Goal: Task Accomplishment & Management: Manage account settings

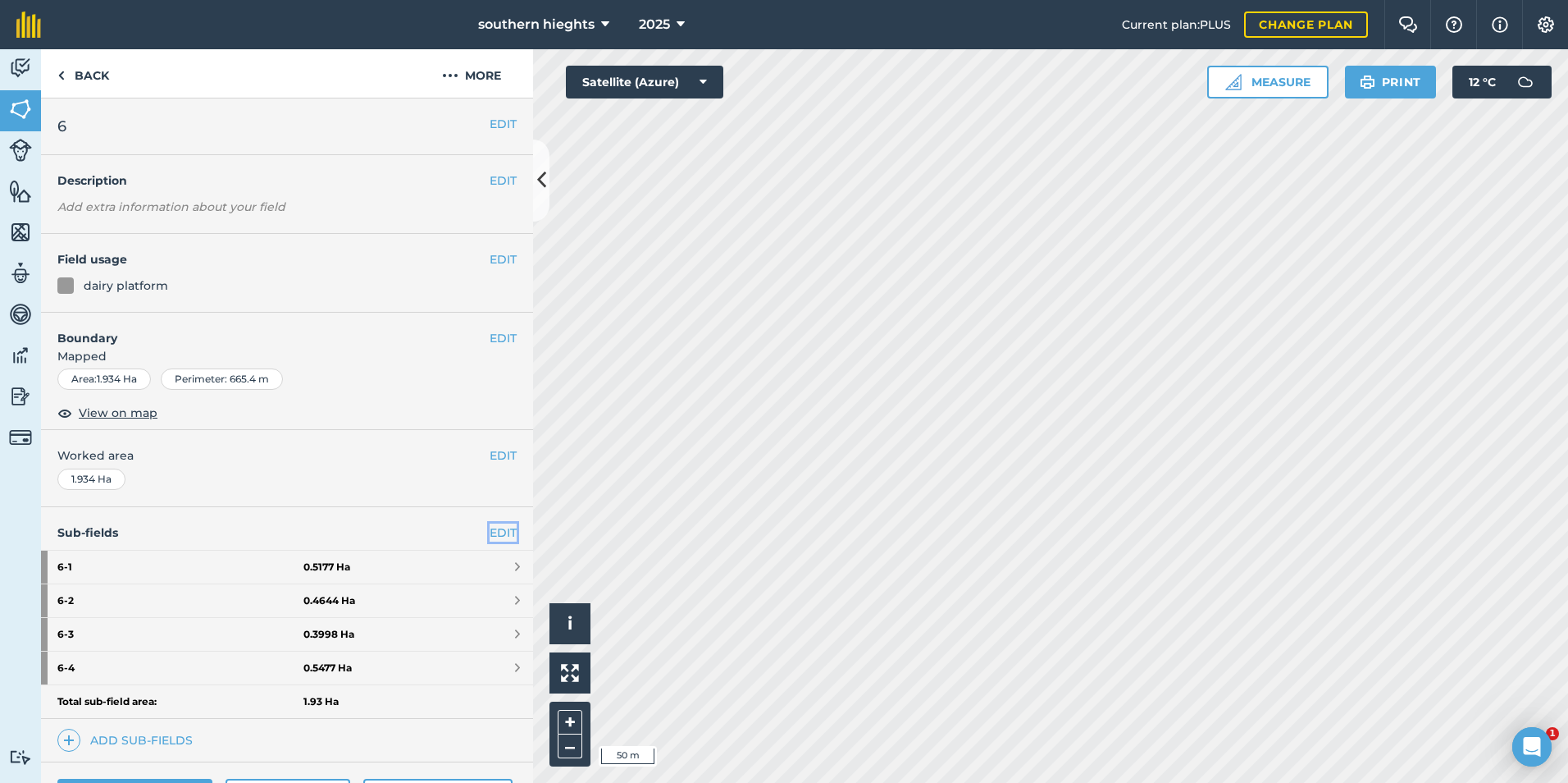
click at [490, 534] on link "EDIT" at bounding box center [503, 533] width 27 height 18
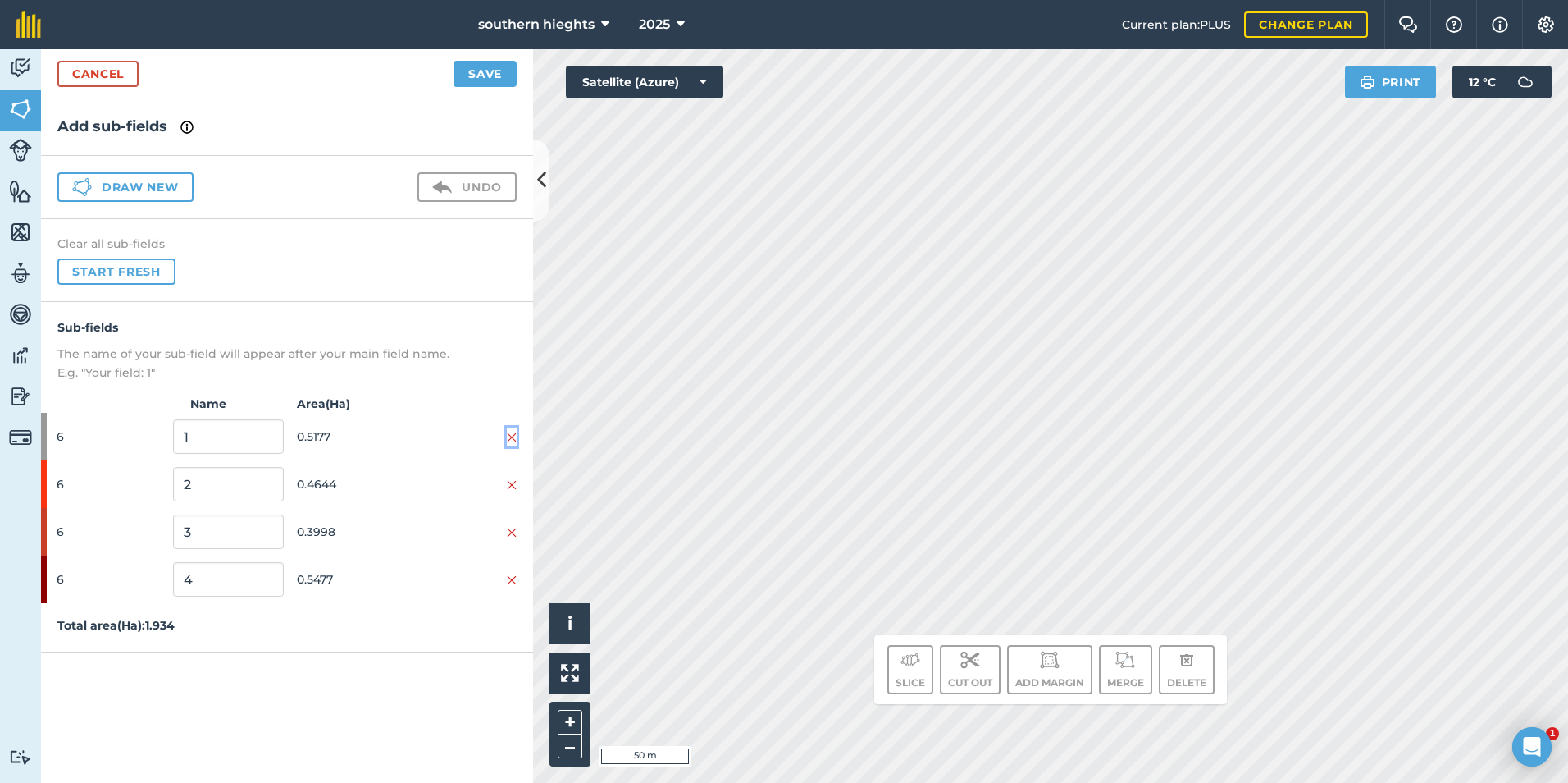
click at [511, 434] on img at bounding box center [512, 438] width 10 height 13
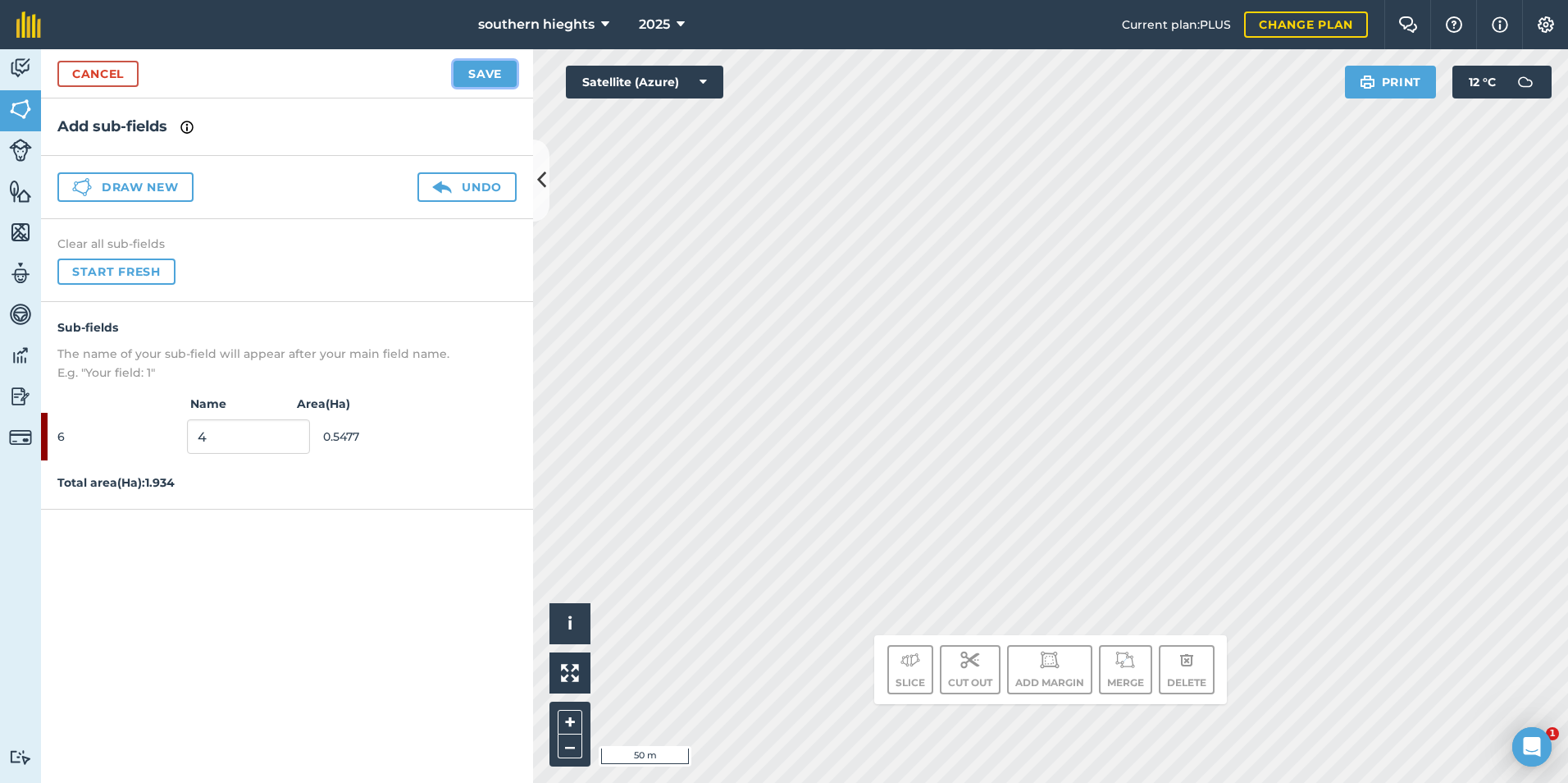
click at [495, 69] on button "Save" at bounding box center [485, 74] width 63 height 26
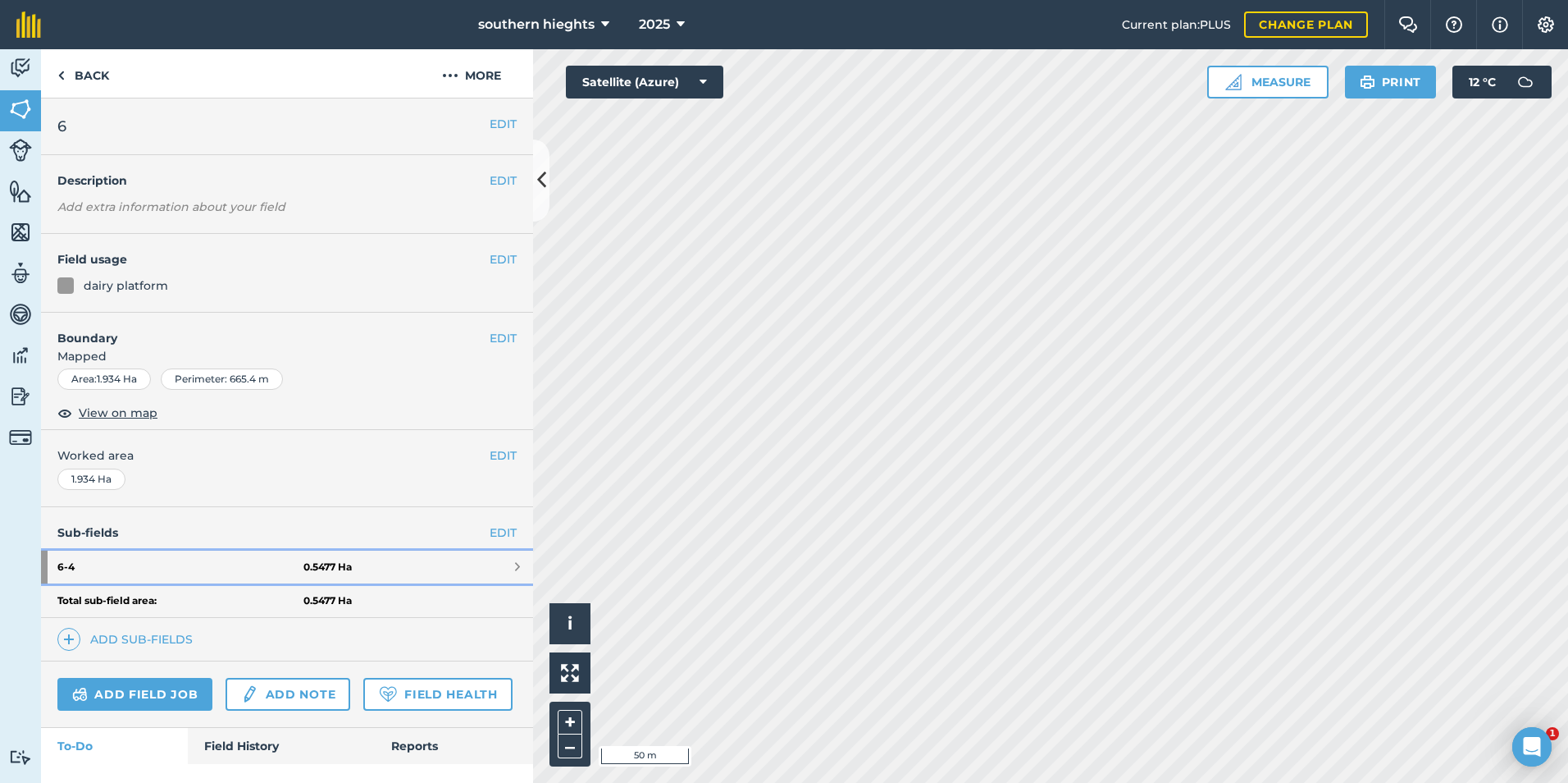
click at [227, 565] on strong "6 - 4" at bounding box center [181, 567] width 246 height 33
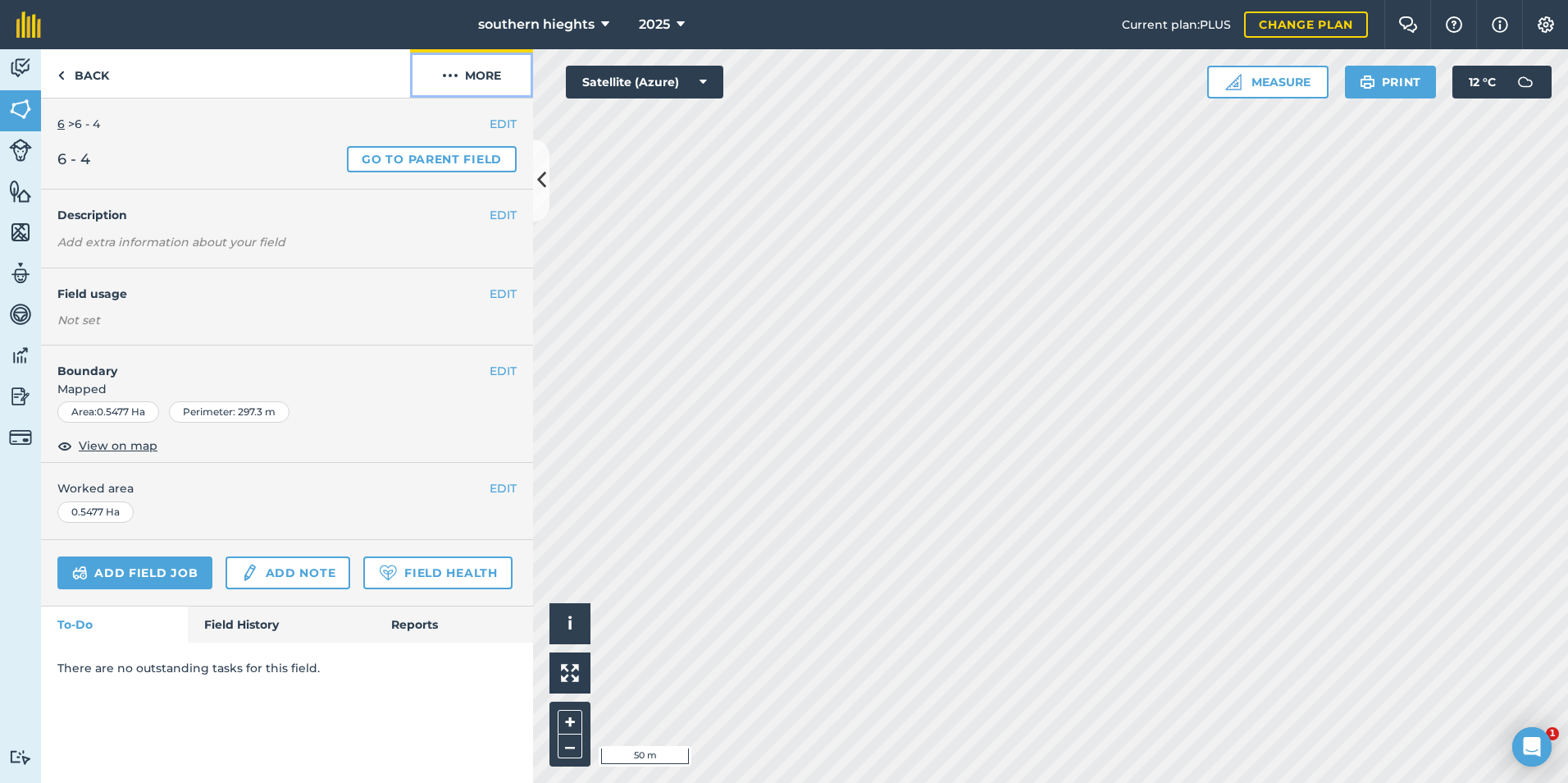
click at [494, 92] on button "More" at bounding box center [471, 74] width 123 height 49
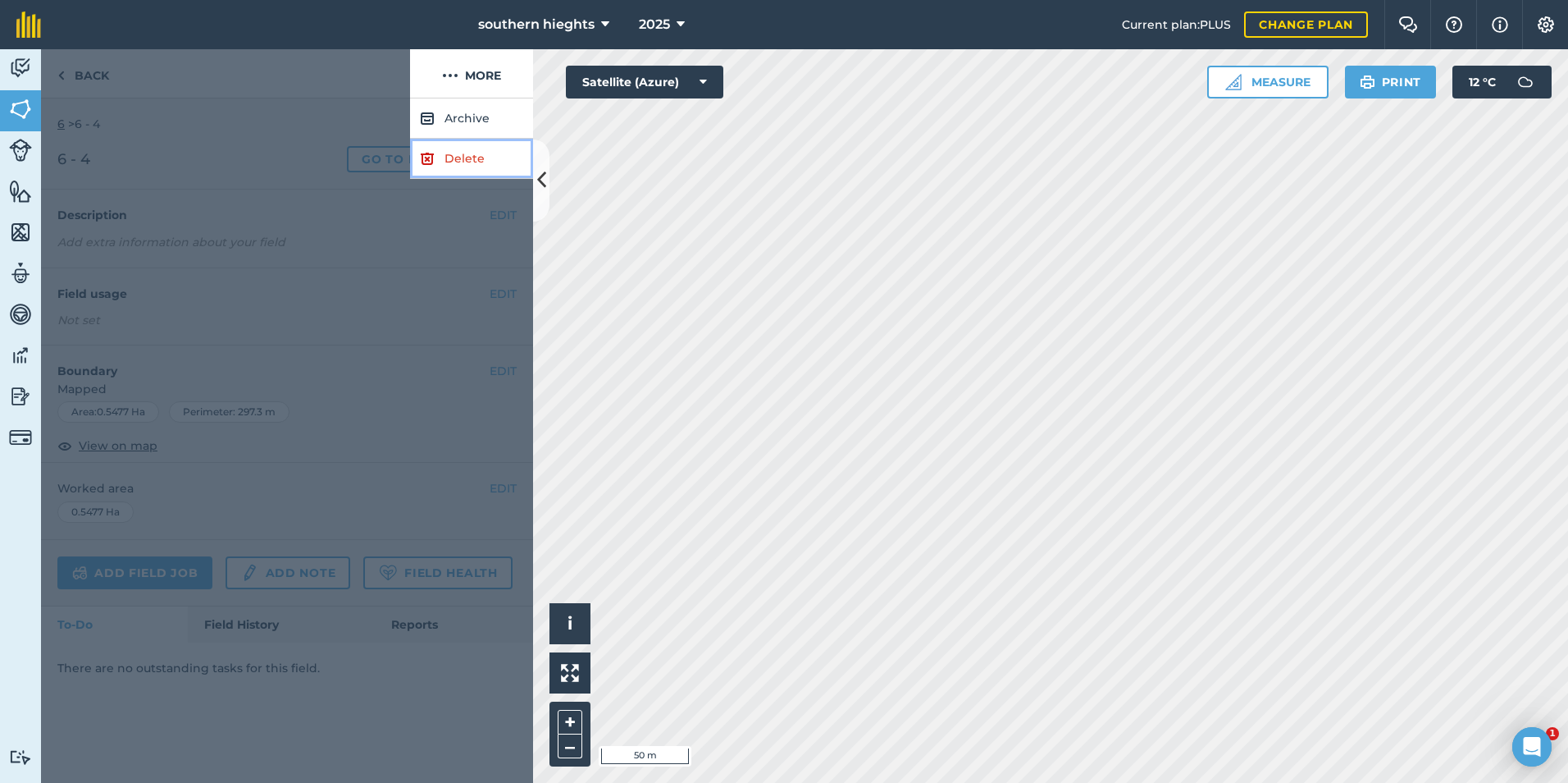
click at [476, 162] on link "Delete" at bounding box center [471, 159] width 123 height 40
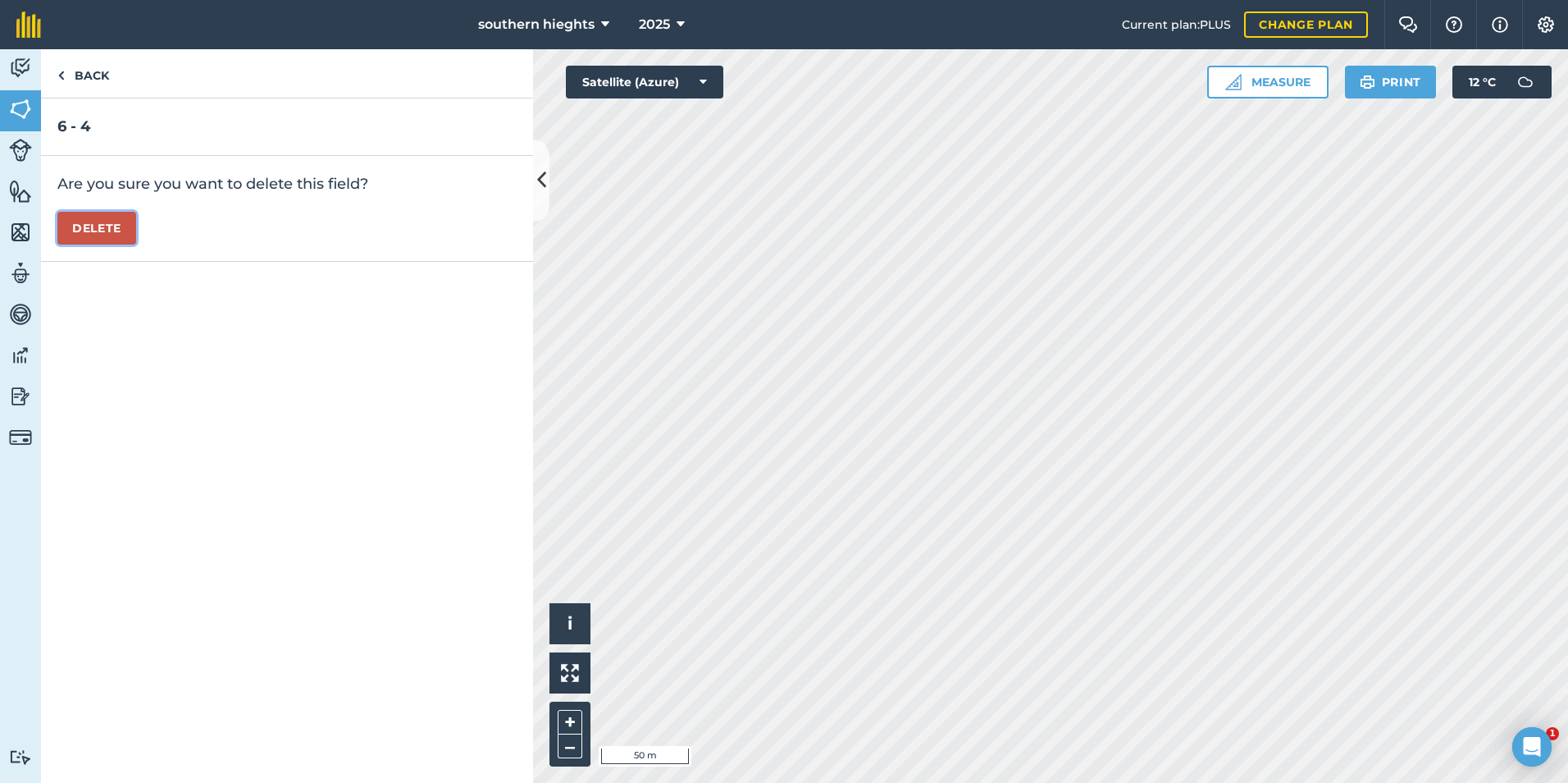
click at [91, 219] on button "Delete" at bounding box center [97, 228] width 78 height 33
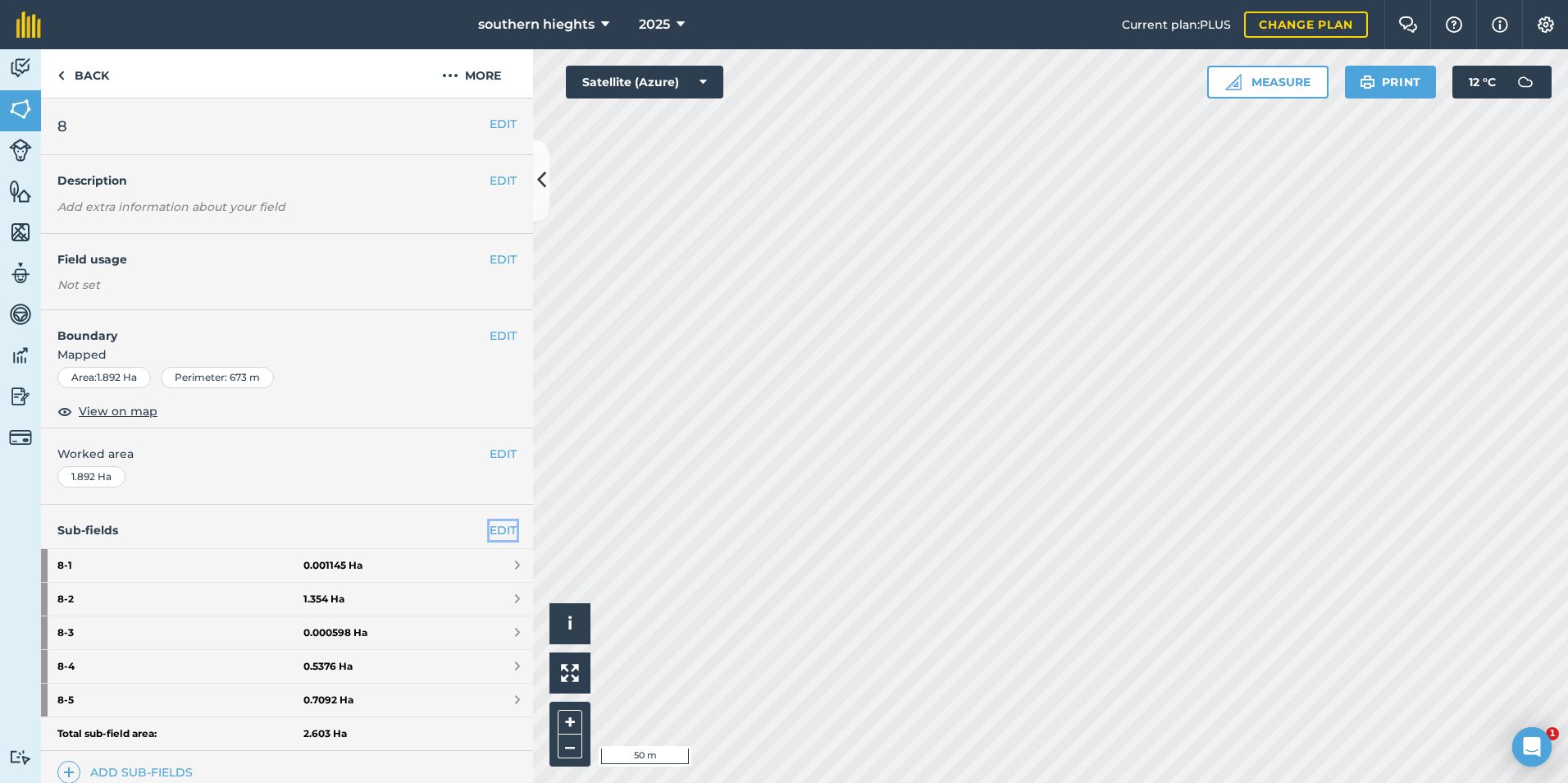
click at [490, 534] on link "EDIT" at bounding box center [503, 530] width 27 height 18
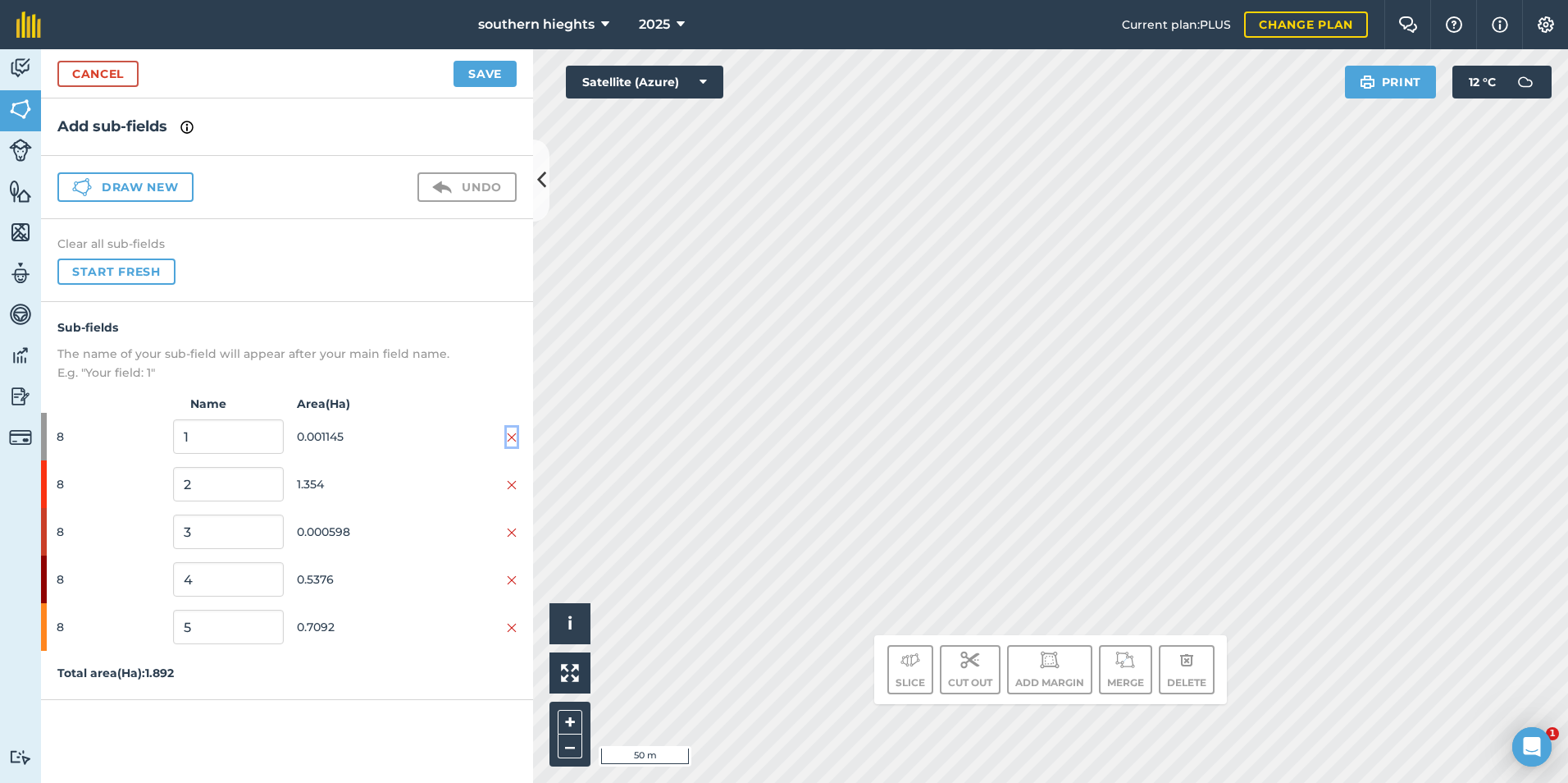
click at [514, 429] on button at bounding box center [512, 437] width 10 height 18
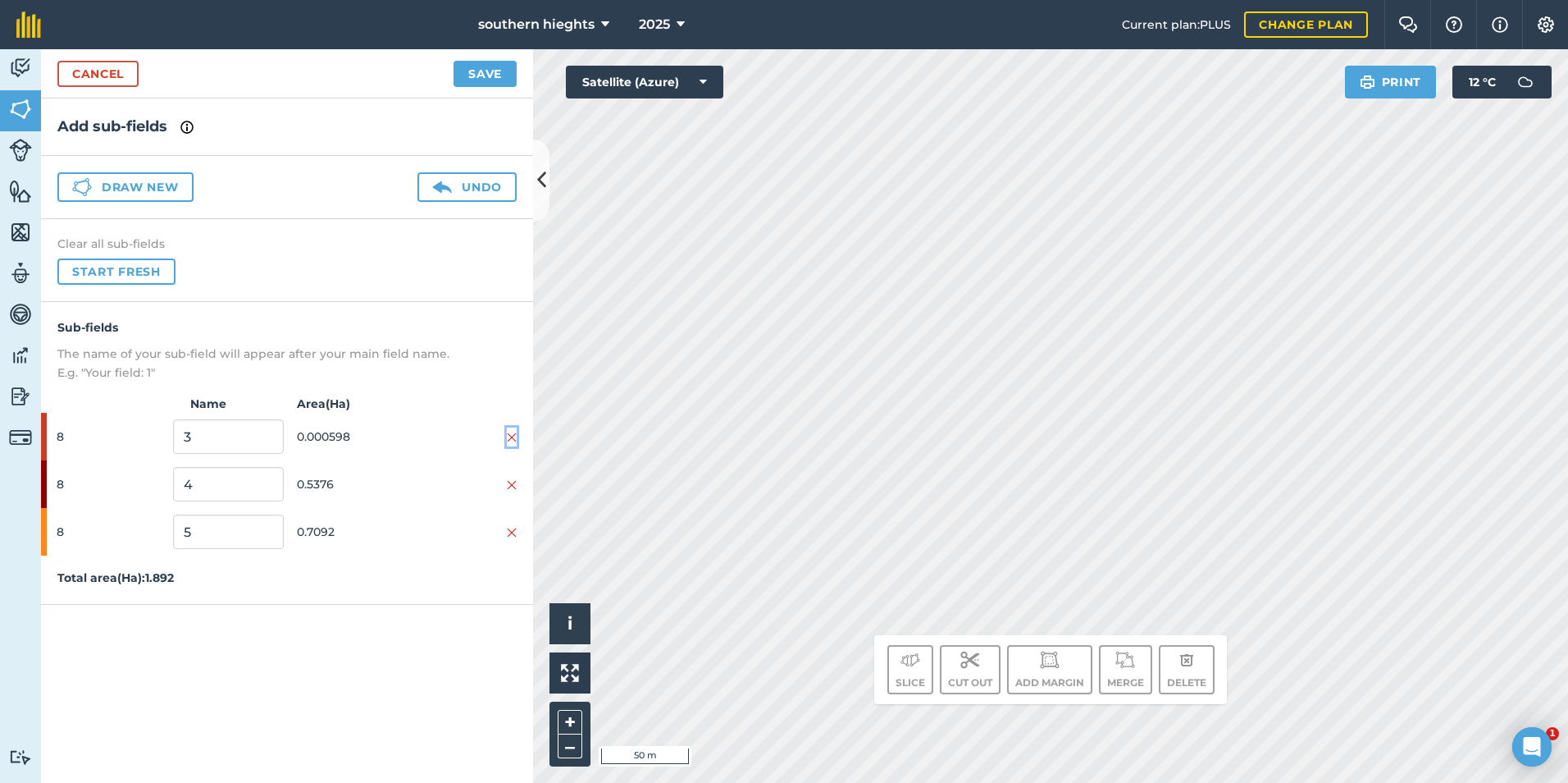
click at [514, 429] on button at bounding box center [512, 437] width 10 height 18
click at [514, 475] on button at bounding box center [512, 484] width 10 height 18
click at [481, 74] on button "Save" at bounding box center [485, 74] width 63 height 26
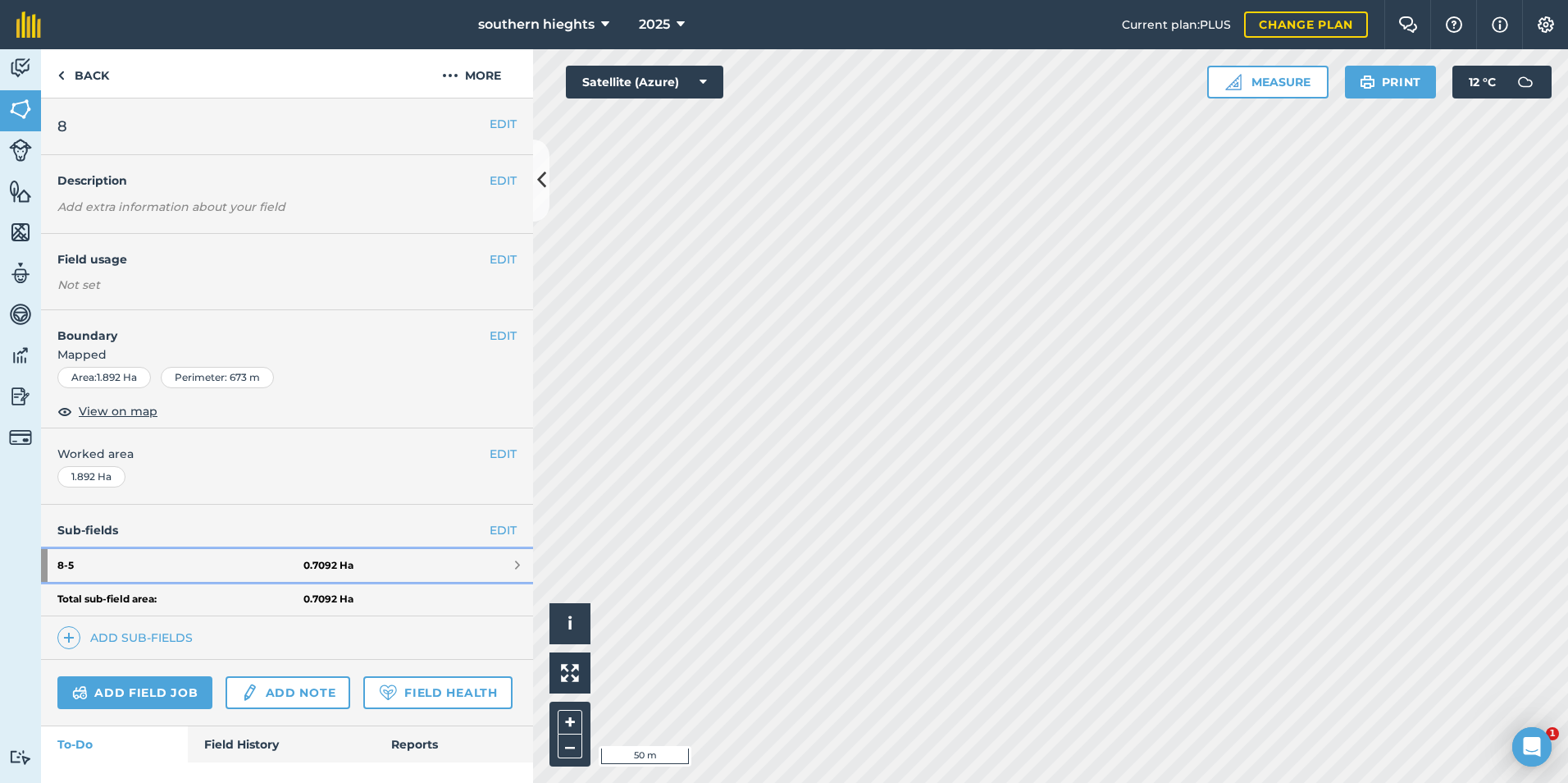
click at [331, 567] on strong "0.7092 Ha" at bounding box center [329, 565] width 50 height 13
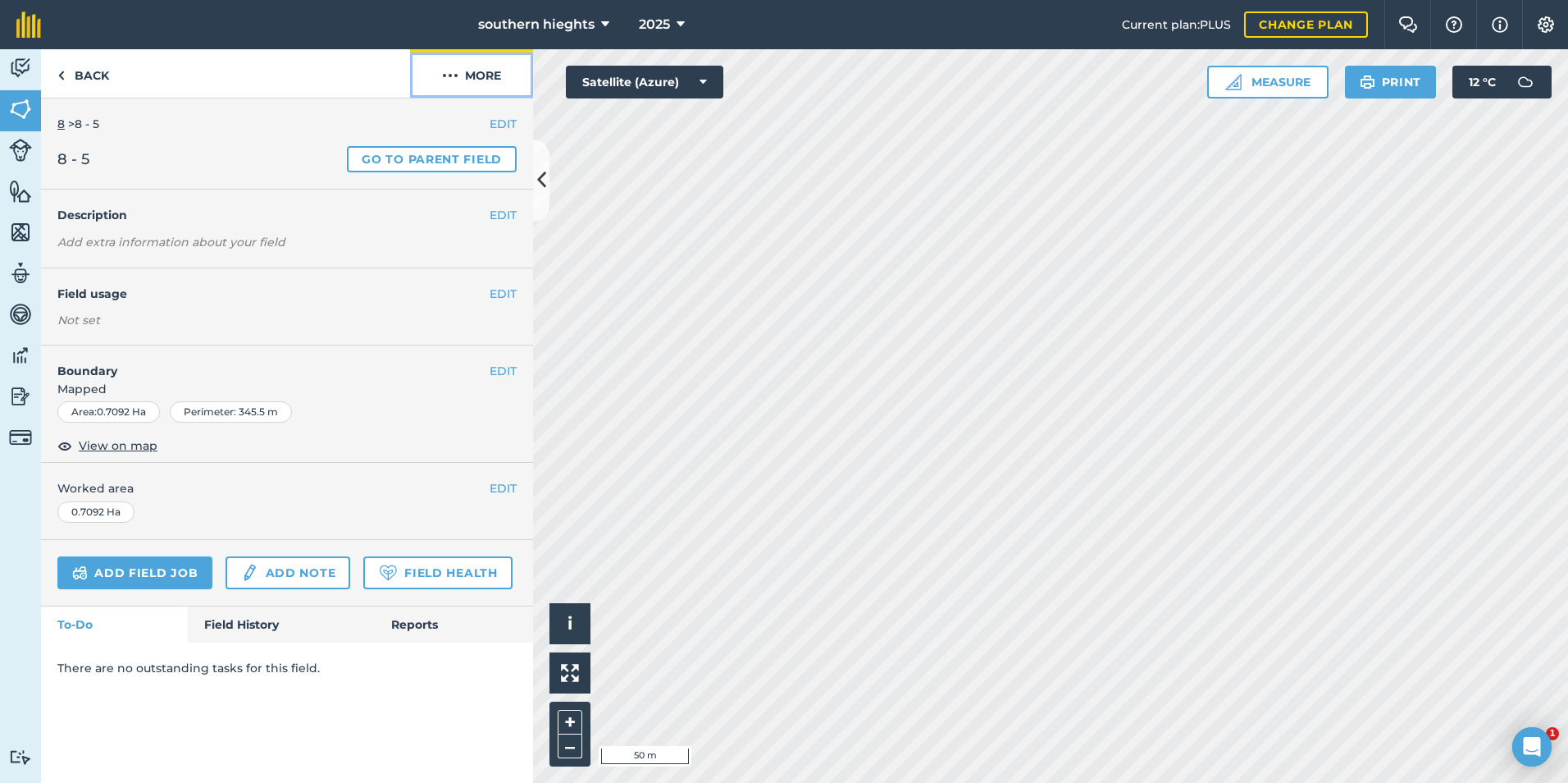
click at [486, 50] on button "More" at bounding box center [471, 74] width 123 height 49
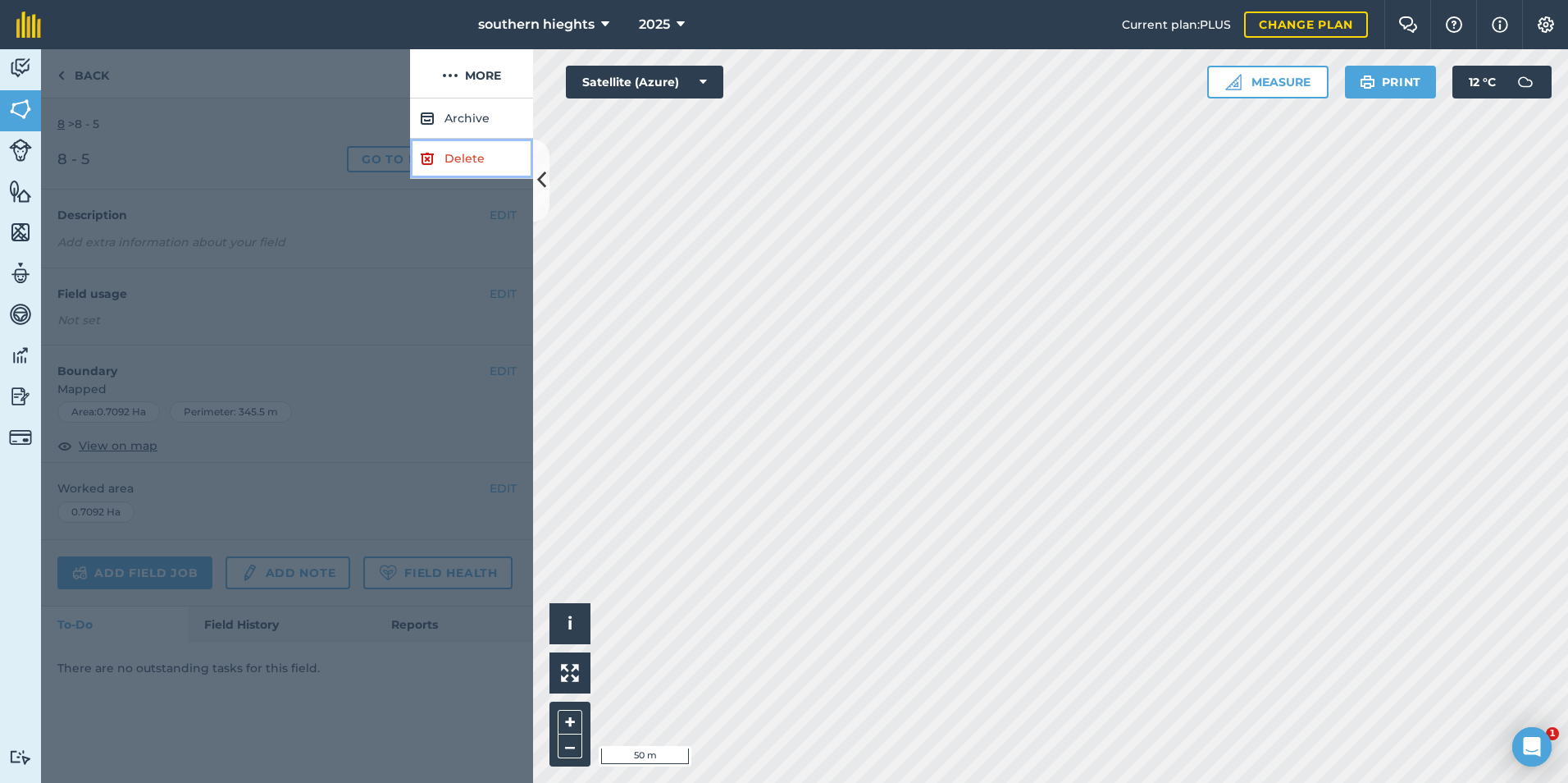
click at [460, 173] on link "Delete" at bounding box center [471, 159] width 123 height 40
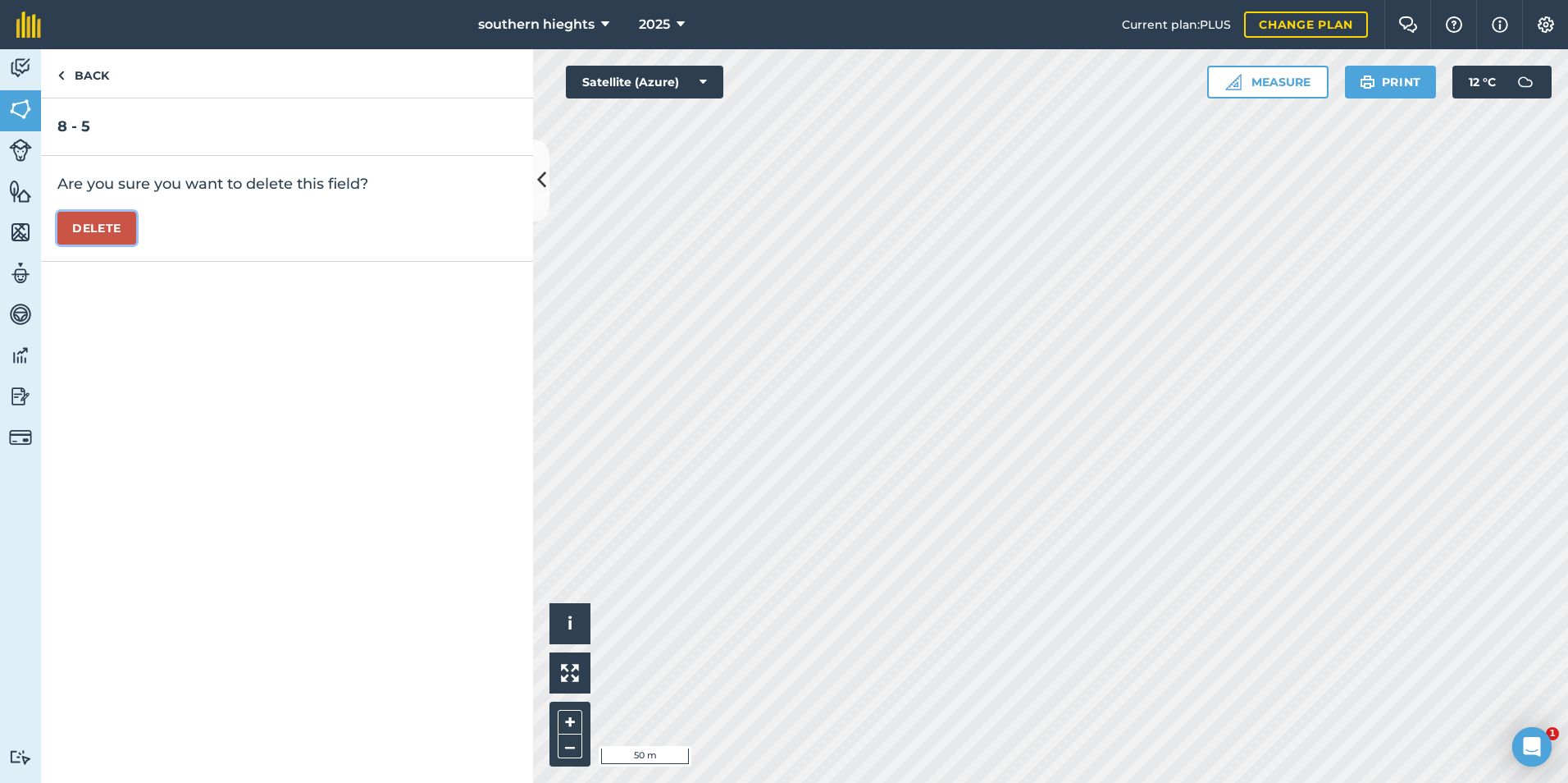
click at [110, 237] on button "Delete" at bounding box center [97, 228] width 78 height 33
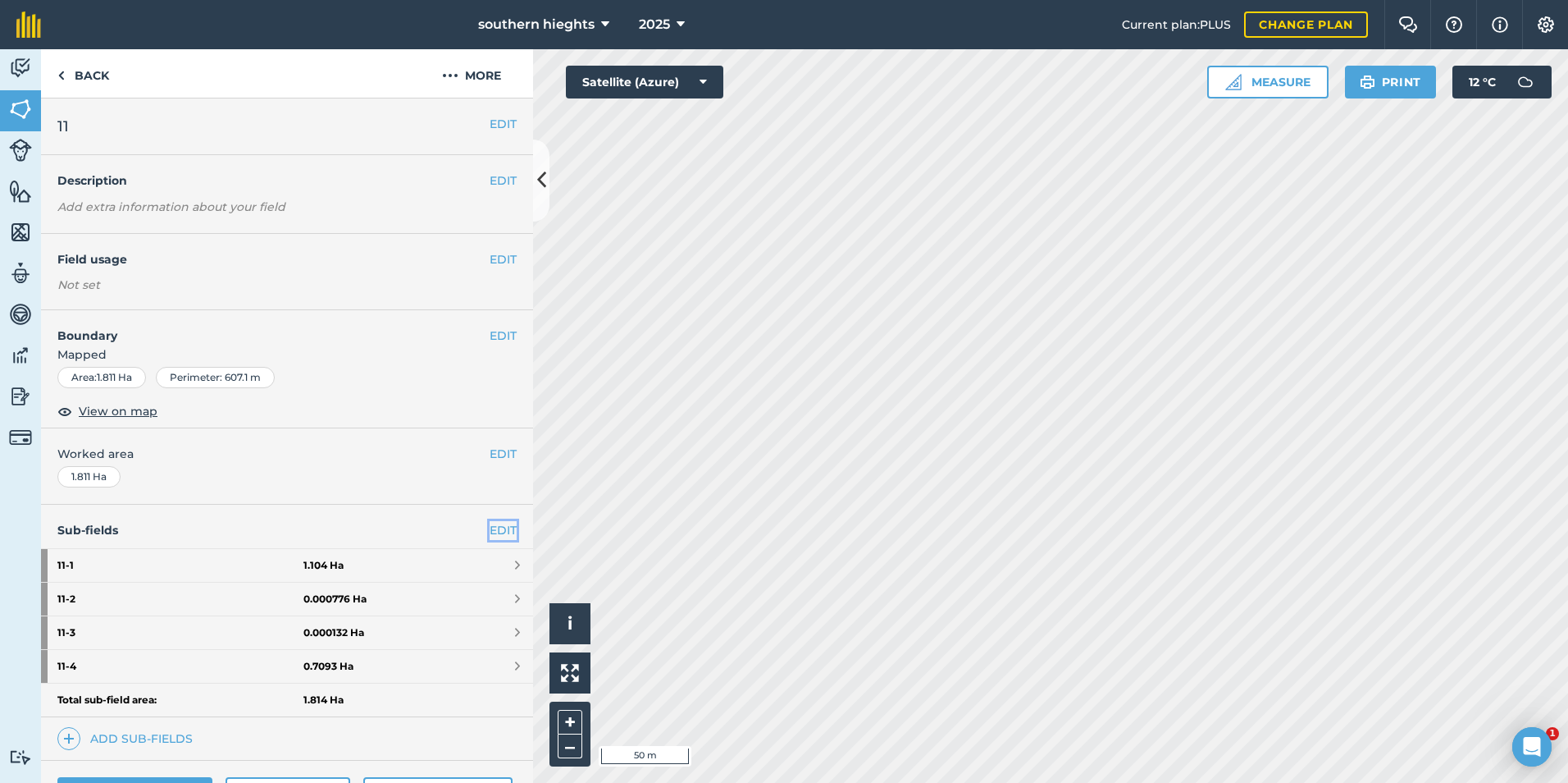
click at [493, 527] on link "EDIT" at bounding box center [503, 530] width 27 height 18
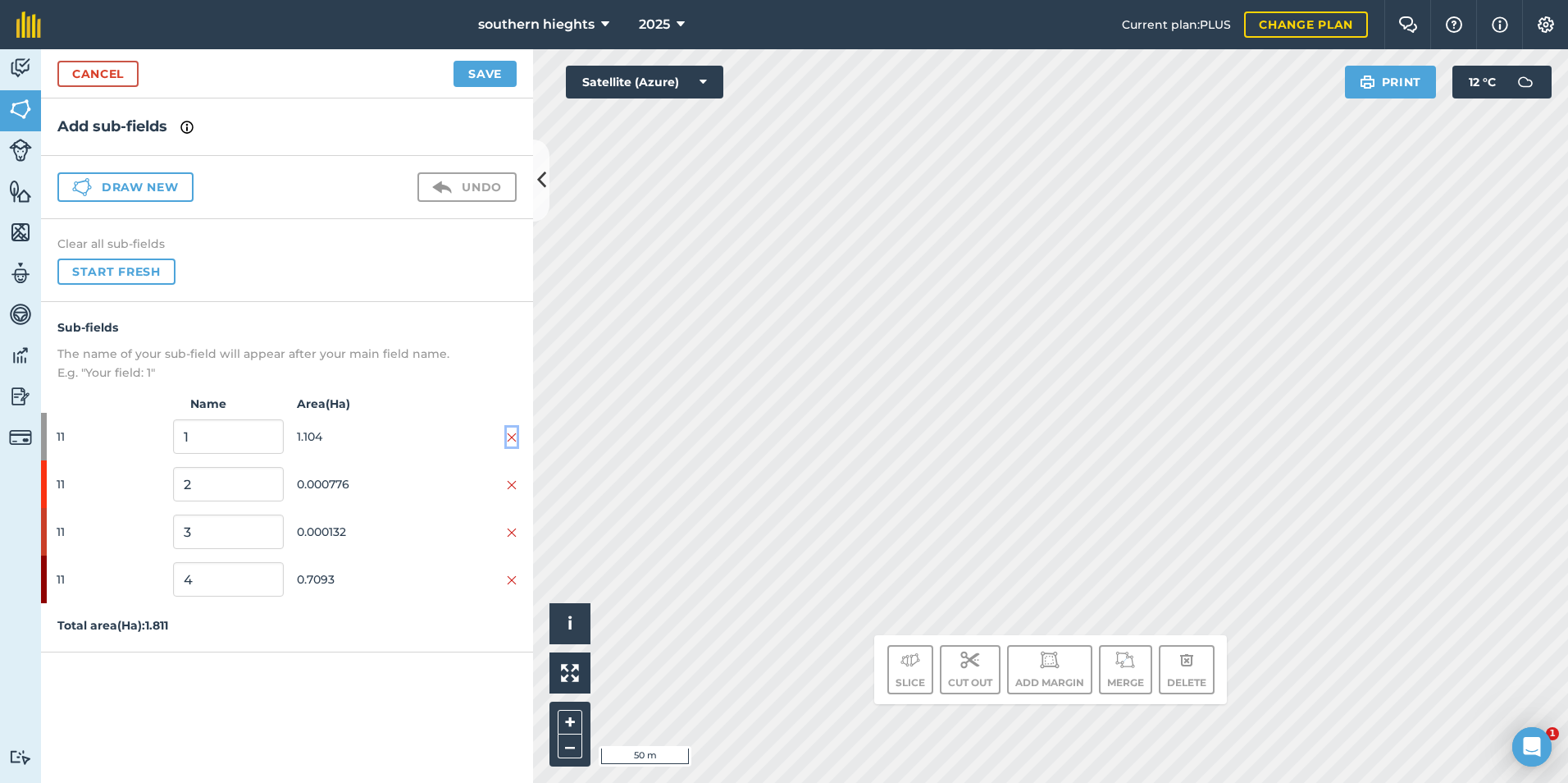
click at [511, 435] on img at bounding box center [512, 438] width 10 height 13
click at [511, 434] on img at bounding box center [512, 438] width 10 height 13
click at [511, 478] on img at bounding box center [512, 485] width 10 height 13
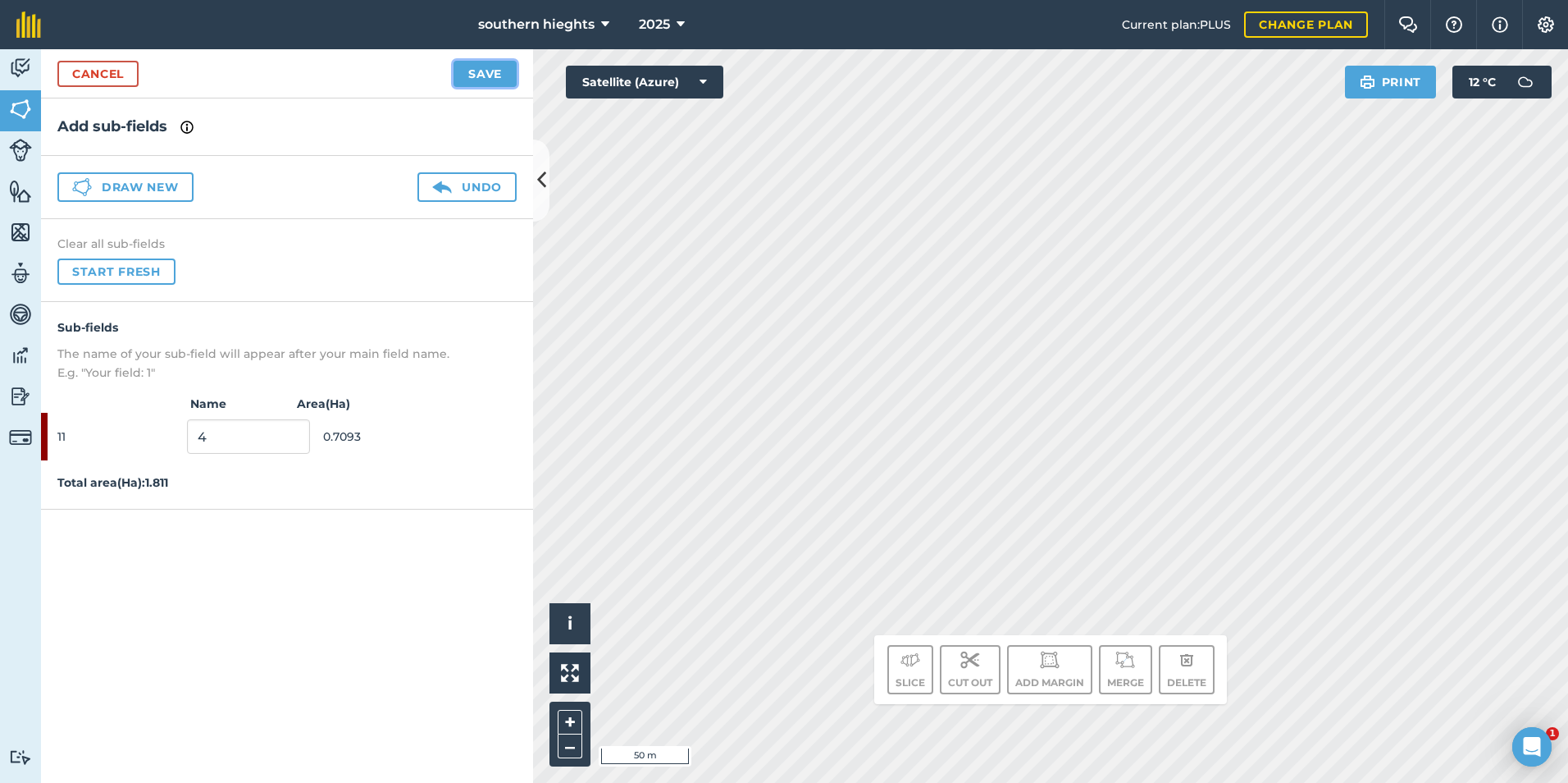
click at [493, 77] on button "Save" at bounding box center [485, 74] width 63 height 26
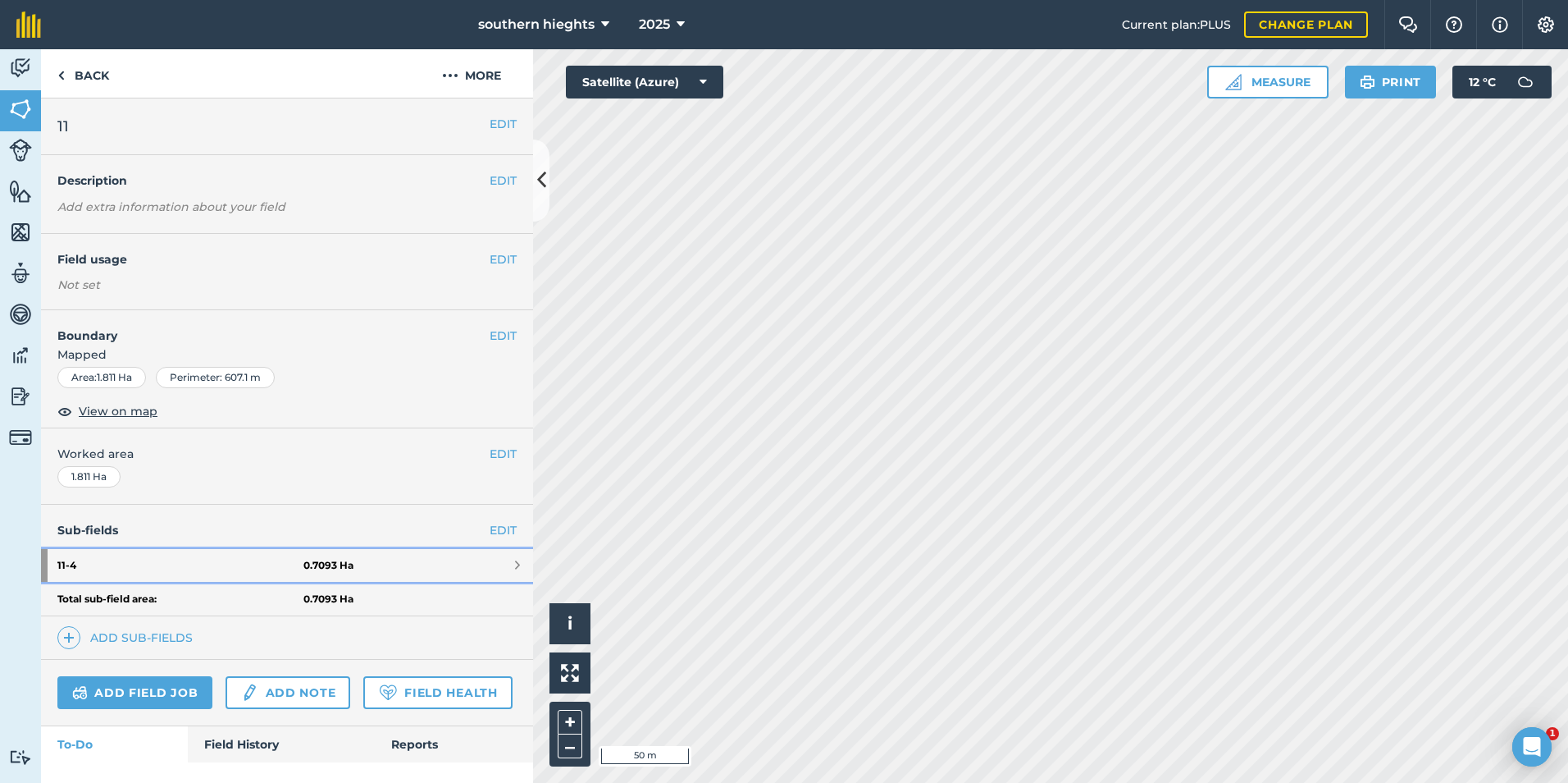
click at [256, 559] on strong "11 - 4" at bounding box center [181, 566] width 246 height 33
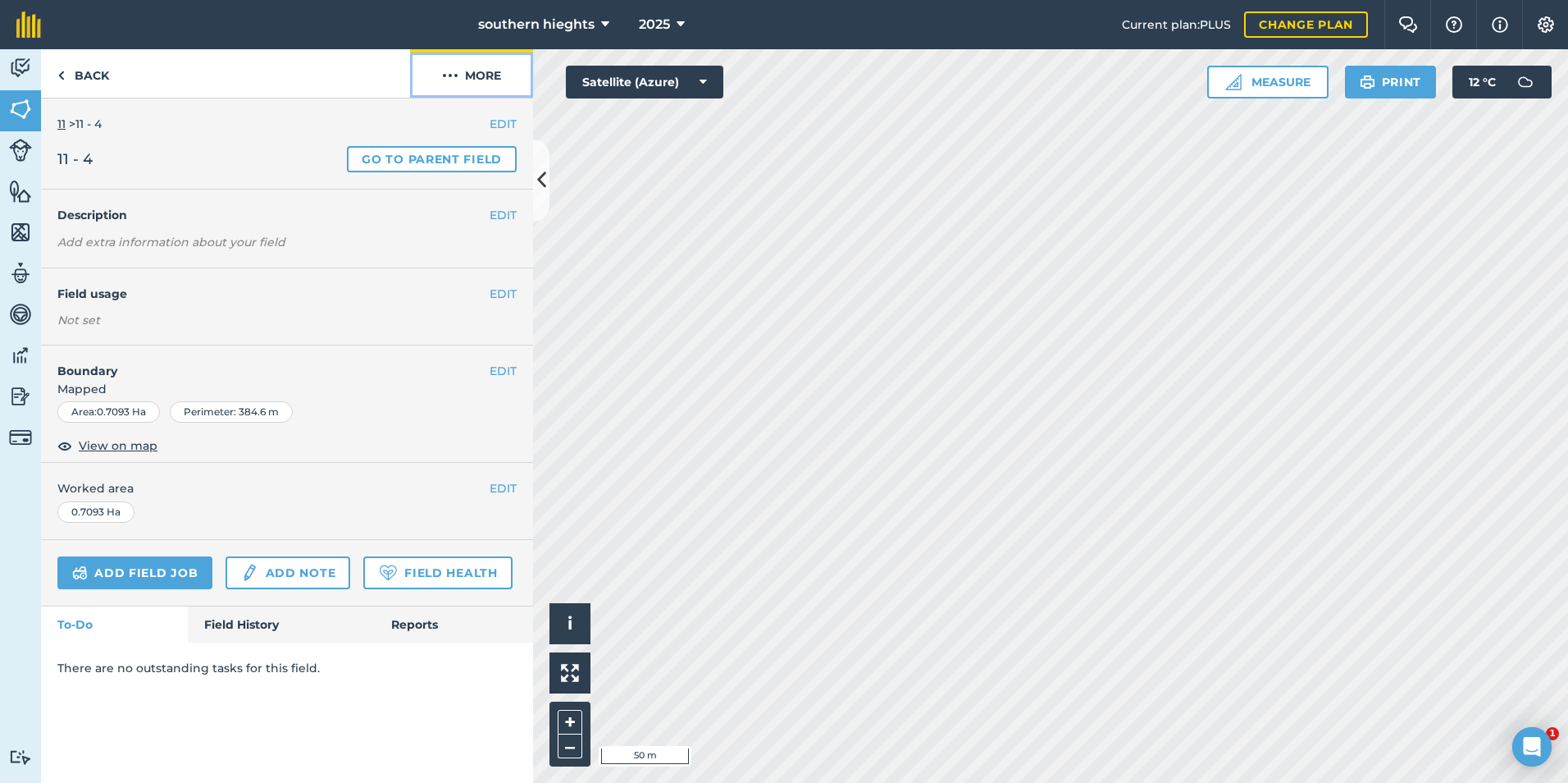
click at [490, 67] on button "More" at bounding box center [471, 74] width 123 height 49
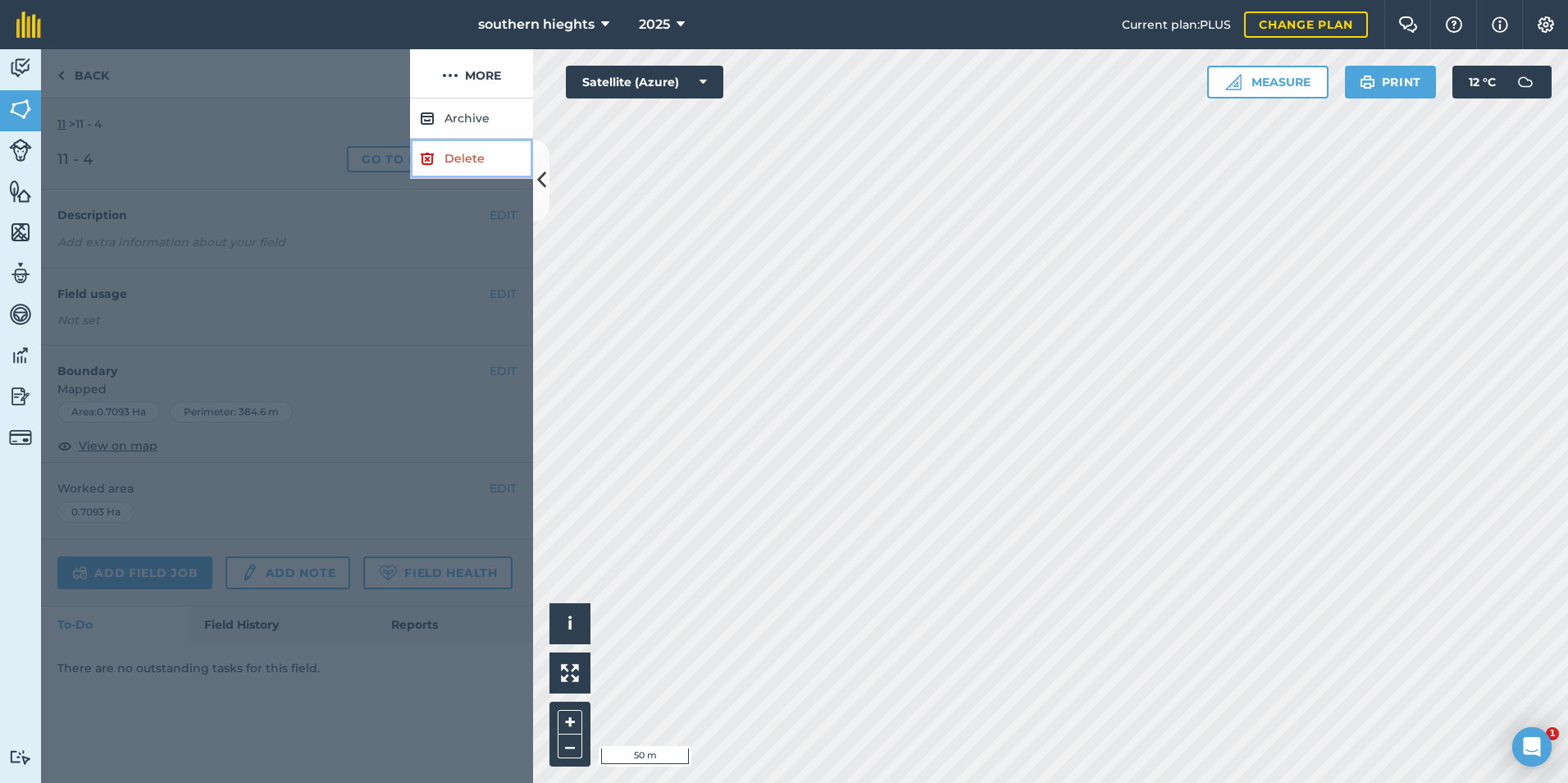
click at [463, 159] on link "Delete" at bounding box center [471, 159] width 123 height 40
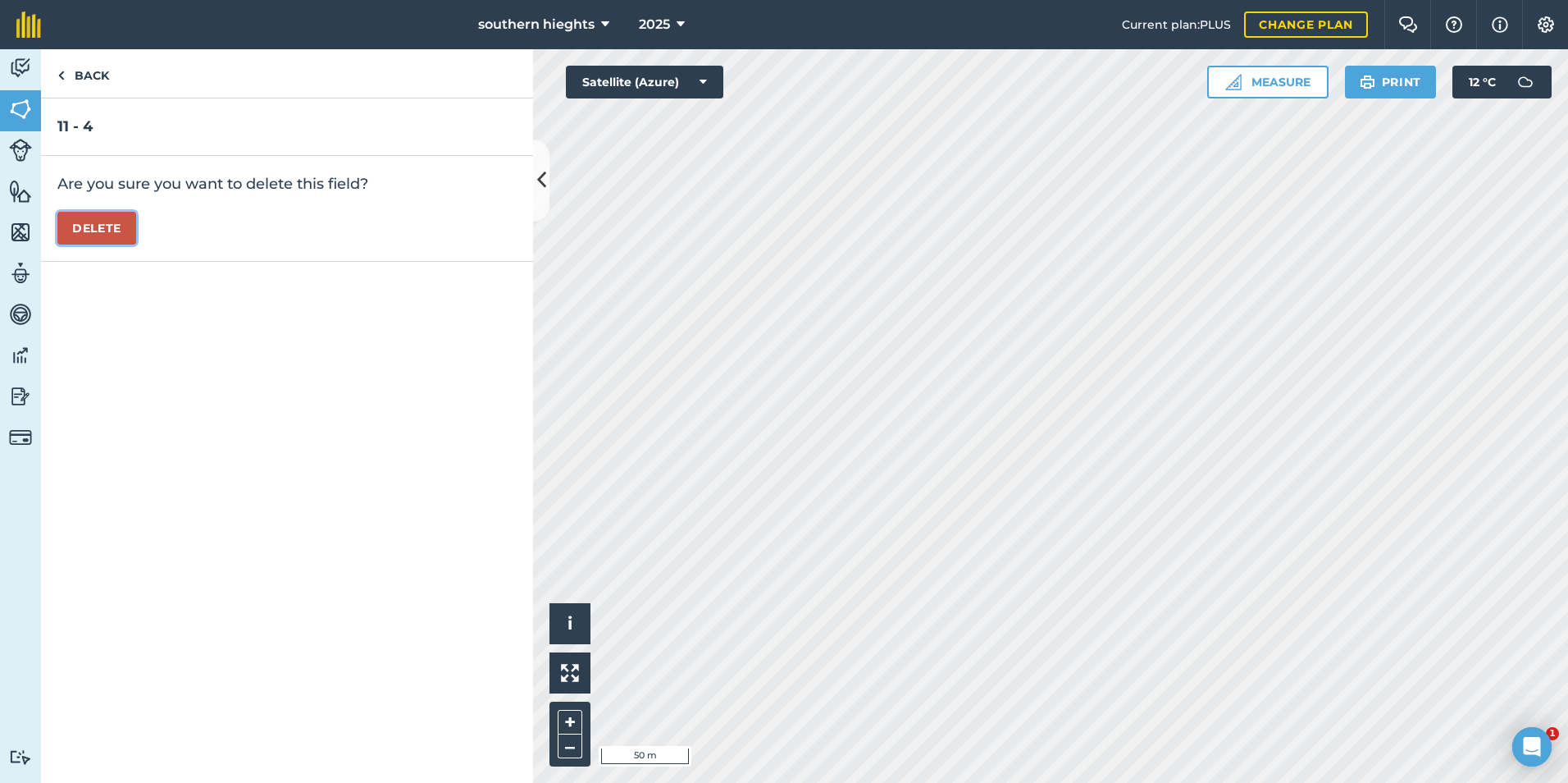
click at [118, 235] on button "Delete" at bounding box center [97, 228] width 78 height 33
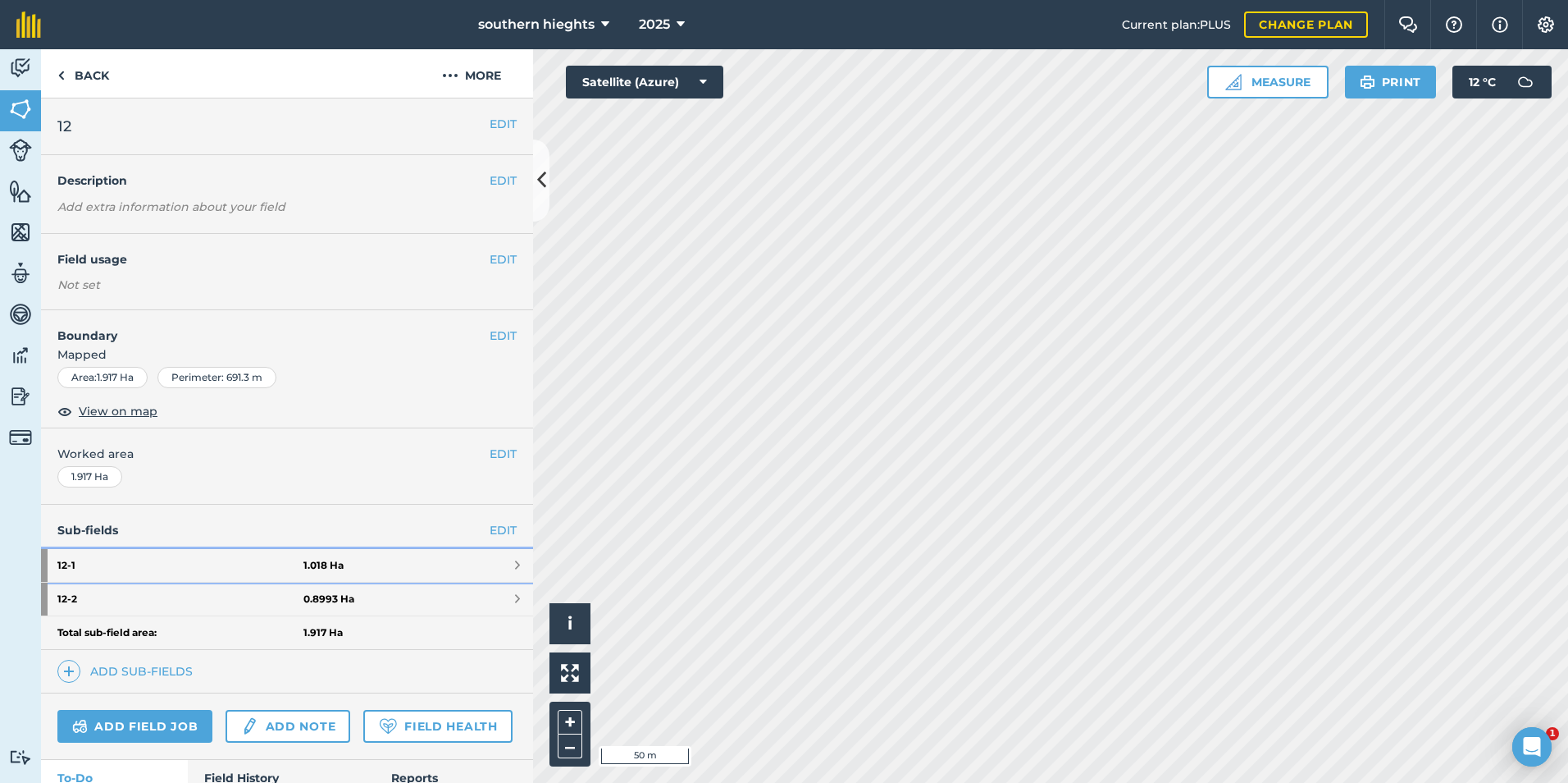
click at [374, 555] on link "12 - 1 1.018 Ha" at bounding box center [287, 566] width 492 height 33
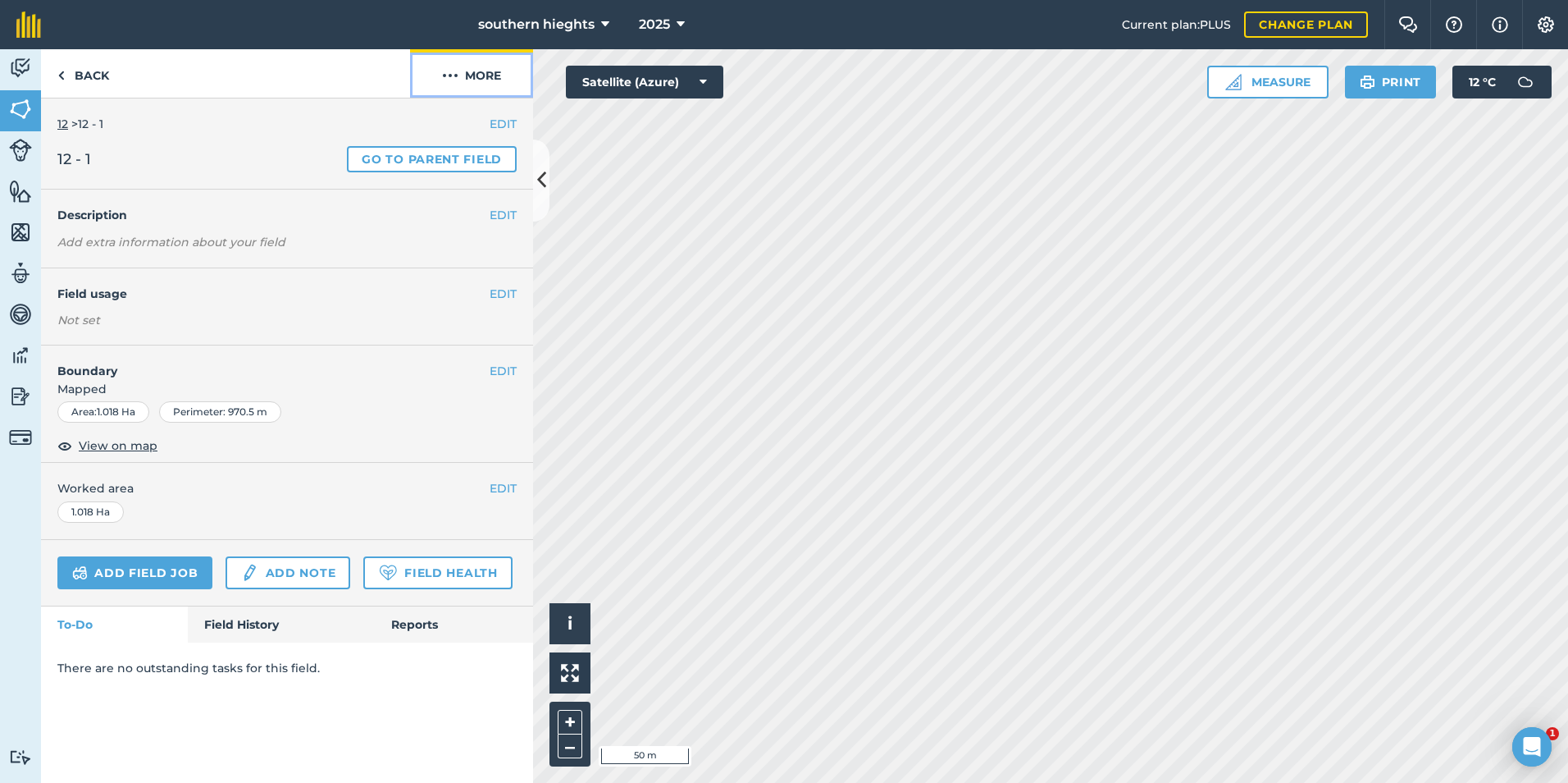
click at [489, 70] on button "More" at bounding box center [471, 74] width 123 height 49
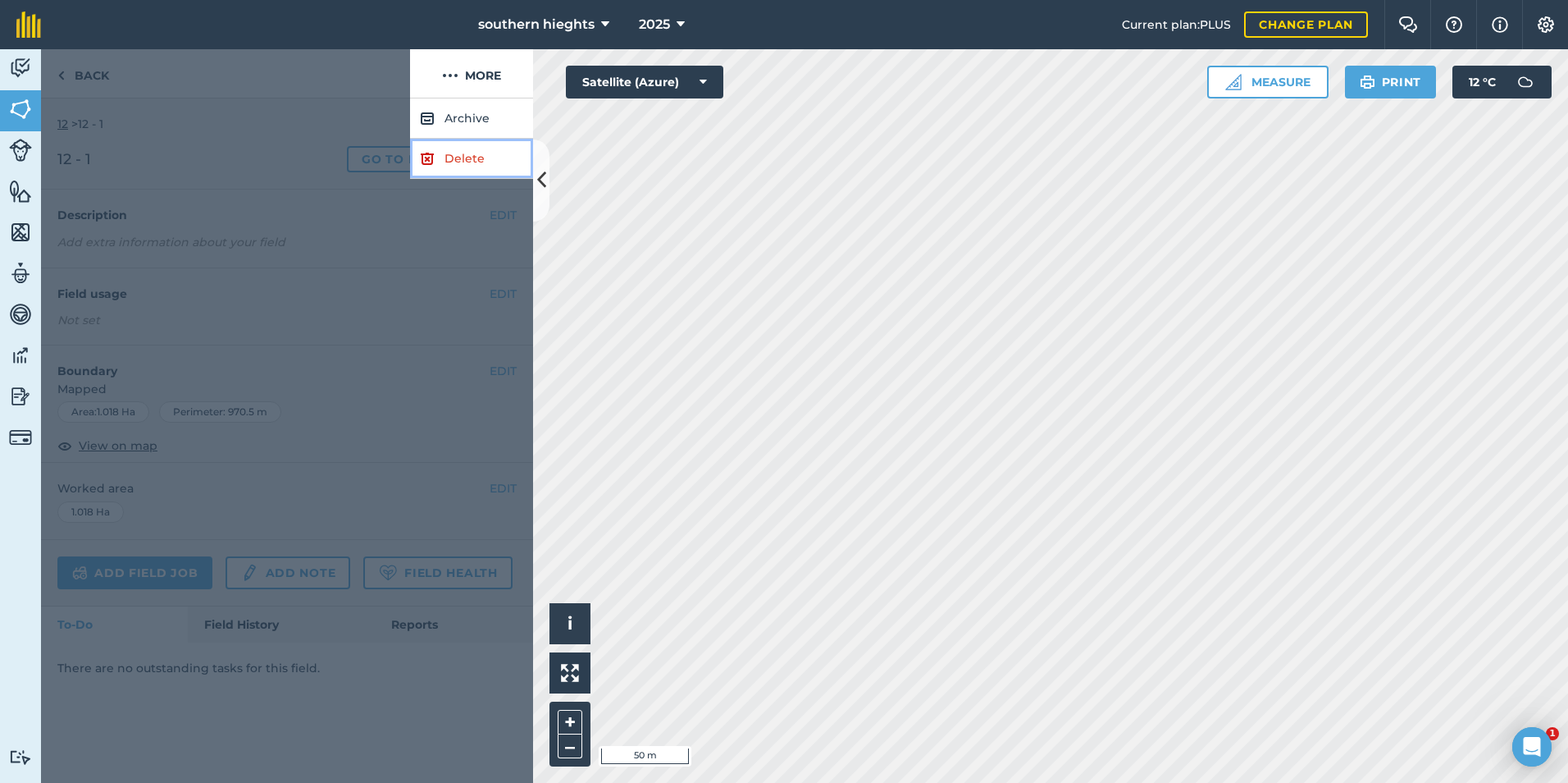
click at [466, 157] on link "Delete" at bounding box center [471, 159] width 123 height 40
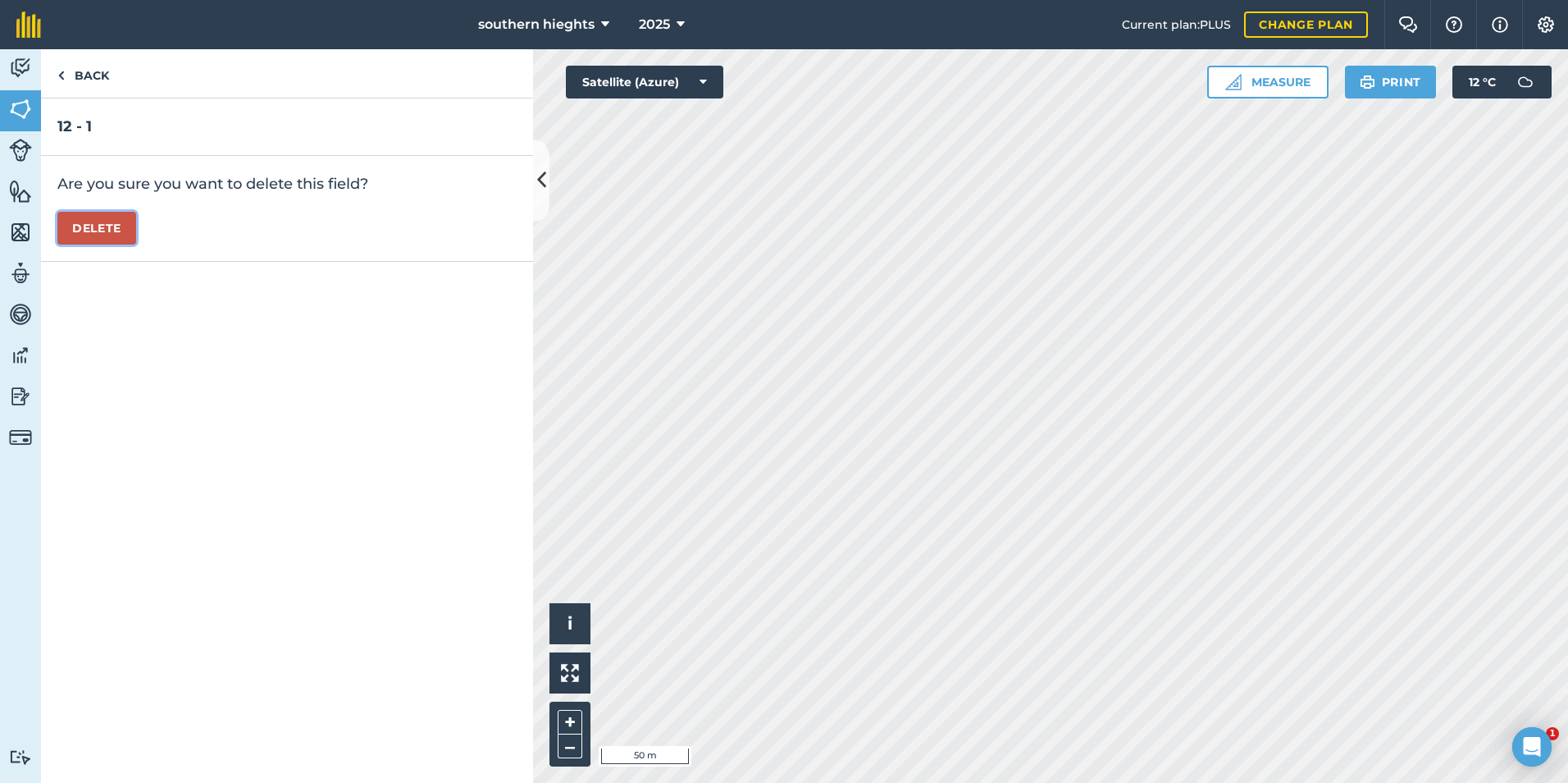
click at [116, 238] on button "Delete" at bounding box center [97, 228] width 78 height 33
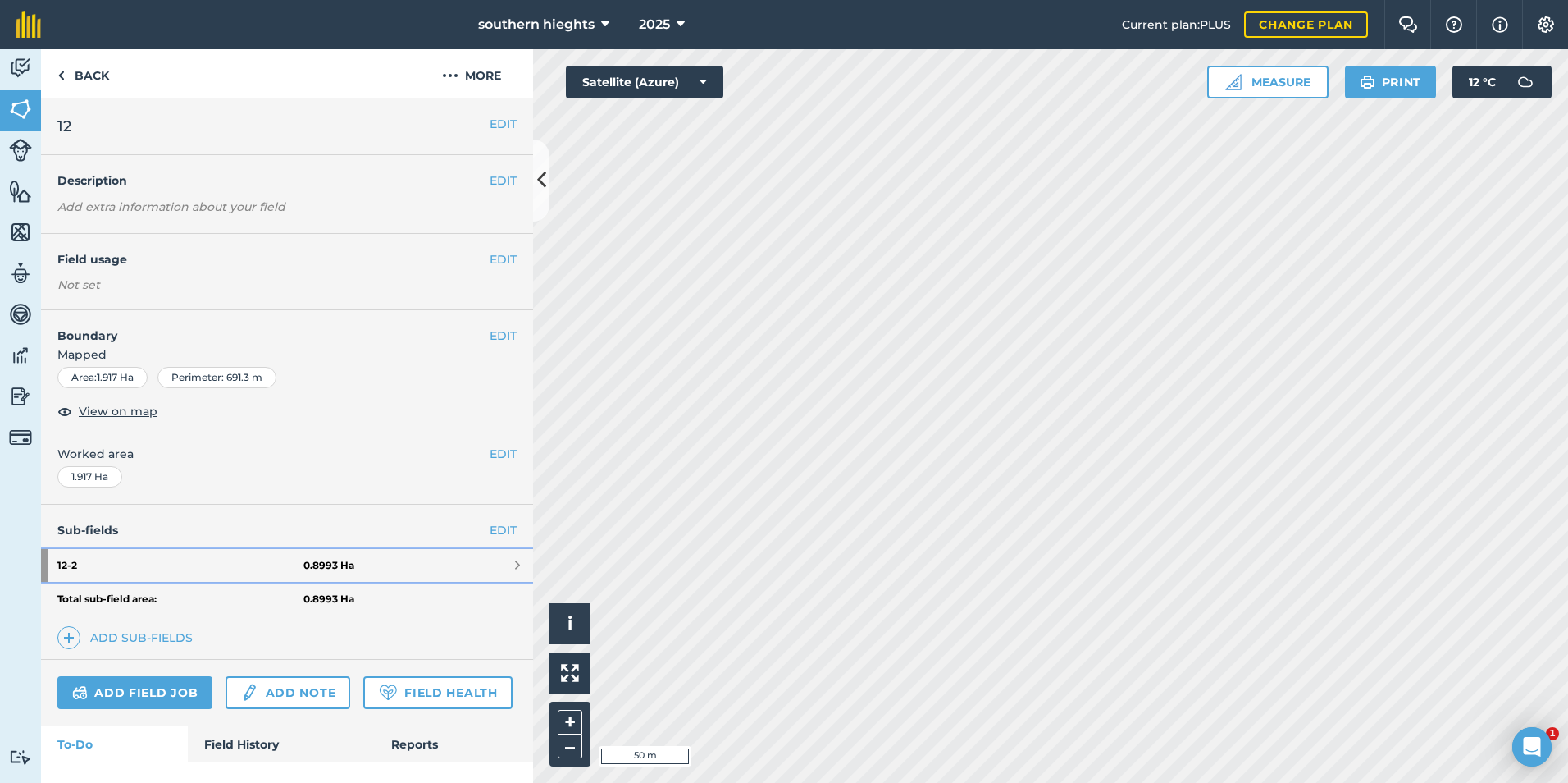
click at [234, 564] on strong "12 - 2" at bounding box center [181, 566] width 246 height 33
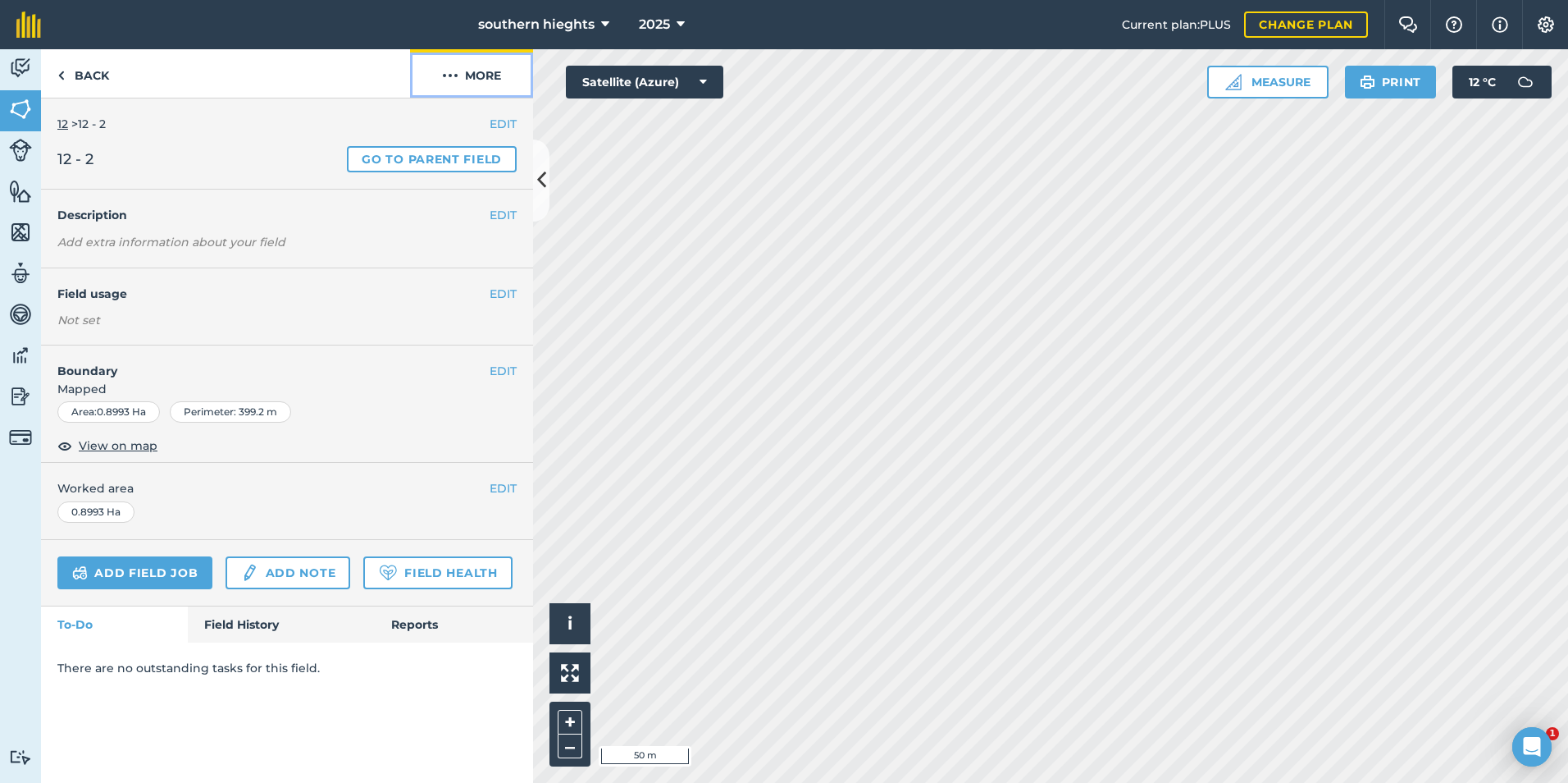
drag, startPoint x: 510, startPoint y: 71, endPoint x: 505, endPoint y: 81, distance: 11.2
click at [510, 75] on button "More" at bounding box center [471, 74] width 123 height 49
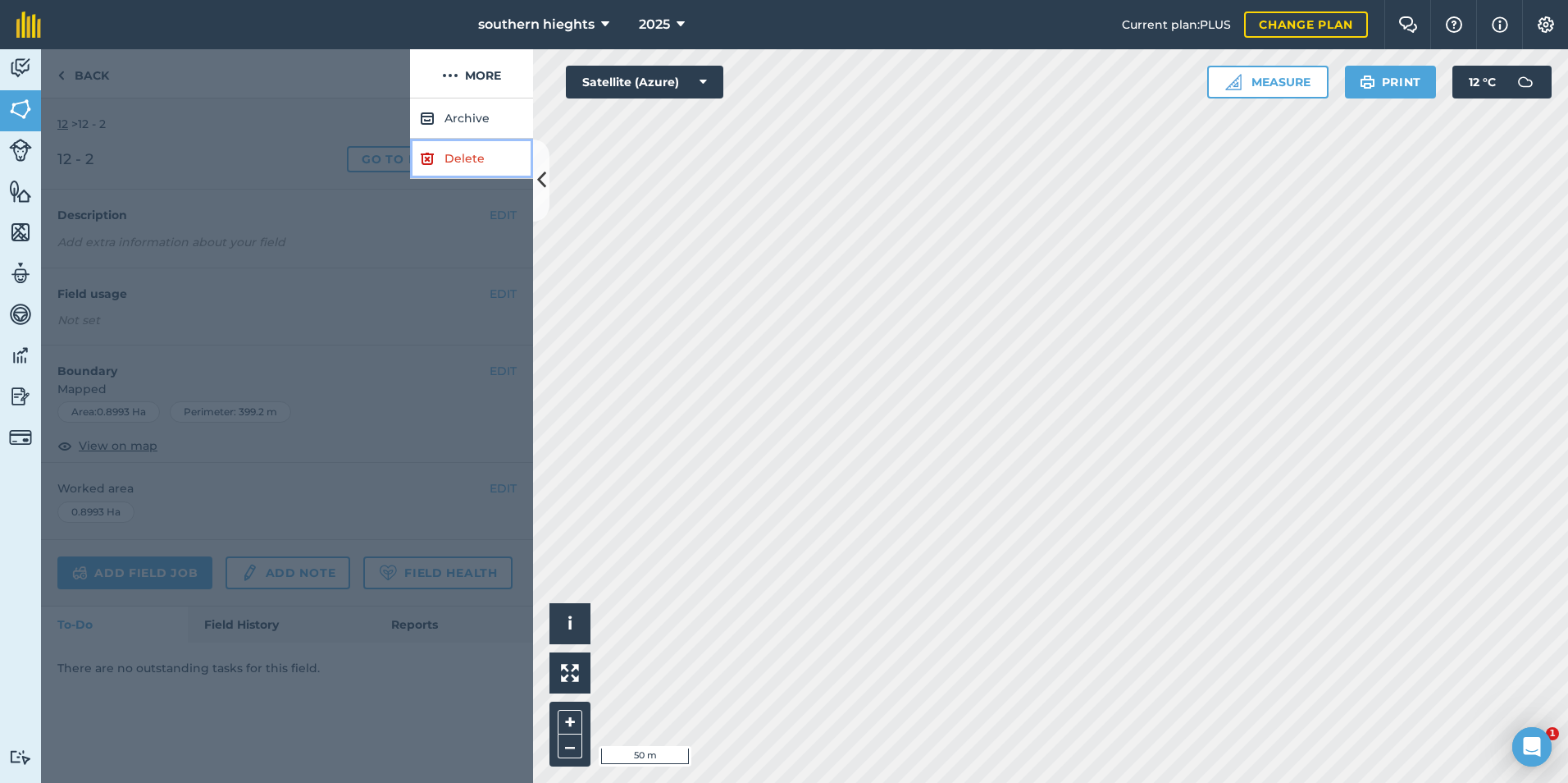
click at [473, 171] on link "Delete" at bounding box center [471, 159] width 123 height 40
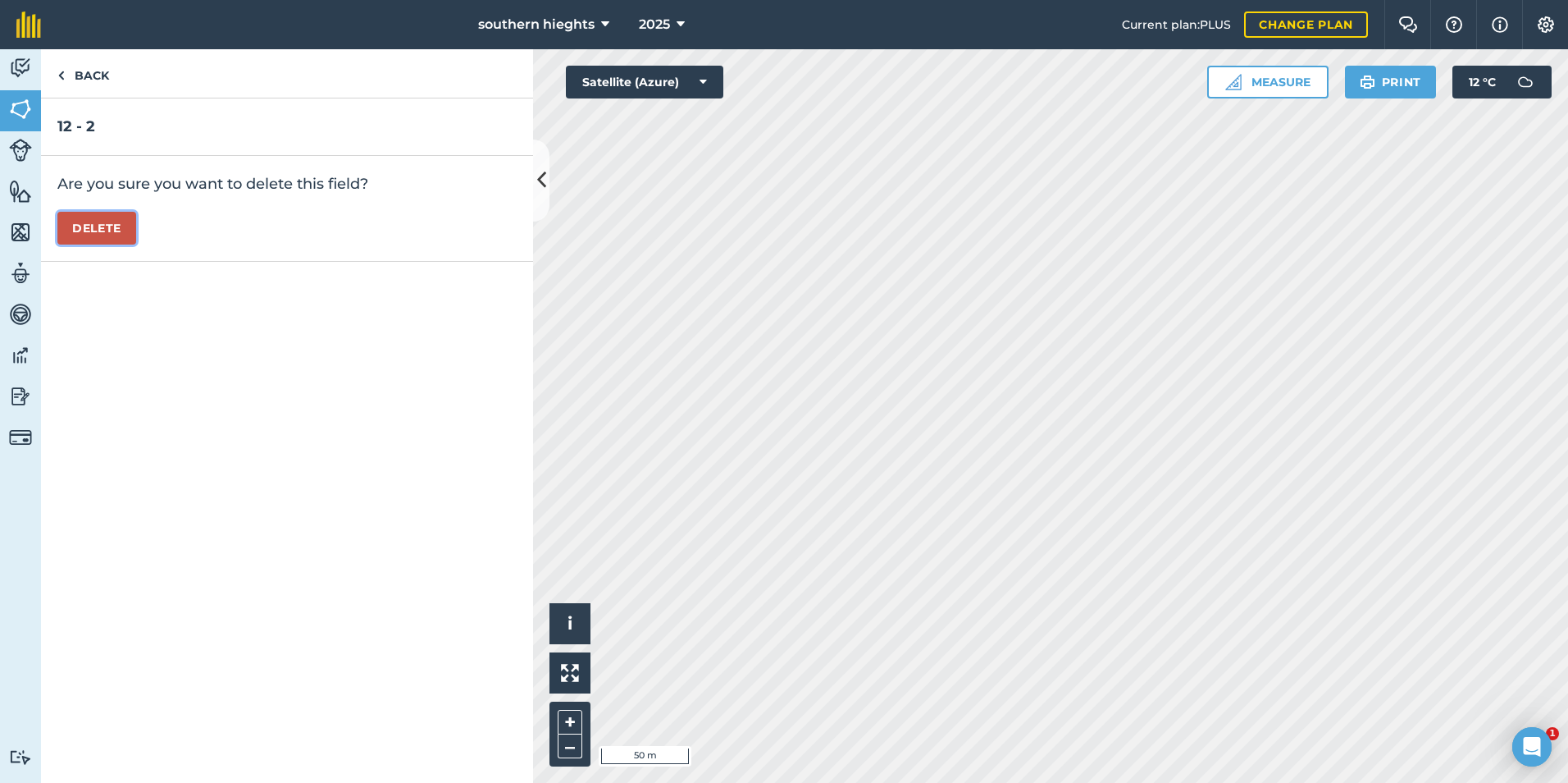
drag, startPoint x: 102, startPoint y: 221, endPoint x: 126, endPoint y: 240, distance: 30.6
click at [106, 222] on button "Delete" at bounding box center [97, 228] width 78 height 33
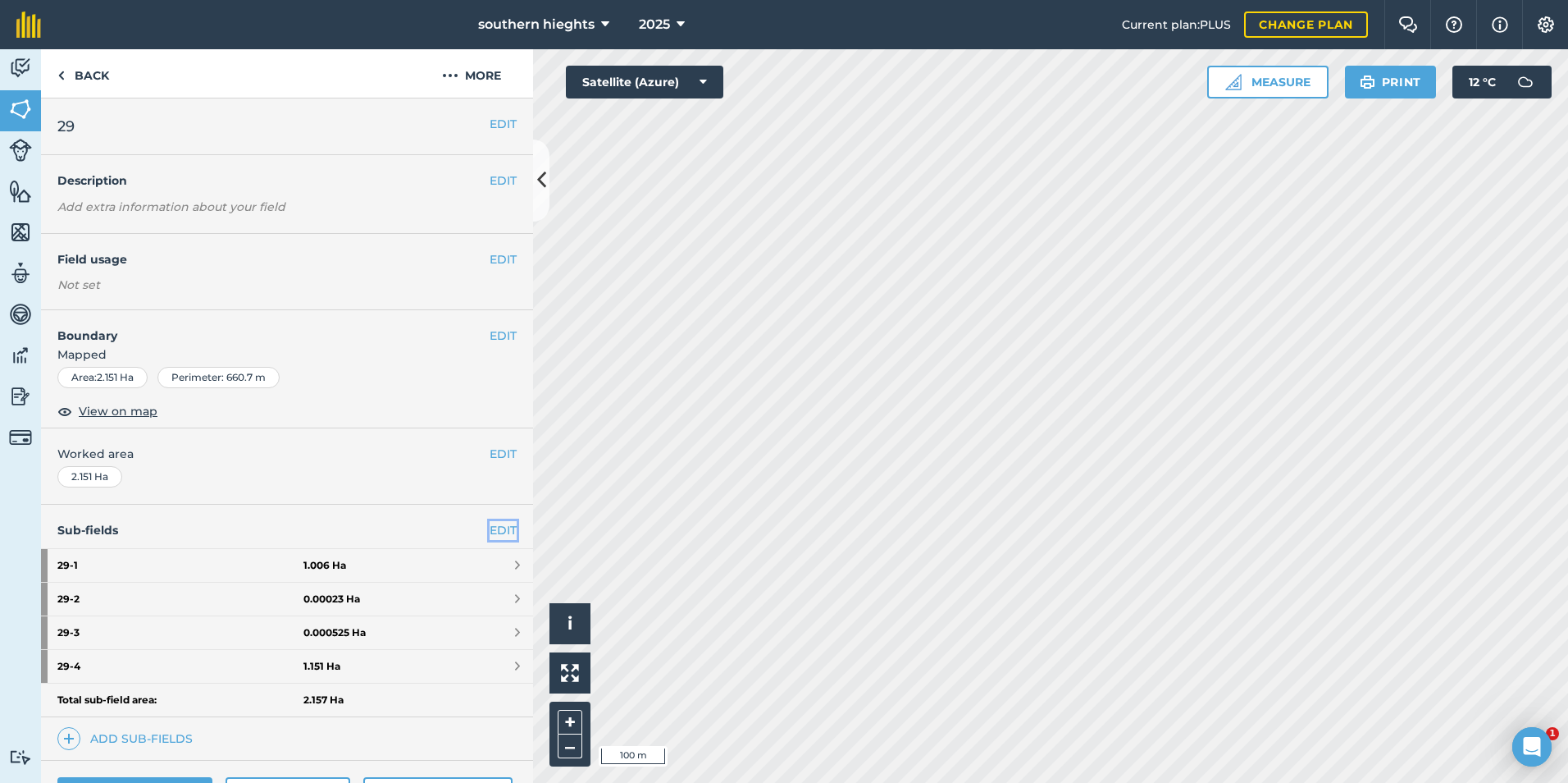
click at [490, 525] on link "EDIT" at bounding box center [503, 530] width 27 height 18
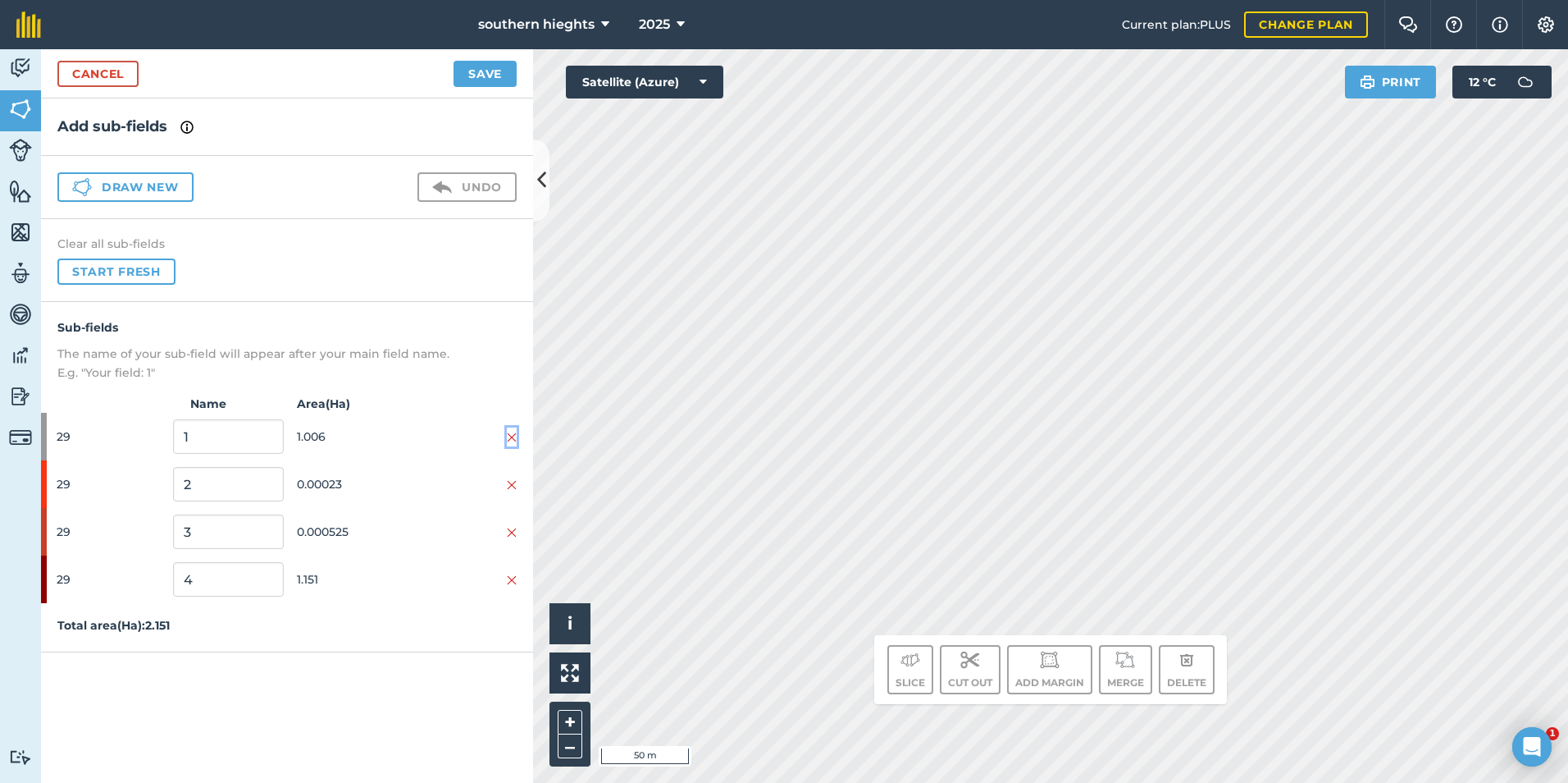
click at [512, 435] on img at bounding box center [512, 438] width 10 height 13
click at [513, 434] on img at bounding box center [512, 438] width 10 height 13
click at [514, 434] on img at bounding box center [512, 438] width 10 height 13
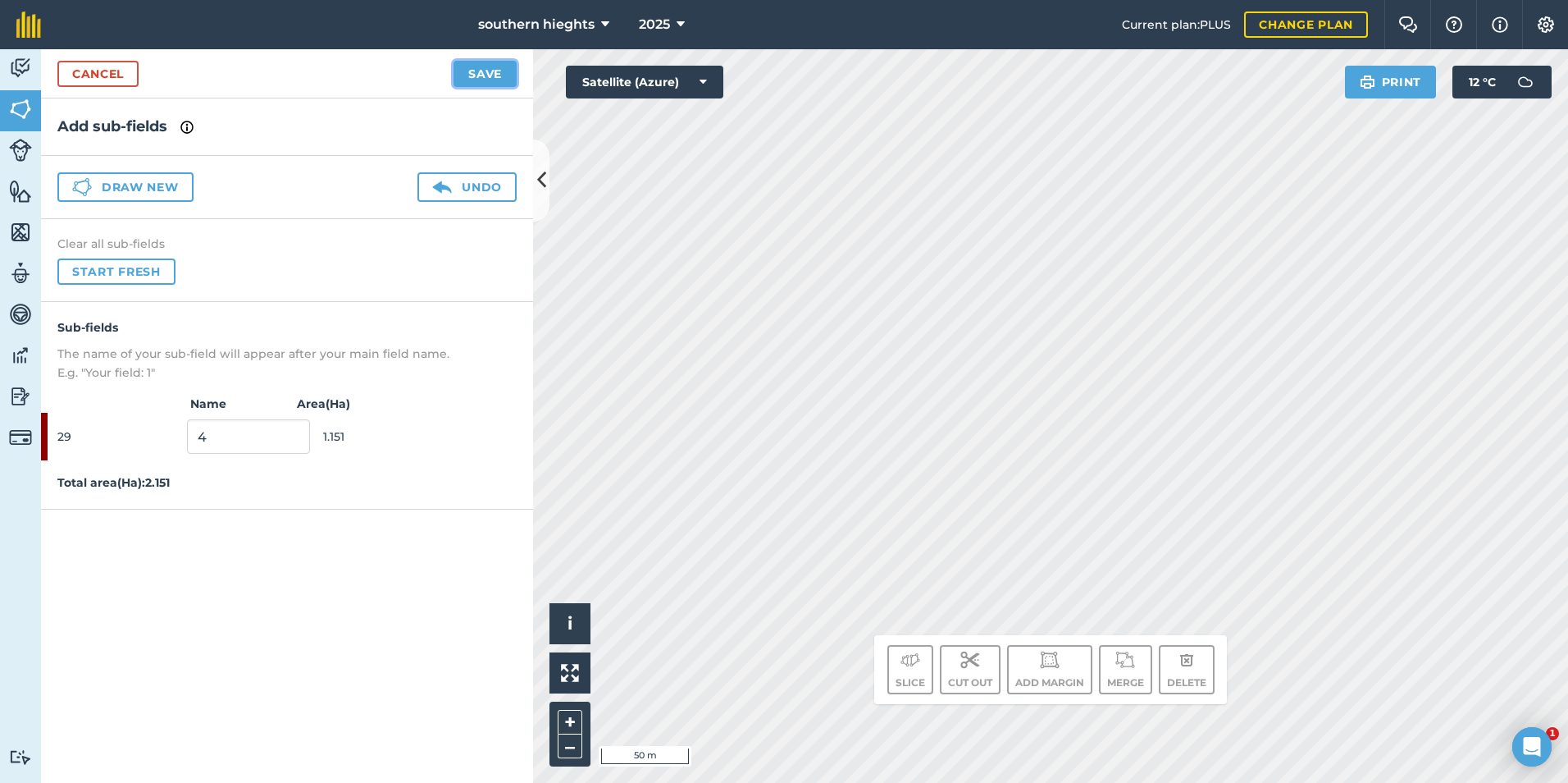
click at [478, 76] on button "Save" at bounding box center [485, 74] width 63 height 26
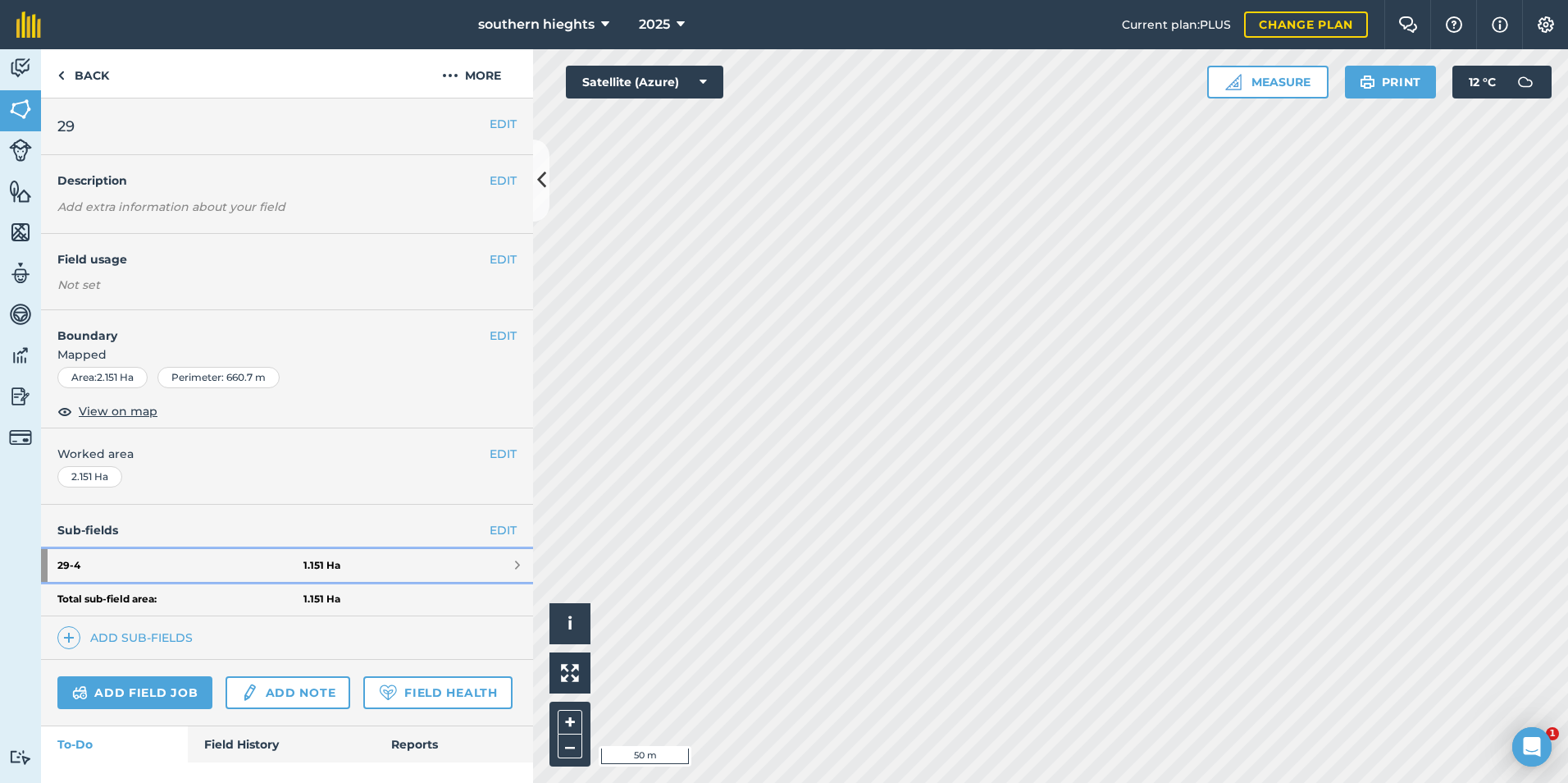
click at [317, 564] on strong "1.151 Ha" at bounding box center [322, 565] width 37 height 13
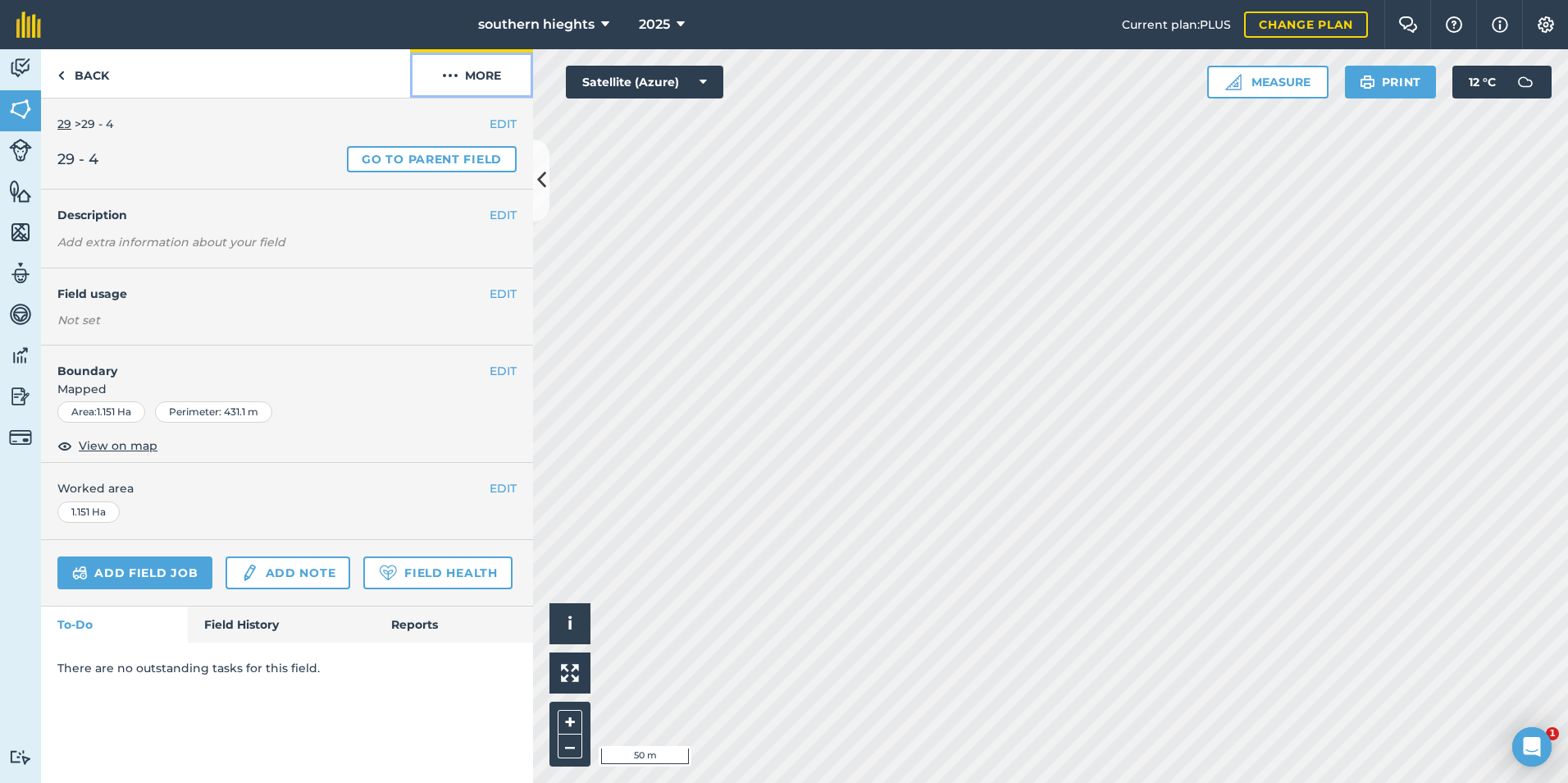
click at [481, 81] on button "More" at bounding box center [471, 74] width 123 height 49
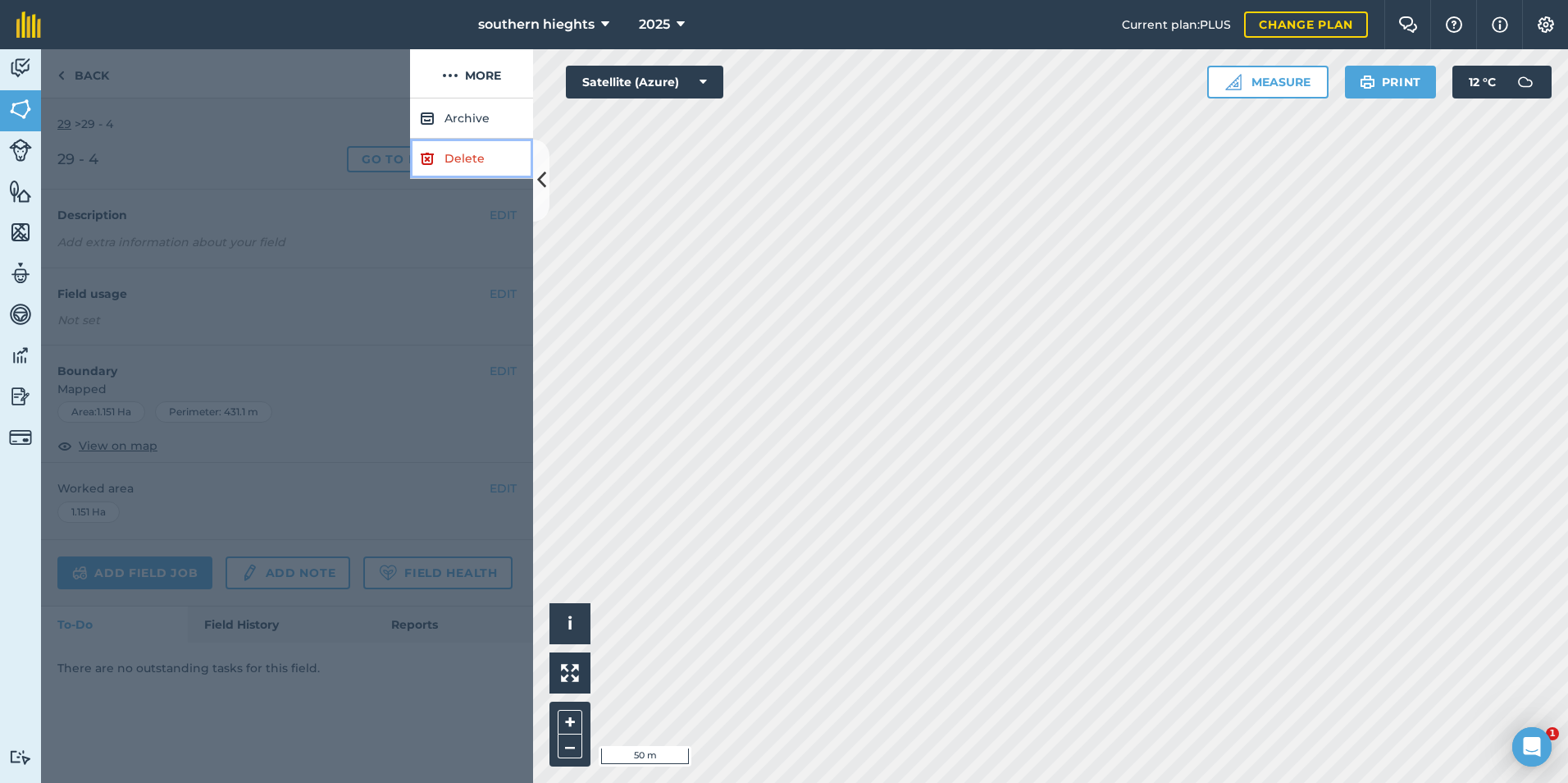
click at [473, 160] on link "Delete" at bounding box center [471, 159] width 123 height 40
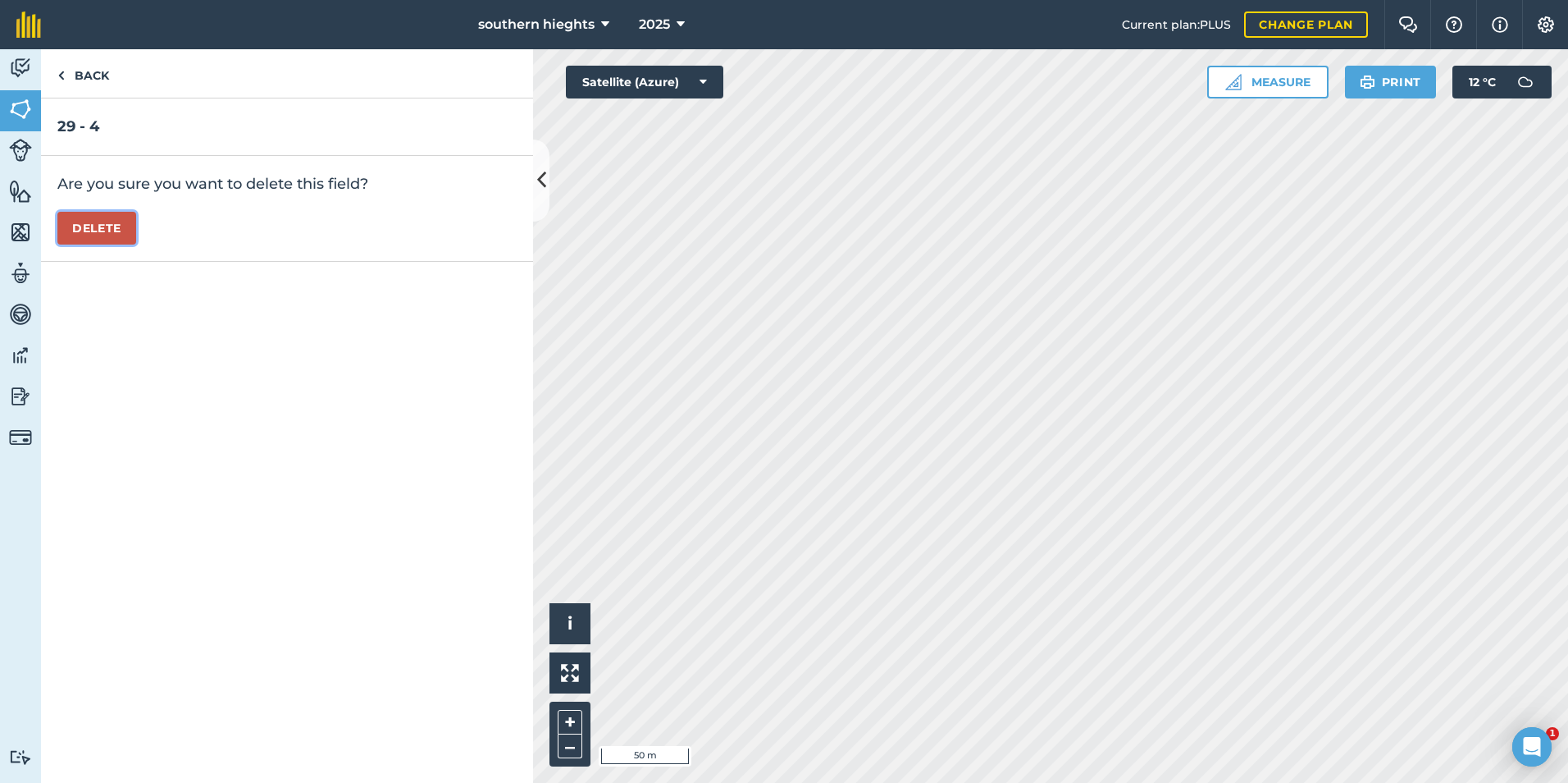
click at [126, 231] on button "Delete" at bounding box center [97, 228] width 78 height 33
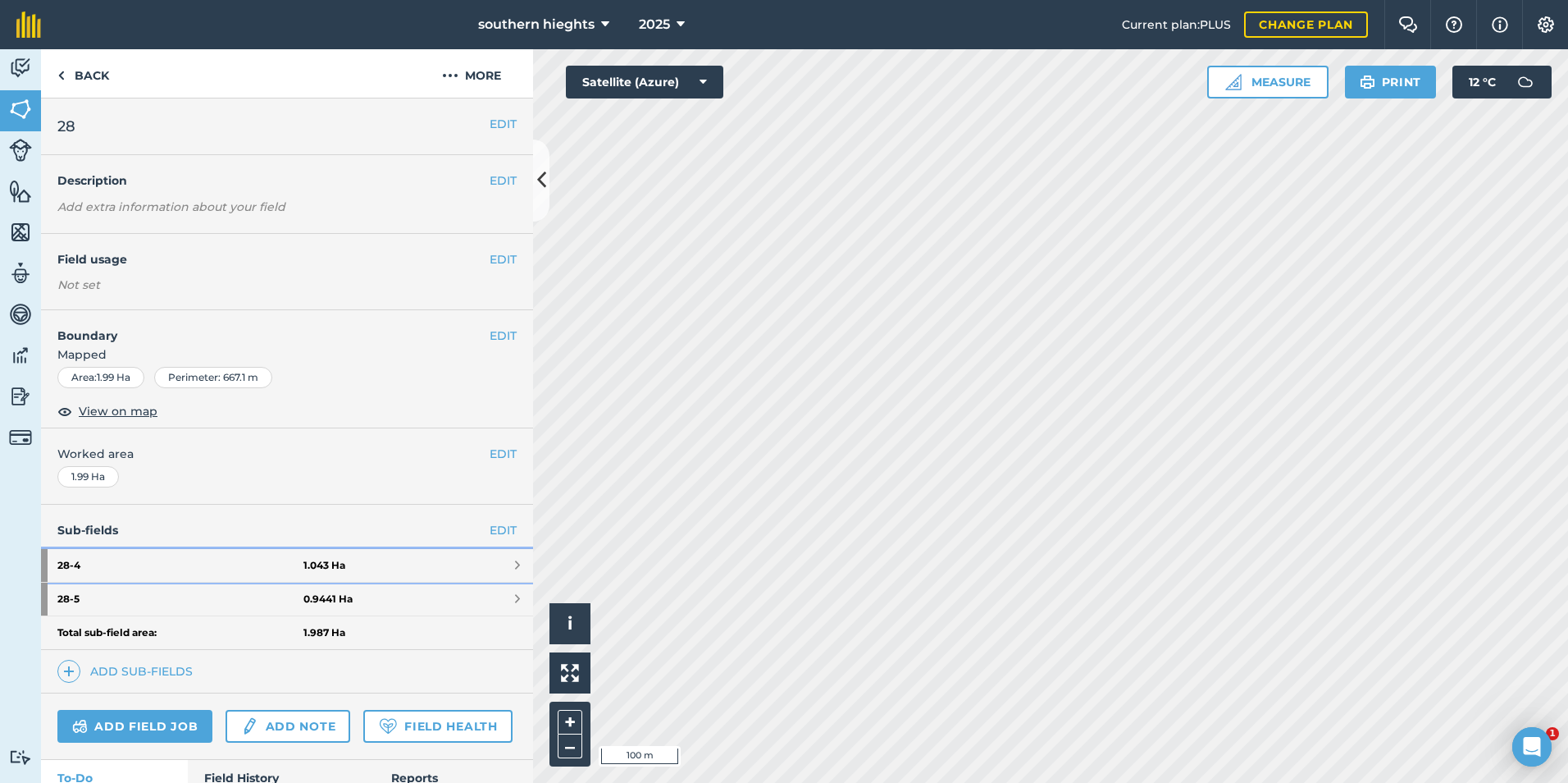
click at [386, 554] on link "28 - 4 1.043 Ha" at bounding box center [287, 566] width 492 height 33
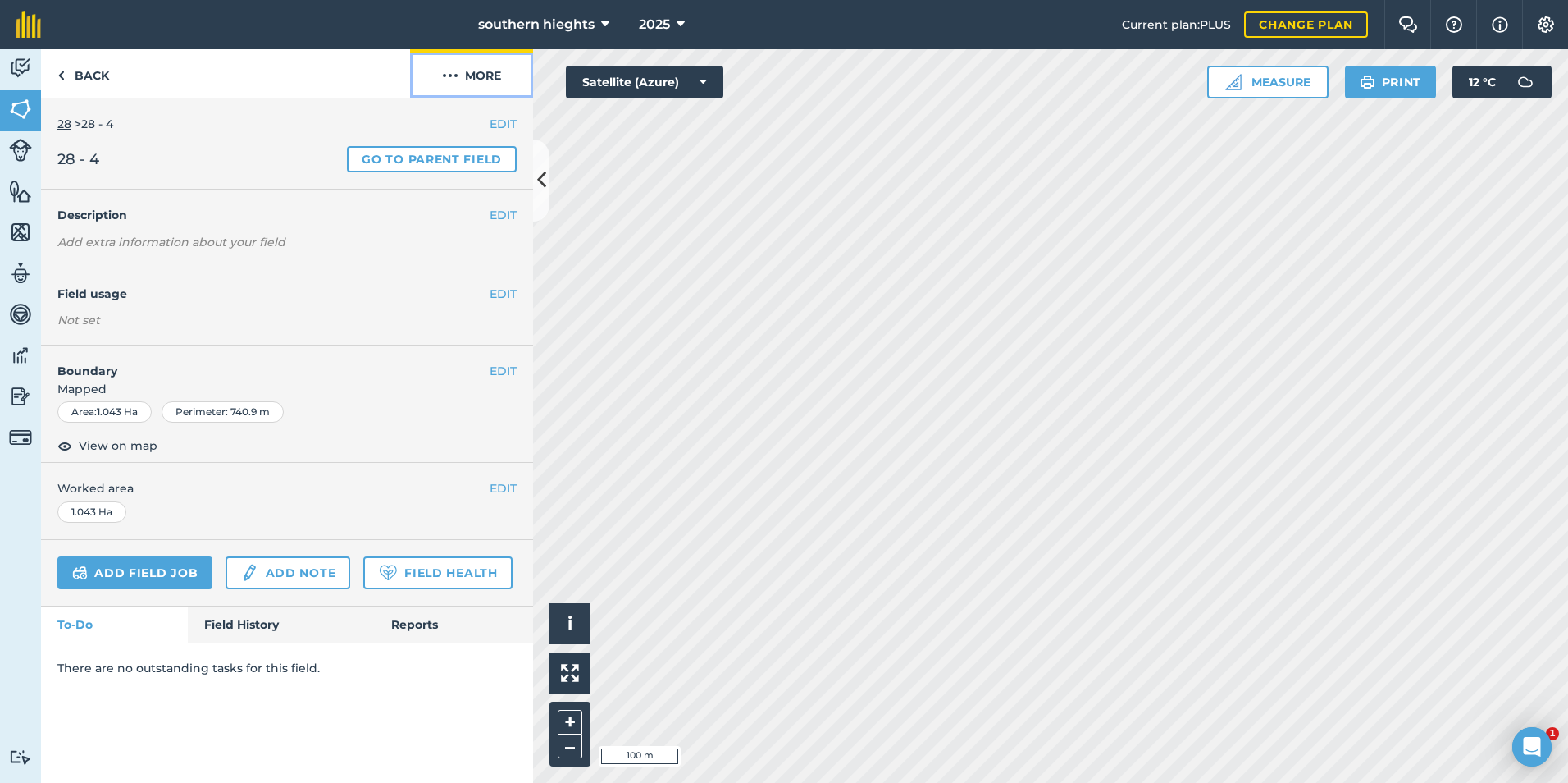
click at [489, 78] on button "More" at bounding box center [471, 74] width 123 height 49
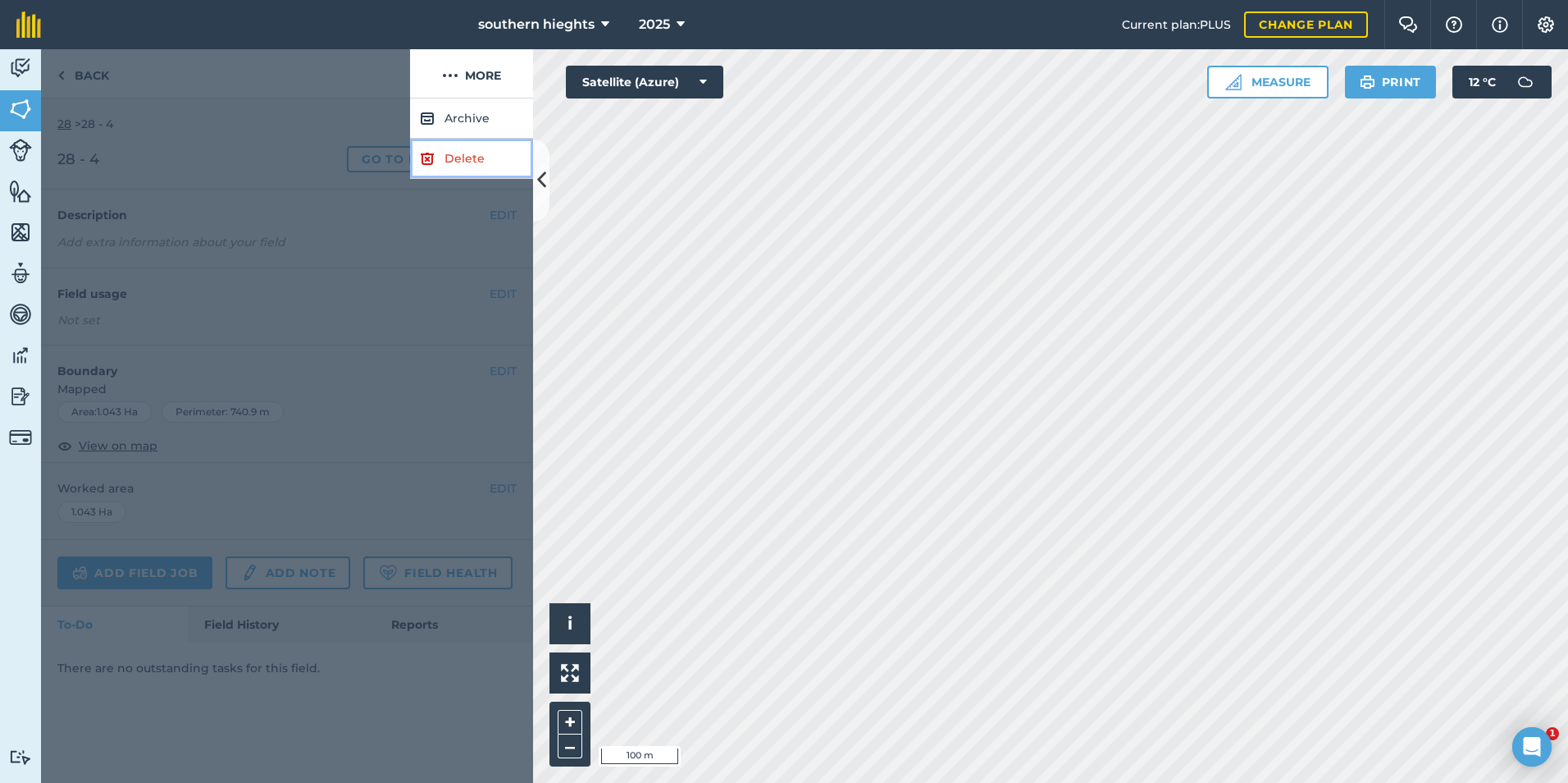
click at [476, 154] on link "Delete" at bounding box center [471, 159] width 123 height 40
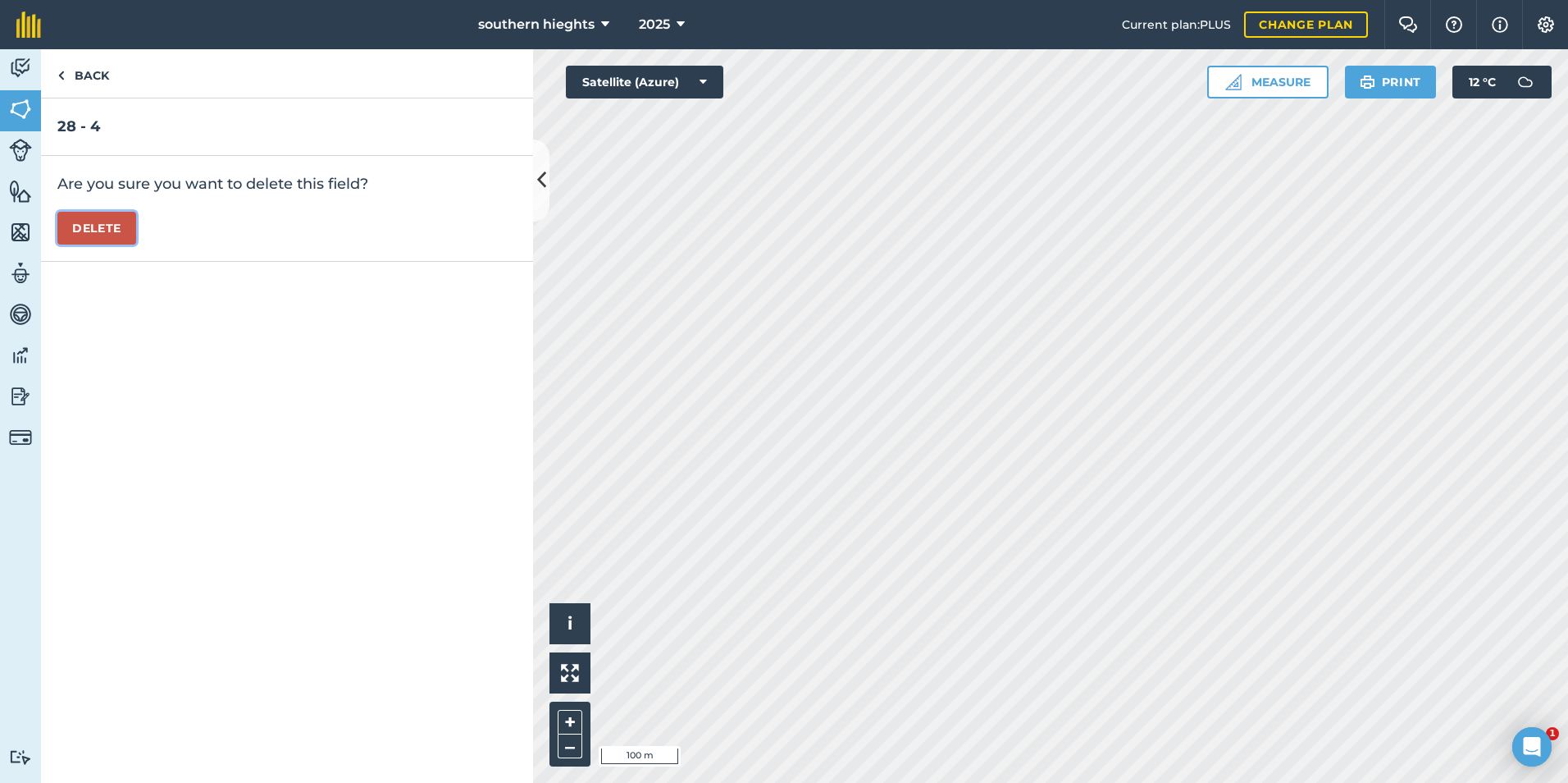
click at [107, 221] on button "Delete" at bounding box center [97, 228] width 78 height 33
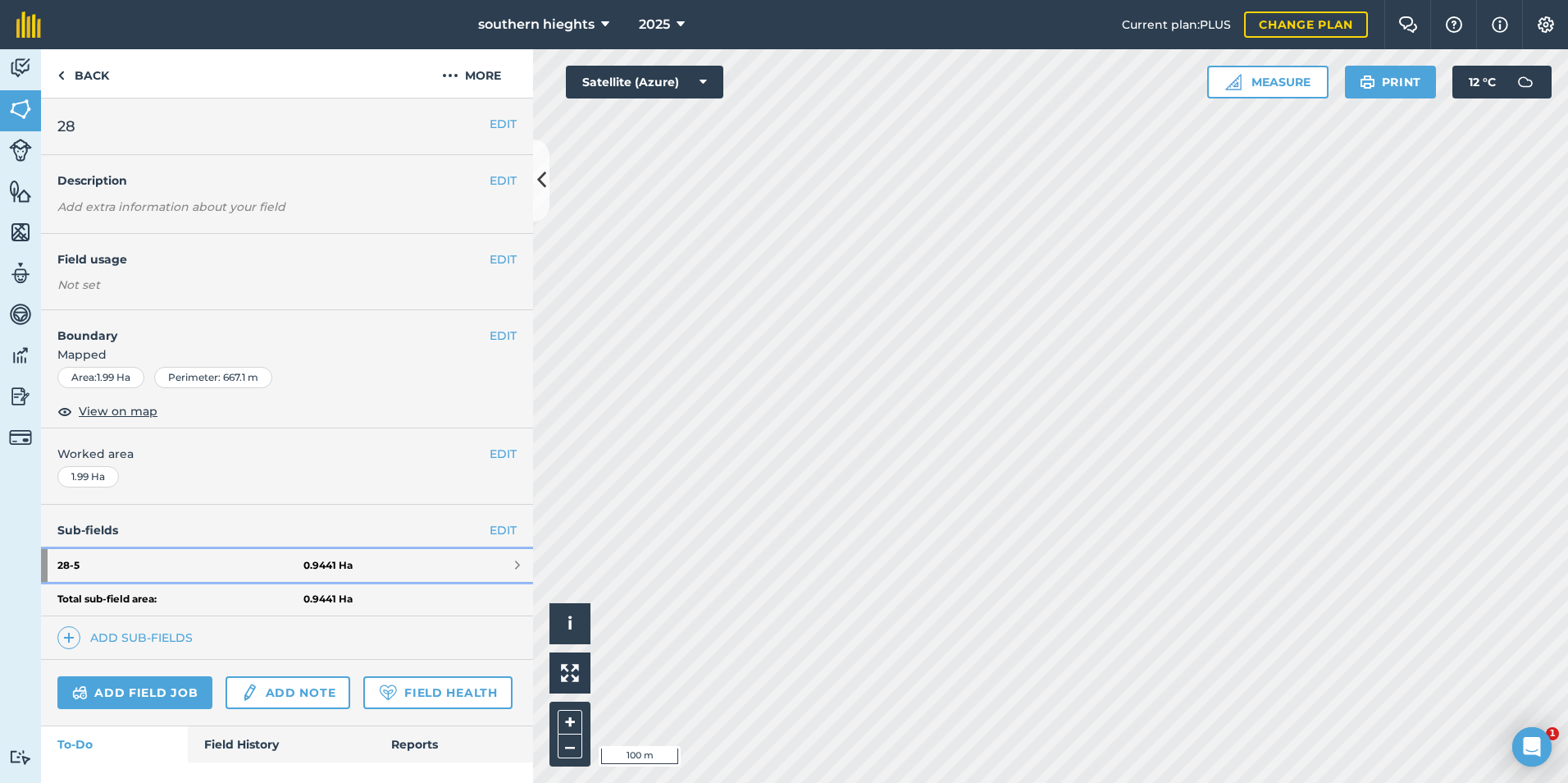
click at [377, 553] on link "28 - 5 0.9441 Ha" at bounding box center [287, 566] width 492 height 33
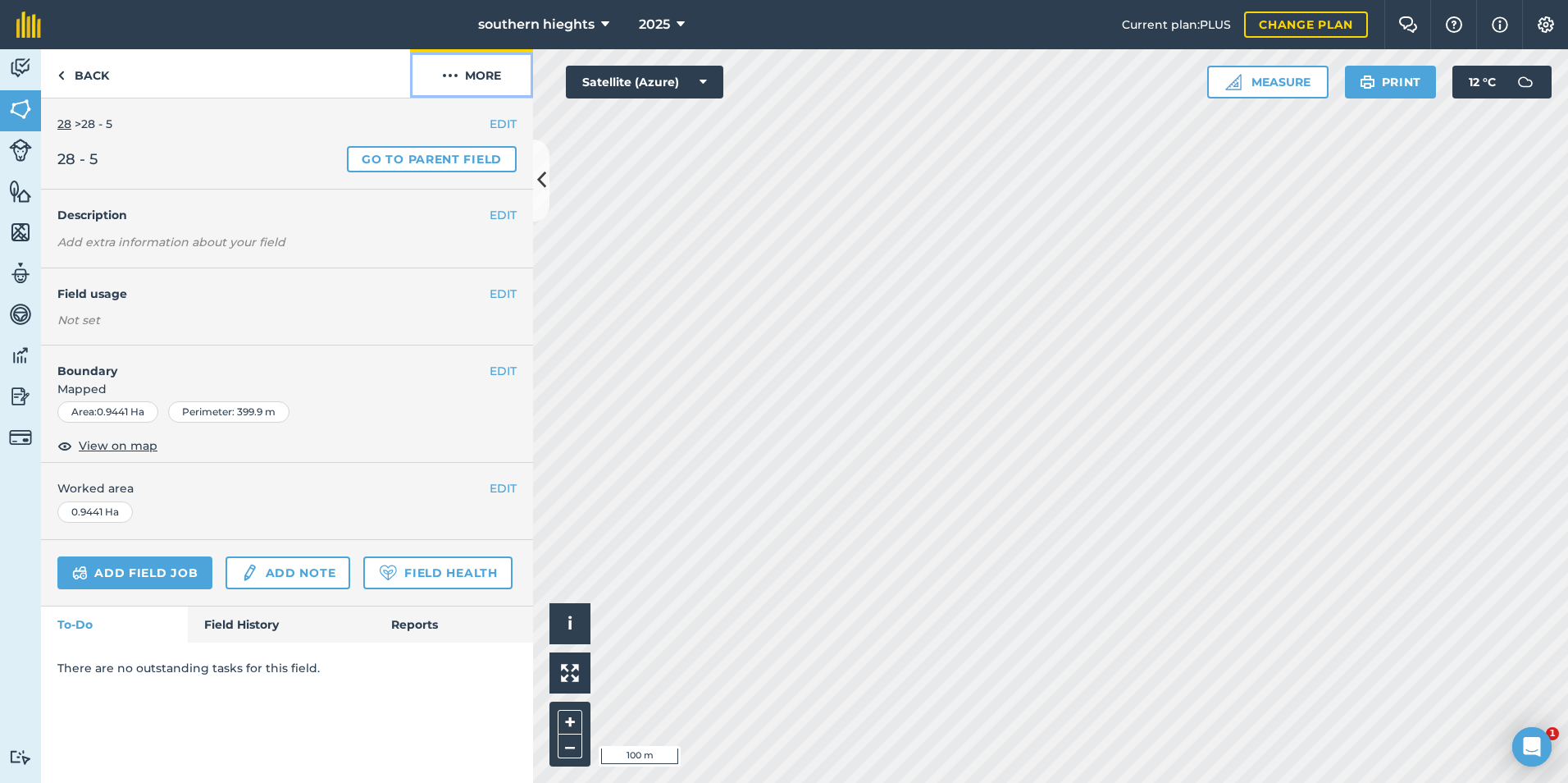
click at [490, 82] on button "More" at bounding box center [471, 74] width 123 height 49
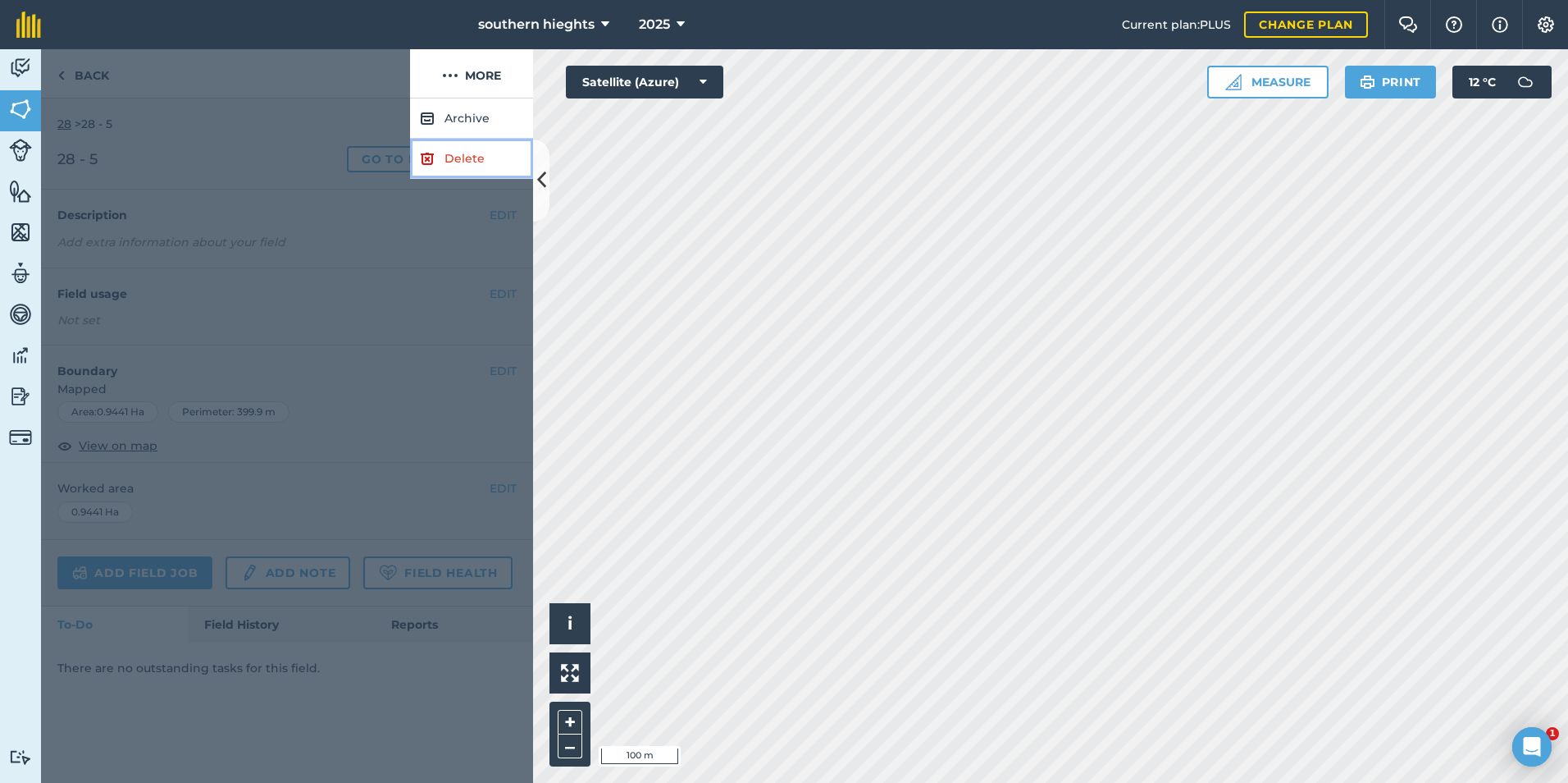
click at [494, 167] on link "Delete" at bounding box center [471, 159] width 123 height 40
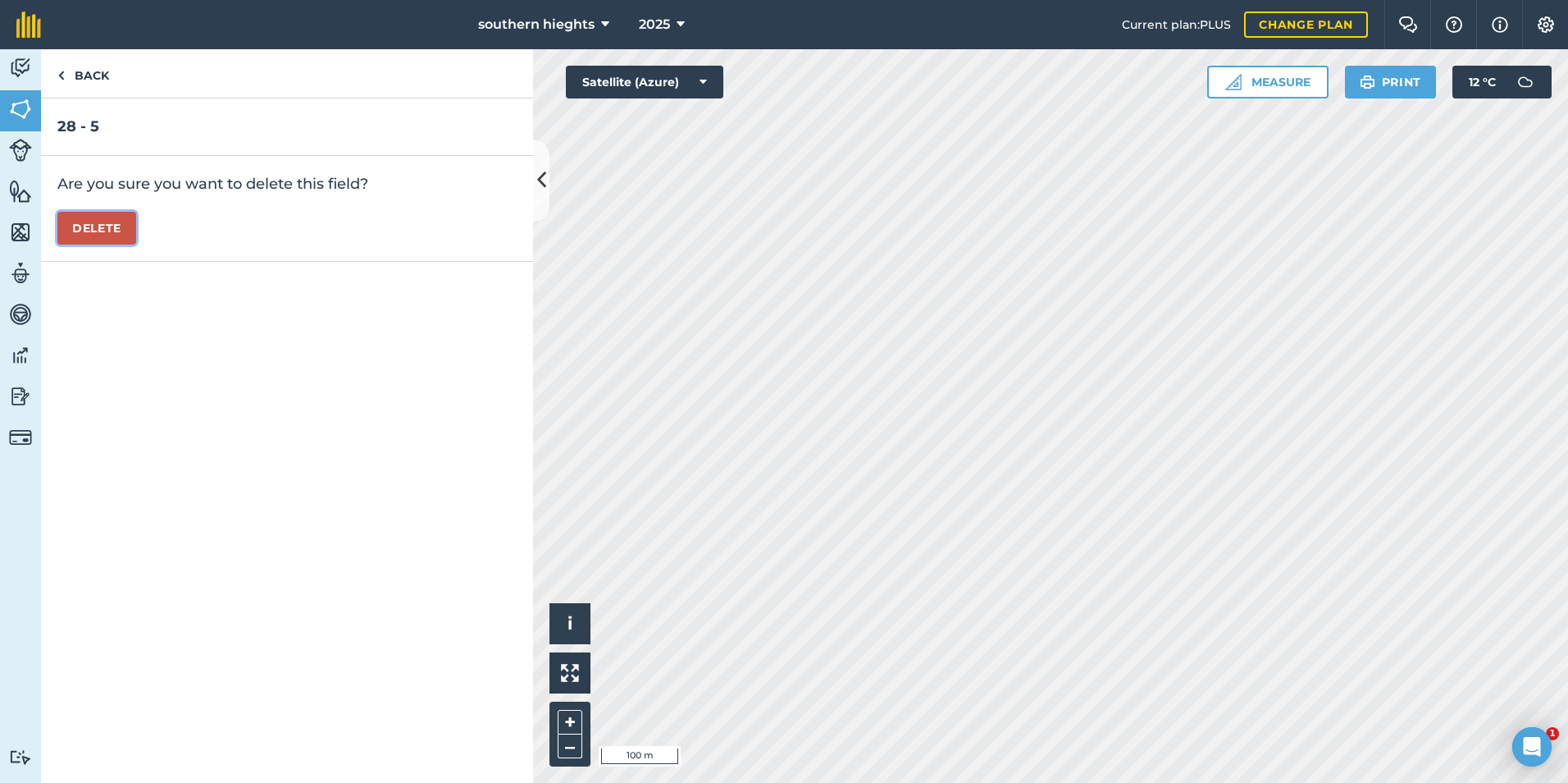
click at [92, 231] on button "Delete" at bounding box center [97, 228] width 78 height 33
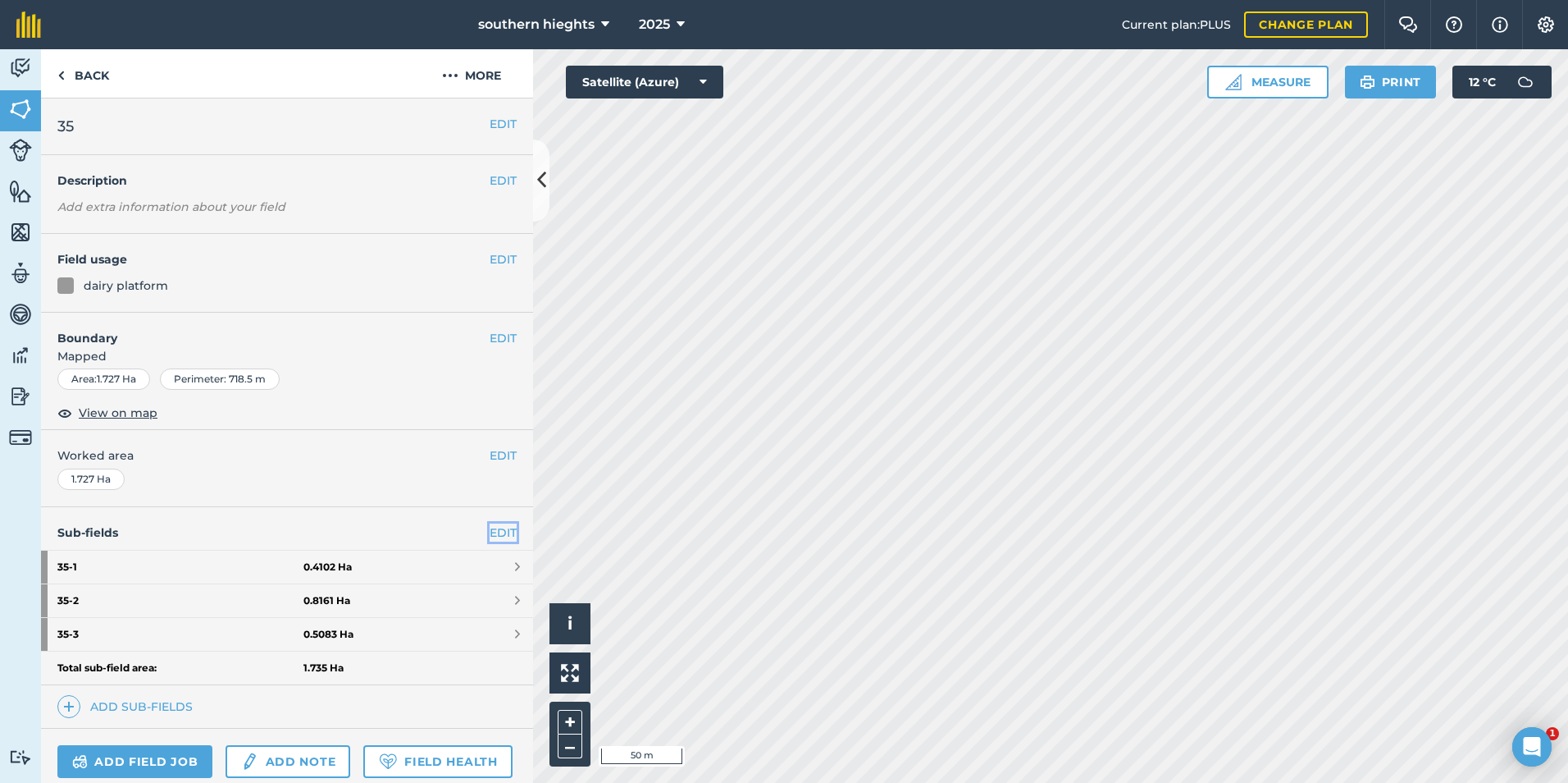
click at [490, 534] on link "EDIT" at bounding box center [503, 533] width 27 height 18
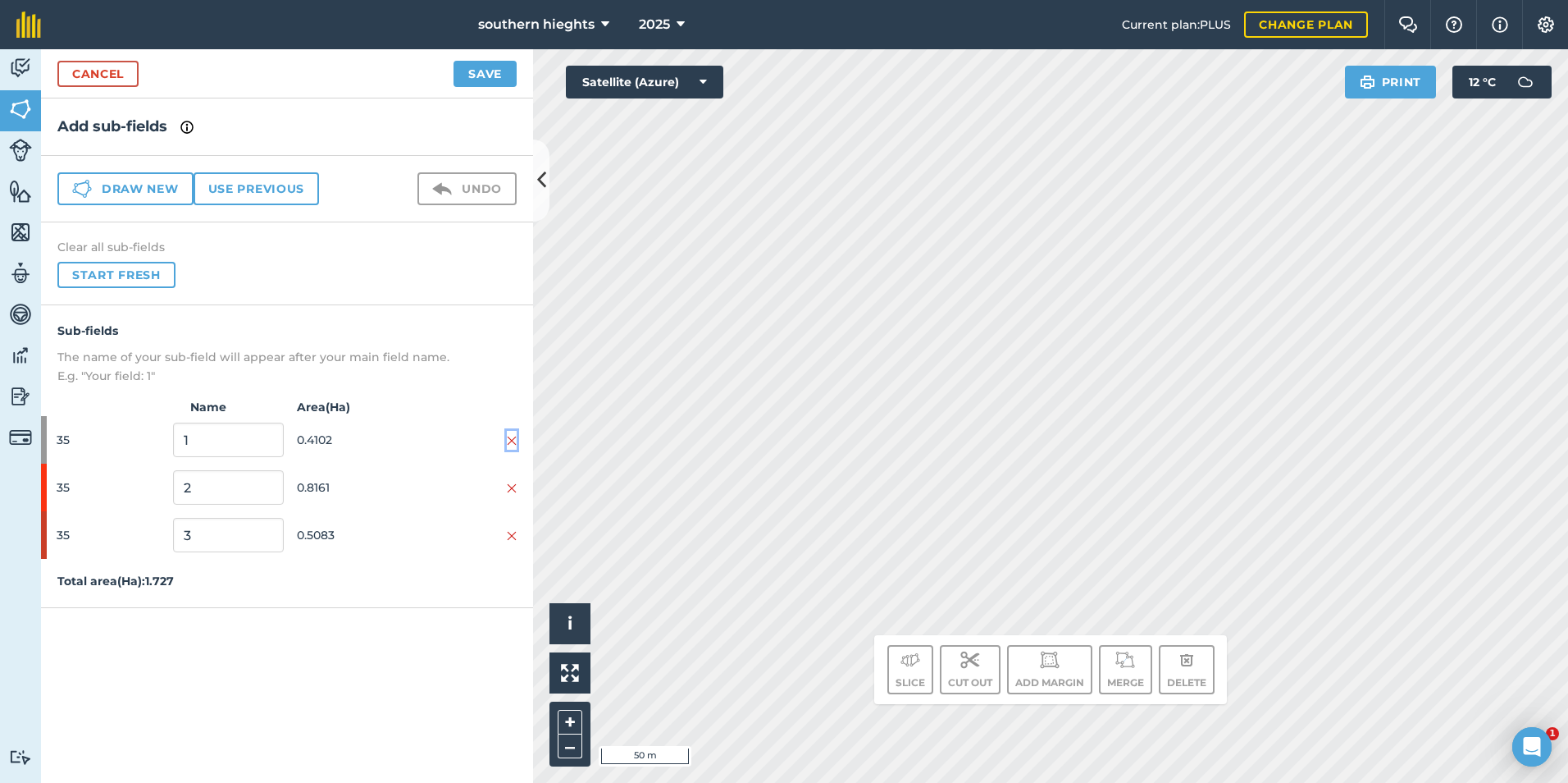
click at [508, 439] on img at bounding box center [512, 440] width 10 height 13
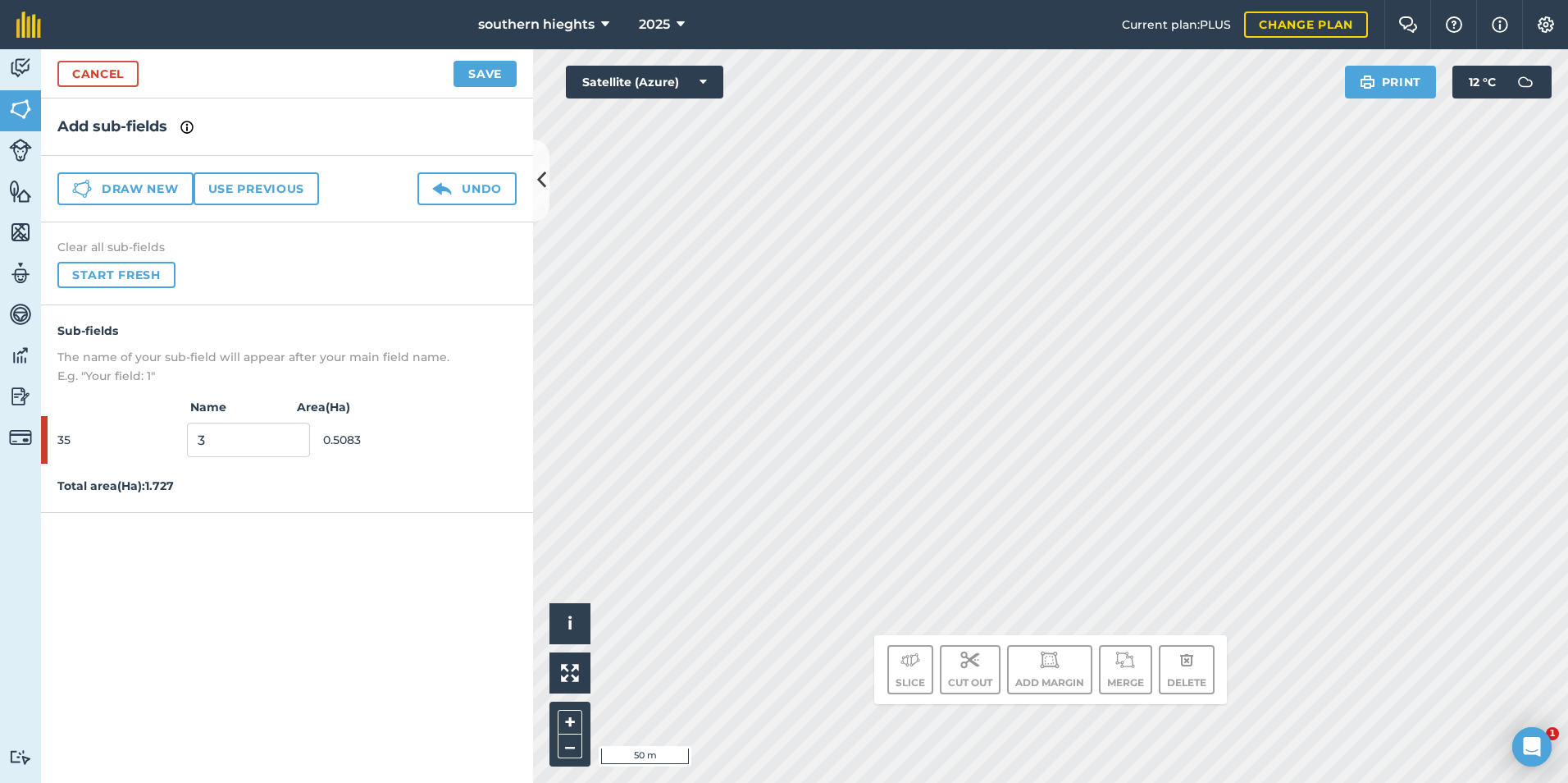
click at [501, 88] on div "Cancel Save" at bounding box center [287, 74] width 492 height 50
click at [500, 77] on button "Save" at bounding box center [485, 74] width 63 height 26
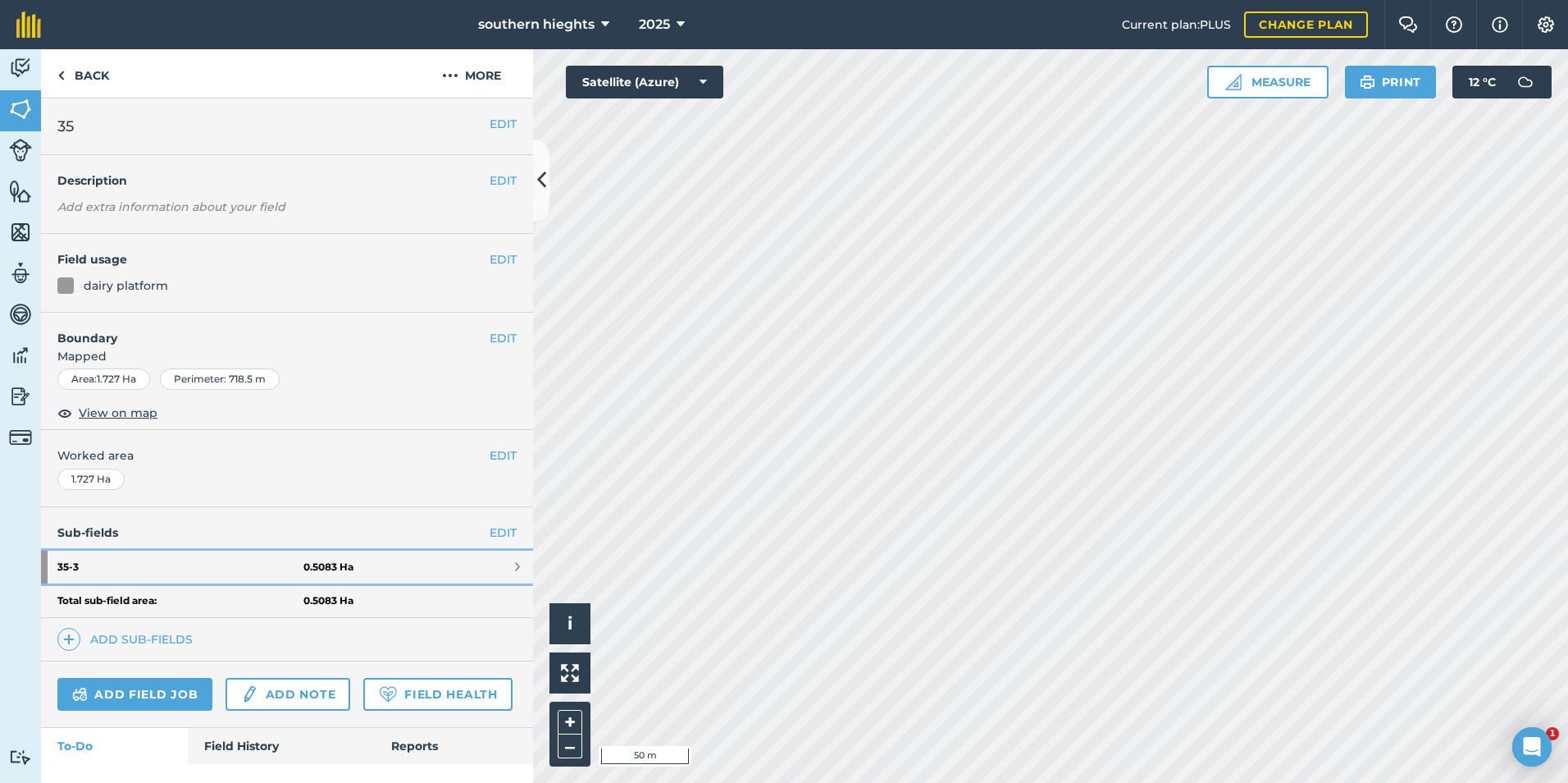
click at [335, 570] on strong "0.5083 Ha" at bounding box center [329, 567] width 50 height 13
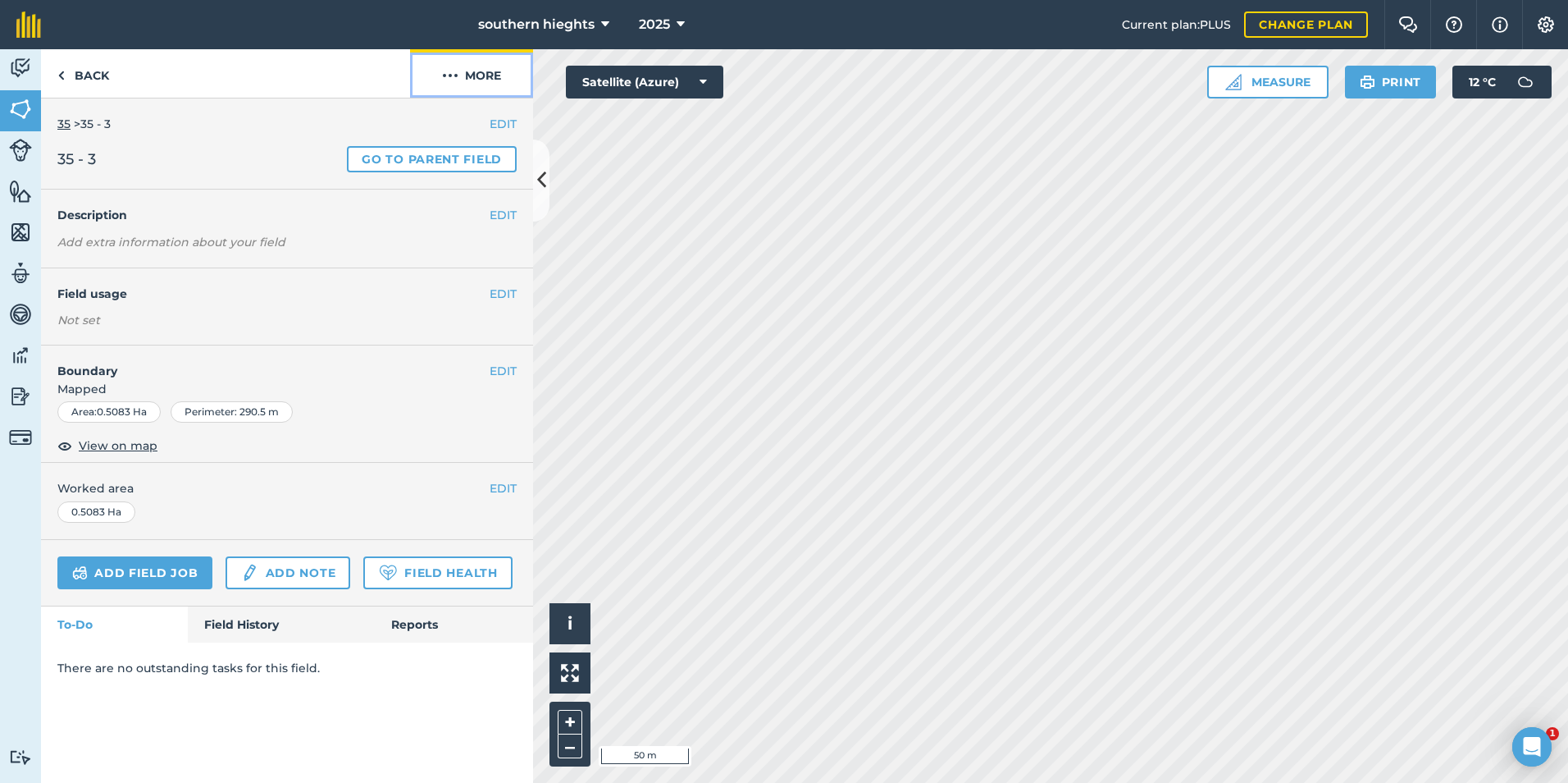
click at [471, 78] on button "More" at bounding box center [471, 74] width 123 height 49
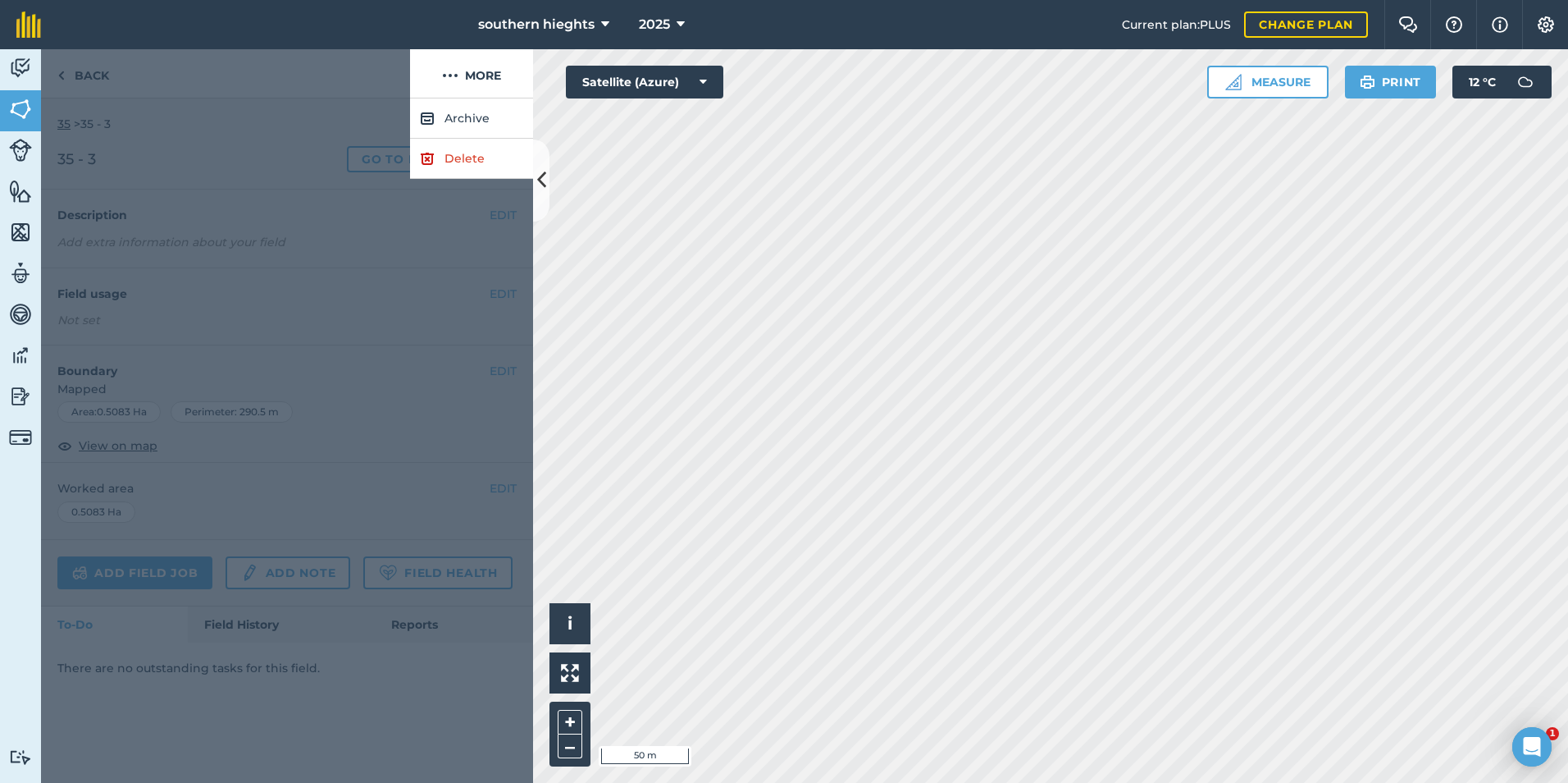
drag, startPoint x: 471, startPoint y: 180, endPoint x: 470, endPoint y: 170, distance: 10.0
click at [471, 178] on div "Back More Archive Delete EDIT 35 > 35 - 3 35 - 3 Go to parent field EDIT Descri…" at bounding box center [287, 416] width 492 height 733
click at [470, 167] on link "Delete" at bounding box center [471, 159] width 123 height 40
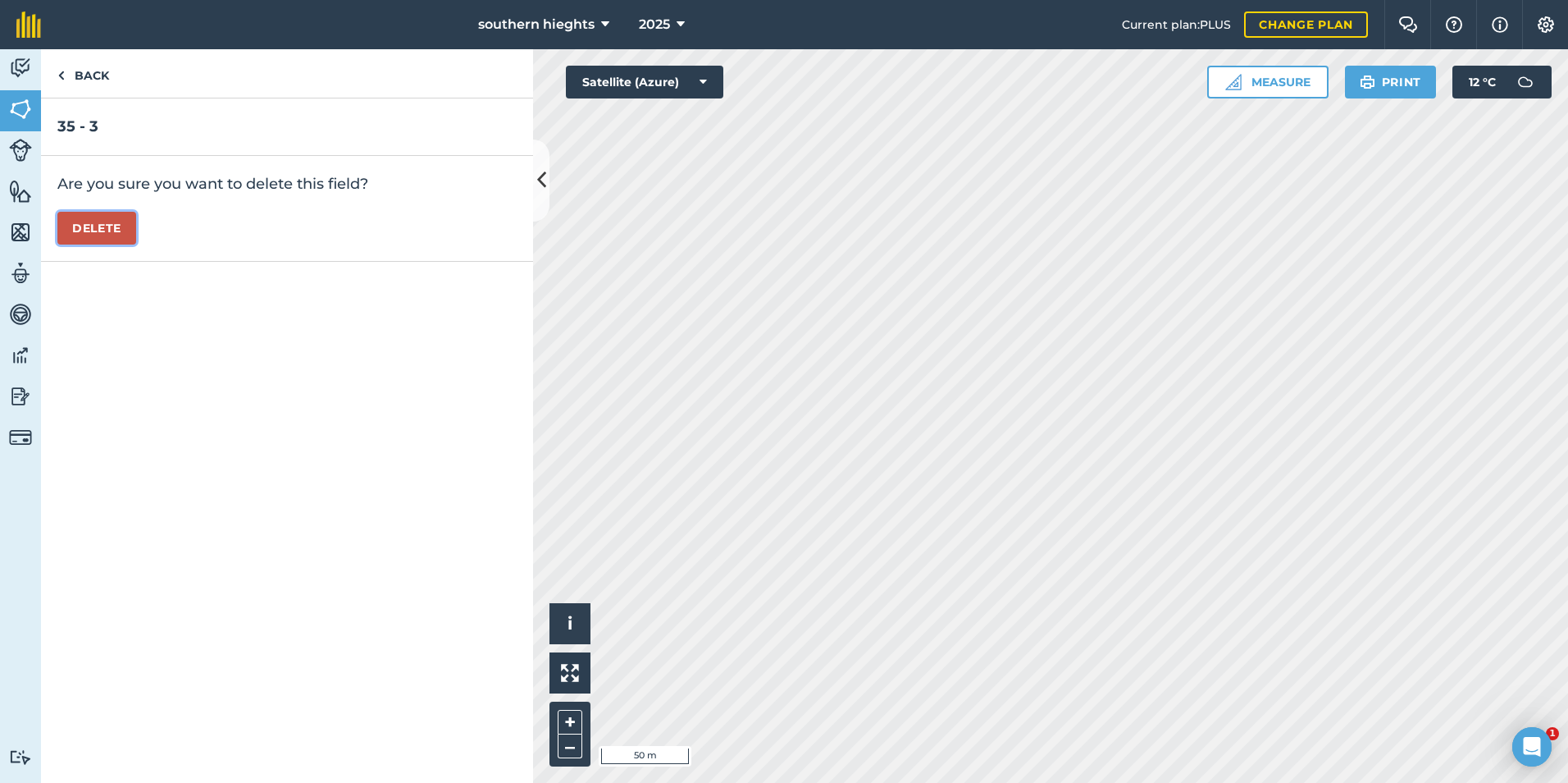
click at [107, 232] on button "Delete" at bounding box center [97, 228] width 78 height 33
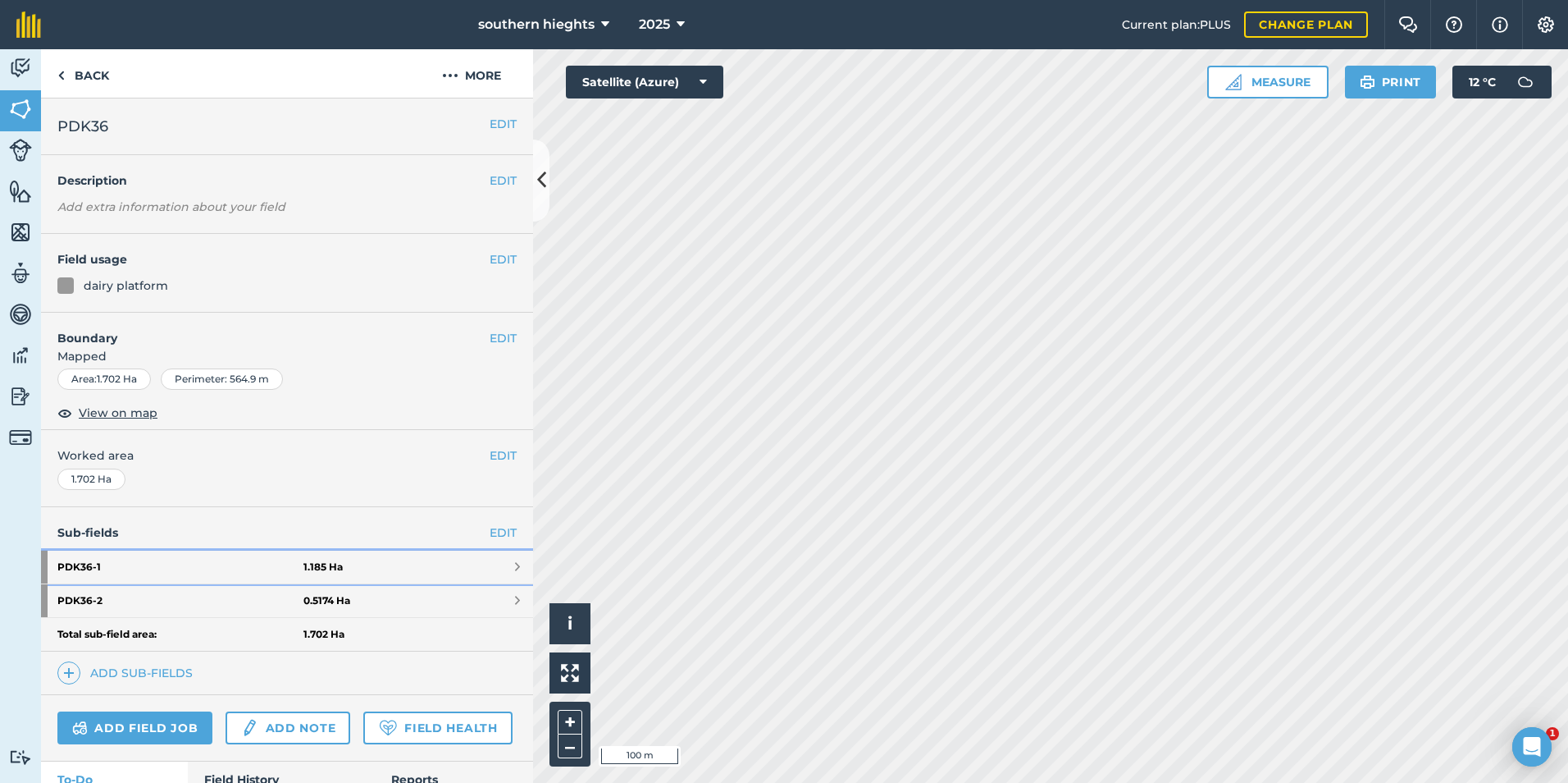
click at [432, 558] on link "PDK36 - 1 1.185 Ha" at bounding box center [287, 567] width 492 height 33
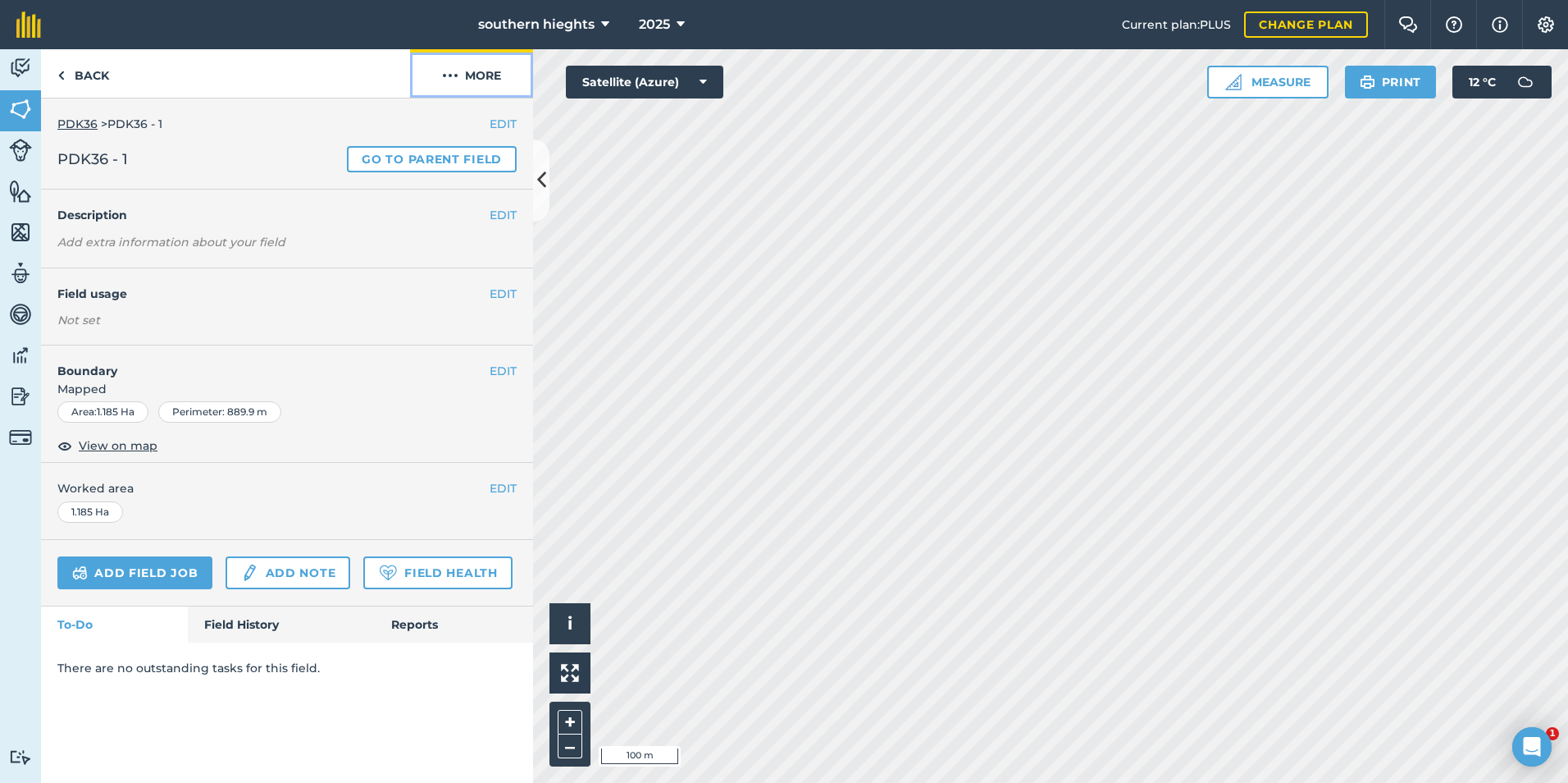
click at [487, 82] on button "More" at bounding box center [471, 74] width 123 height 49
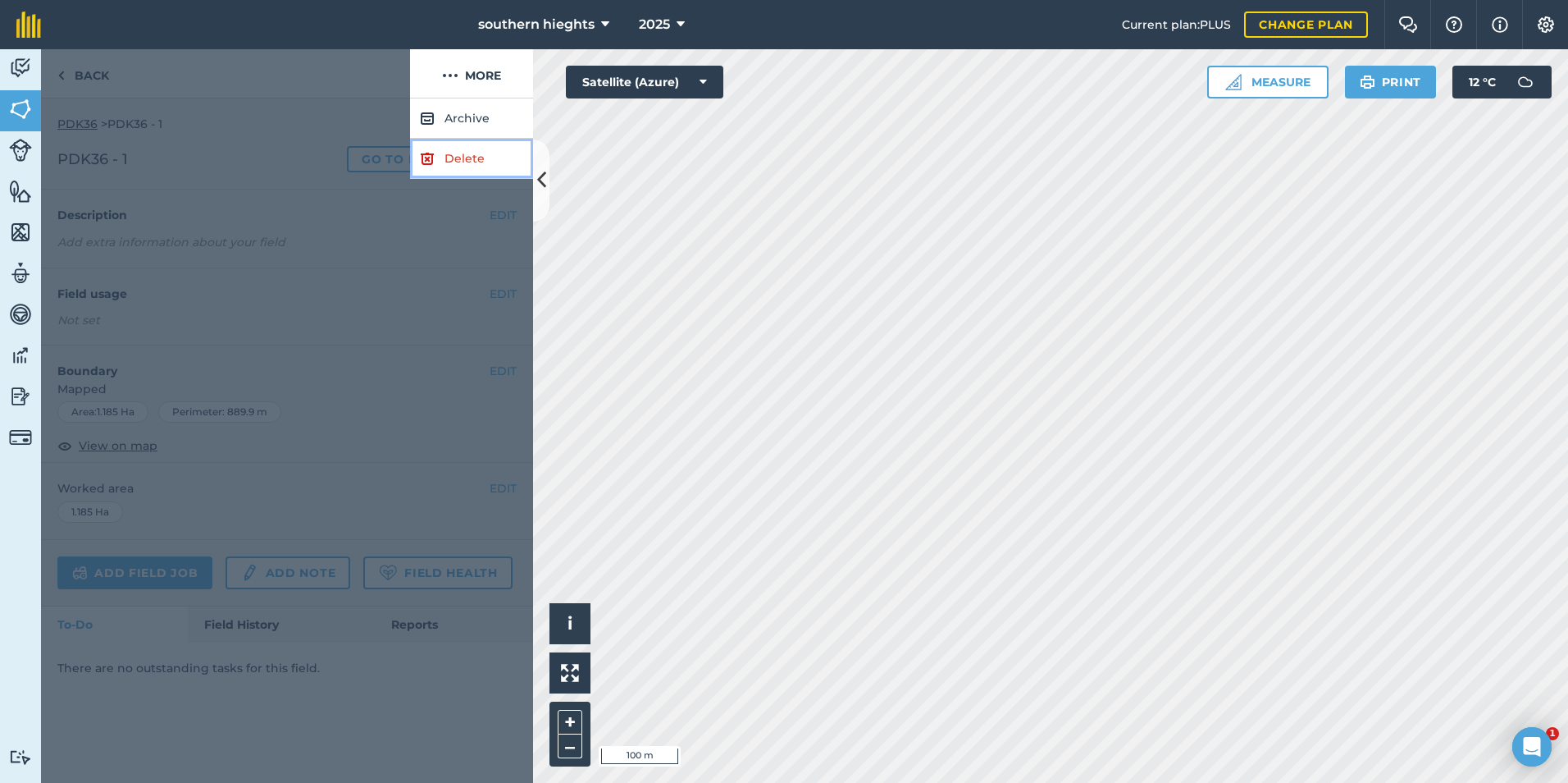
click at [472, 146] on link "Delete" at bounding box center [471, 159] width 123 height 40
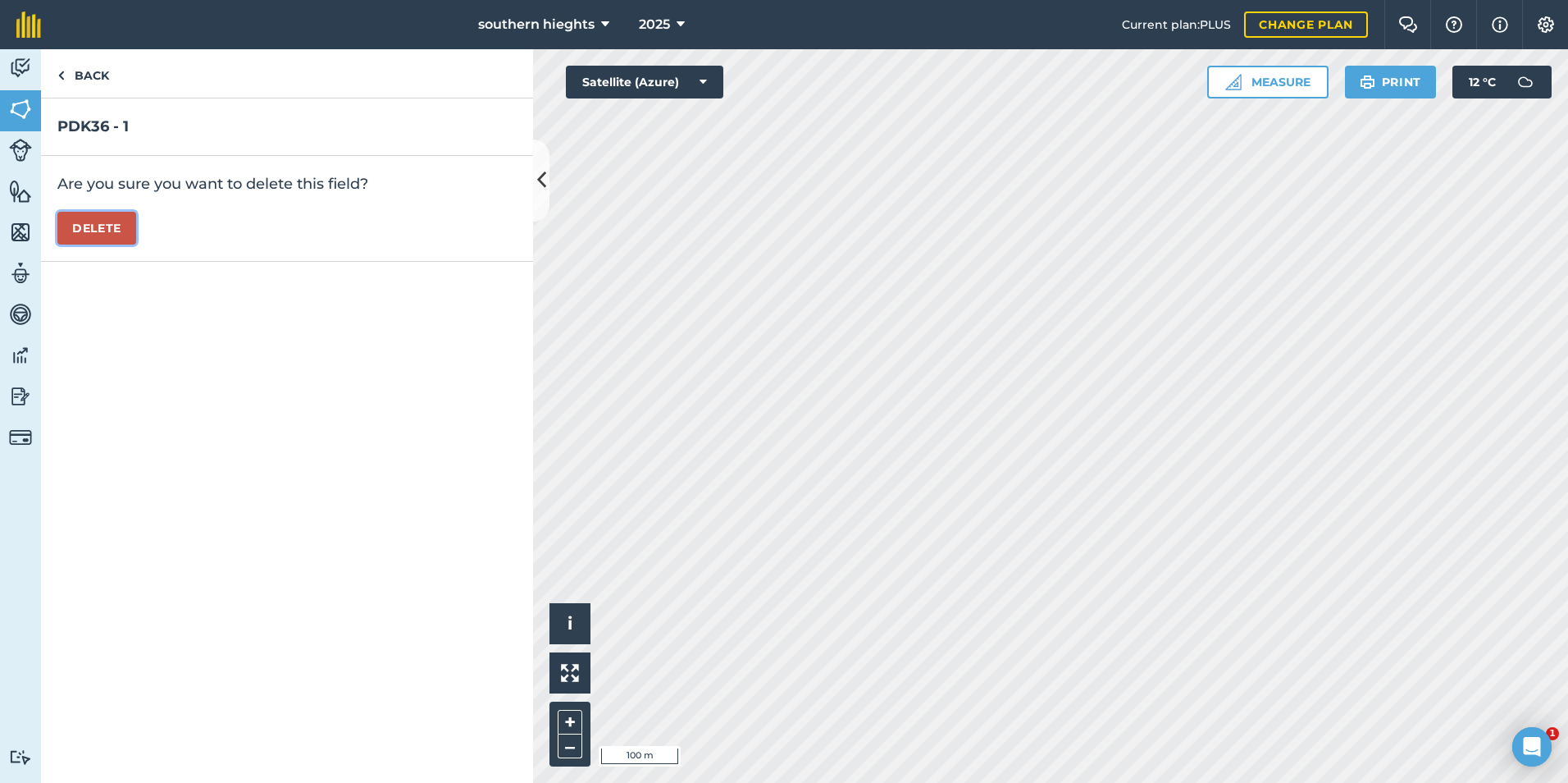
click at [96, 244] on button "Delete" at bounding box center [97, 228] width 78 height 33
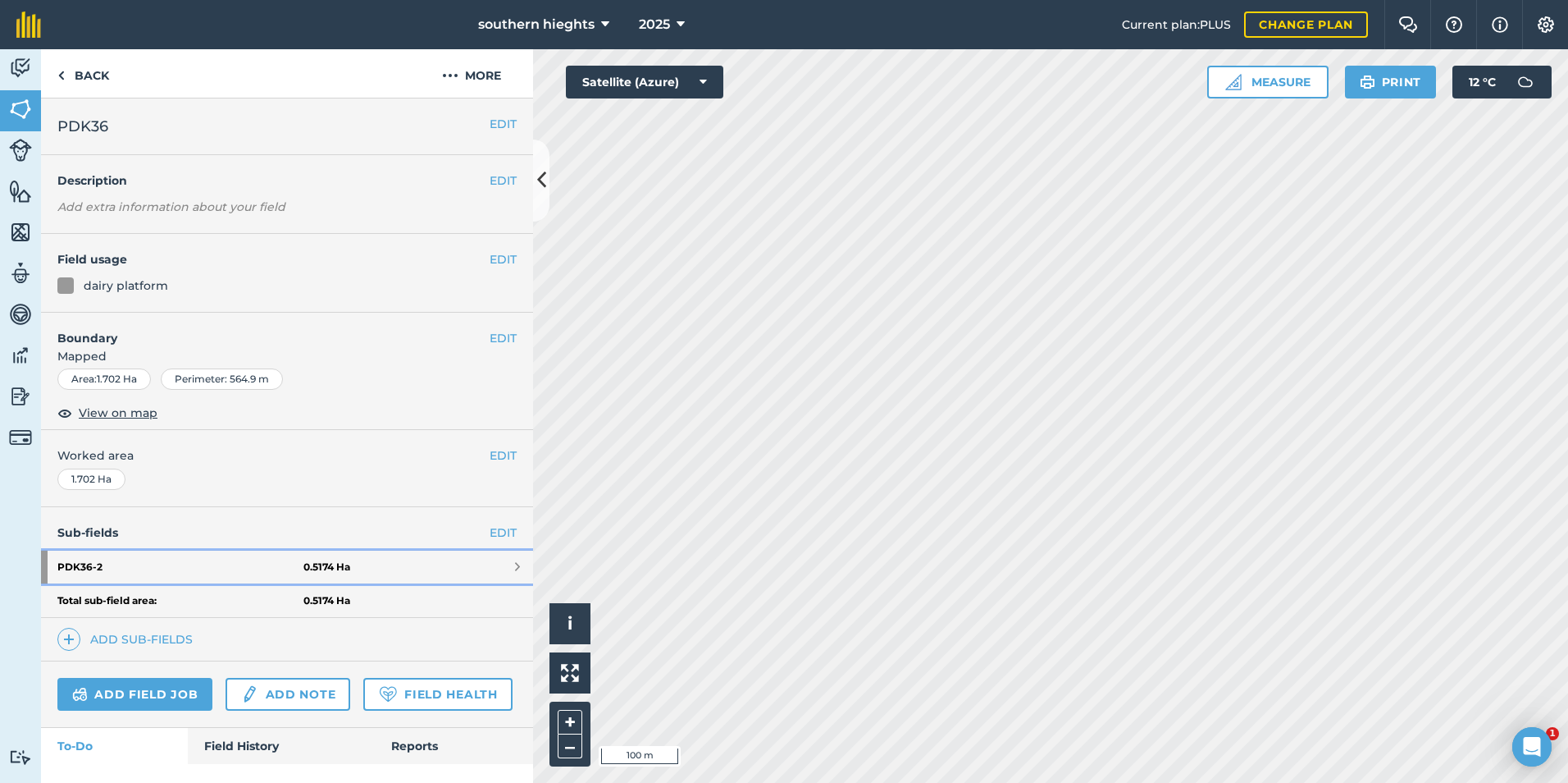
drag, startPoint x: 395, startPoint y: 558, endPoint x: 392, endPoint y: 498, distance: 60.1
click at [394, 558] on link "PDK36 - 2 0.5174 Ha" at bounding box center [287, 567] width 492 height 33
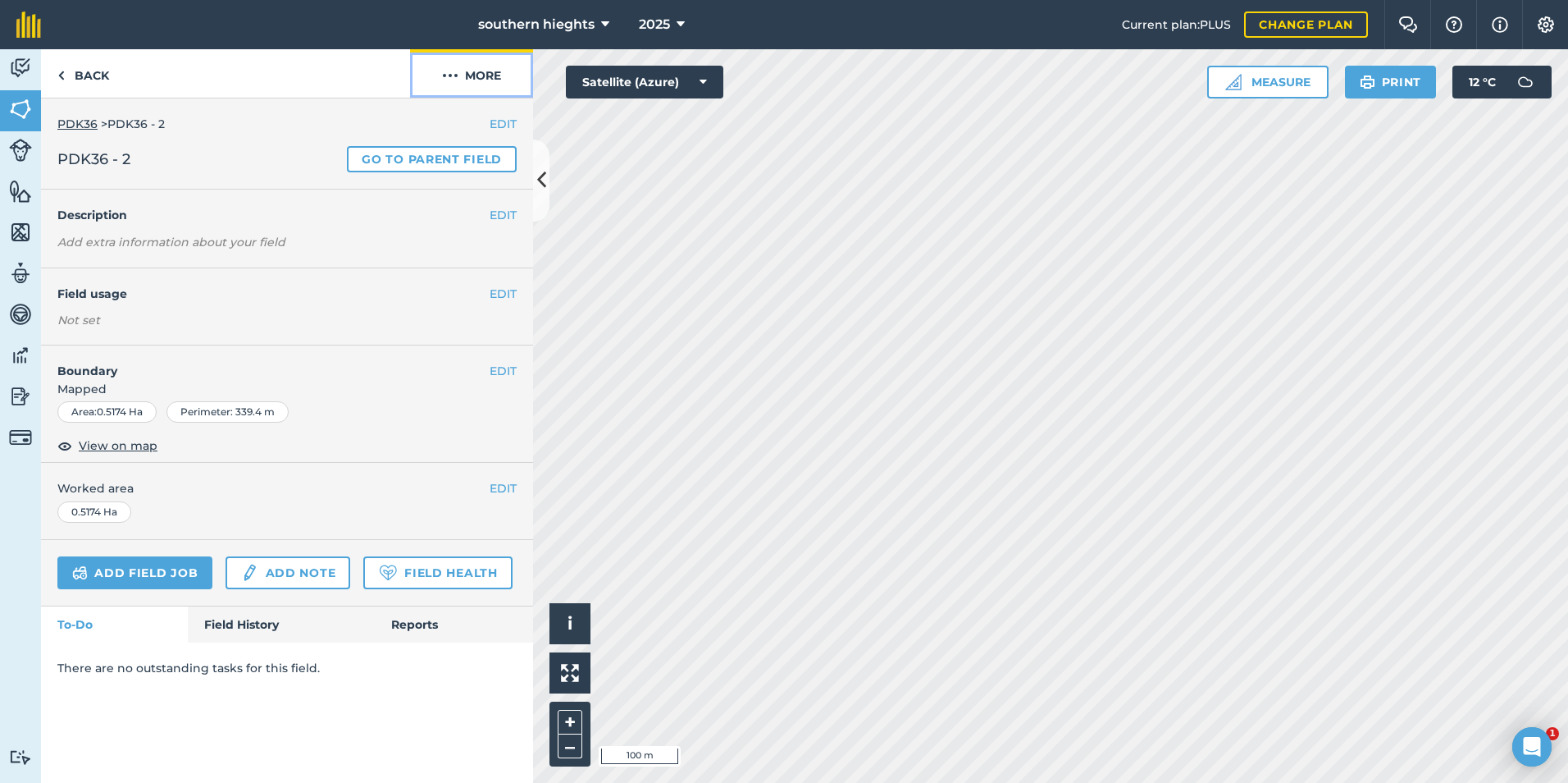
click at [475, 93] on button "More" at bounding box center [471, 74] width 123 height 49
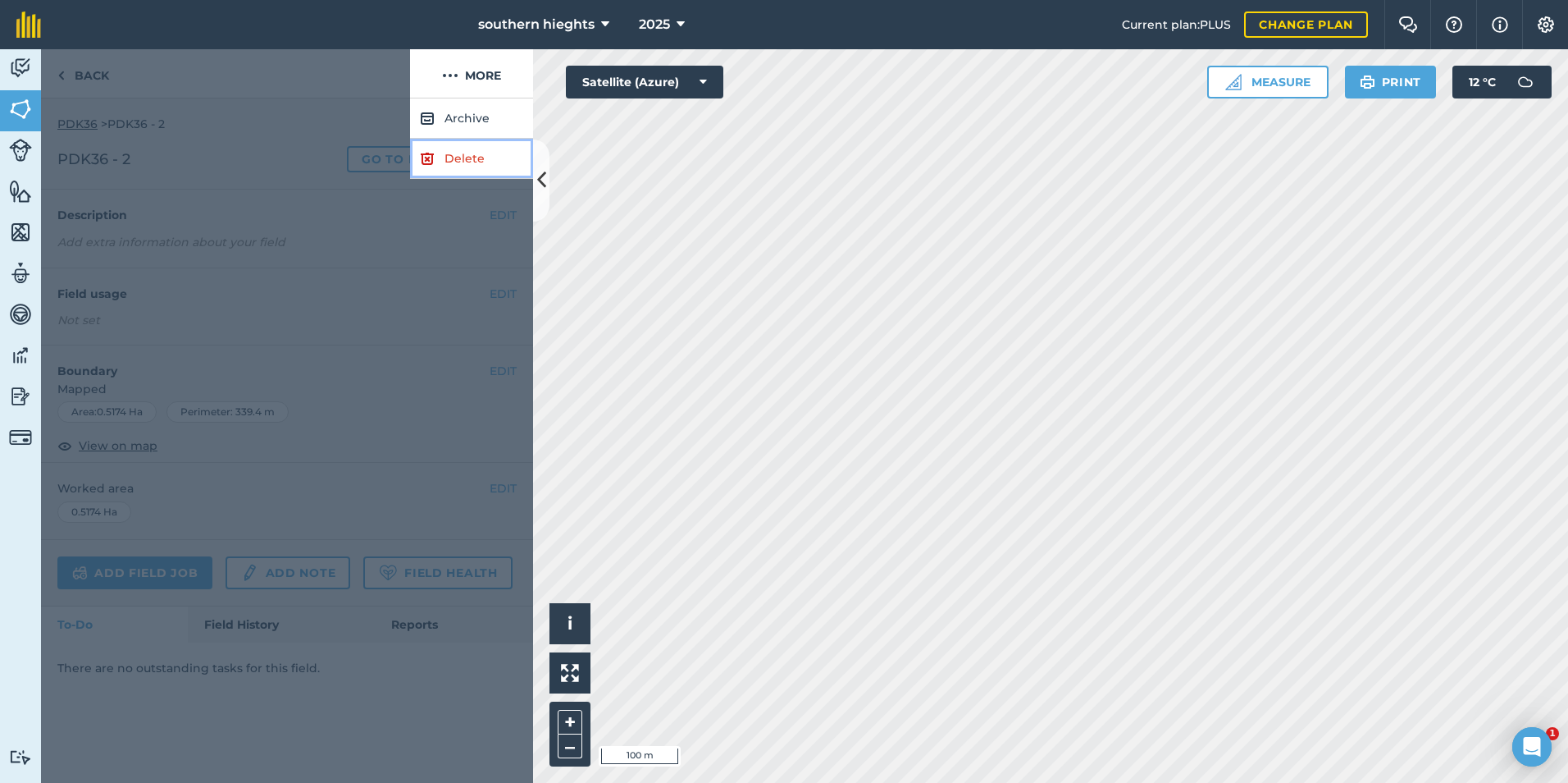
click at [452, 159] on link "Delete" at bounding box center [471, 159] width 123 height 40
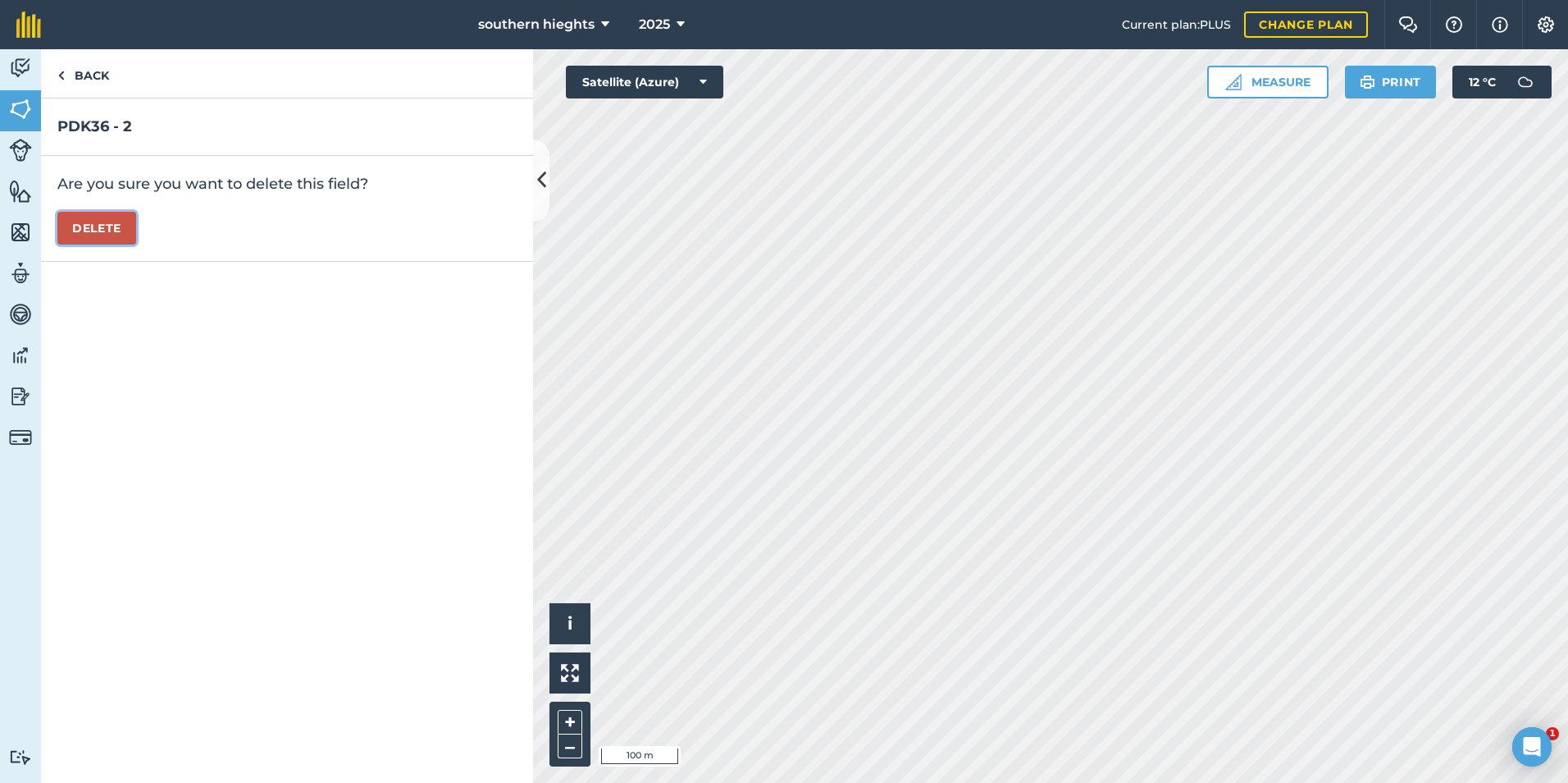
click at [113, 230] on button "Delete" at bounding box center [97, 228] width 78 height 33
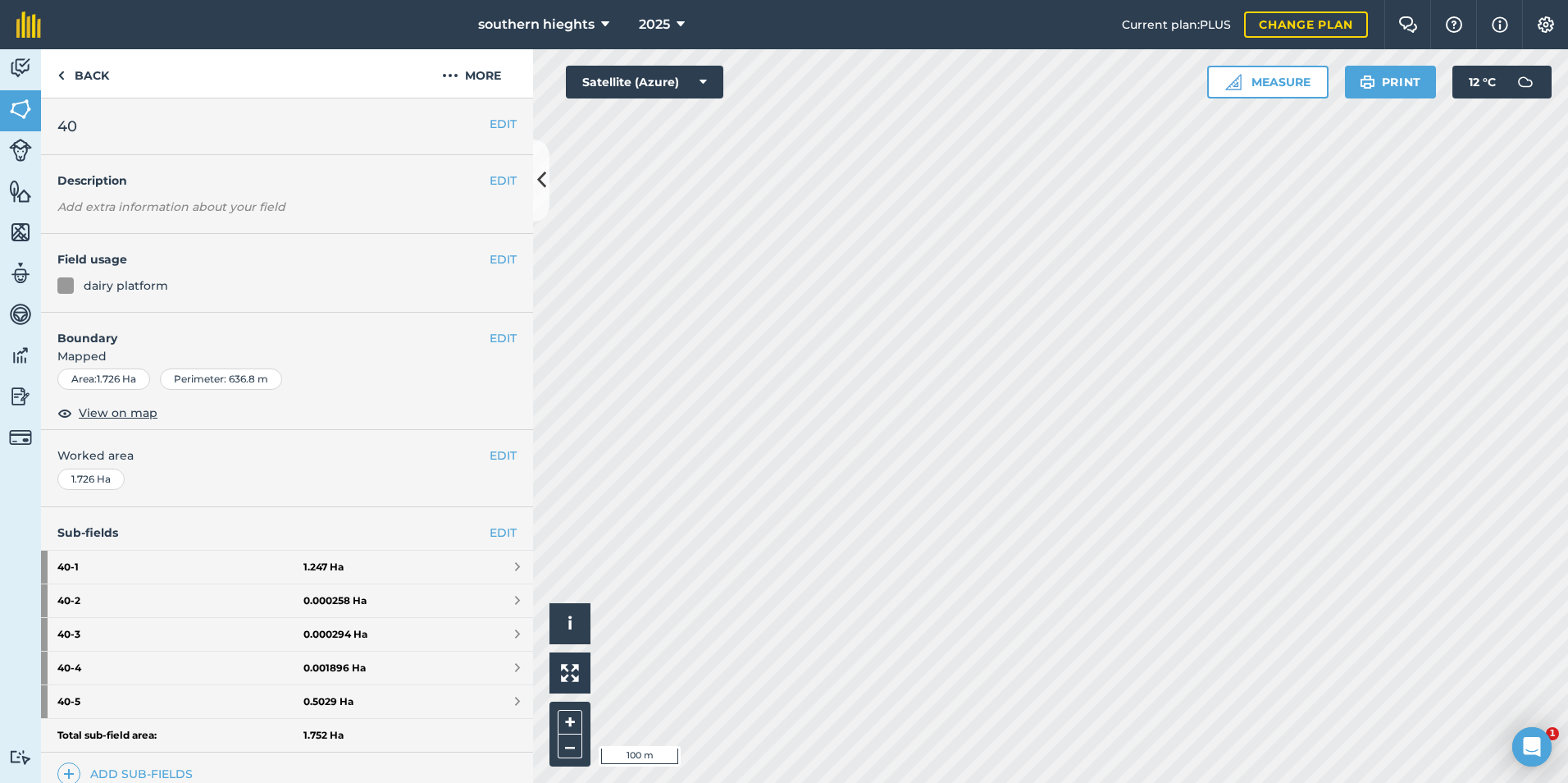
click at [486, 521] on div "Sub-fields EDIT 40 - 1 1.247 Ha 40 - 2 0.000258 Ha 40 - 3 0.000294 Ha 40 - 4 0.…" at bounding box center [287, 652] width 492 height 289
drag, startPoint x: 486, startPoint y: 518, endPoint x: 487, endPoint y: 528, distance: 10.0
click at [486, 519] on div "Sub-fields EDIT 40 - 1 1.247 Ha 40 - 2 0.000258 Ha 40 - 3 0.000294 Ha 40 - 4 0.…" at bounding box center [287, 652] width 492 height 289
click at [490, 528] on link "EDIT" at bounding box center [503, 533] width 27 height 18
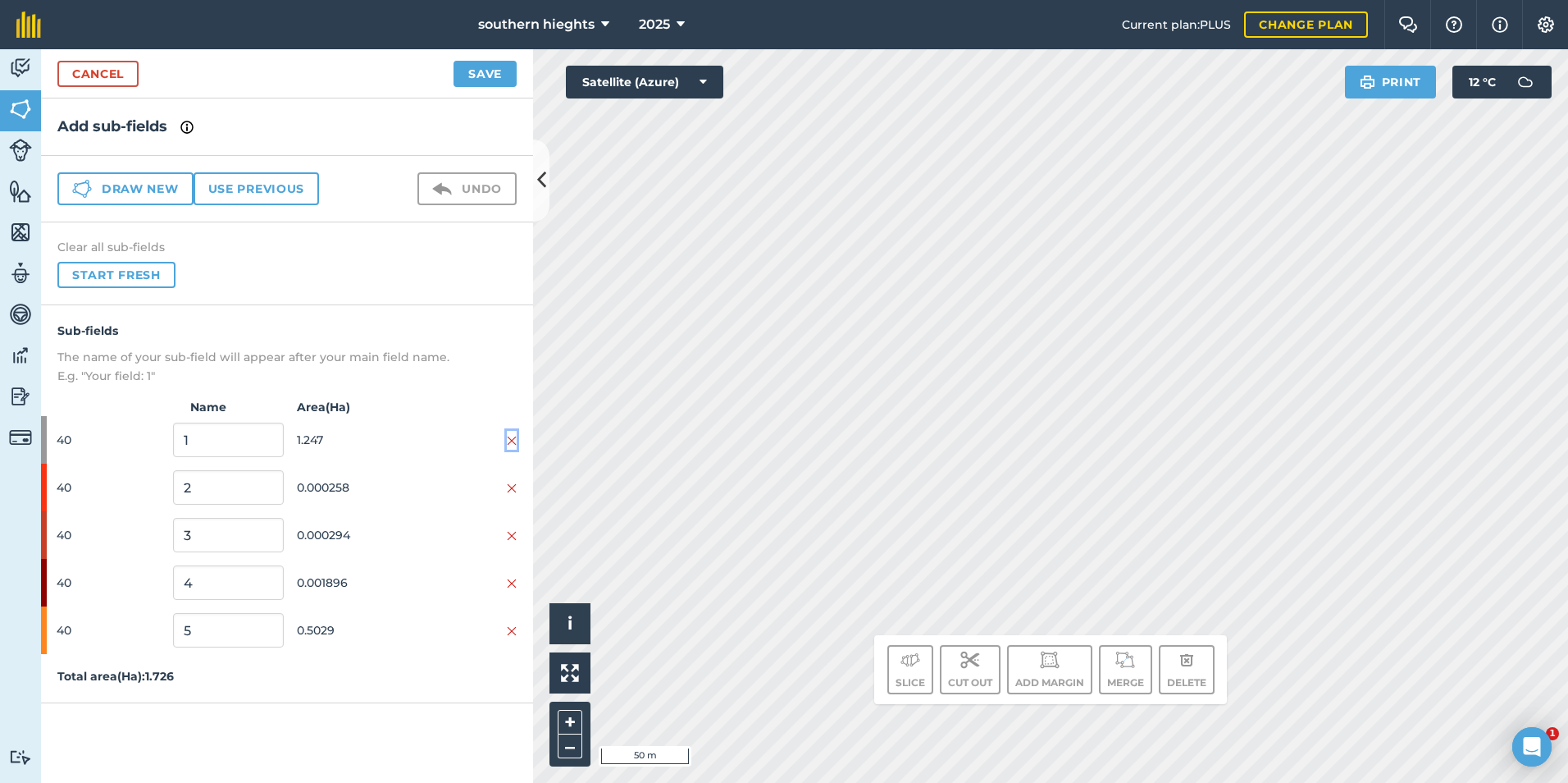
click at [513, 438] on img at bounding box center [512, 440] width 10 height 13
click at [512, 482] on img at bounding box center [512, 488] width 10 height 13
click at [512, 438] on img at bounding box center [512, 440] width 10 height 13
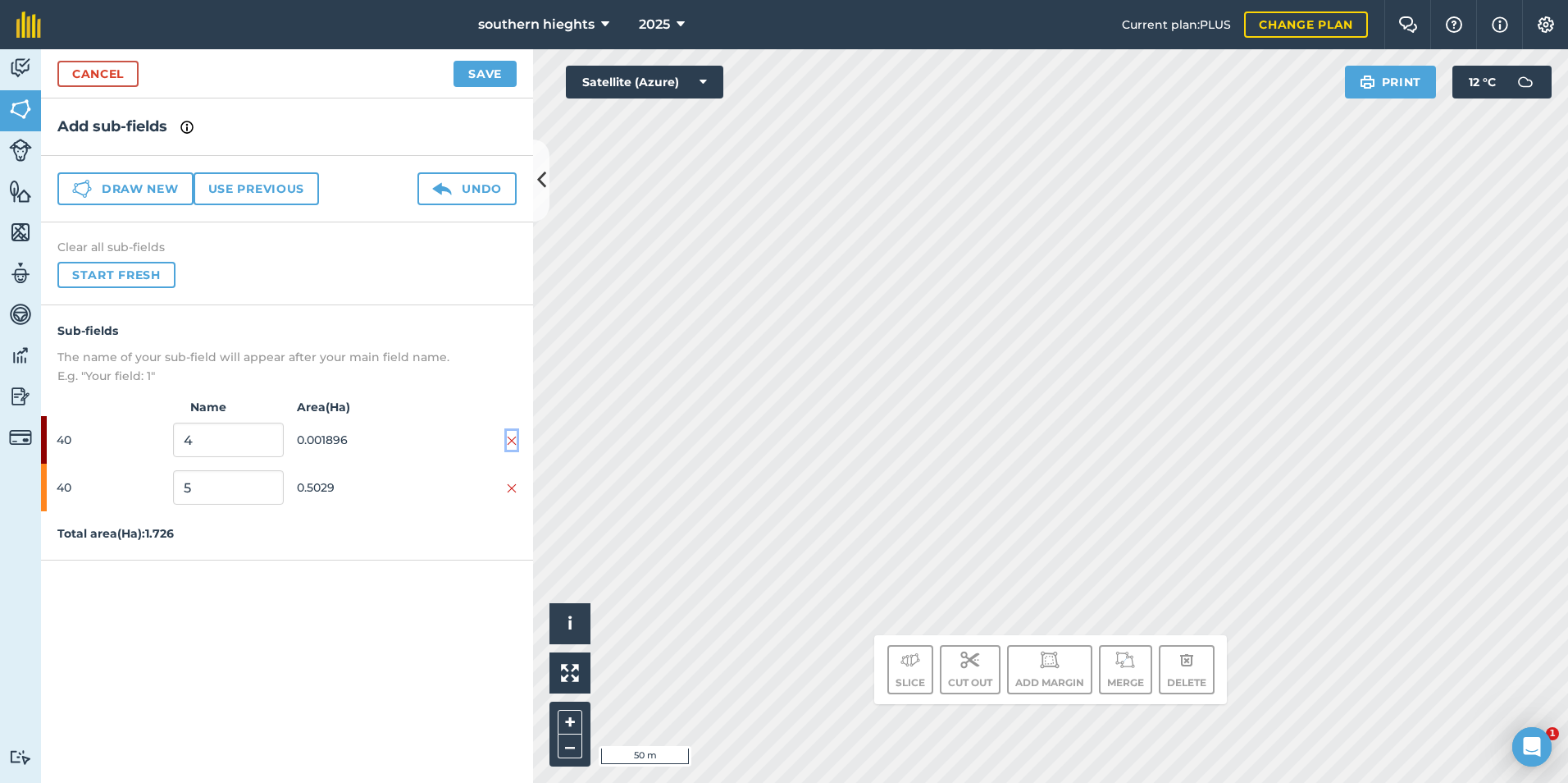
click at [512, 438] on img at bounding box center [512, 440] width 10 height 13
click at [489, 79] on button "Save" at bounding box center [485, 74] width 63 height 26
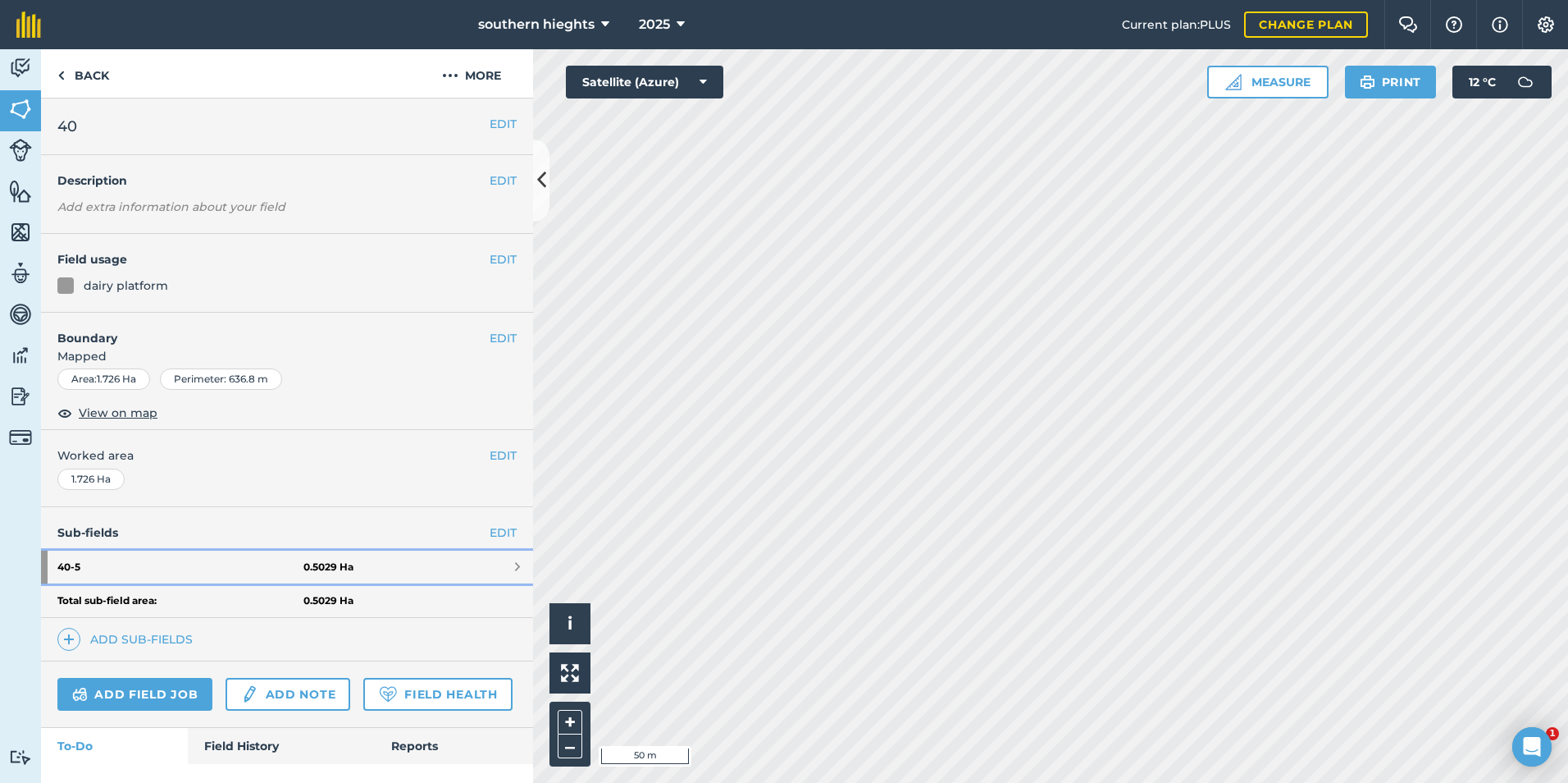
click at [231, 568] on strong "40 - 5" at bounding box center [181, 567] width 246 height 33
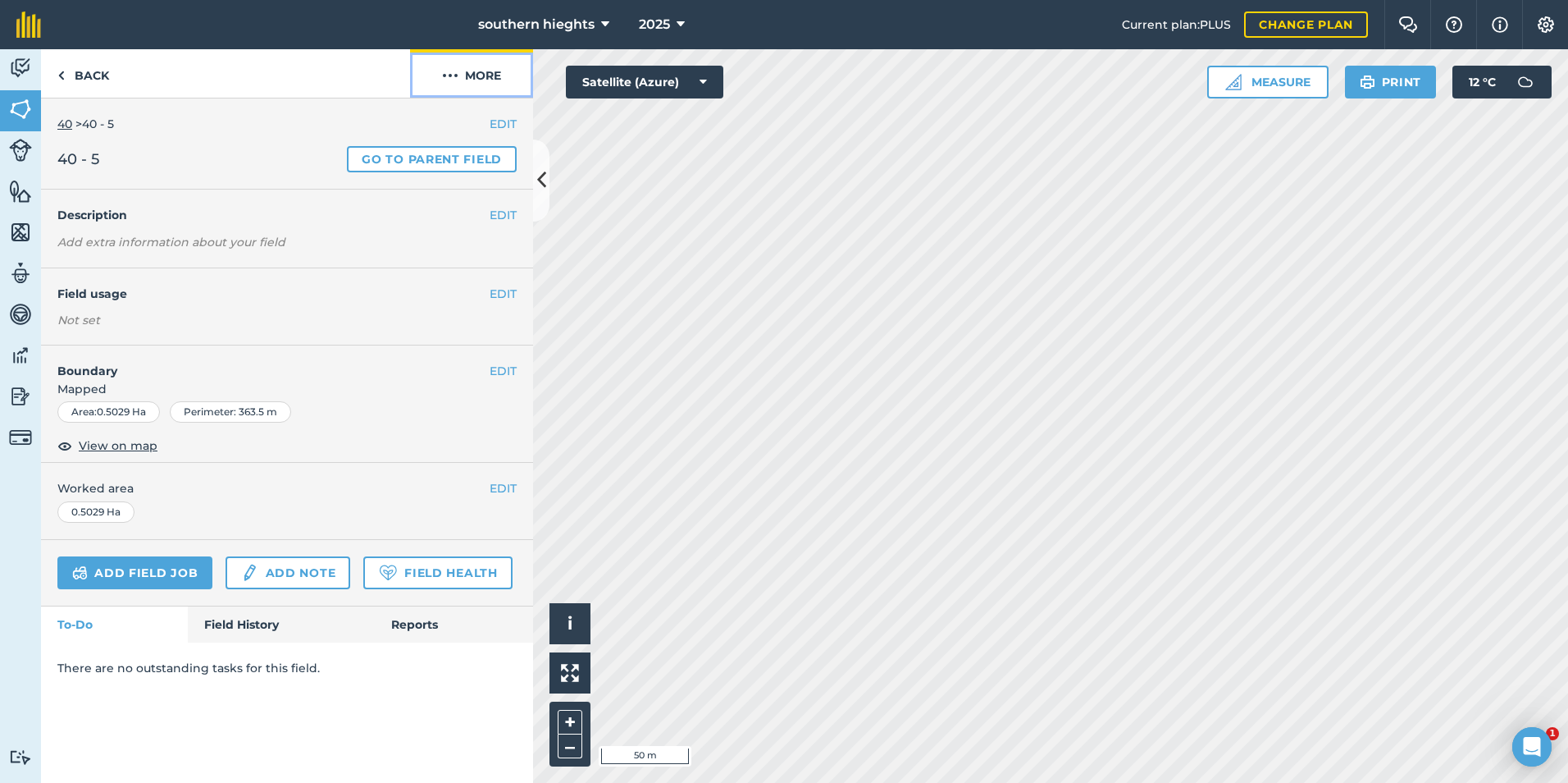
click at [489, 74] on button "More" at bounding box center [471, 74] width 123 height 49
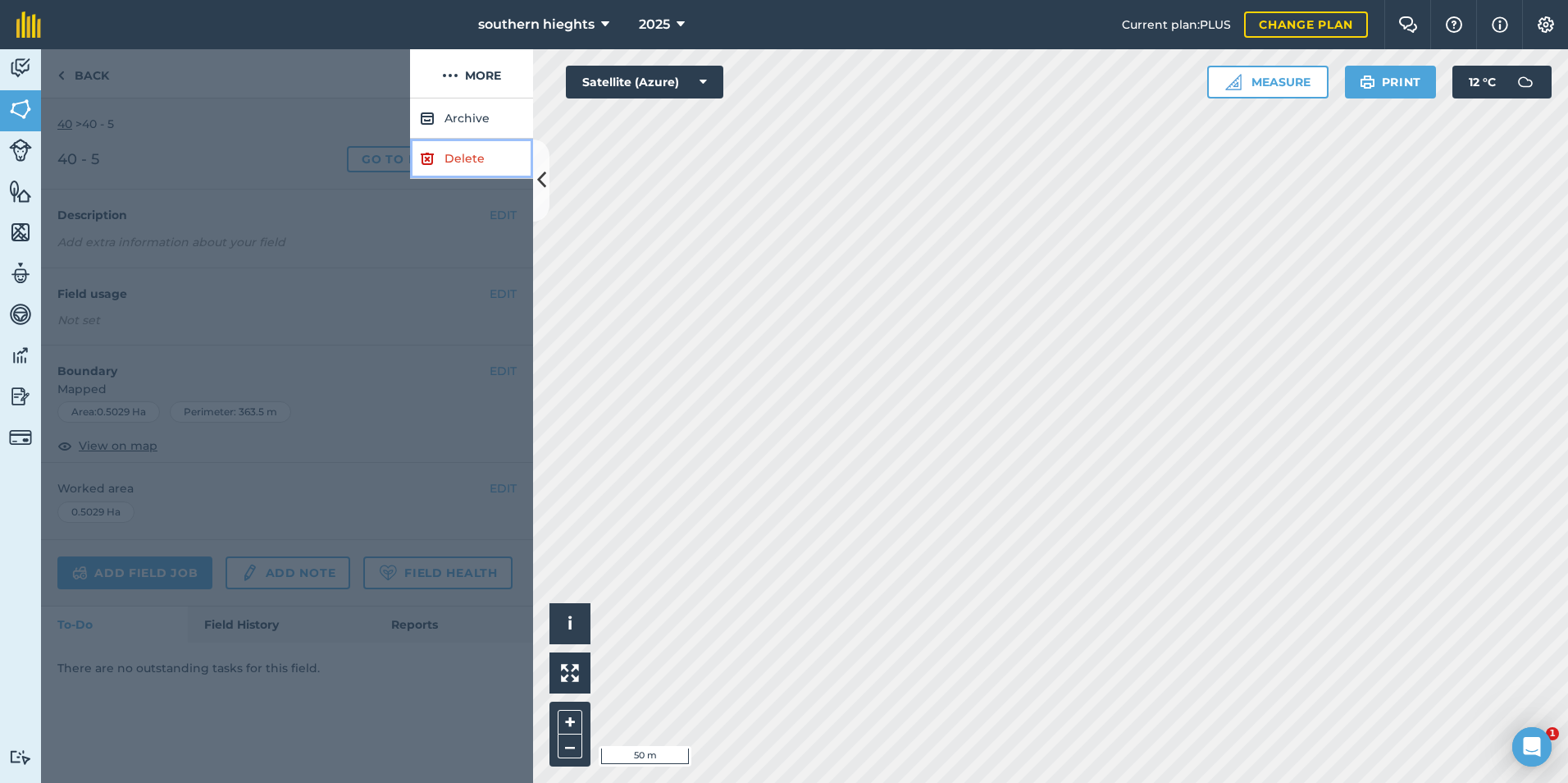
click at [476, 146] on link "Delete" at bounding box center [471, 159] width 123 height 40
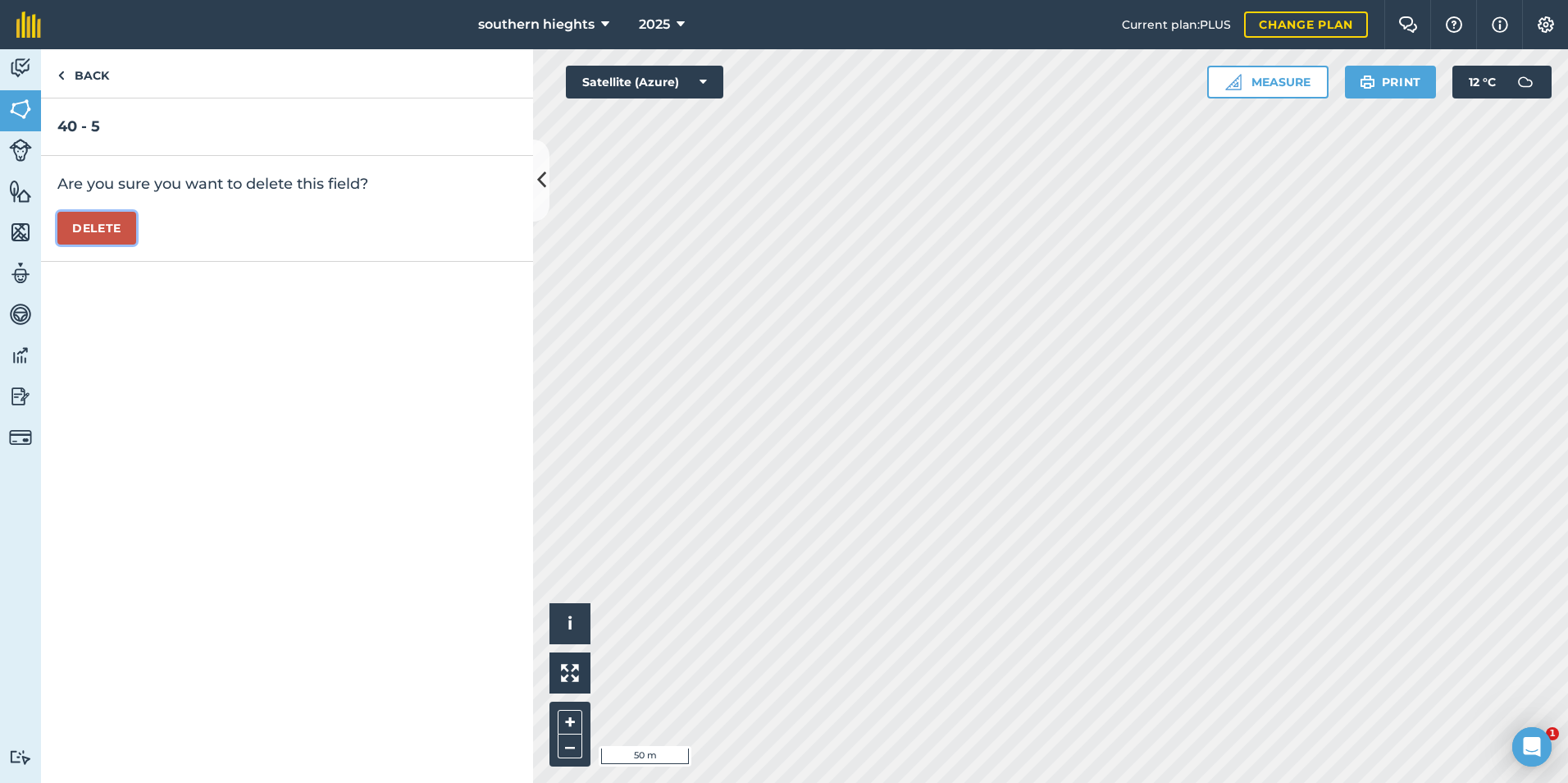
click at [104, 232] on button "Delete" at bounding box center [97, 228] width 78 height 33
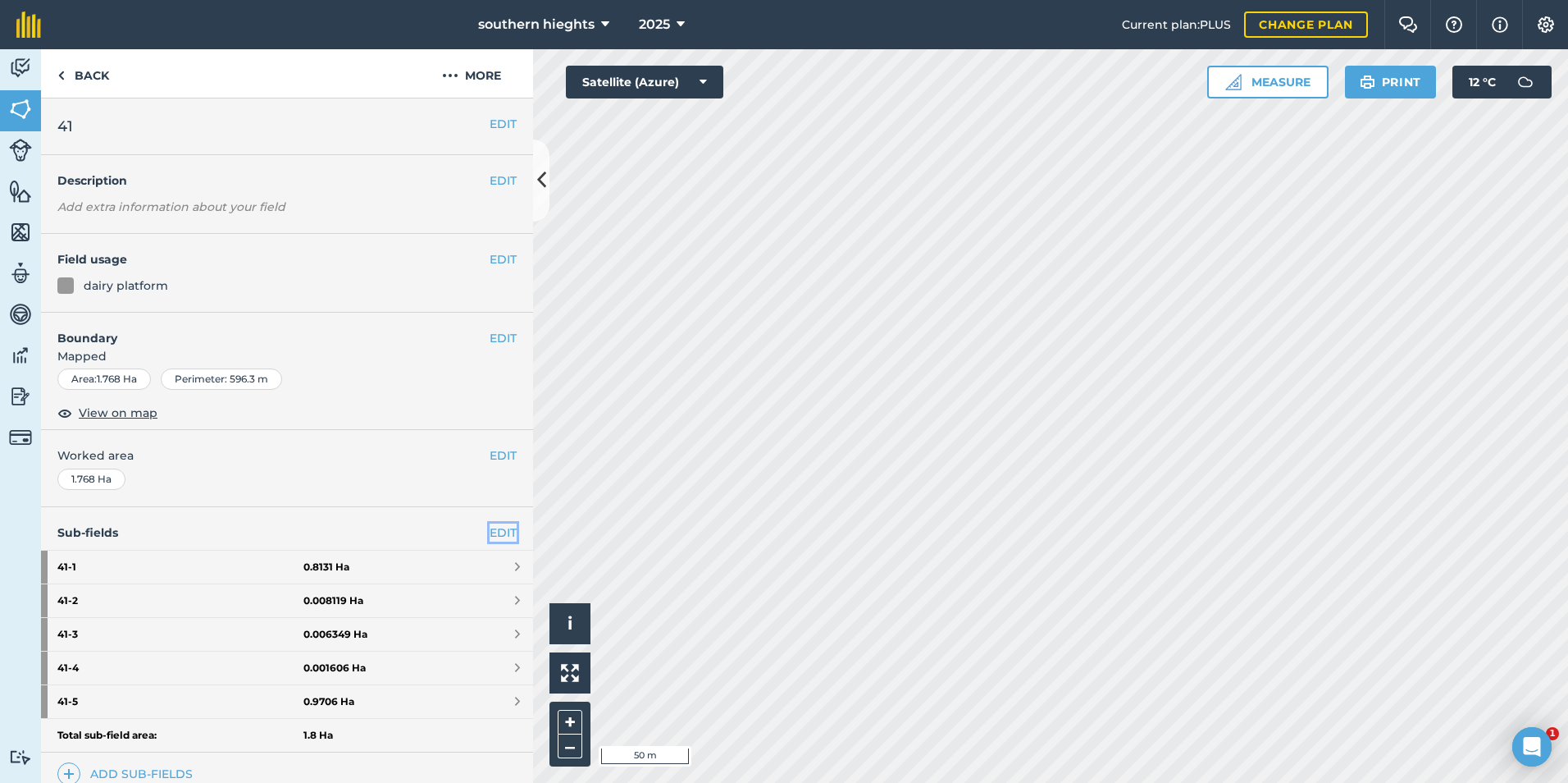
click at [495, 528] on link "EDIT" at bounding box center [503, 533] width 27 height 18
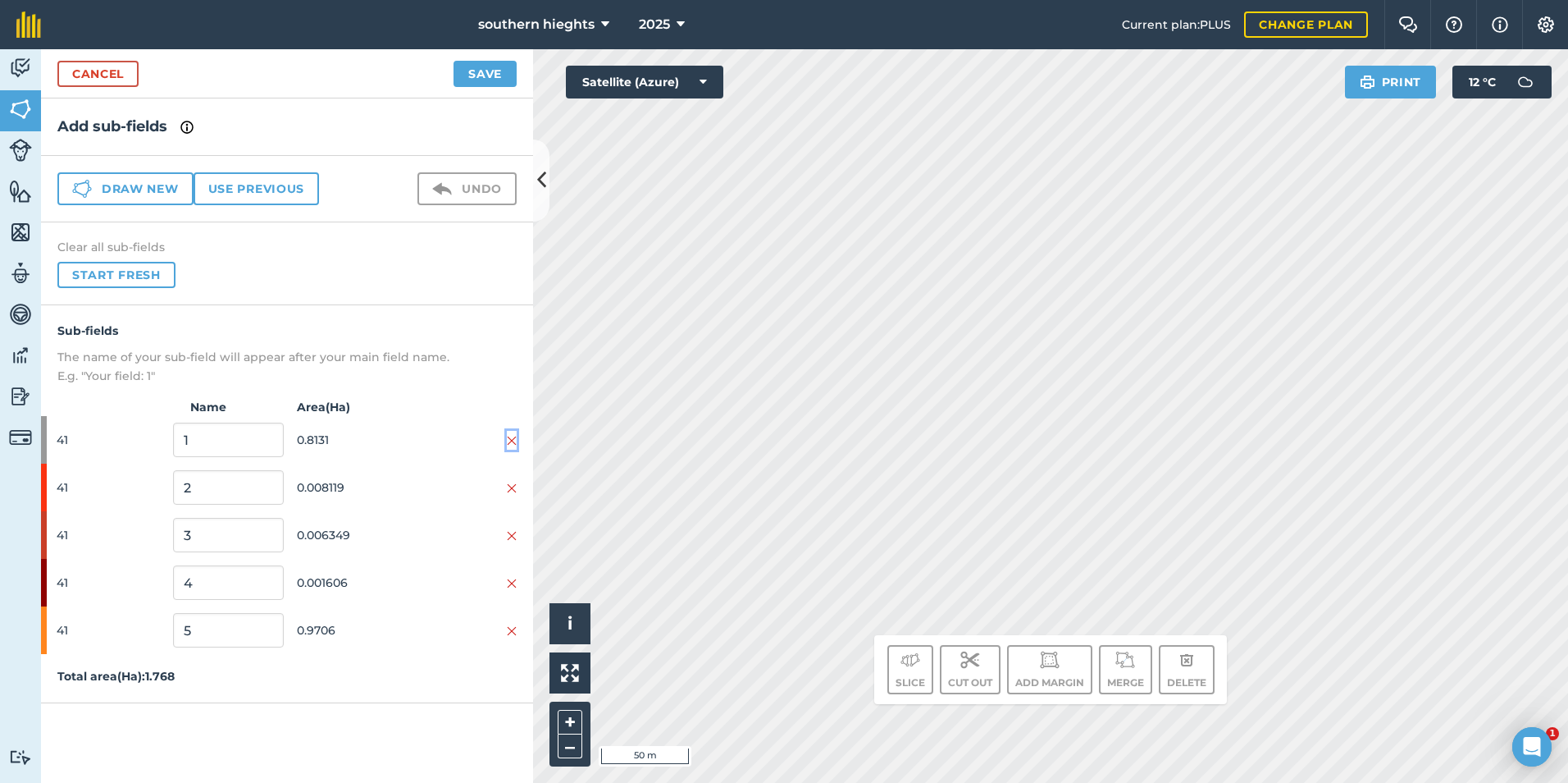
click at [511, 441] on img at bounding box center [512, 440] width 10 height 13
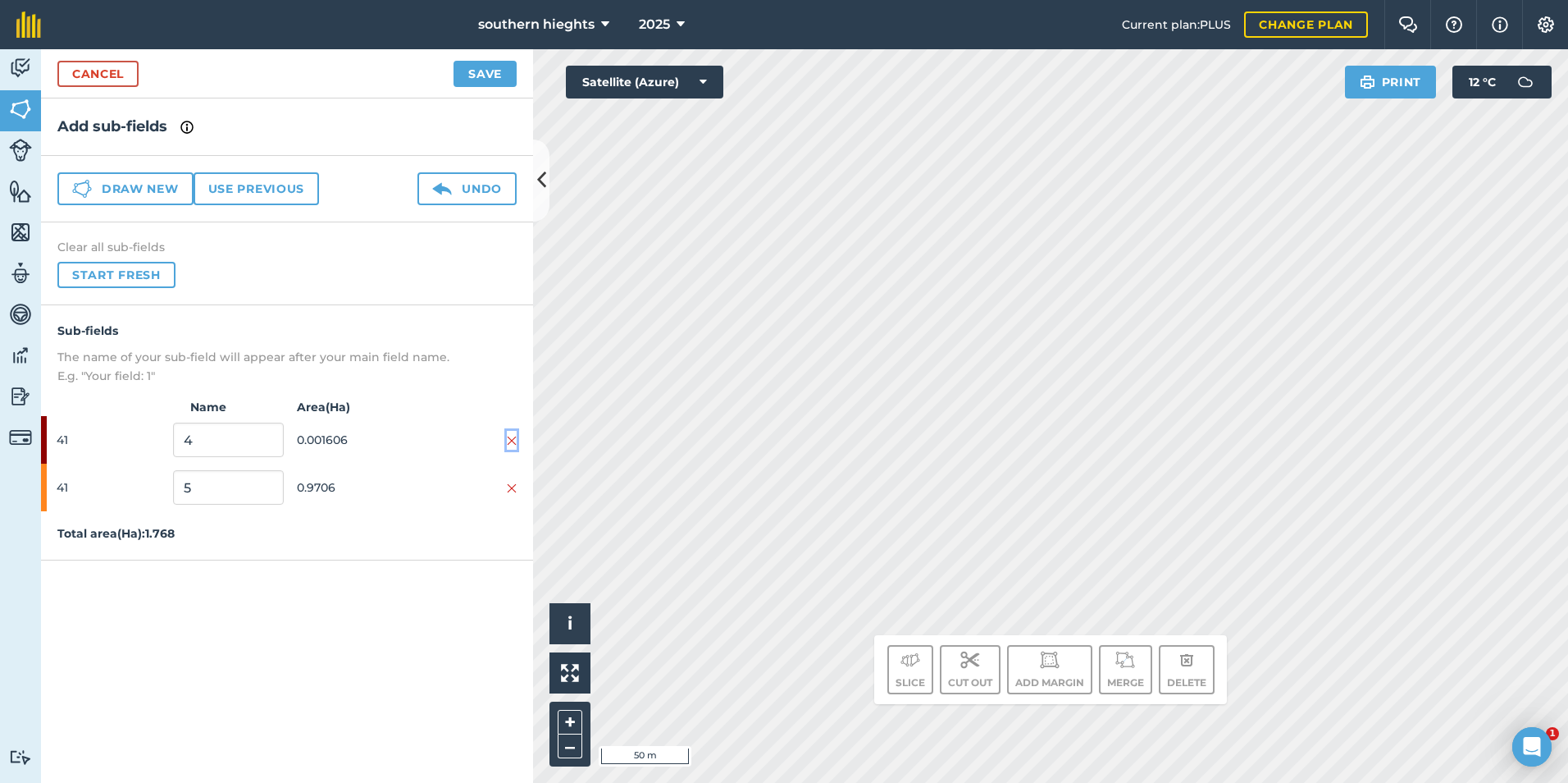
click at [511, 441] on img at bounding box center [512, 440] width 10 height 13
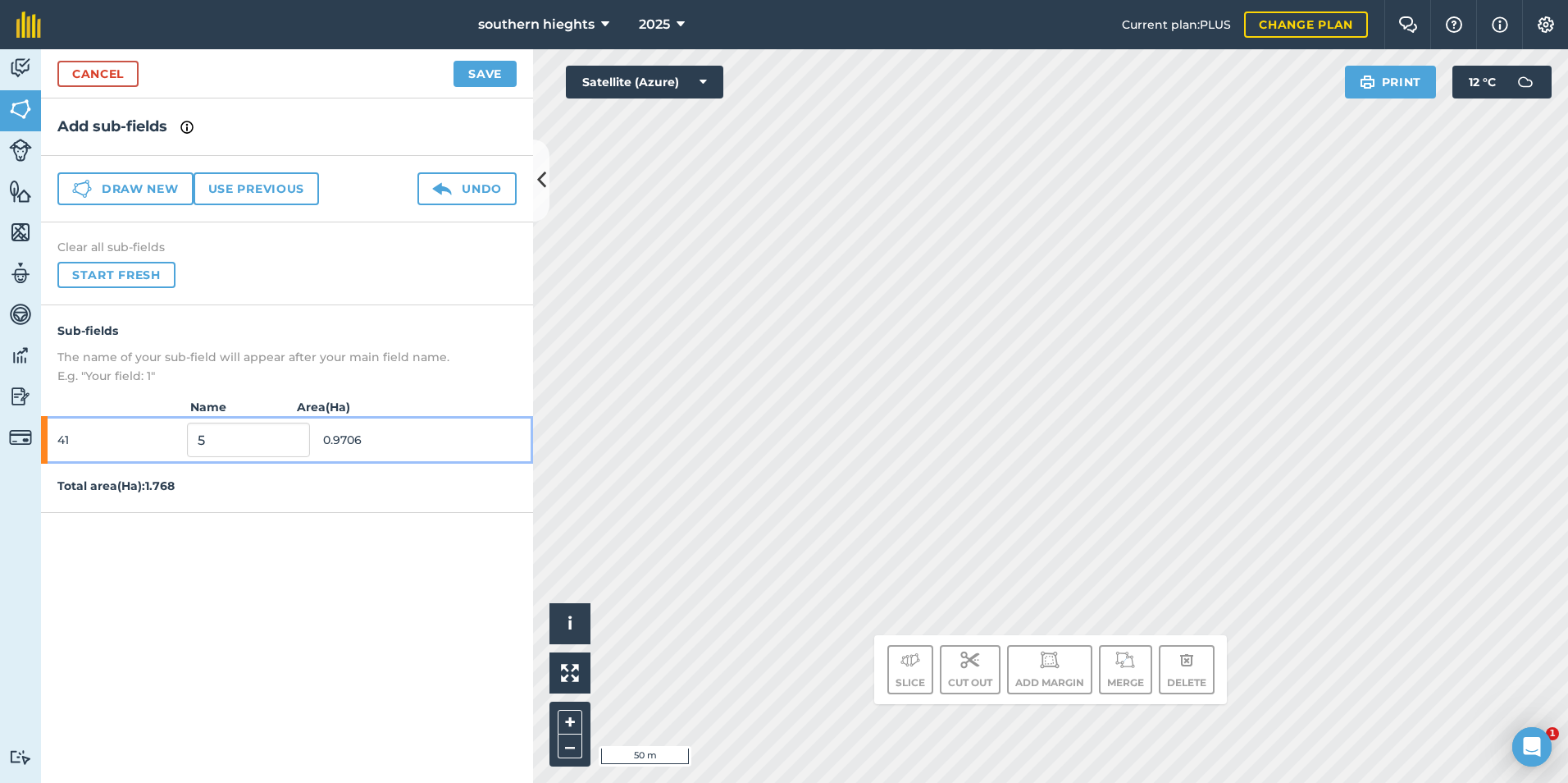
drag, startPoint x: 512, startPoint y: 436, endPoint x: 514, endPoint y: 385, distance: 51.0
click at [513, 435] on div "41 5 0.9706" at bounding box center [287, 440] width 492 height 48
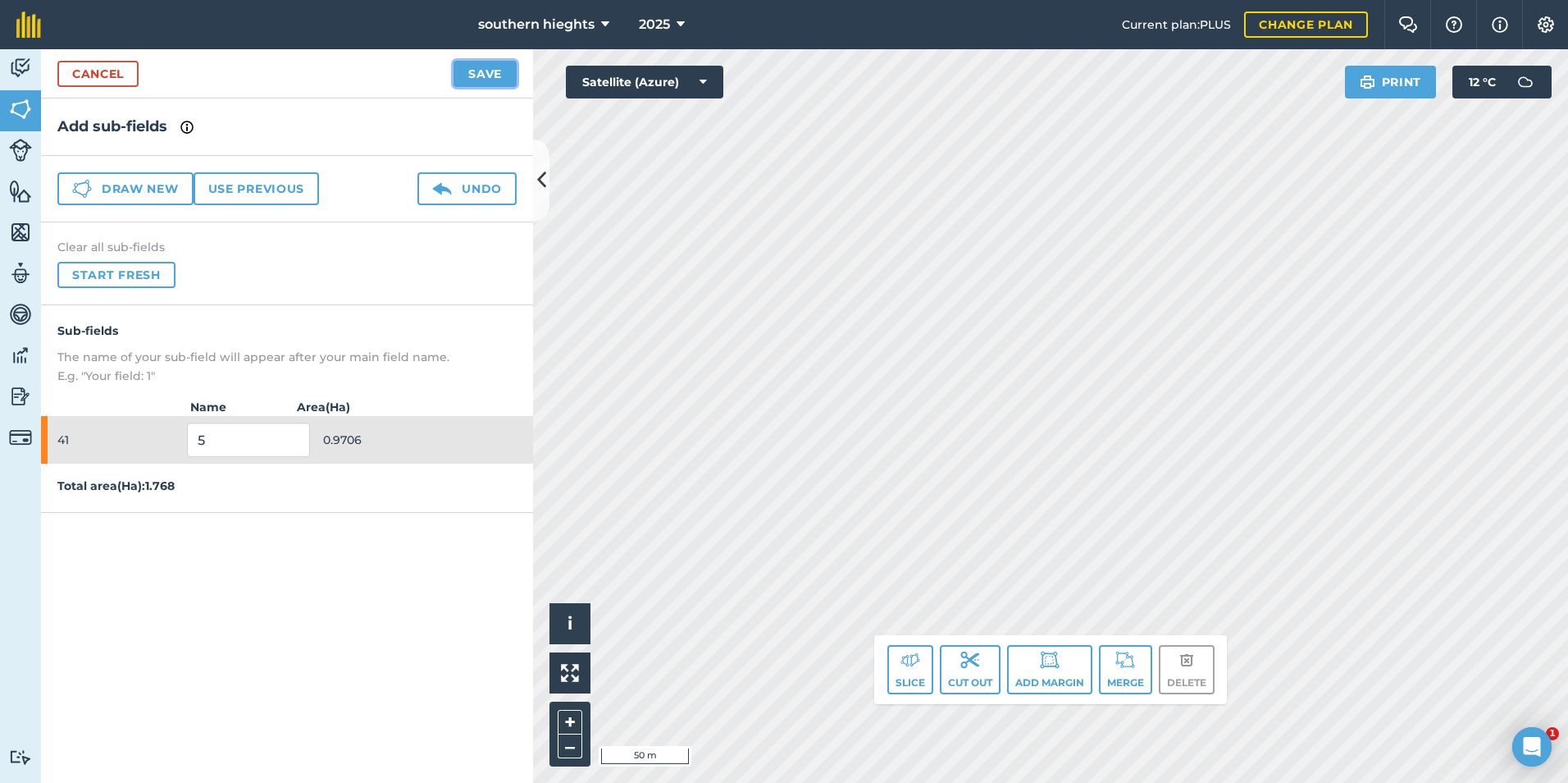
click at [507, 84] on button "Save" at bounding box center [485, 74] width 63 height 26
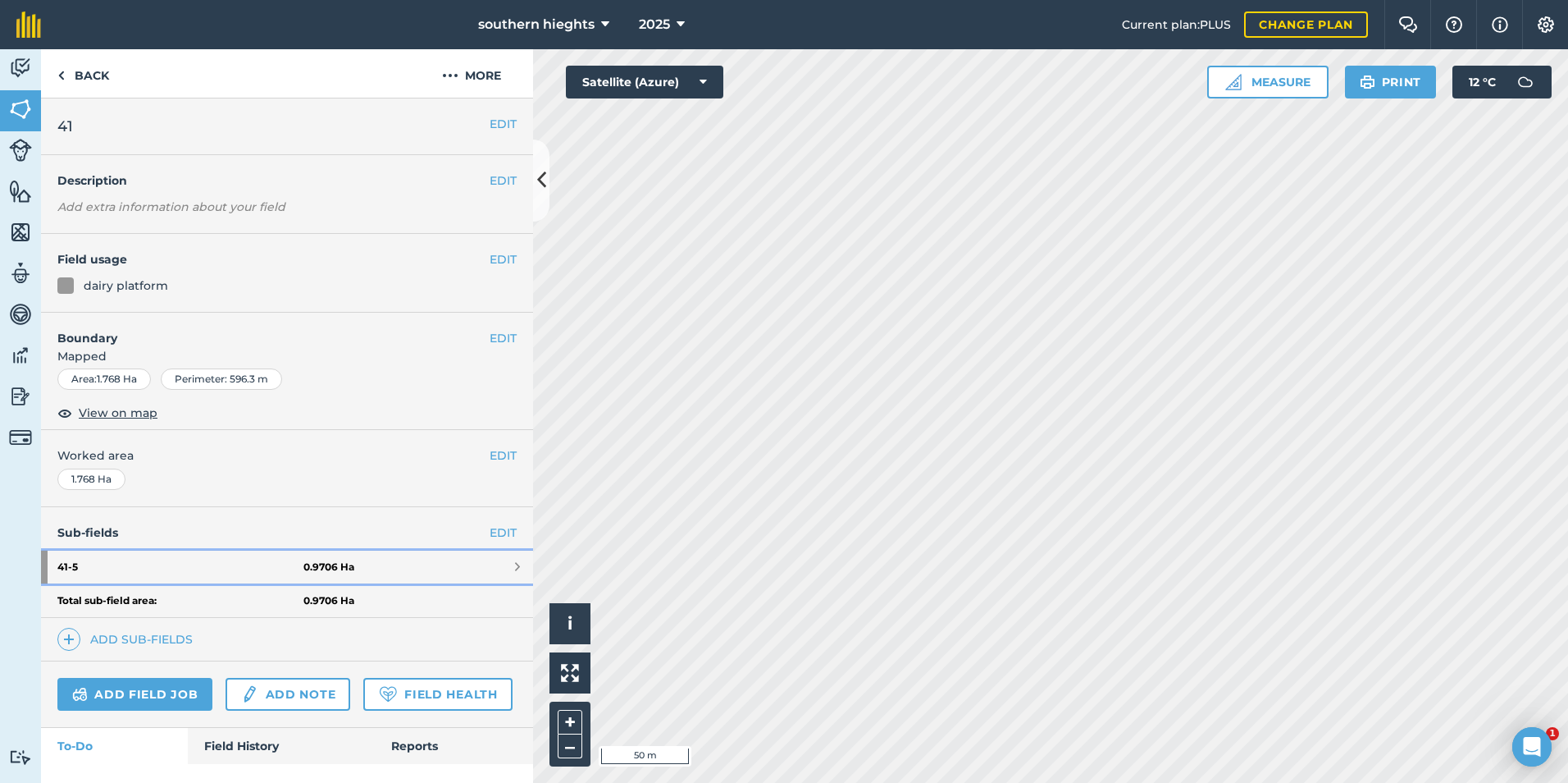
click at [245, 568] on strong "41 - 5" at bounding box center [181, 567] width 246 height 33
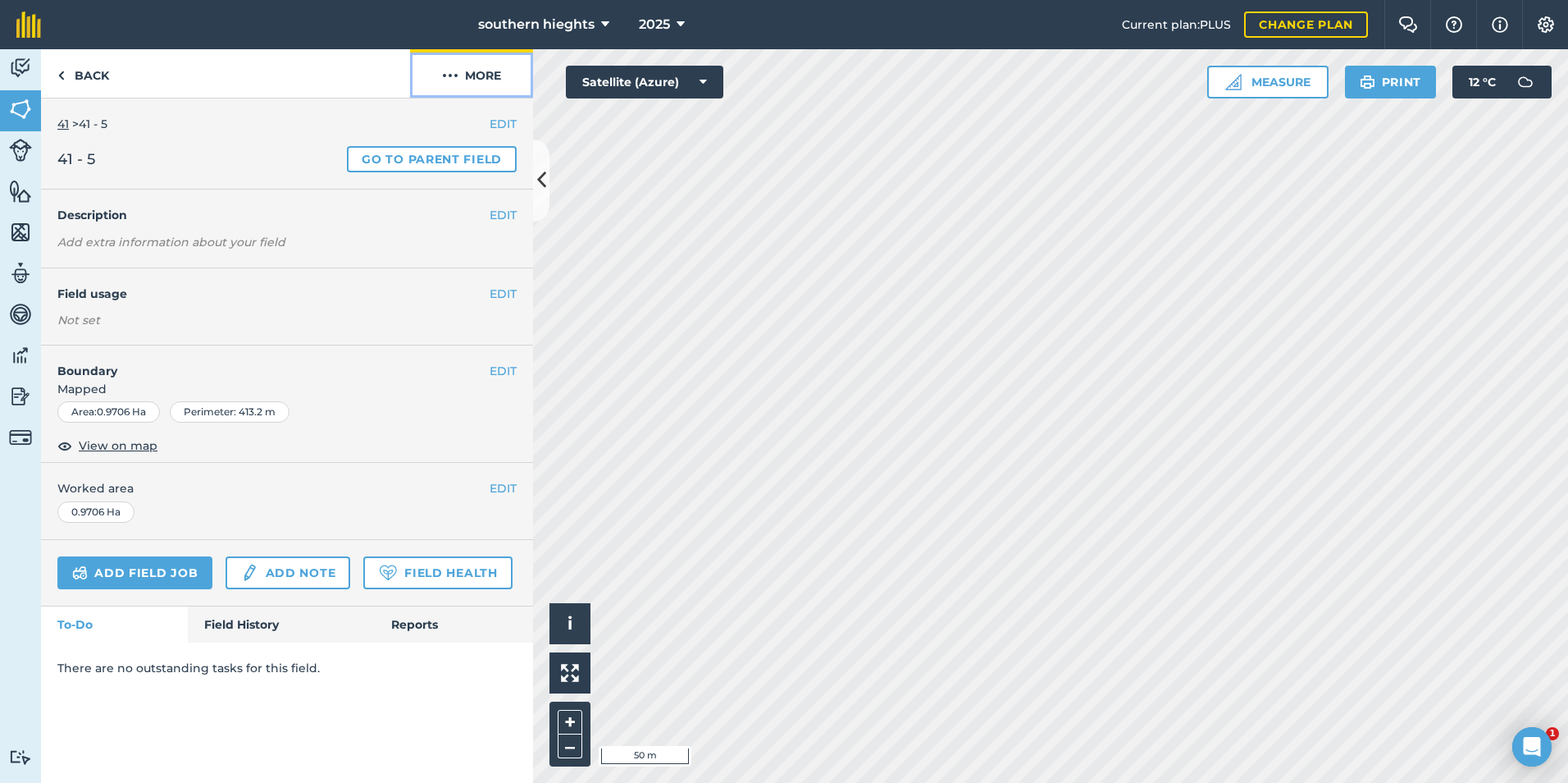
click at [459, 79] on button "More" at bounding box center [471, 74] width 123 height 49
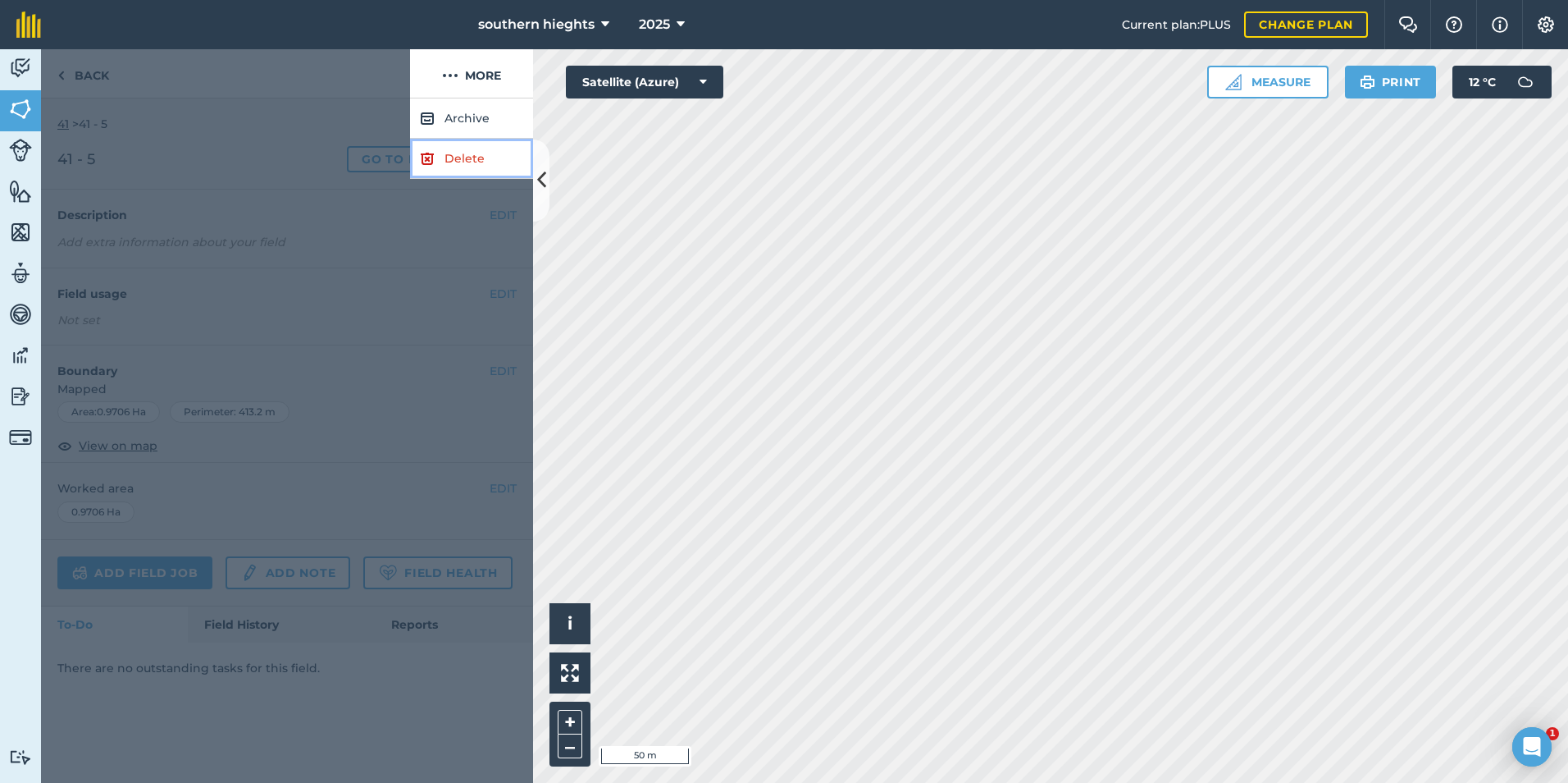
click at [452, 161] on link "Delete" at bounding box center [471, 159] width 123 height 40
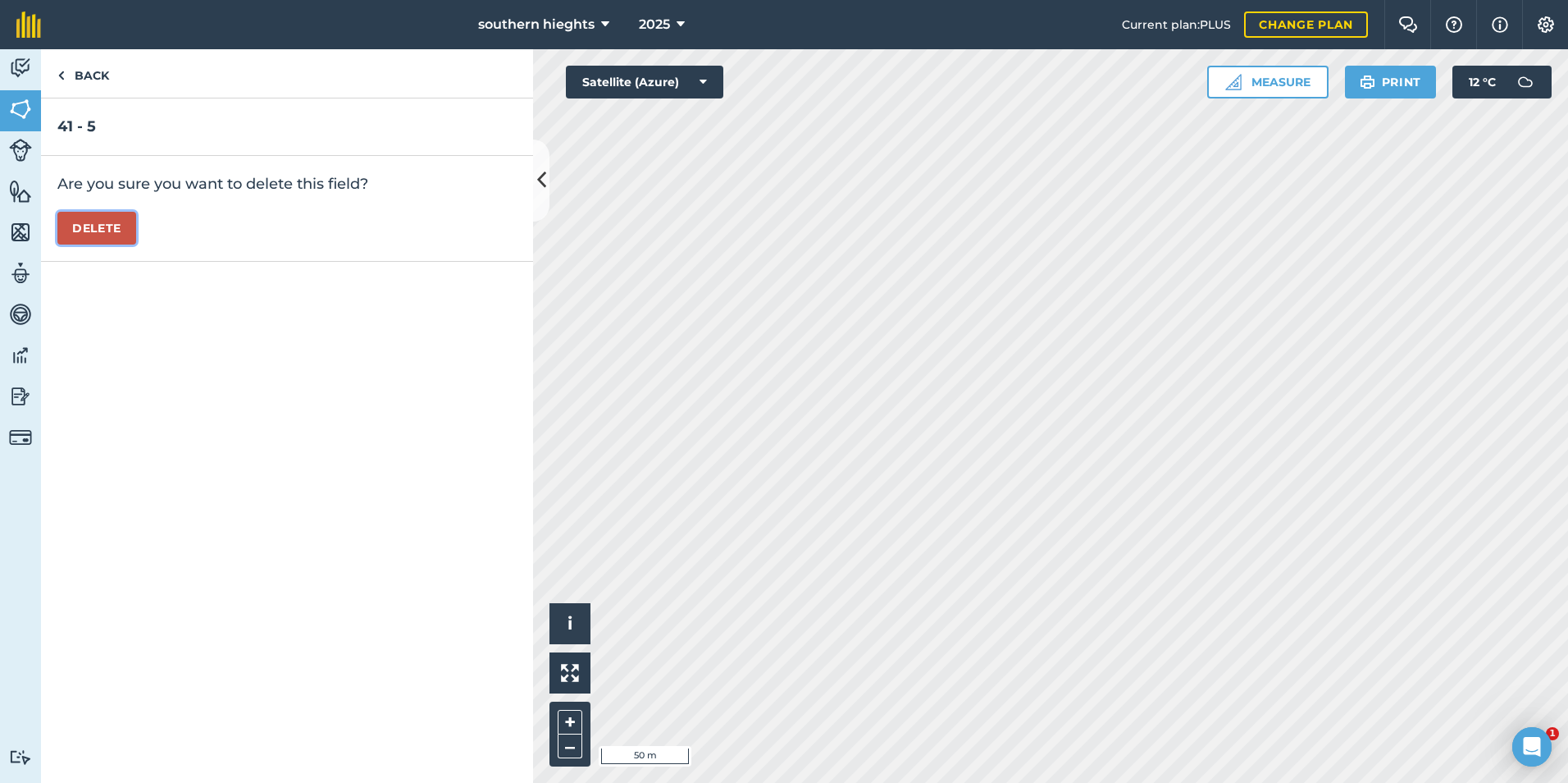
click at [82, 224] on button "Delete" at bounding box center [97, 228] width 78 height 33
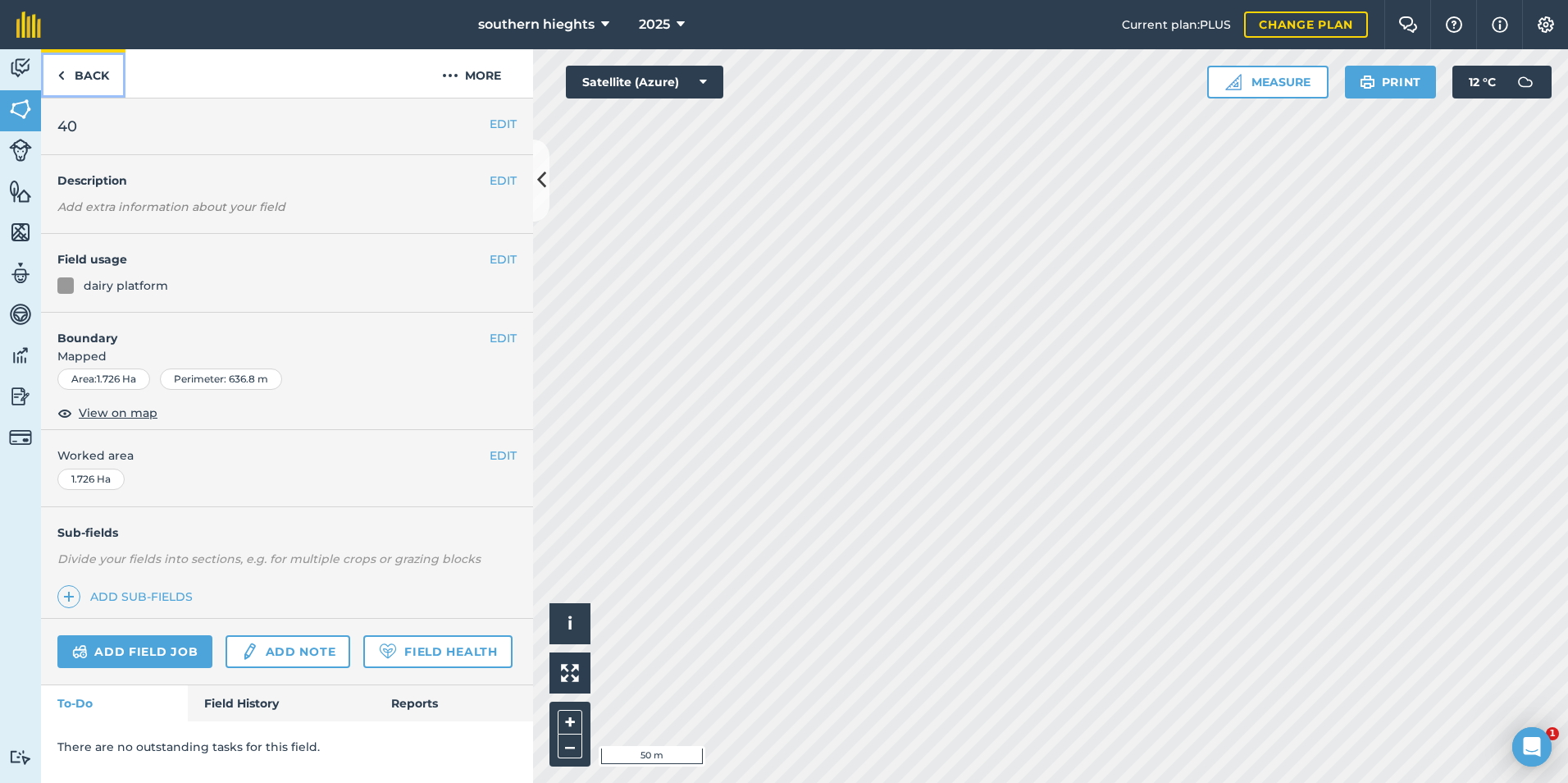
click at [77, 74] on link "Back" at bounding box center [83, 74] width 84 height 49
click at [121, 77] on link "Back" at bounding box center [83, 74] width 84 height 49
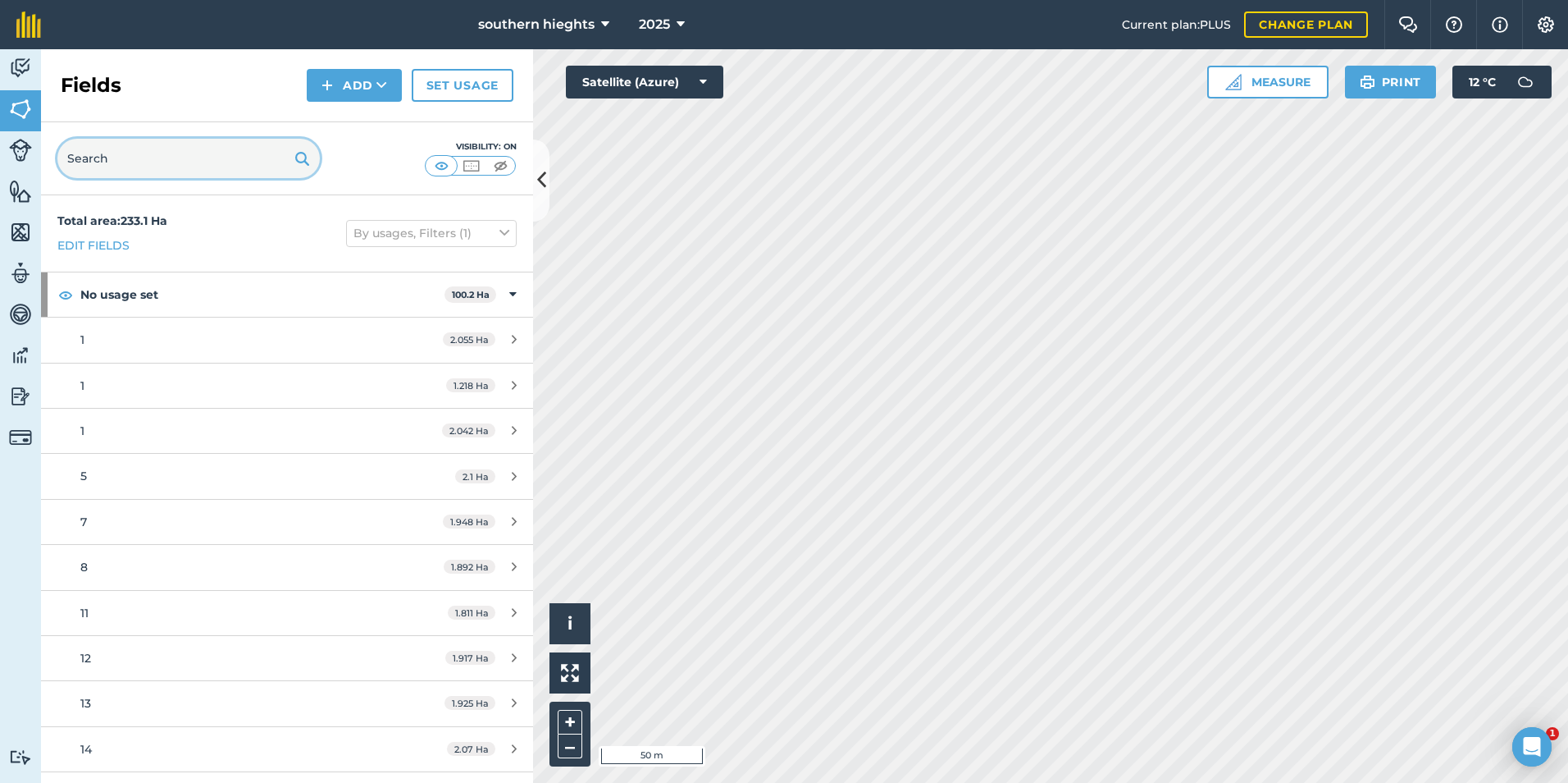
click at [187, 159] on input "text" at bounding box center [189, 159] width 263 height 40
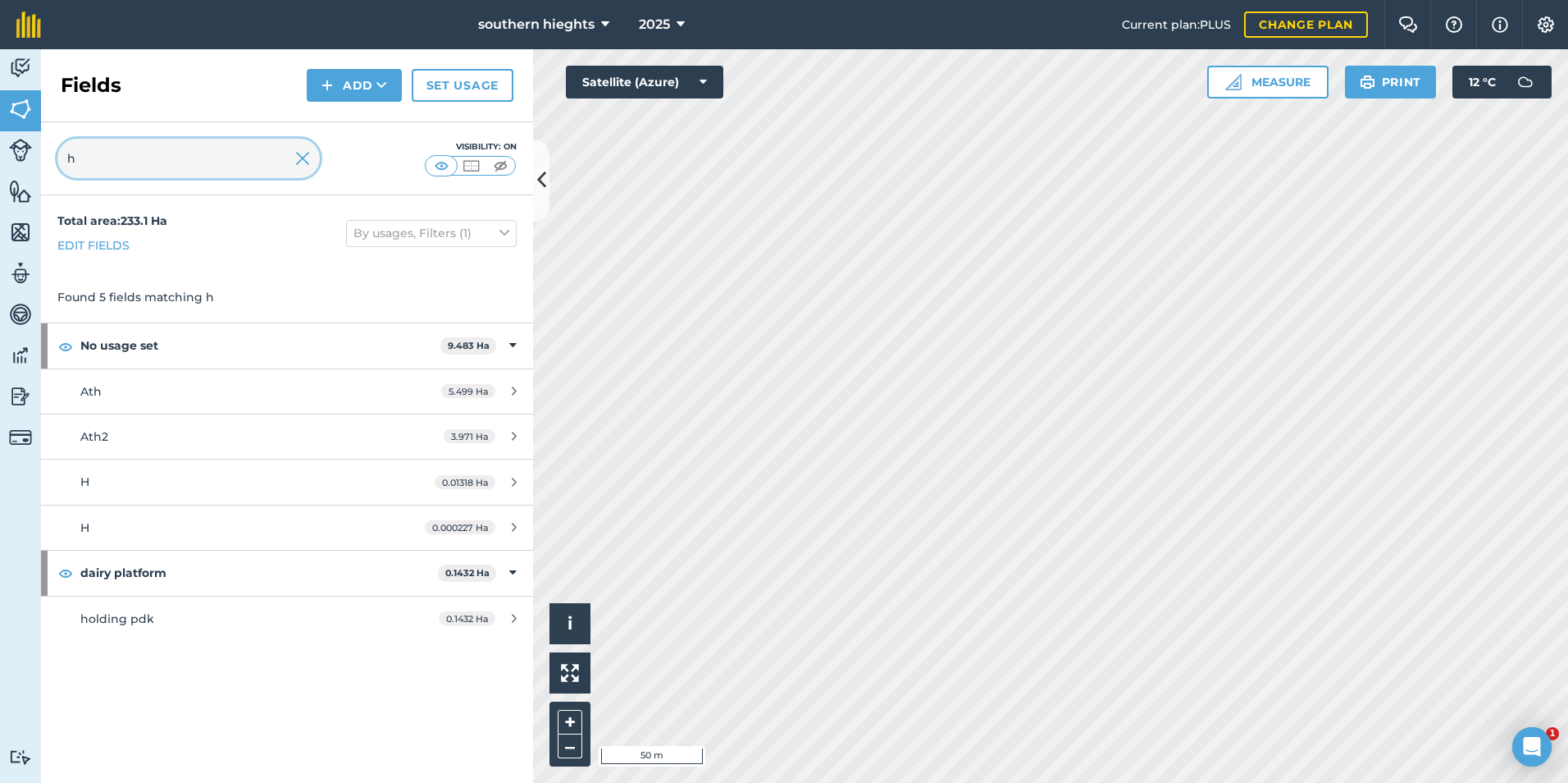
type input "h"
click at [109, 483] on div "H" at bounding box center [234, 482] width 309 height 18
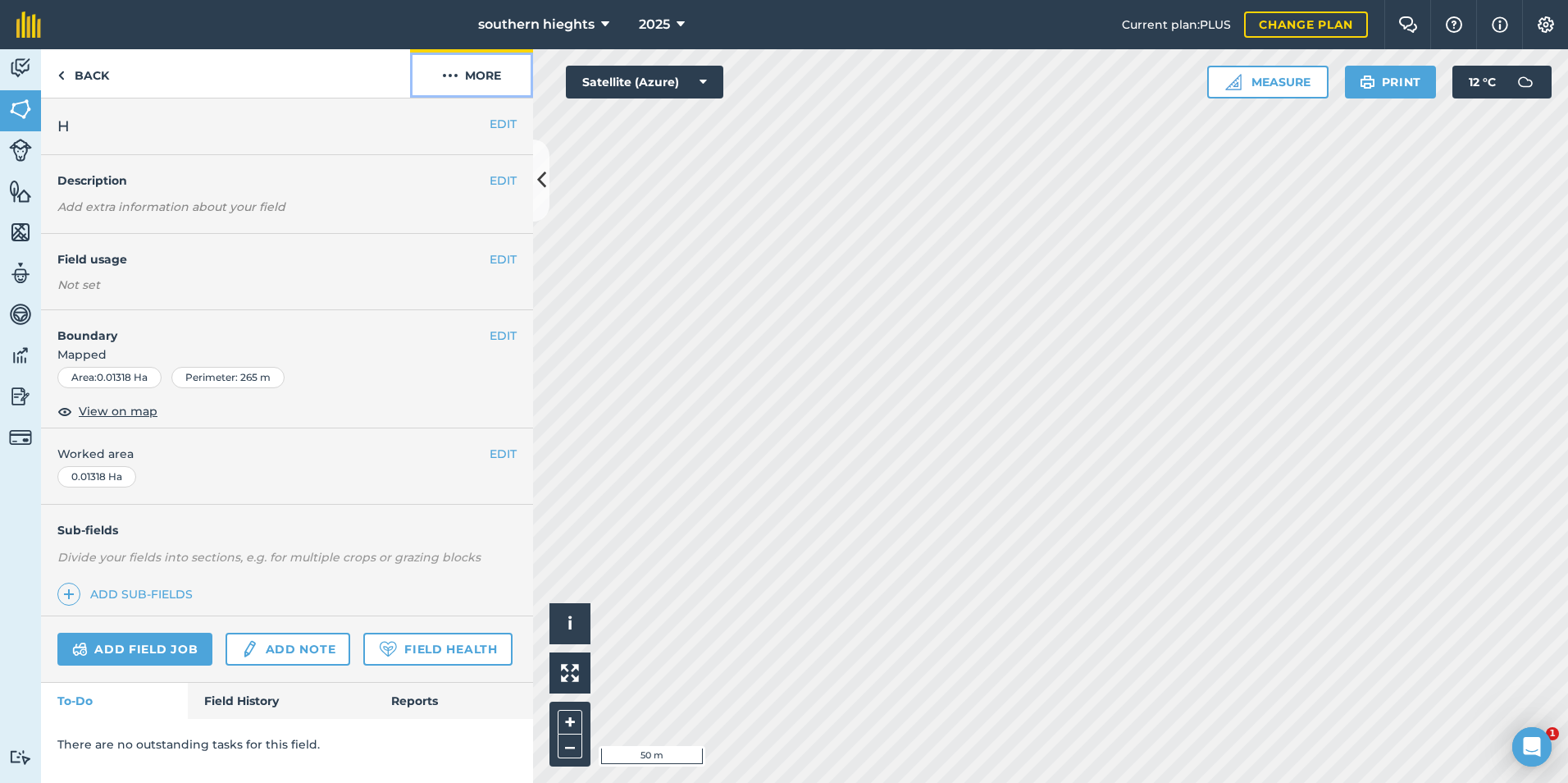
click at [483, 81] on button "More" at bounding box center [471, 74] width 123 height 49
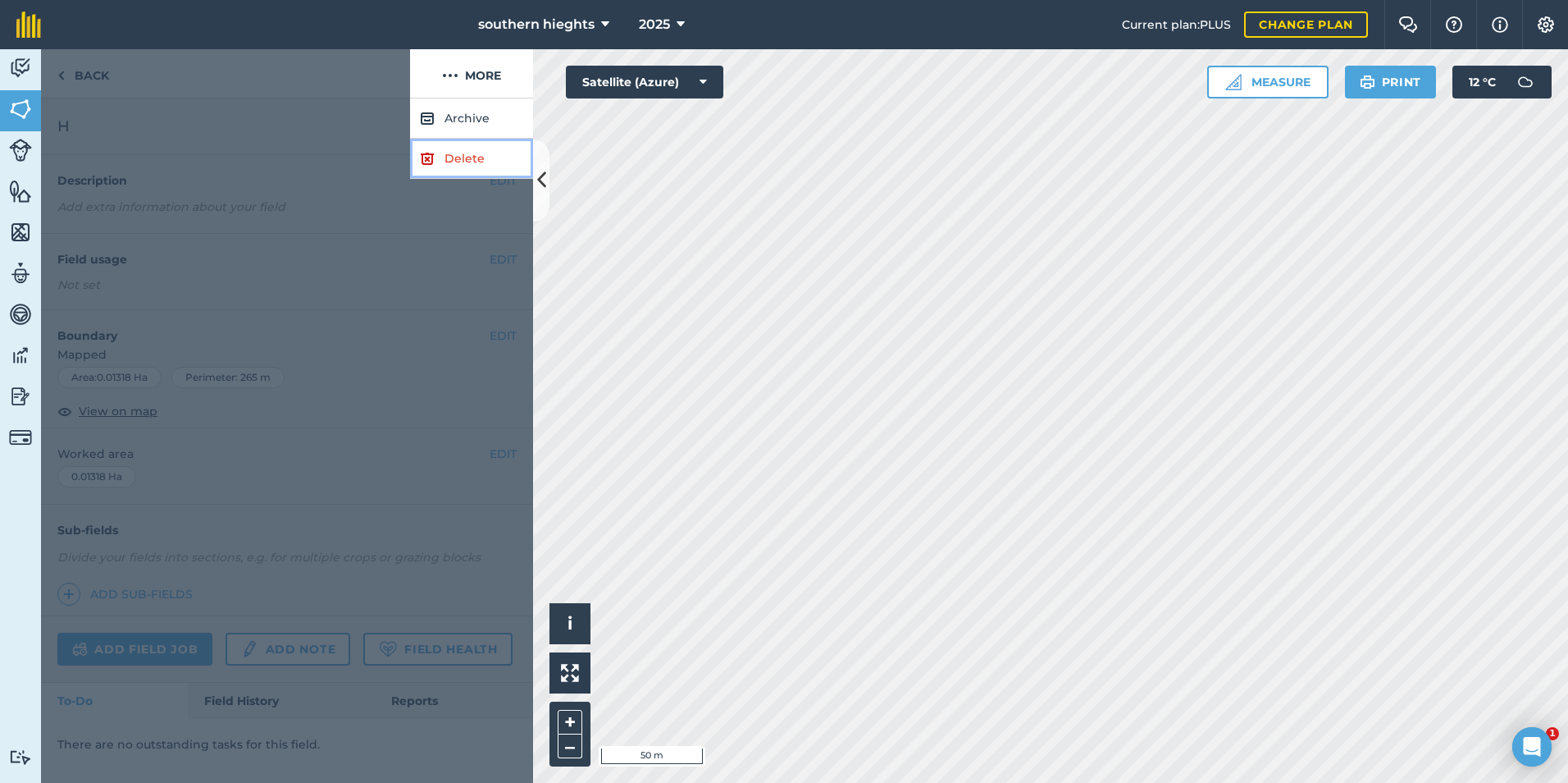
click at [463, 148] on link "Delete" at bounding box center [471, 159] width 123 height 40
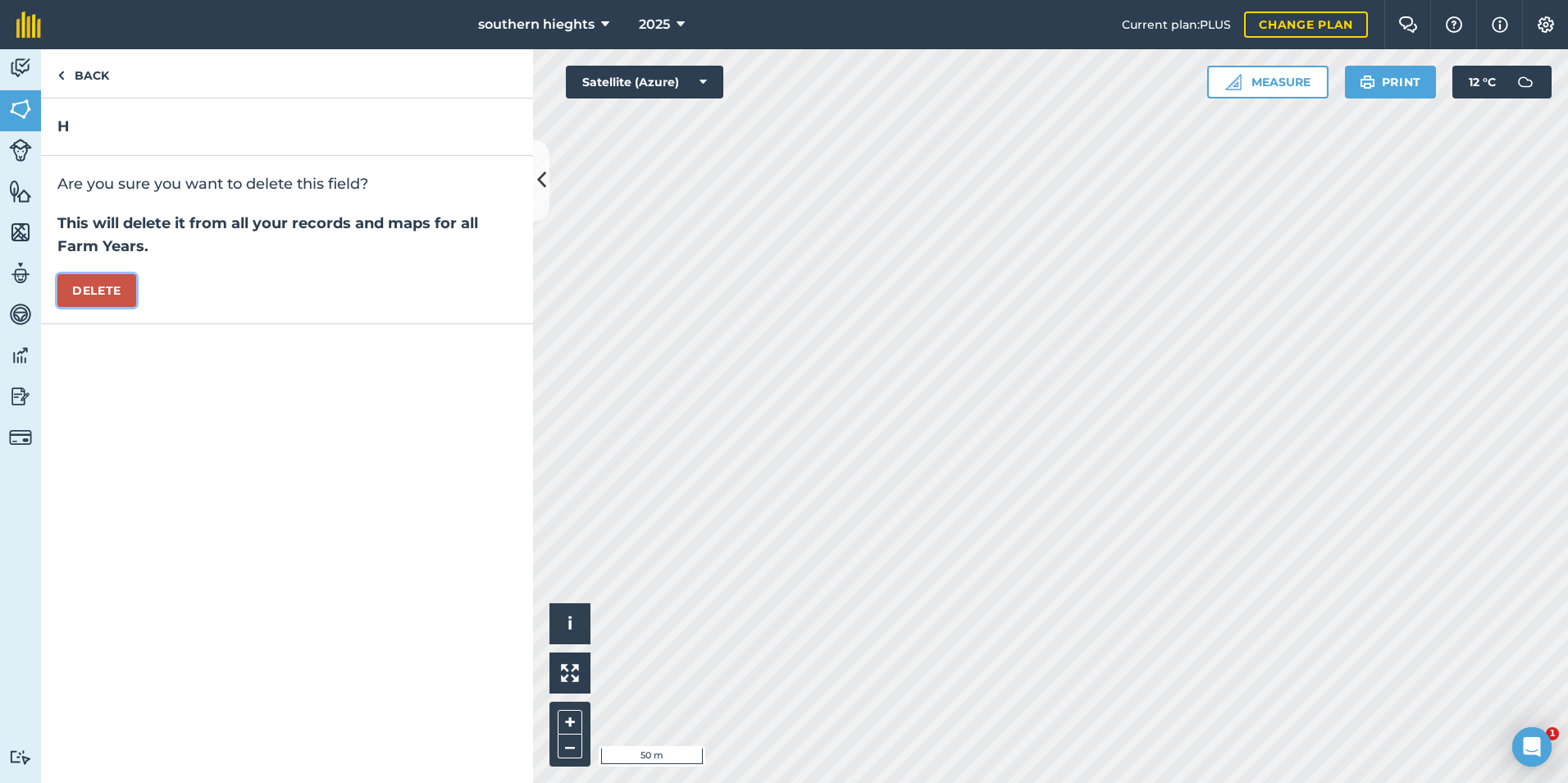
click at [116, 283] on button "Delete" at bounding box center [97, 291] width 78 height 33
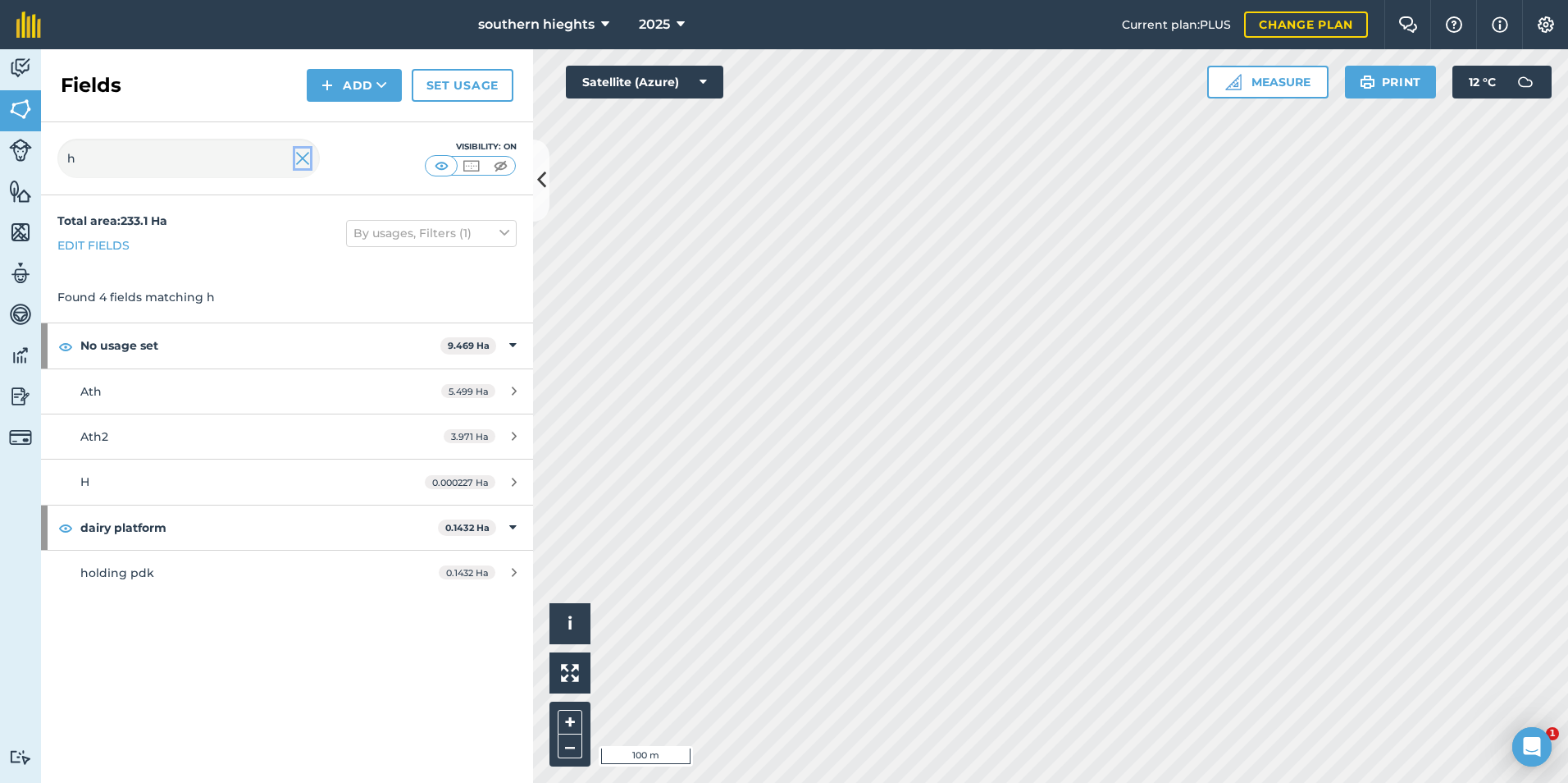
click at [309, 164] on img at bounding box center [303, 159] width 15 height 20
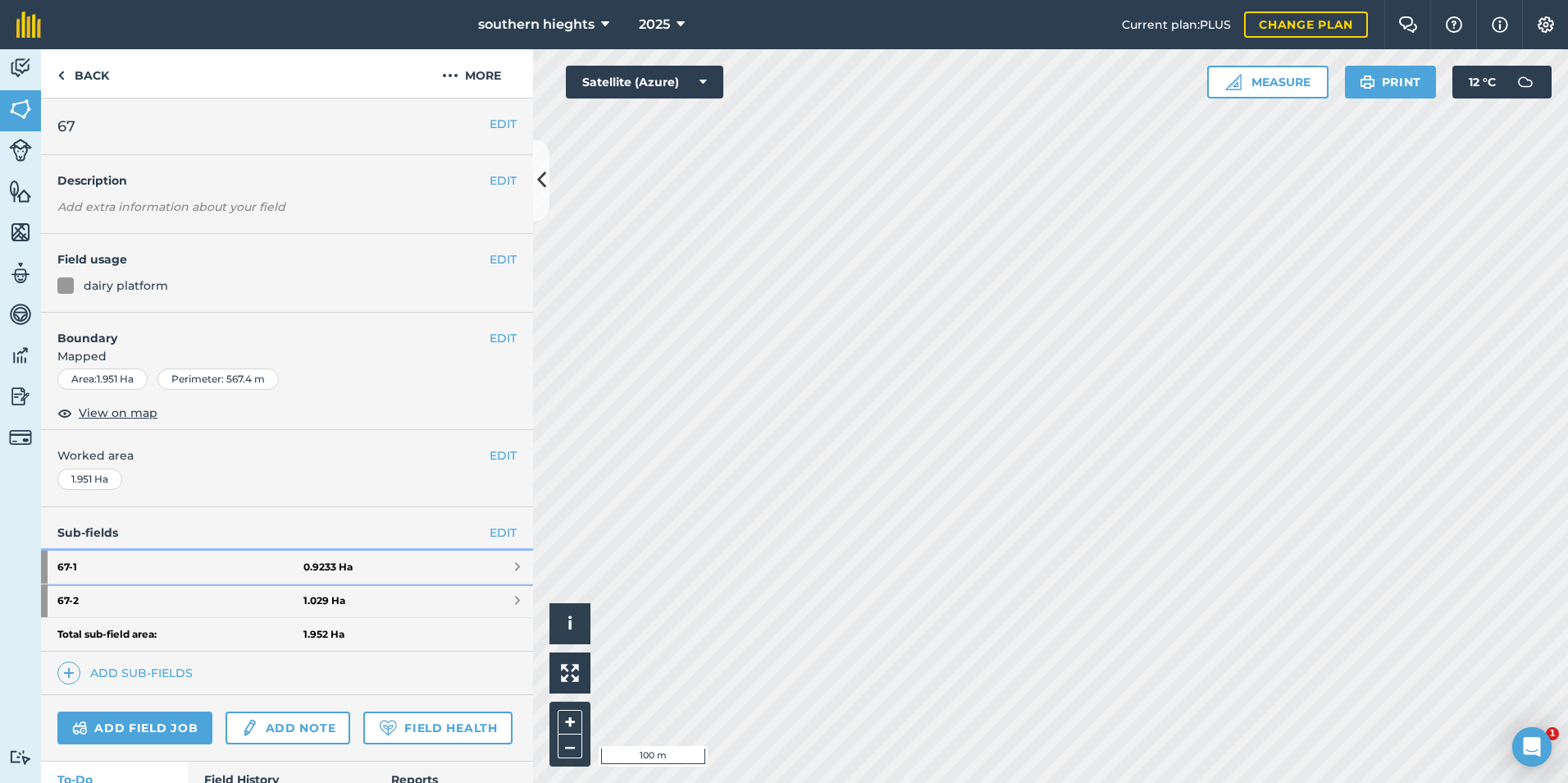
click at [436, 570] on link "67 - 1 0.9233 Ha" at bounding box center [287, 567] width 492 height 33
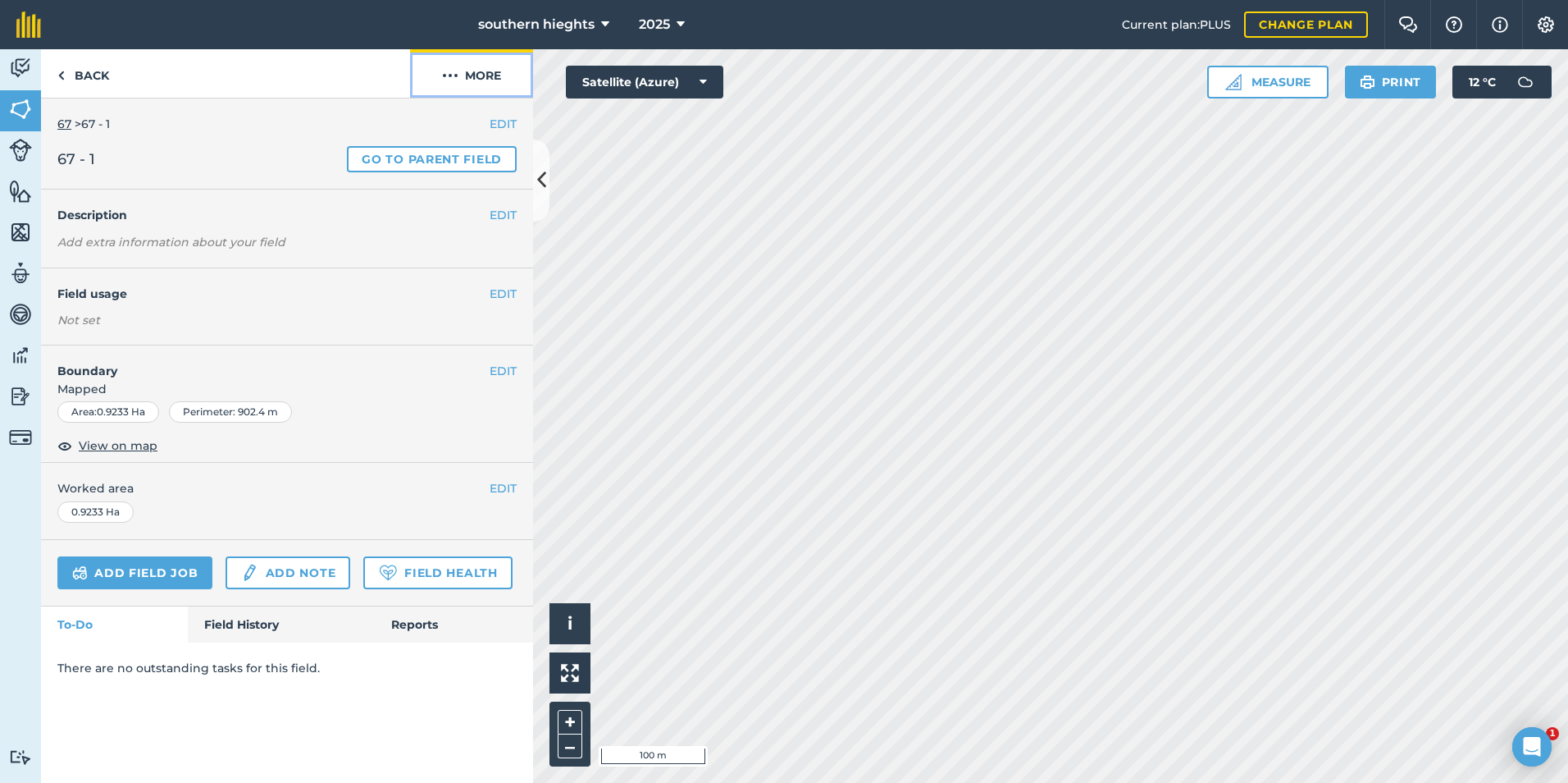
click at [511, 87] on button "More" at bounding box center [471, 74] width 123 height 49
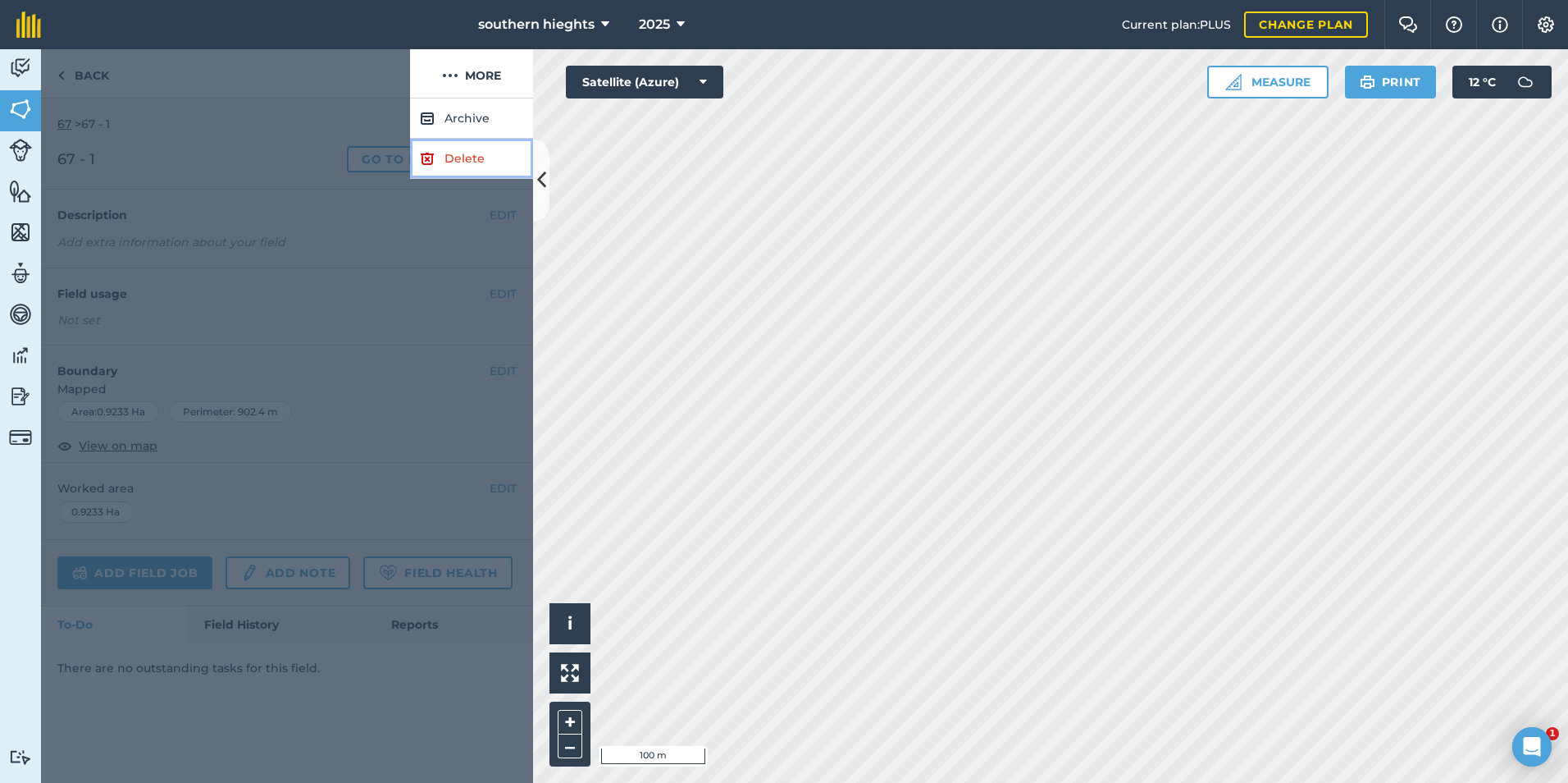
click at [479, 159] on link "Delete" at bounding box center [471, 159] width 123 height 40
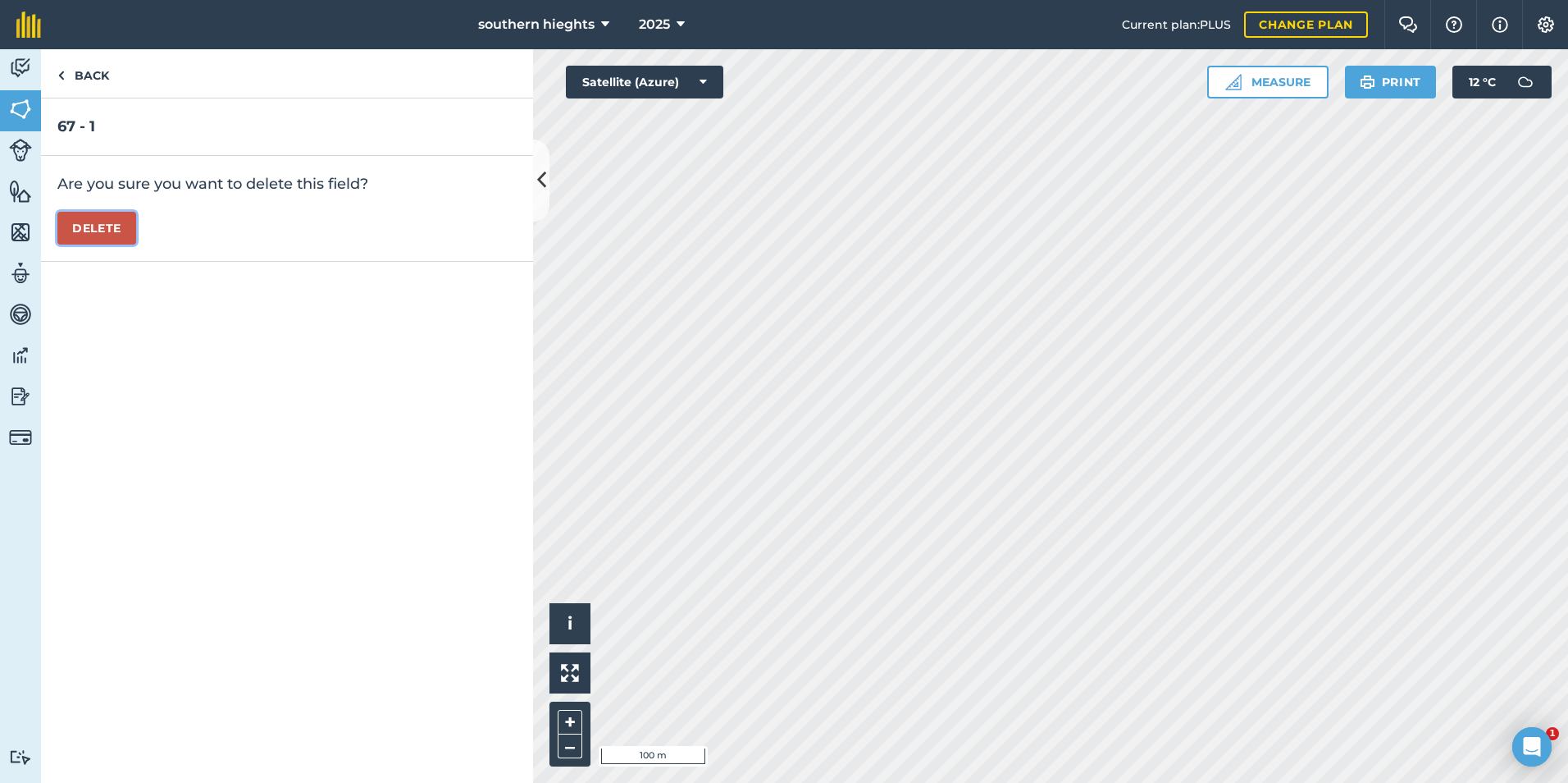
click at [106, 223] on button "Delete" at bounding box center [97, 228] width 78 height 33
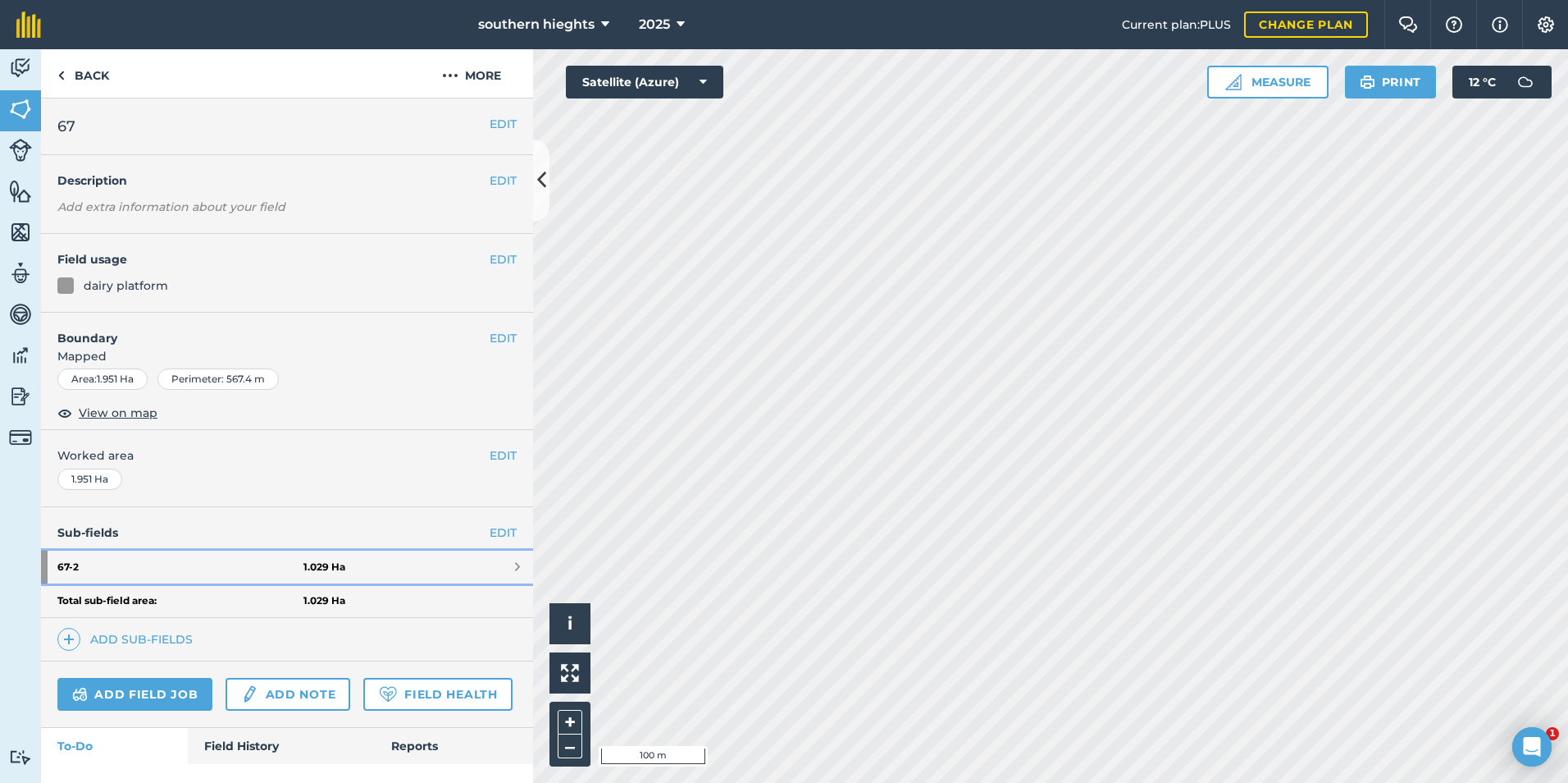
click at [396, 562] on link "67 - 2 1.029 Ha" at bounding box center [287, 567] width 492 height 33
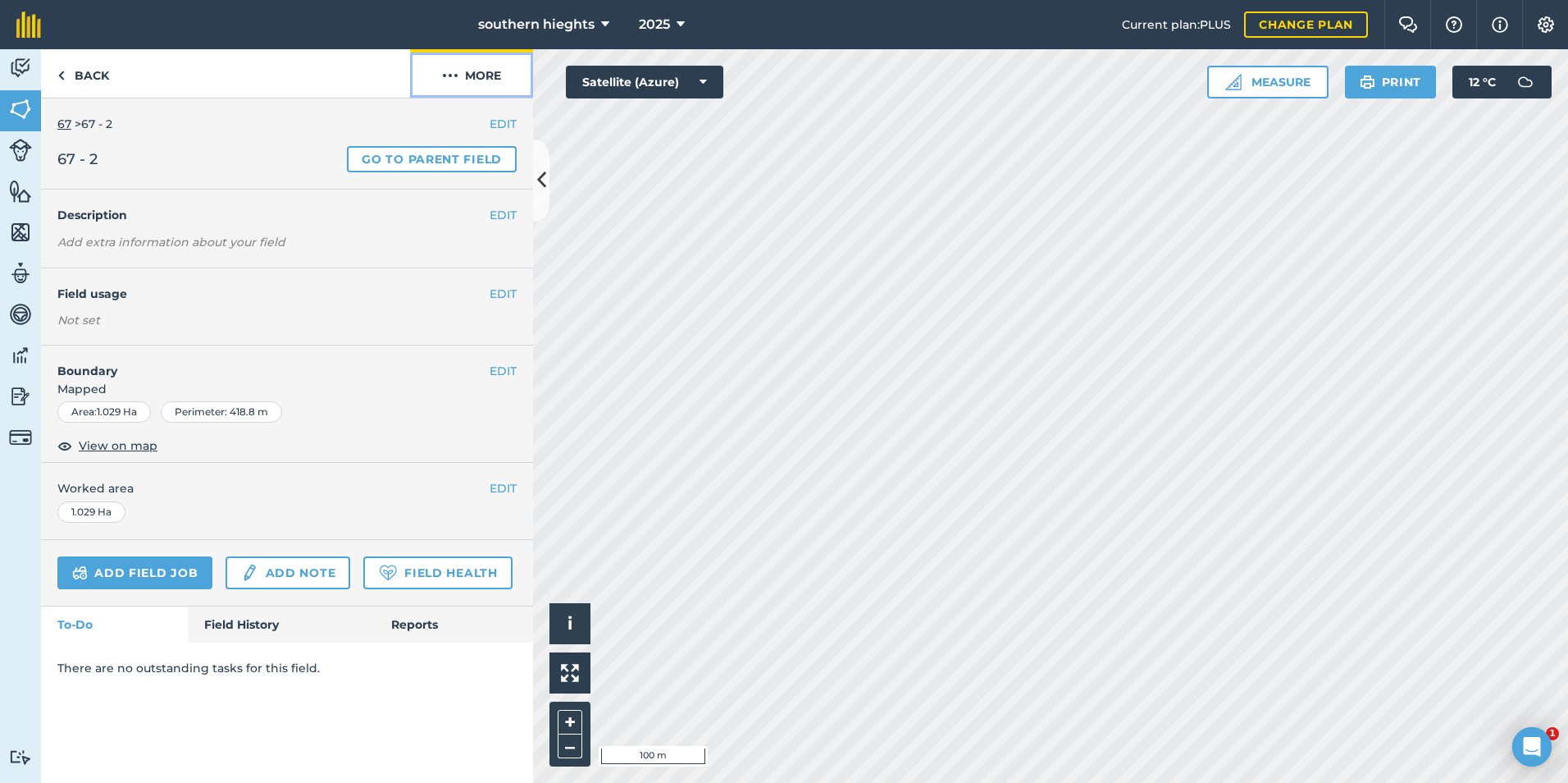
click at [477, 90] on button "More" at bounding box center [471, 74] width 123 height 49
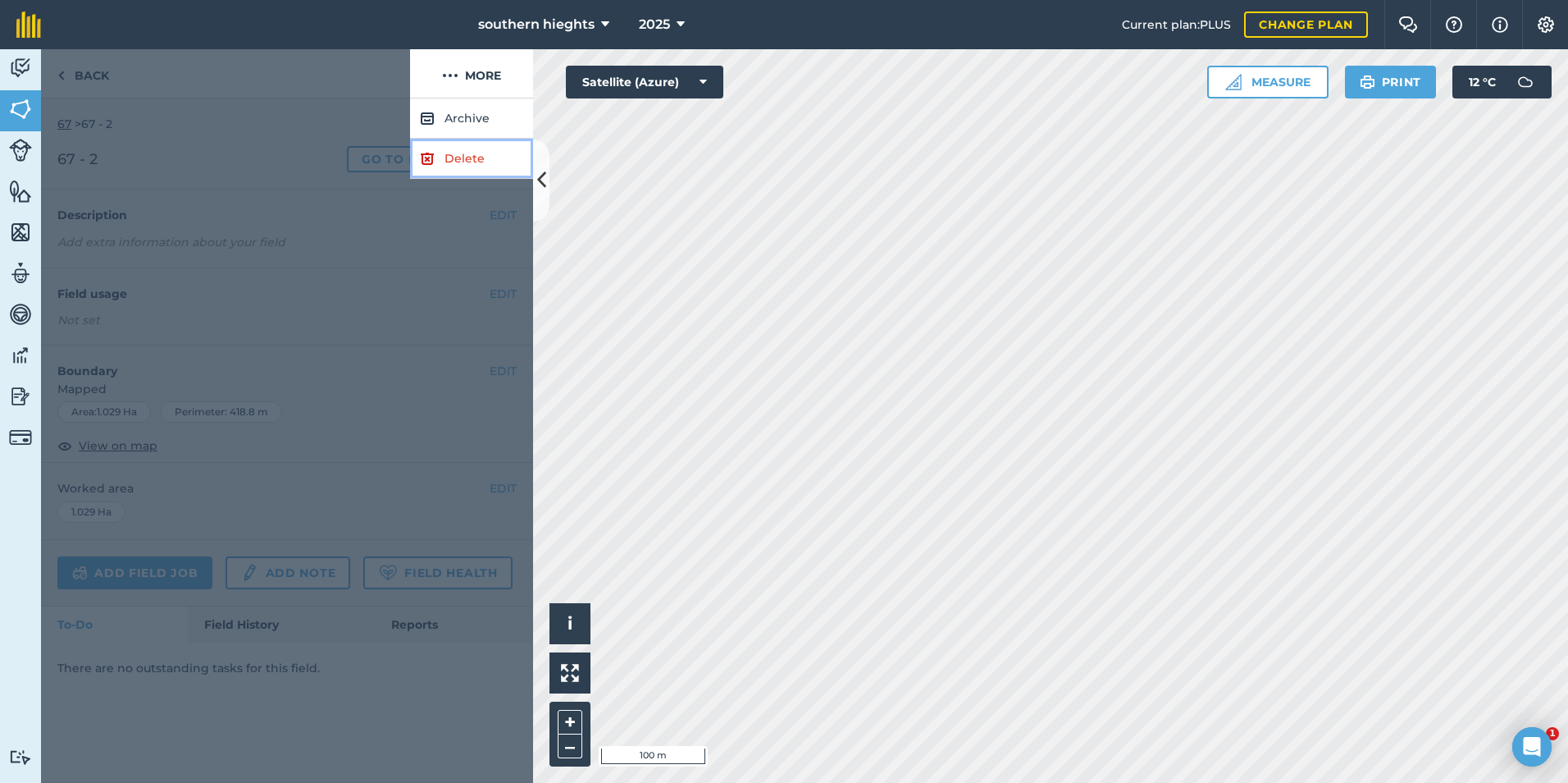
click at [443, 150] on link "Delete" at bounding box center [471, 159] width 123 height 40
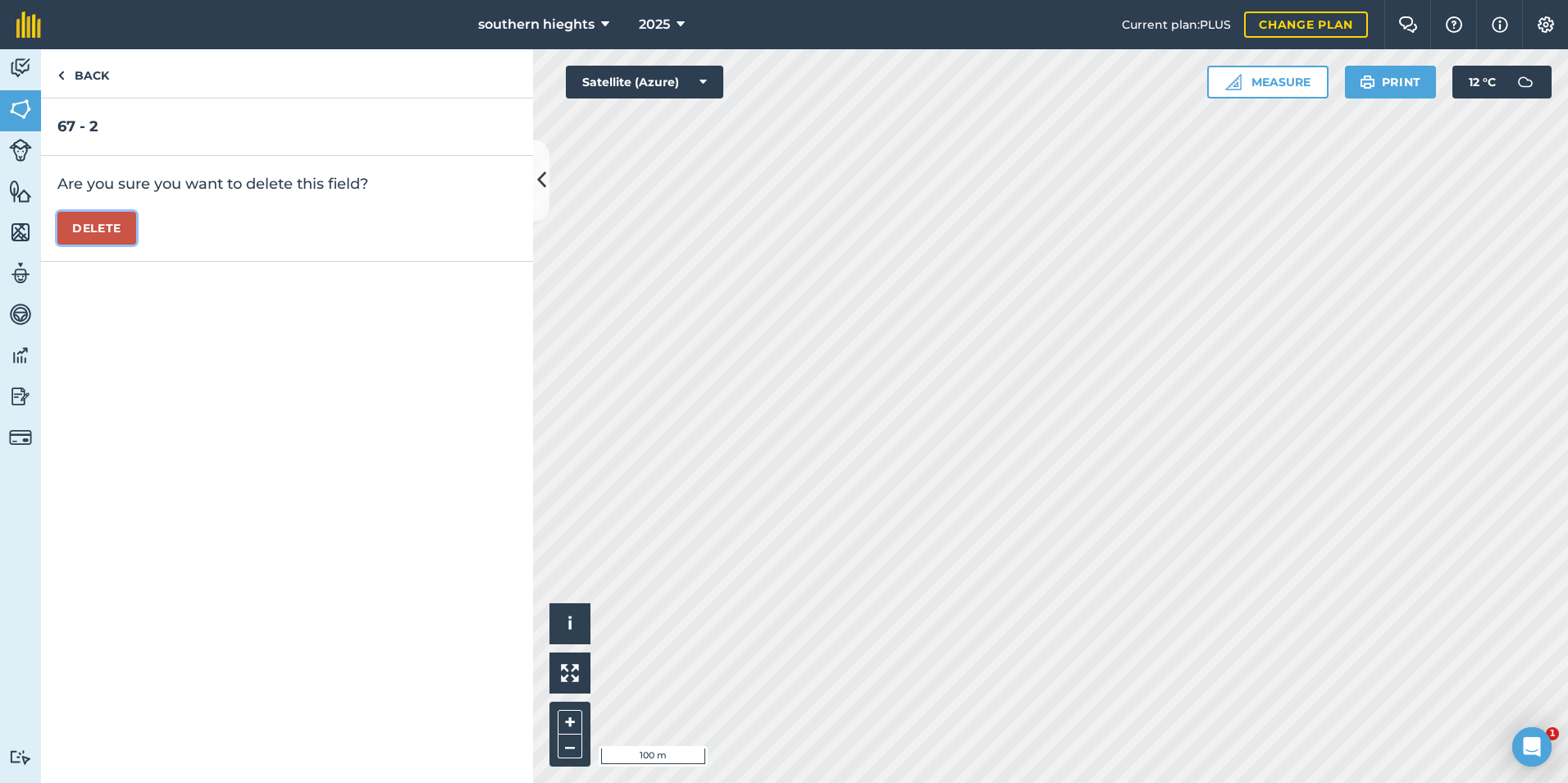
click at [119, 230] on button "Delete" at bounding box center [97, 228] width 78 height 33
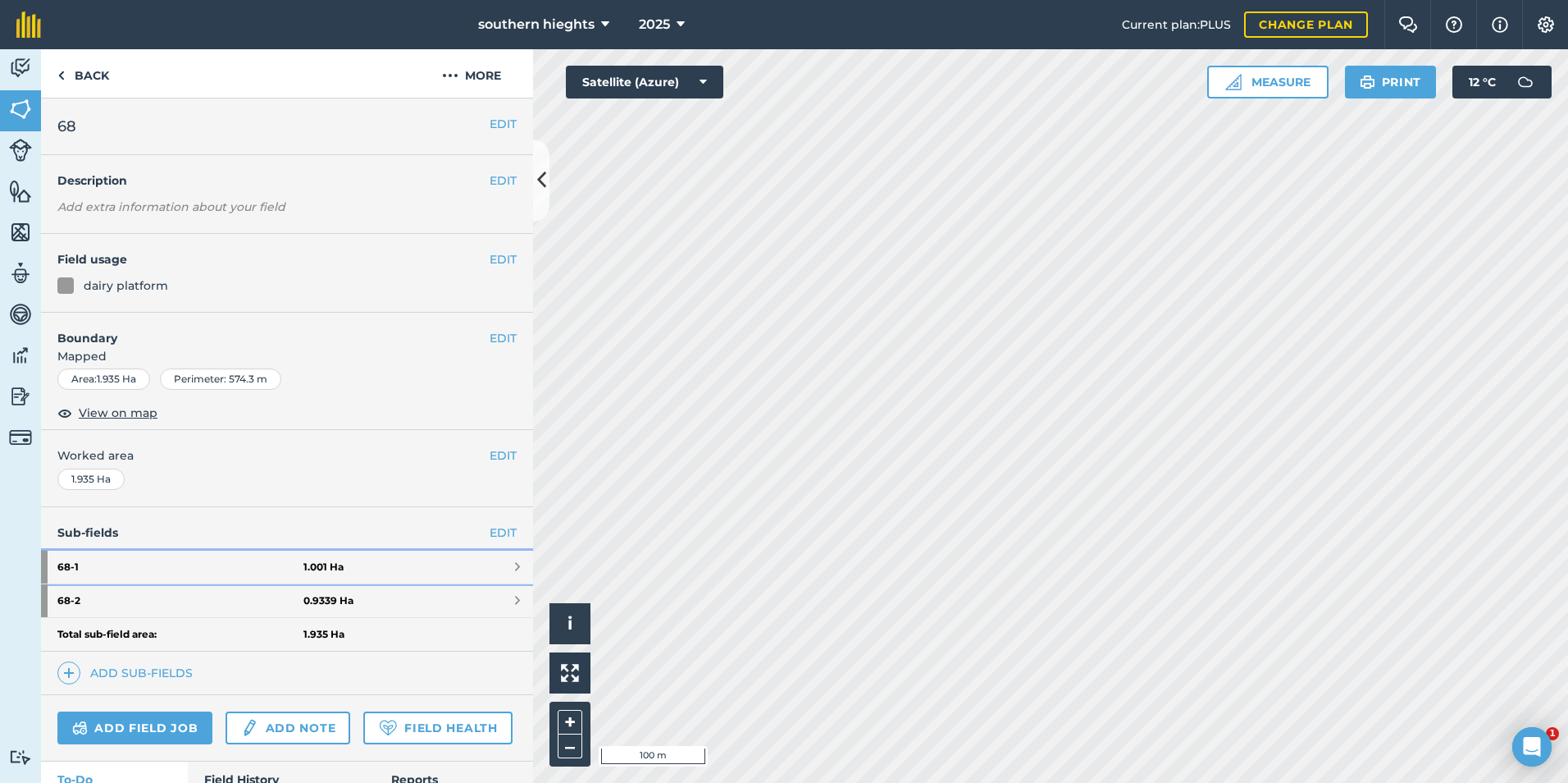
click at [464, 566] on link "68 - 1 1.001 Ha" at bounding box center [287, 567] width 492 height 33
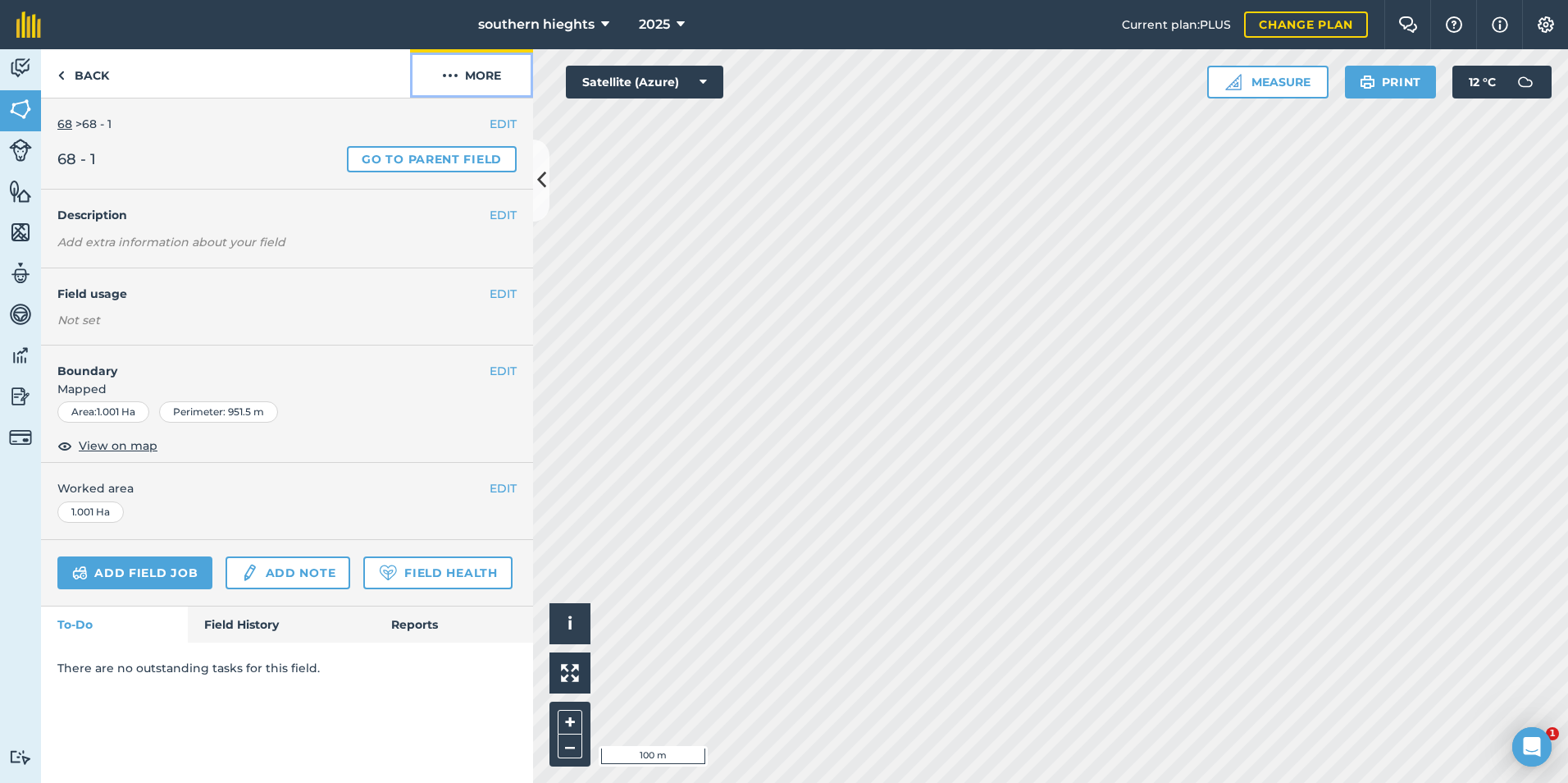
click at [473, 78] on button "More" at bounding box center [471, 74] width 123 height 49
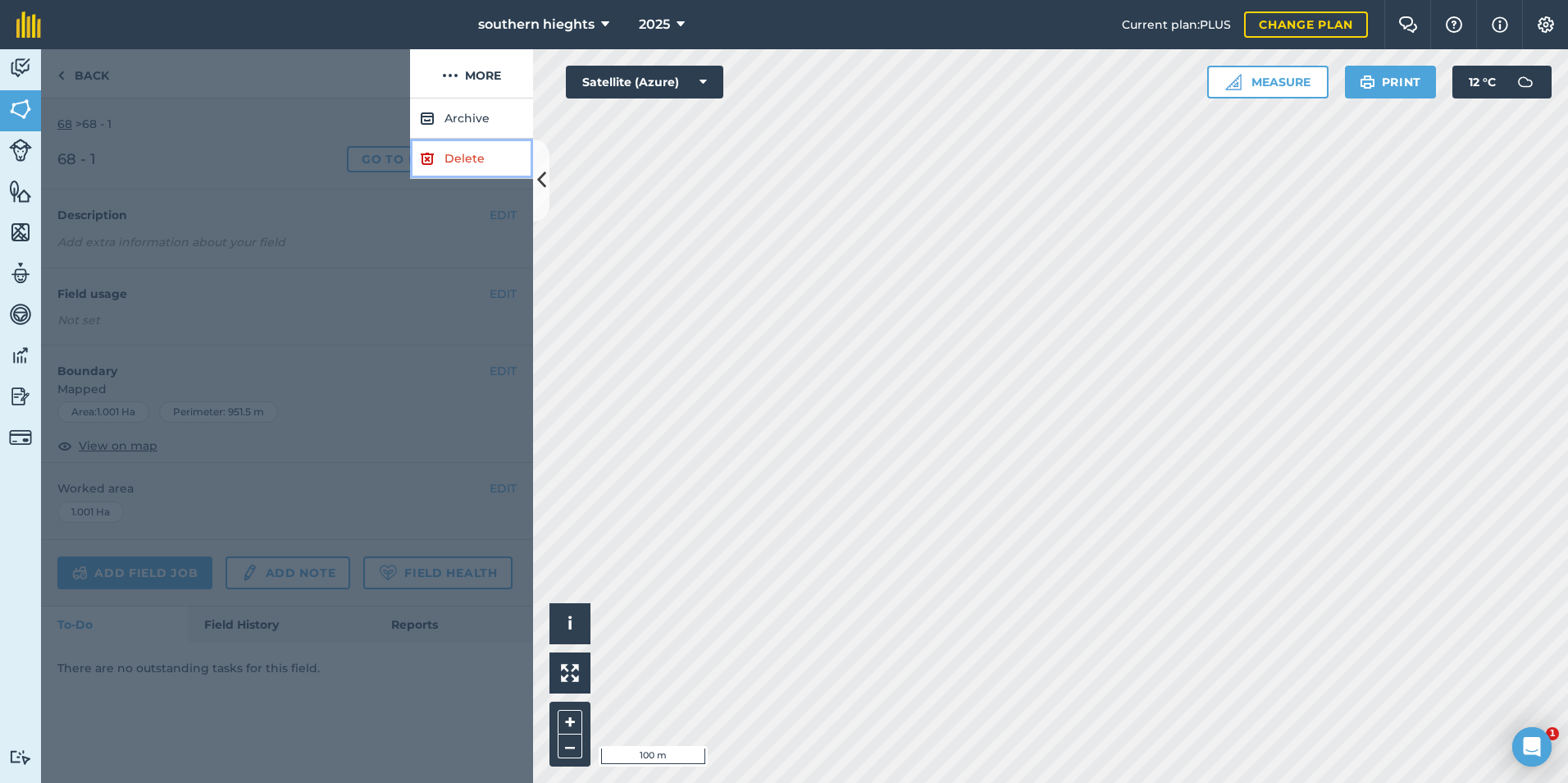
click at [439, 149] on link "Delete" at bounding box center [471, 159] width 123 height 40
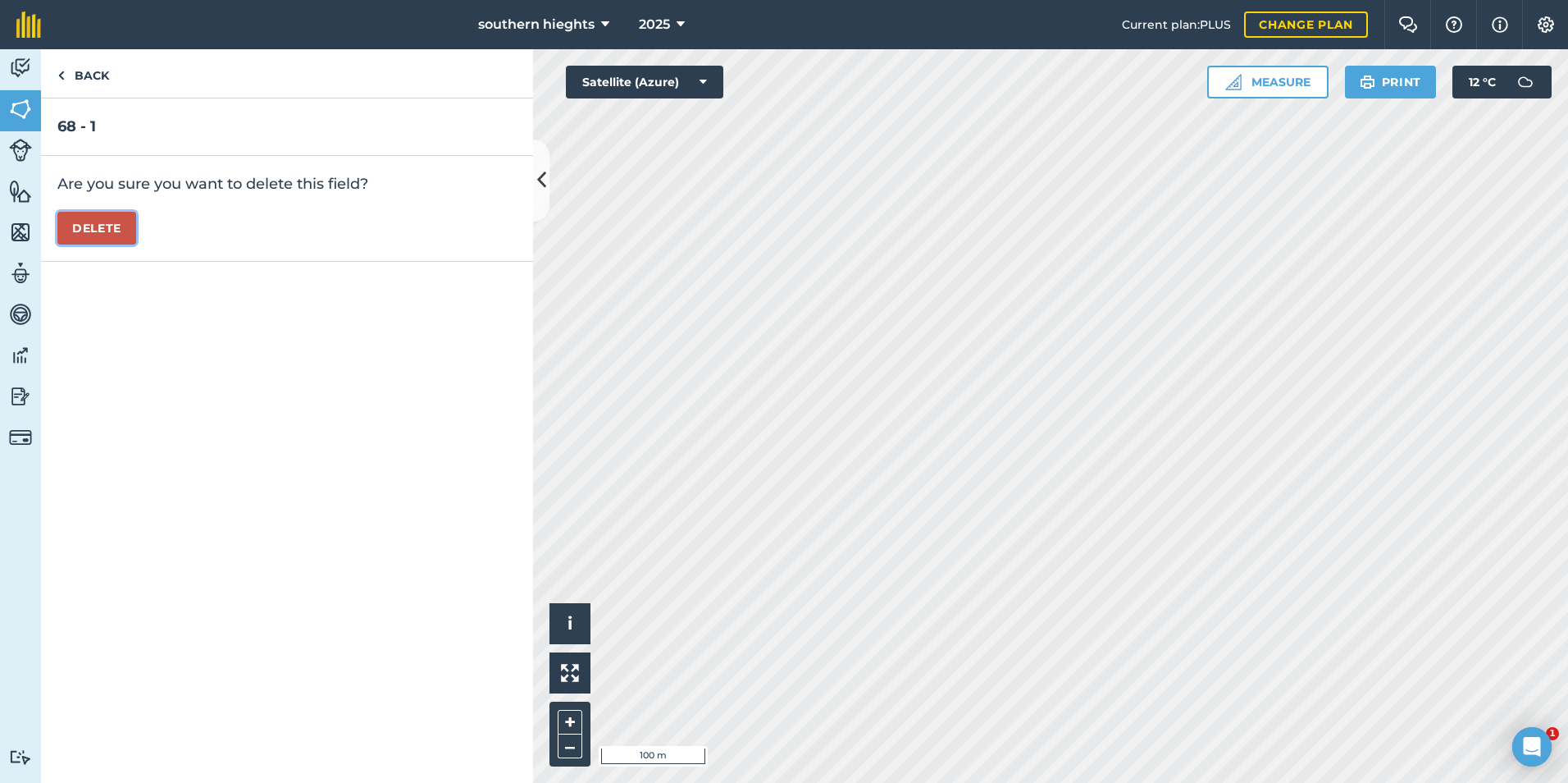
drag, startPoint x: 78, startPoint y: 221, endPoint x: 85, endPoint y: 227, distance: 9.2
click at [79, 222] on button "Delete" at bounding box center [97, 228] width 78 height 33
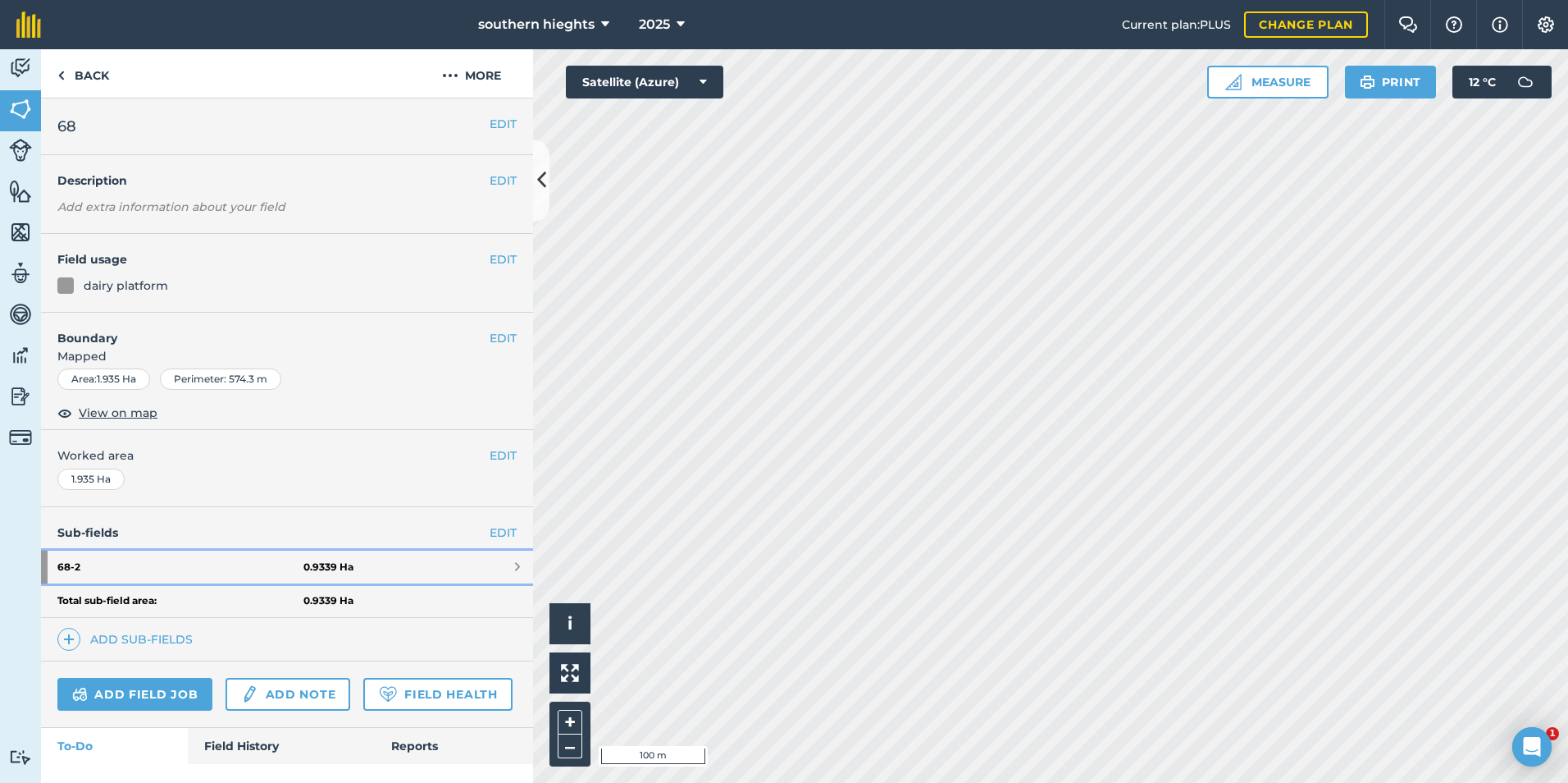
drag, startPoint x: 386, startPoint y: 565, endPoint x: 380, endPoint y: 553, distance: 13.4
click at [385, 562] on link "68 - 2 0.9339 Ha" at bounding box center [287, 567] width 492 height 33
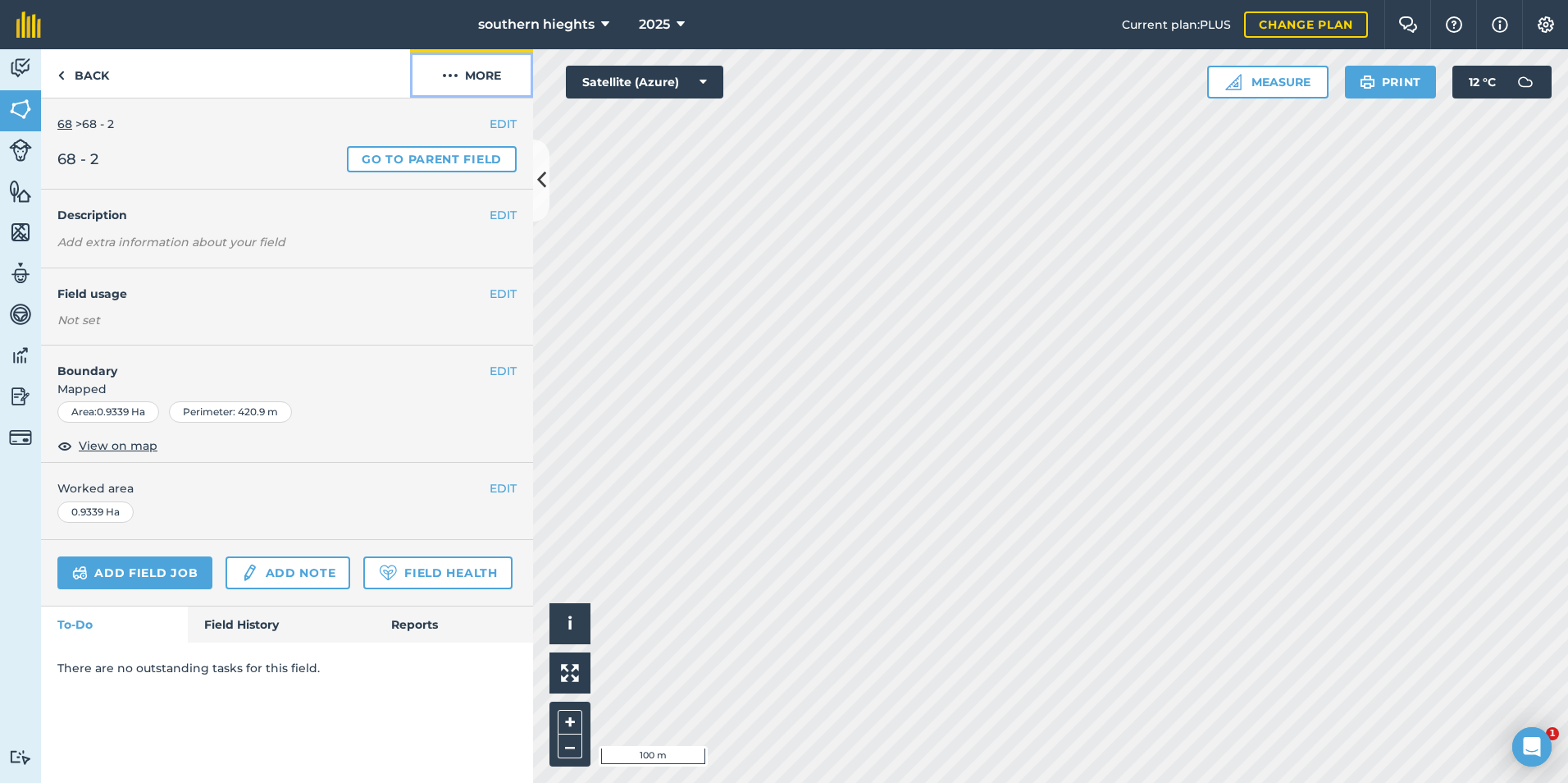
click at [488, 78] on button "More" at bounding box center [471, 74] width 123 height 49
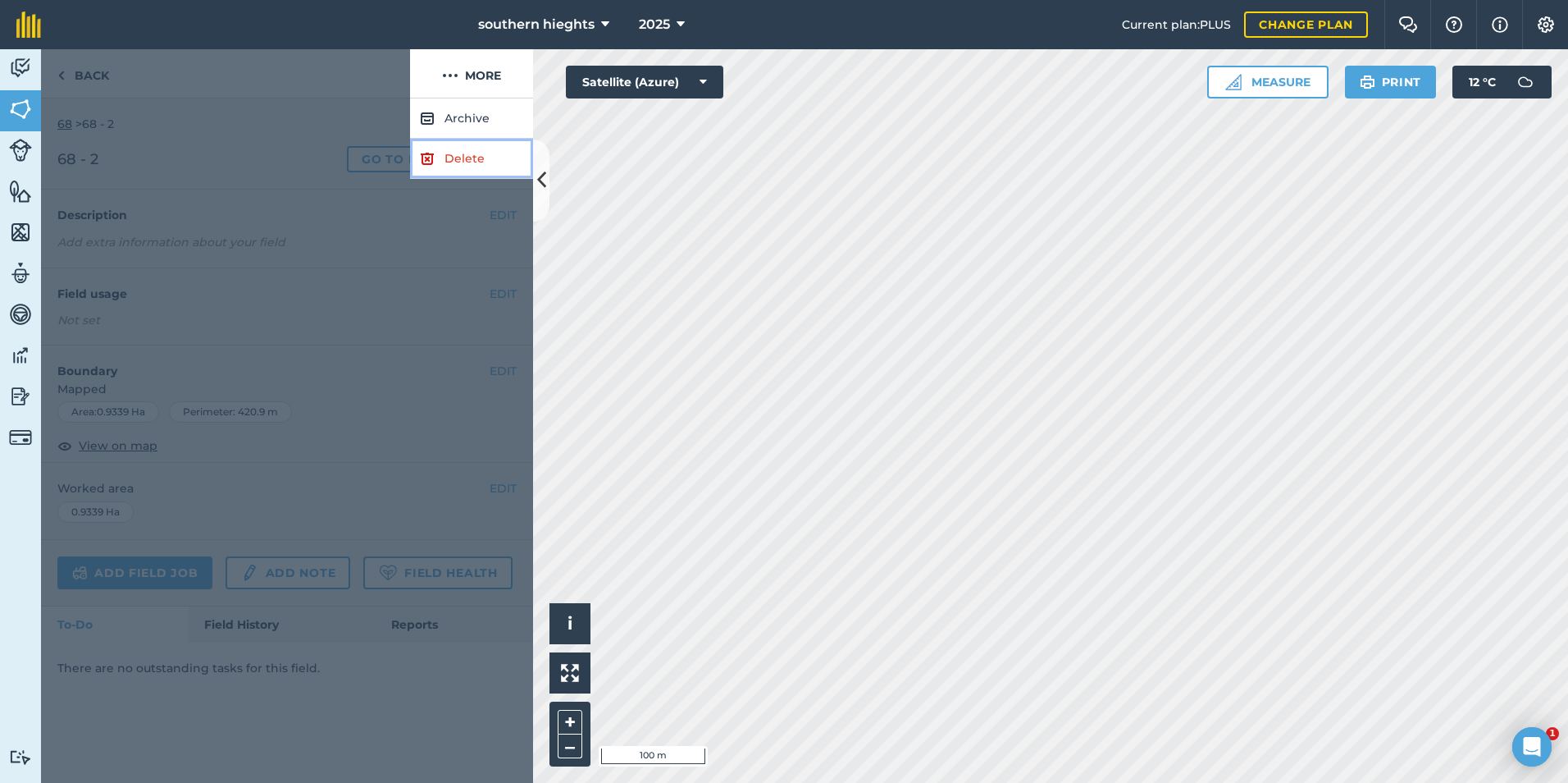
click at [462, 163] on link "Delete" at bounding box center [471, 159] width 123 height 40
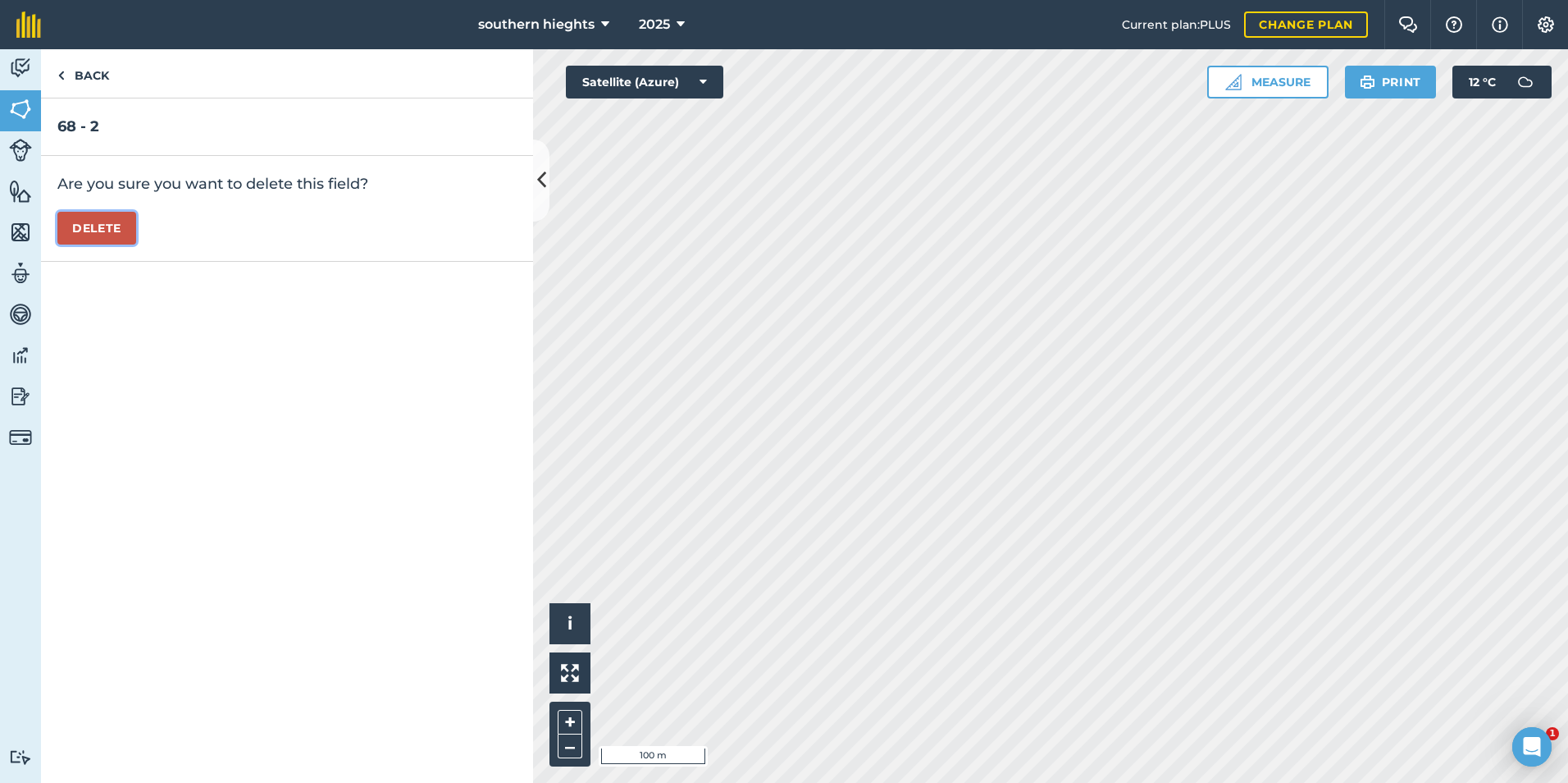
click at [88, 229] on button "Delete" at bounding box center [97, 228] width 78 height 33
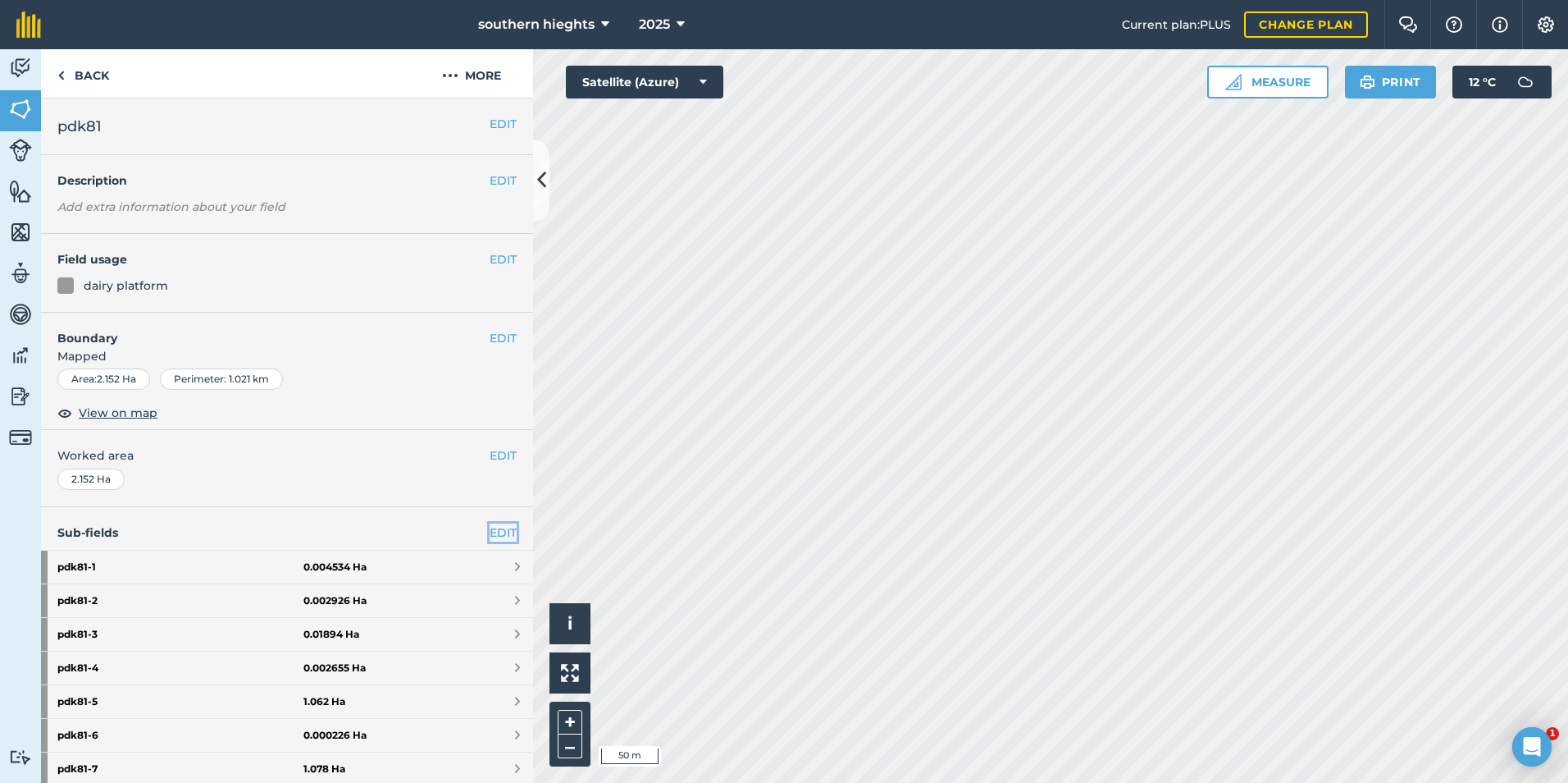
click at [493, 525] on link "EDIT" at bounding box center [503, 533] width 27 height 18
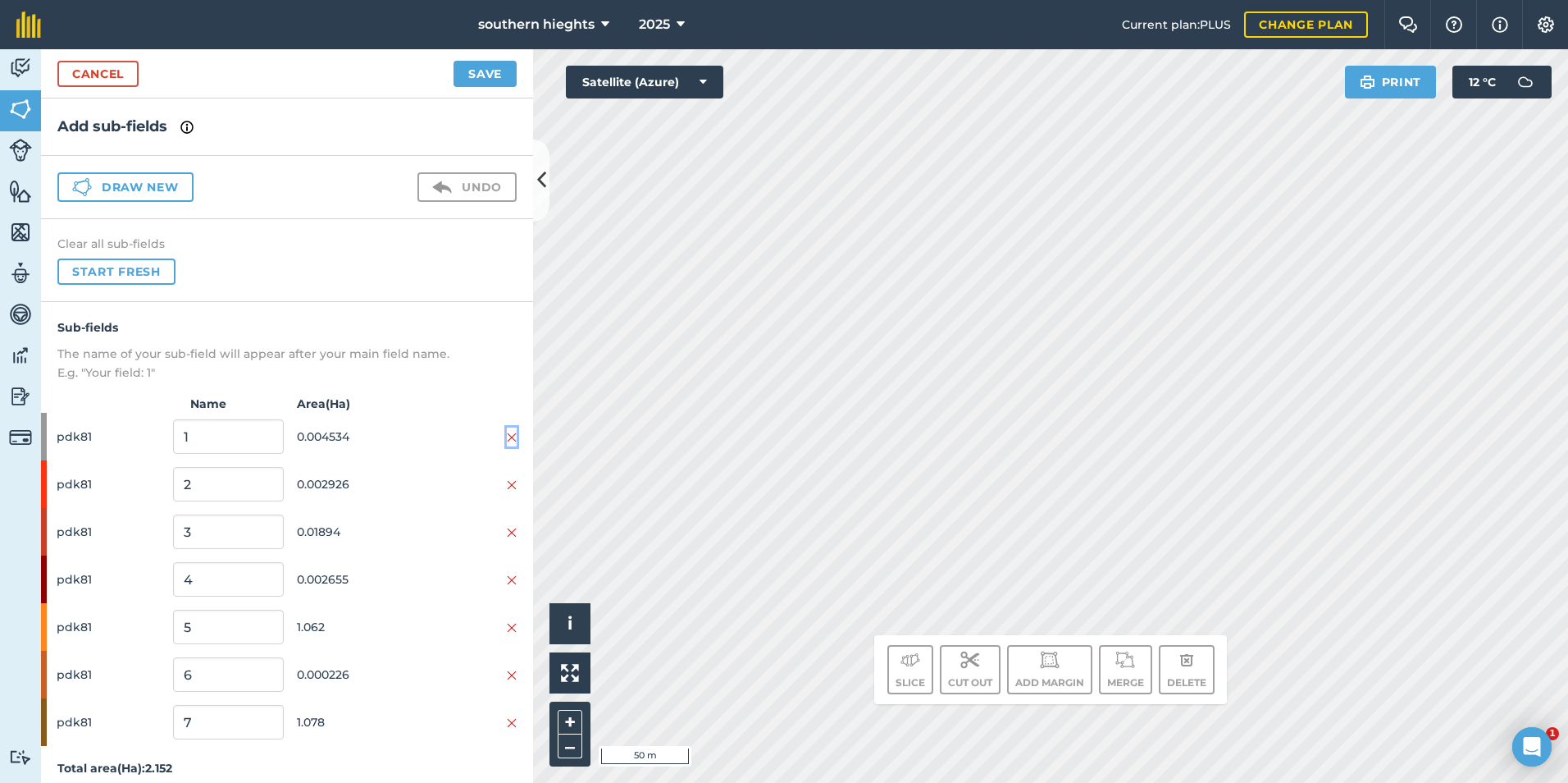
click at [507, 434] on img at bounding box center [512, 438] width 10 height 13
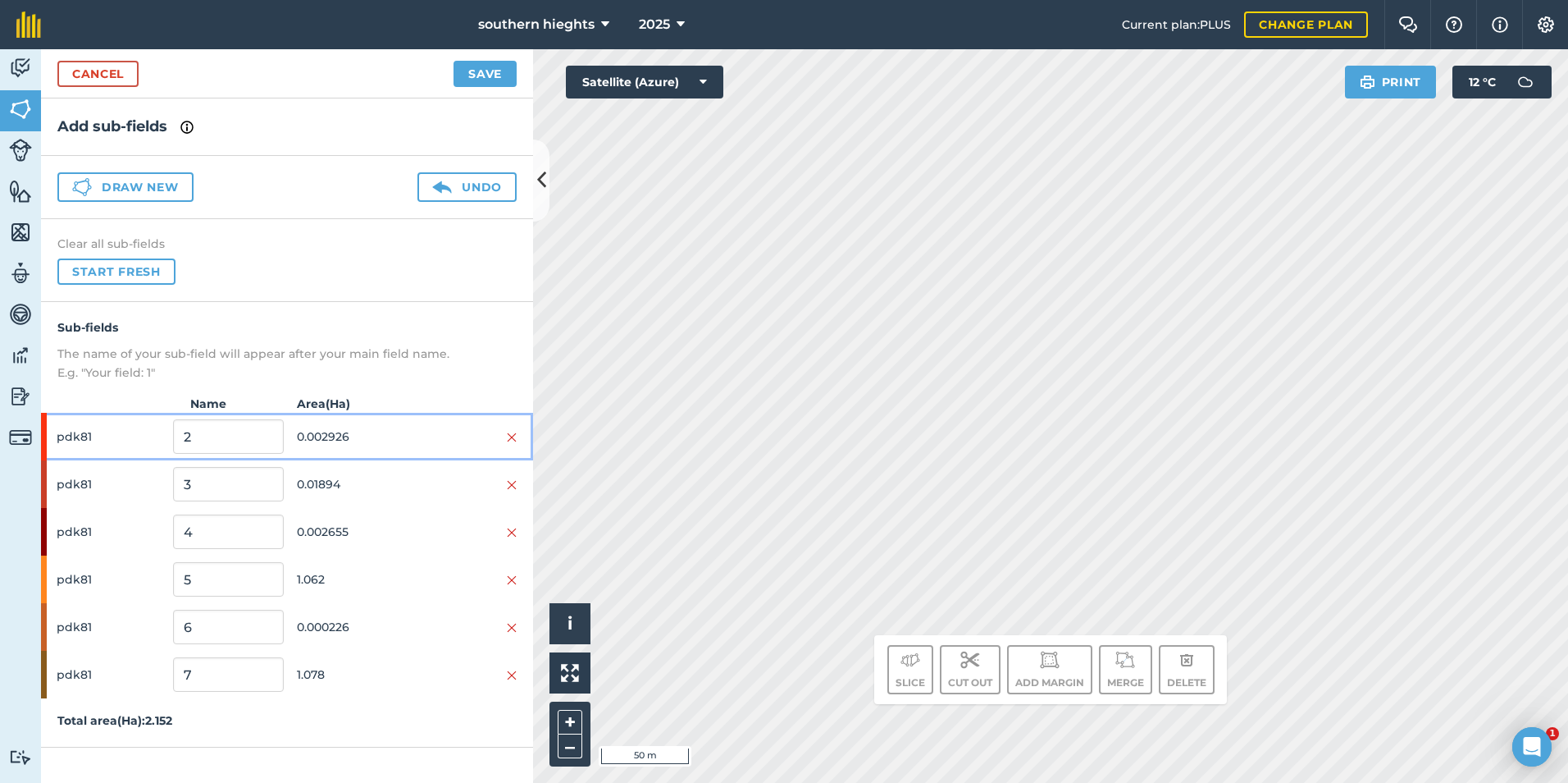
click at [495, 434] on div at bounding box center [462, 437] width 110 height 18
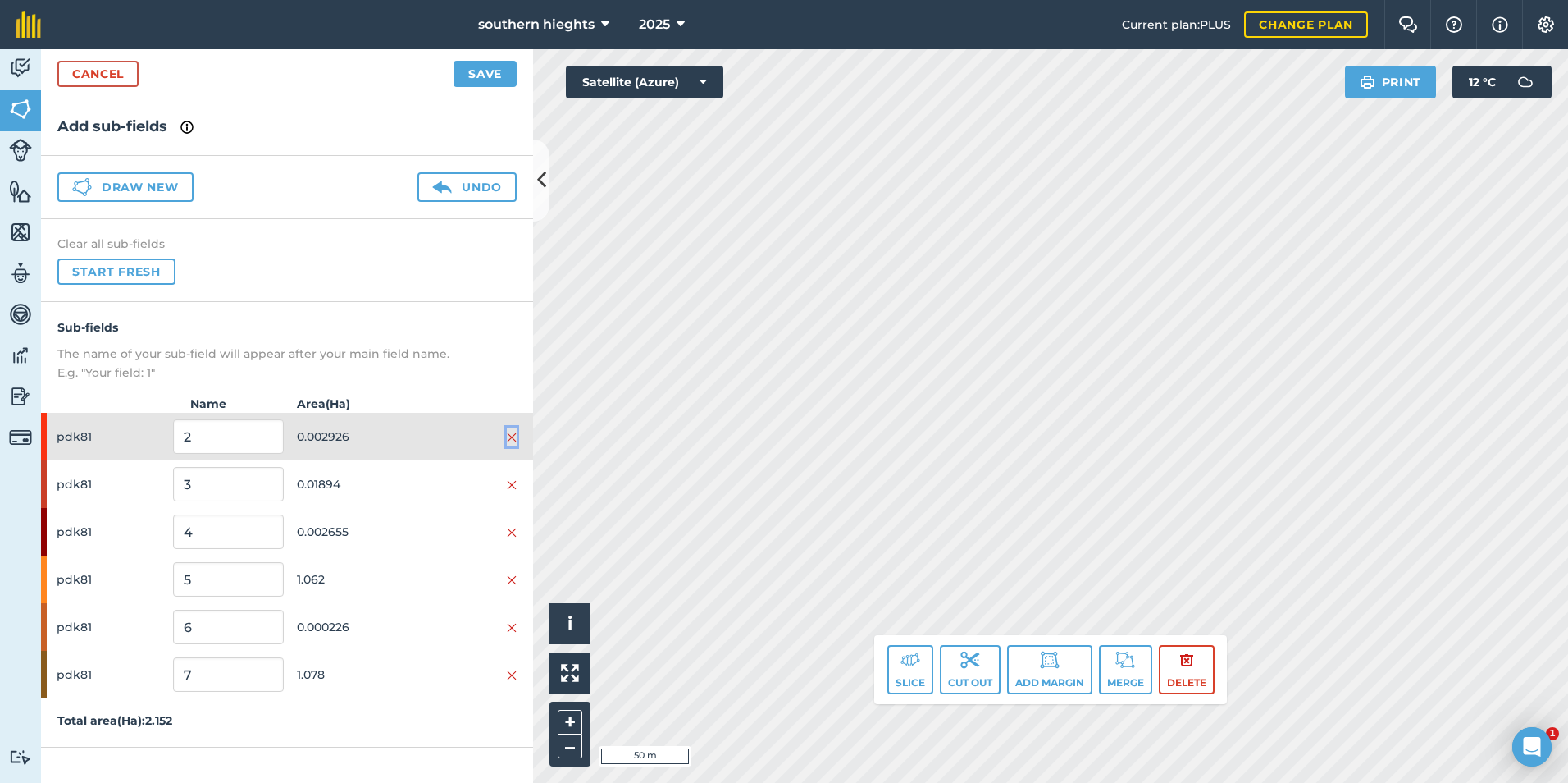
click at [513, 433] on img at bounding box center [512, 438] width 10 height 13
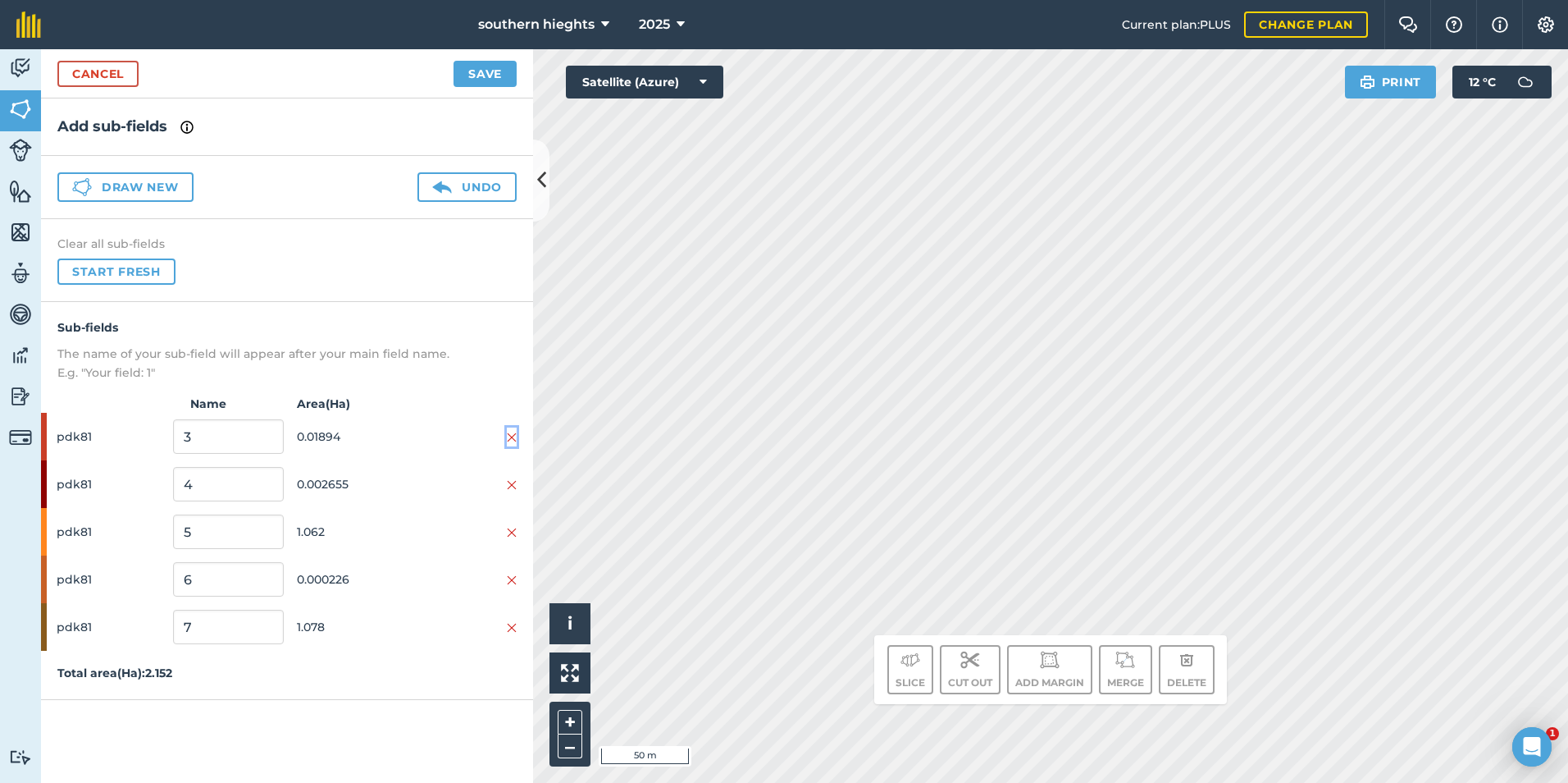
click at [513, 433] on img at bounding box center [512, 438] width 10 height 13
click at [513, 478] on img at bounding box center [512, 485] width 10 height 13
click at [513, 433] on img at bounding box center [512, 438] width 10 height 13
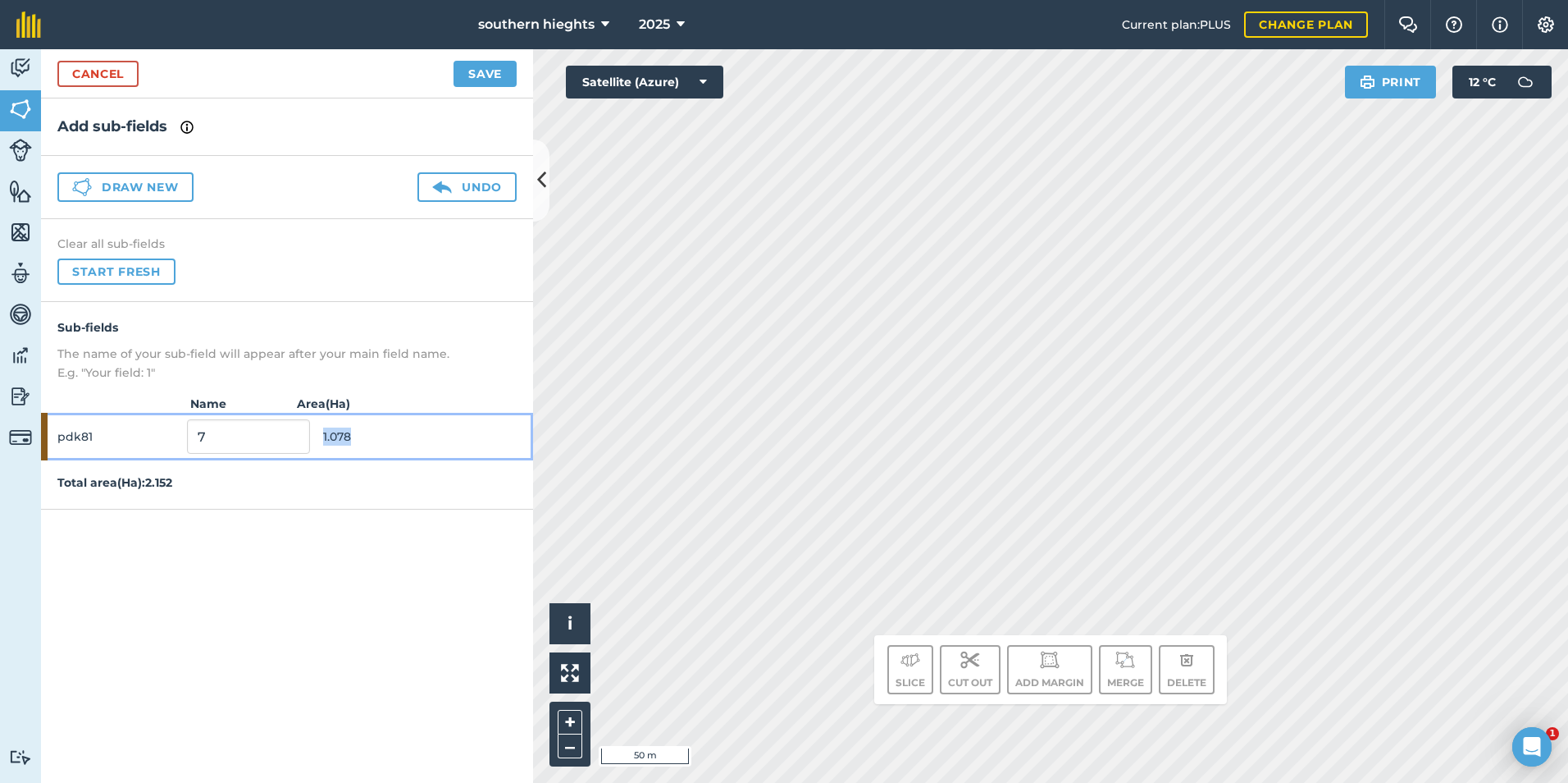
click at [513, 433] on div "pdk81 7 1.078" at bounding box center [287, 437] width 492 height 48
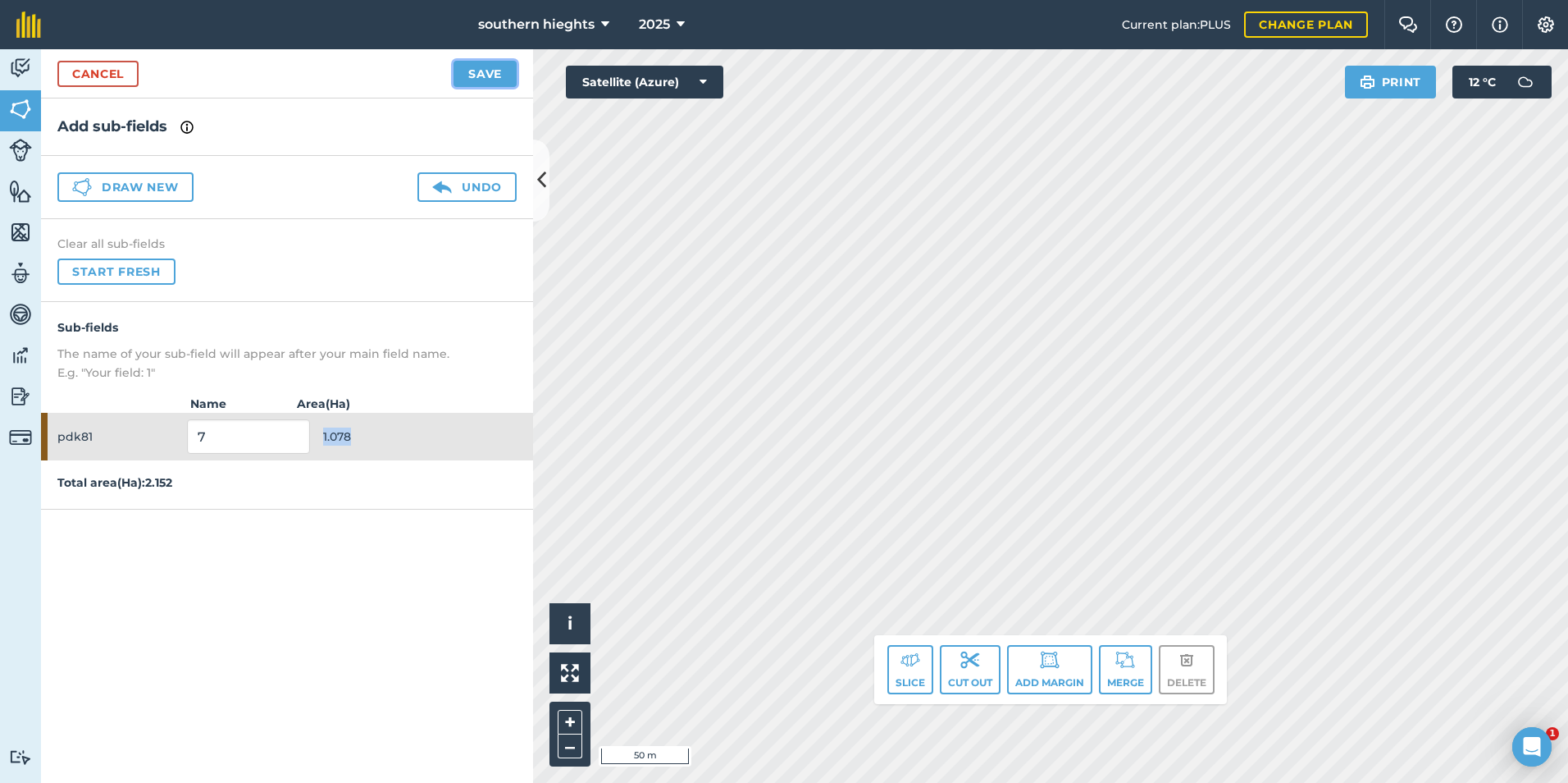
click at [503, 73] on button "Save" at bounding box center [485, 74] width 63 height 26
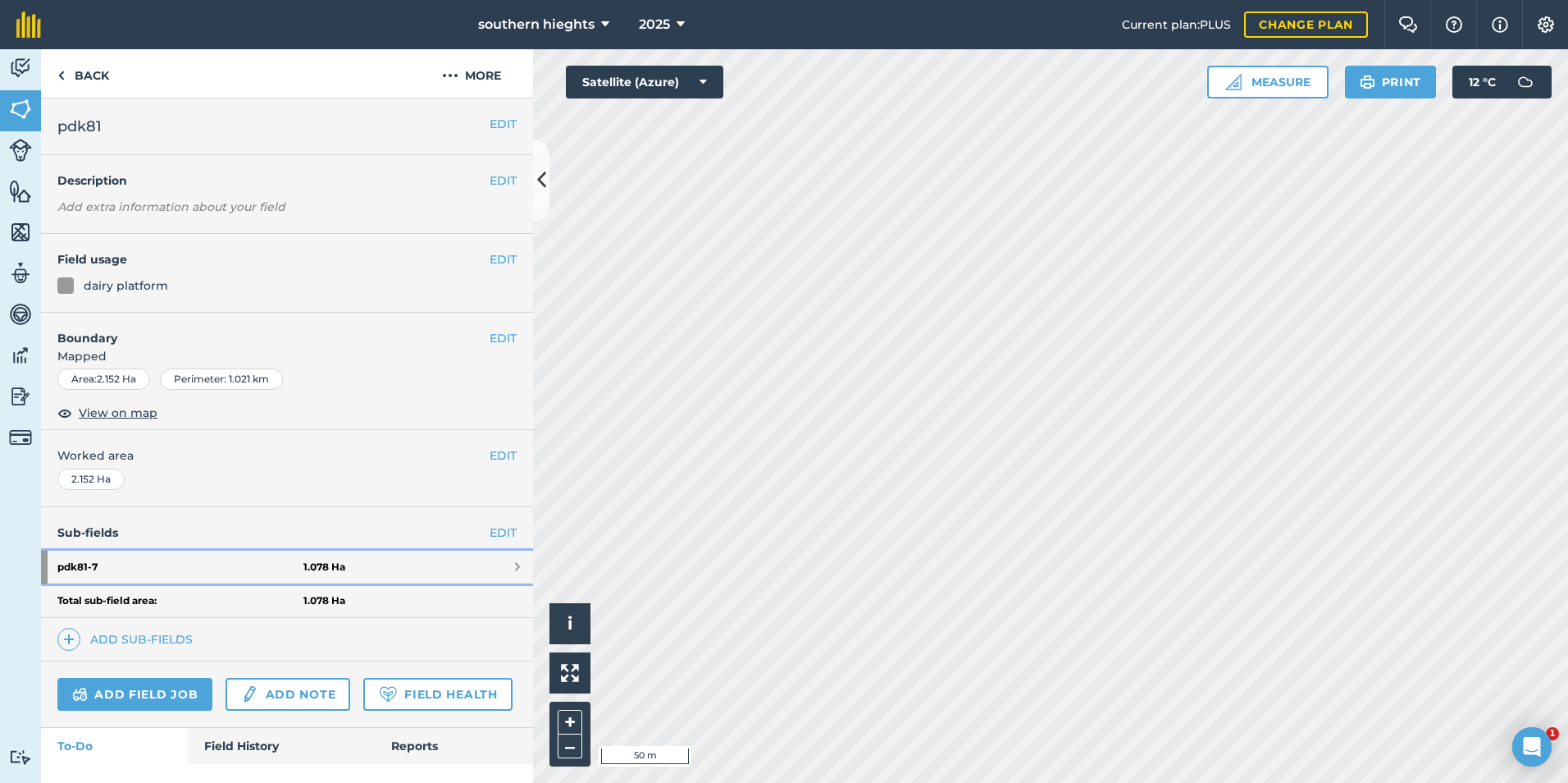
click at [195, 574] on strong "pdk81 - 7" at bounding box center [181, 567] width 246 height 33
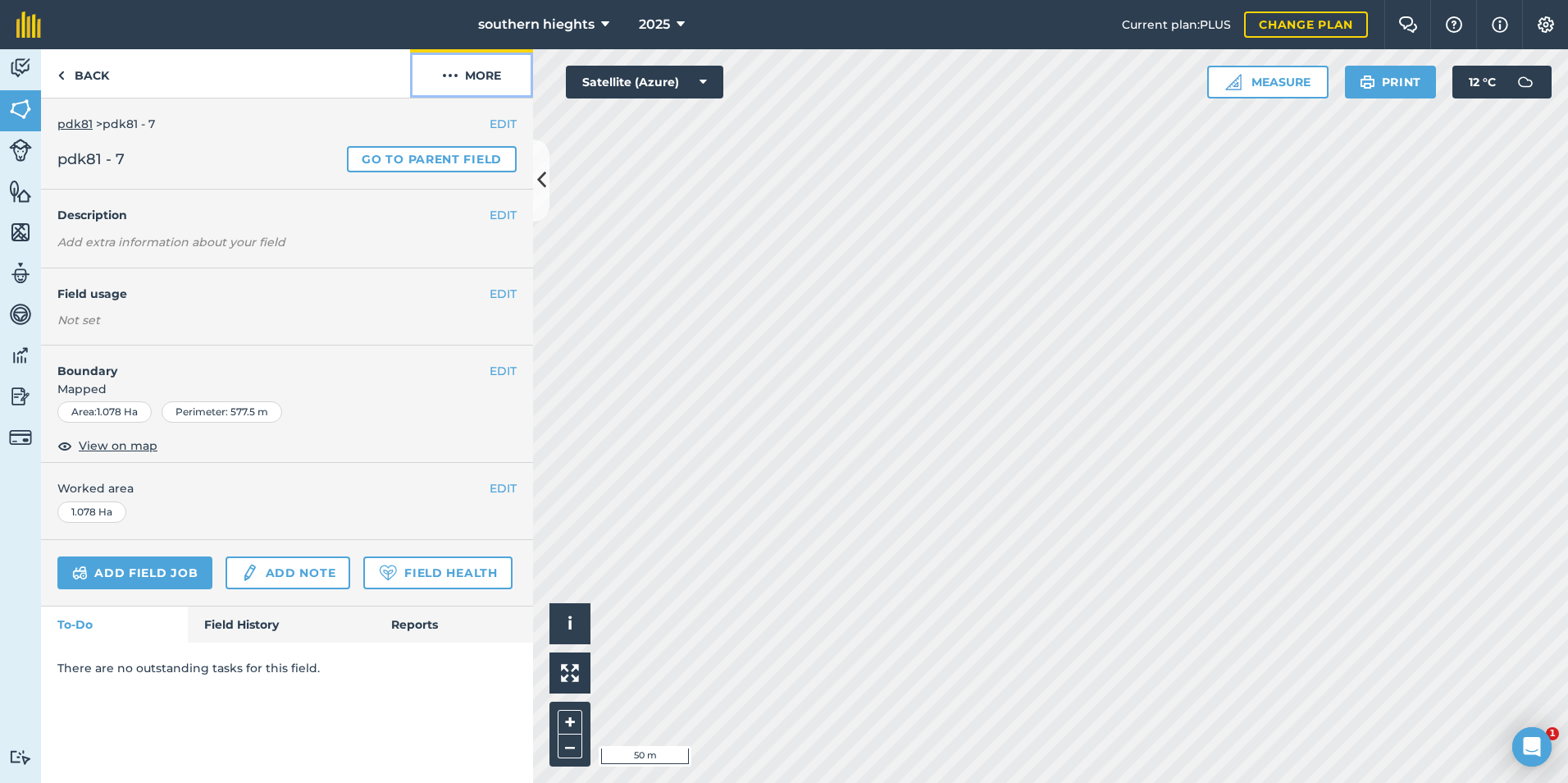
click at [482, 78] on button "More" at bounding box center [471, 74] width 123 height 49
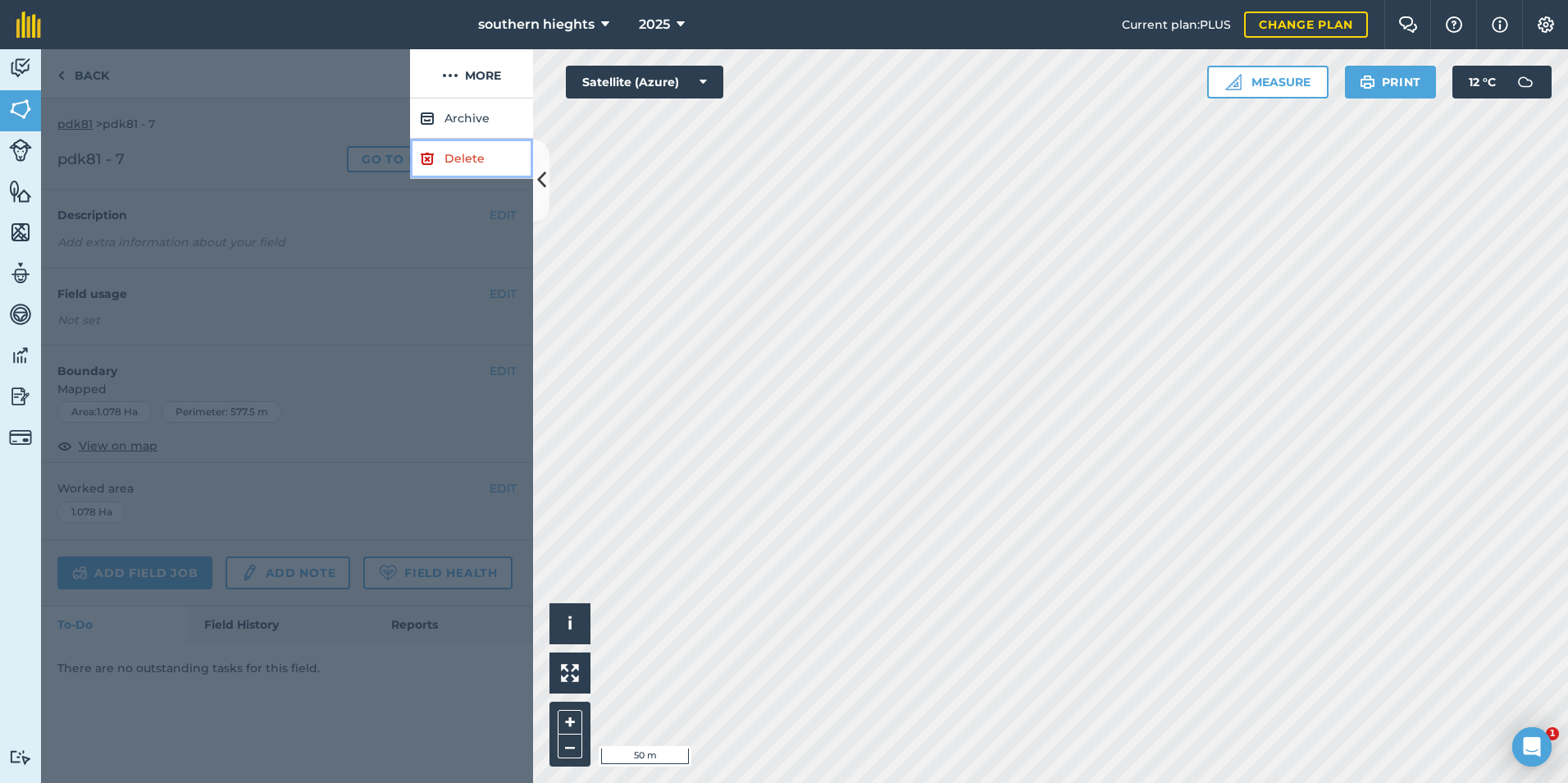
click at [467, 157] on link "Delete" at bounding box center [471, 159] width 123 height 40
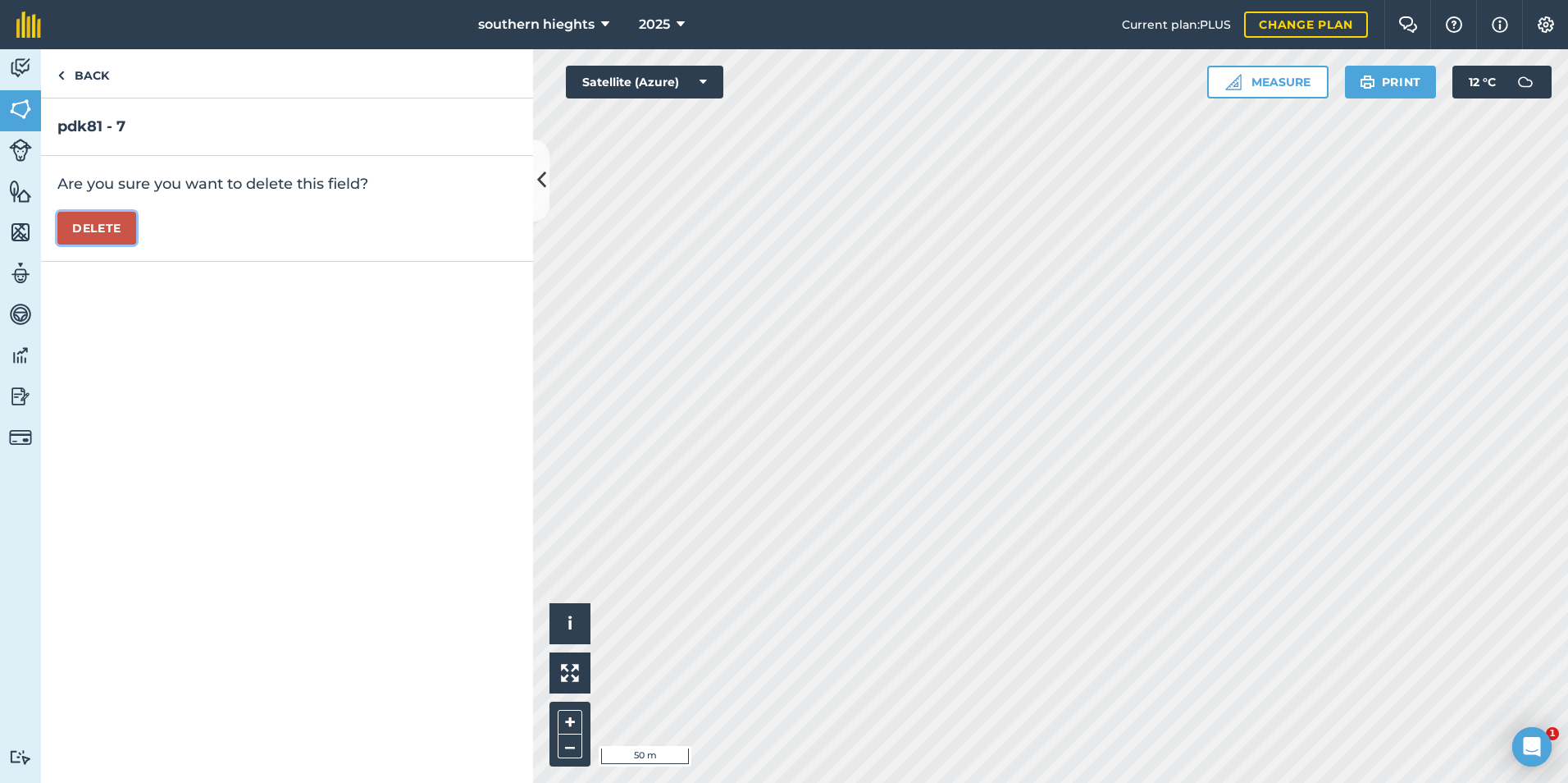
click at [102, 238] on button "Delete" at bounding box center [97, 228] width 78 height 33
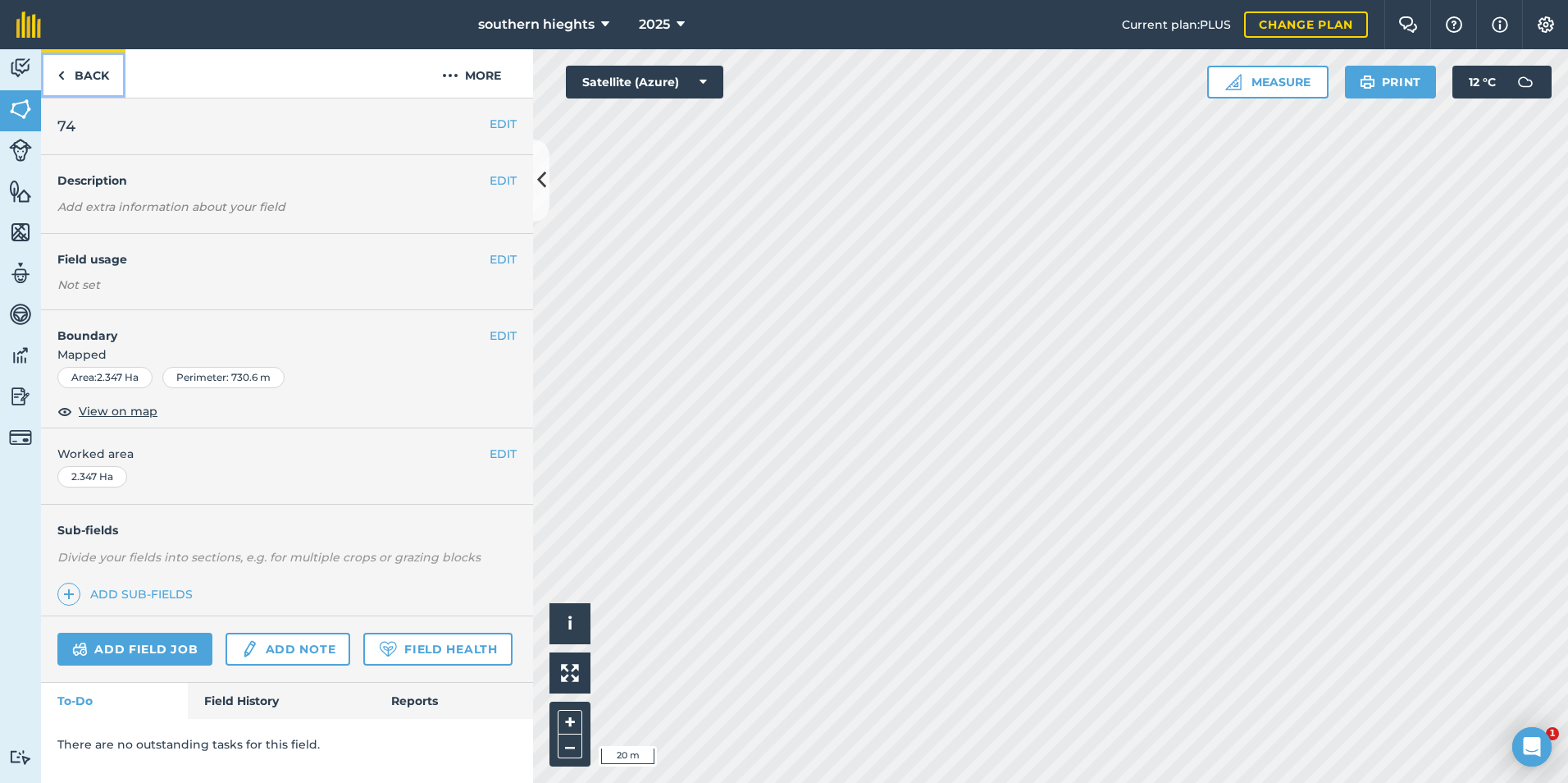
click at [77, 82] on link "Back" at bounding box center [83, 74] width 84 height 49
click at [81, 78] on link "Back" at bounding box center [83, 74] width 84 height 49
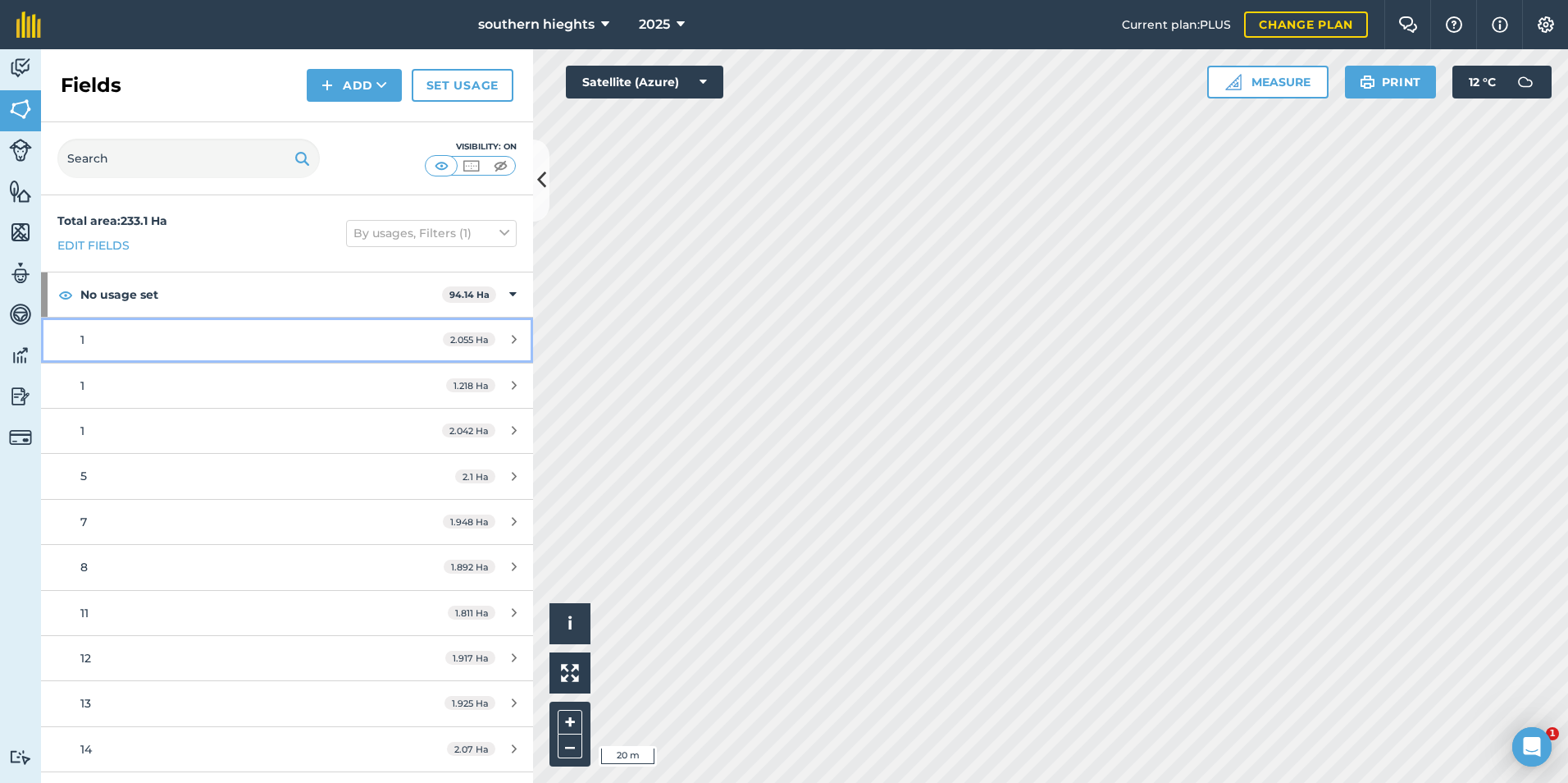
click at [159, 329] on link "1 2.055 Ha" at bounding box center [287, 339] width 492 height 45
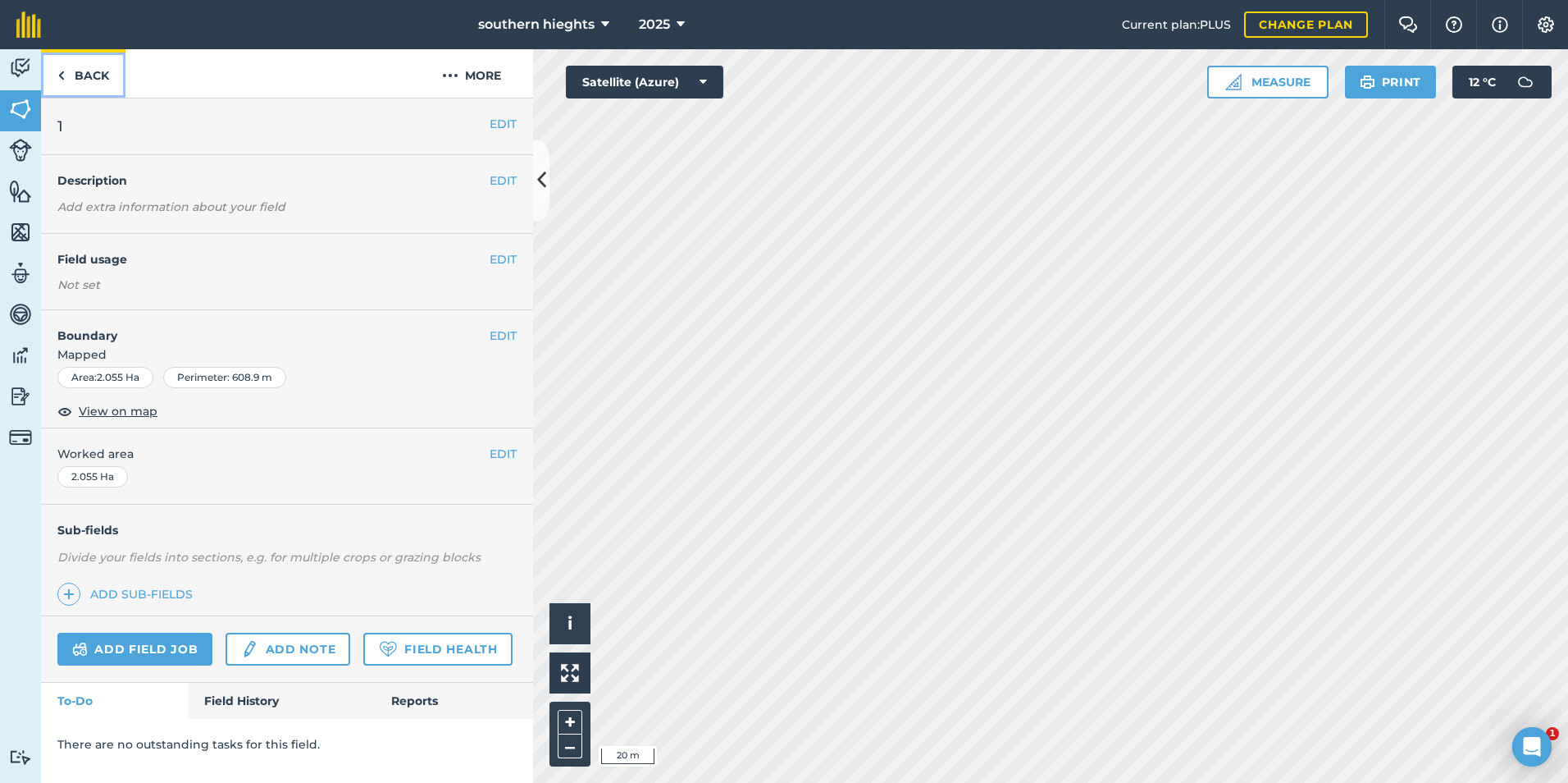
click at [86, 76] on link "Back" at bounding box center [83, 74] width 84 height 49
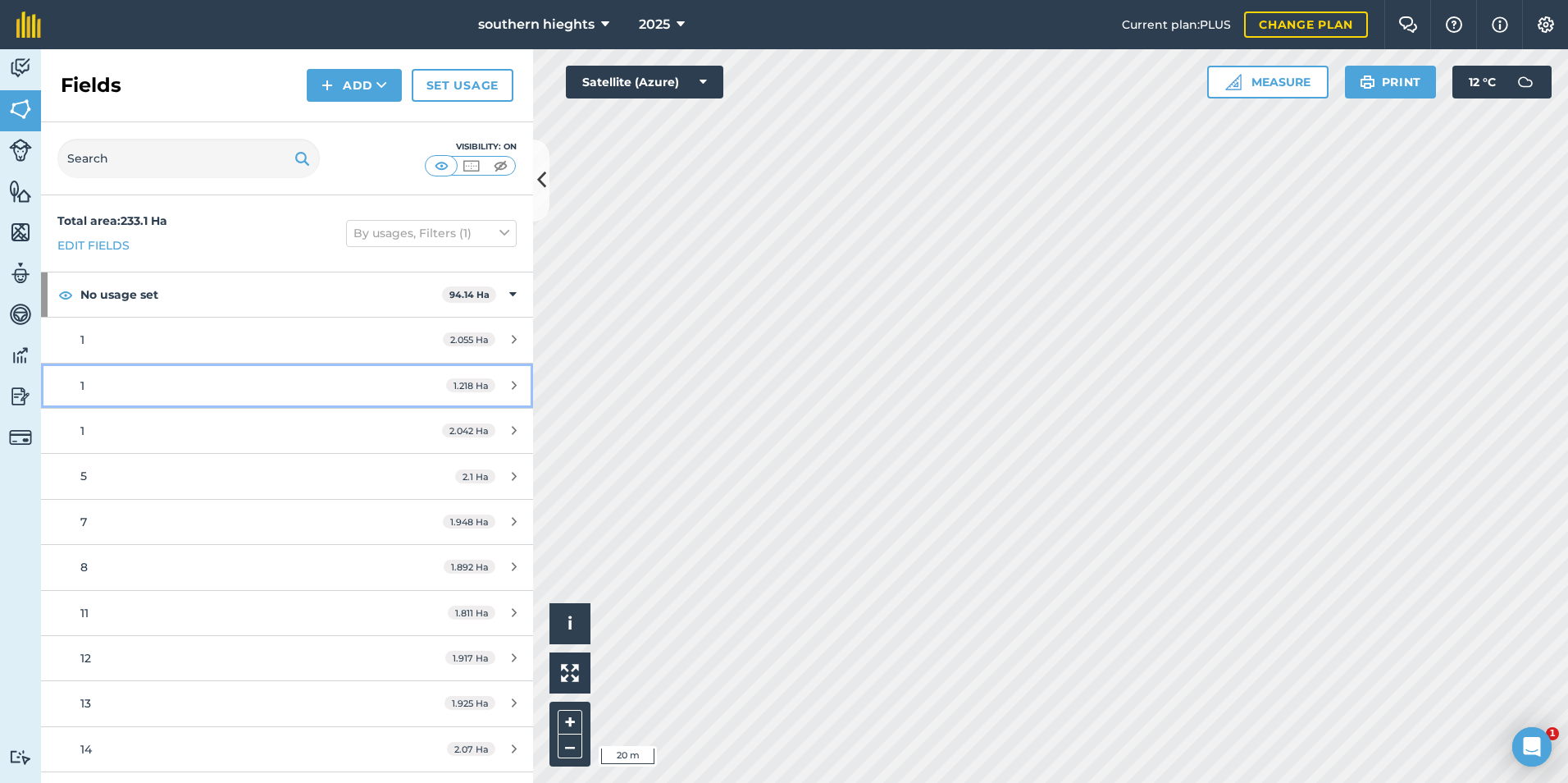
click at [333, 387] on div "1" at bounding box center [234, 386] width 309 height 18
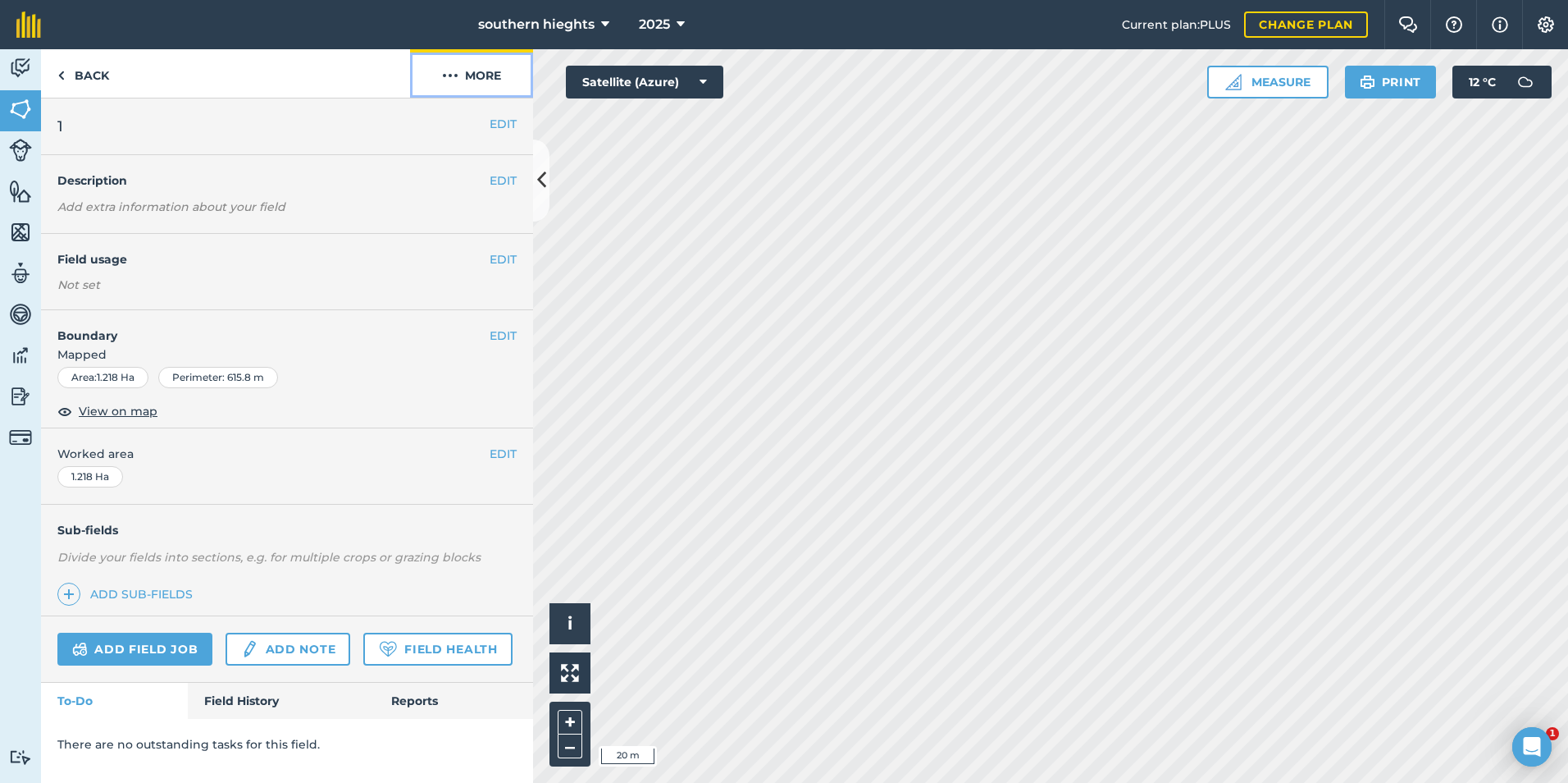
click at [487, 83] on button "More" at bounding box center [471, 74] width 123 height 49
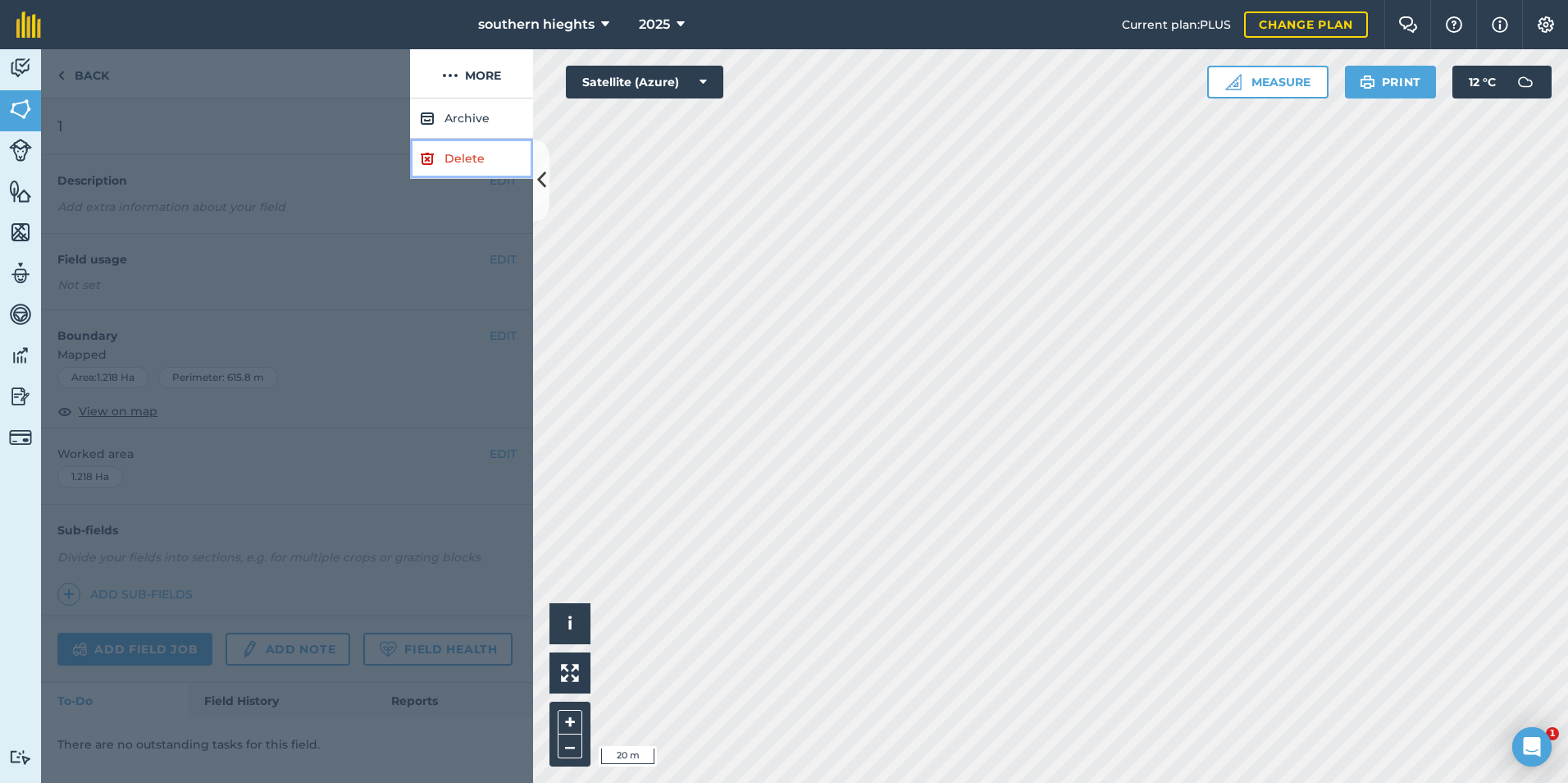
click at [465, 151] on link "Delete" at bounding box center [471, 159] width 123 height 40
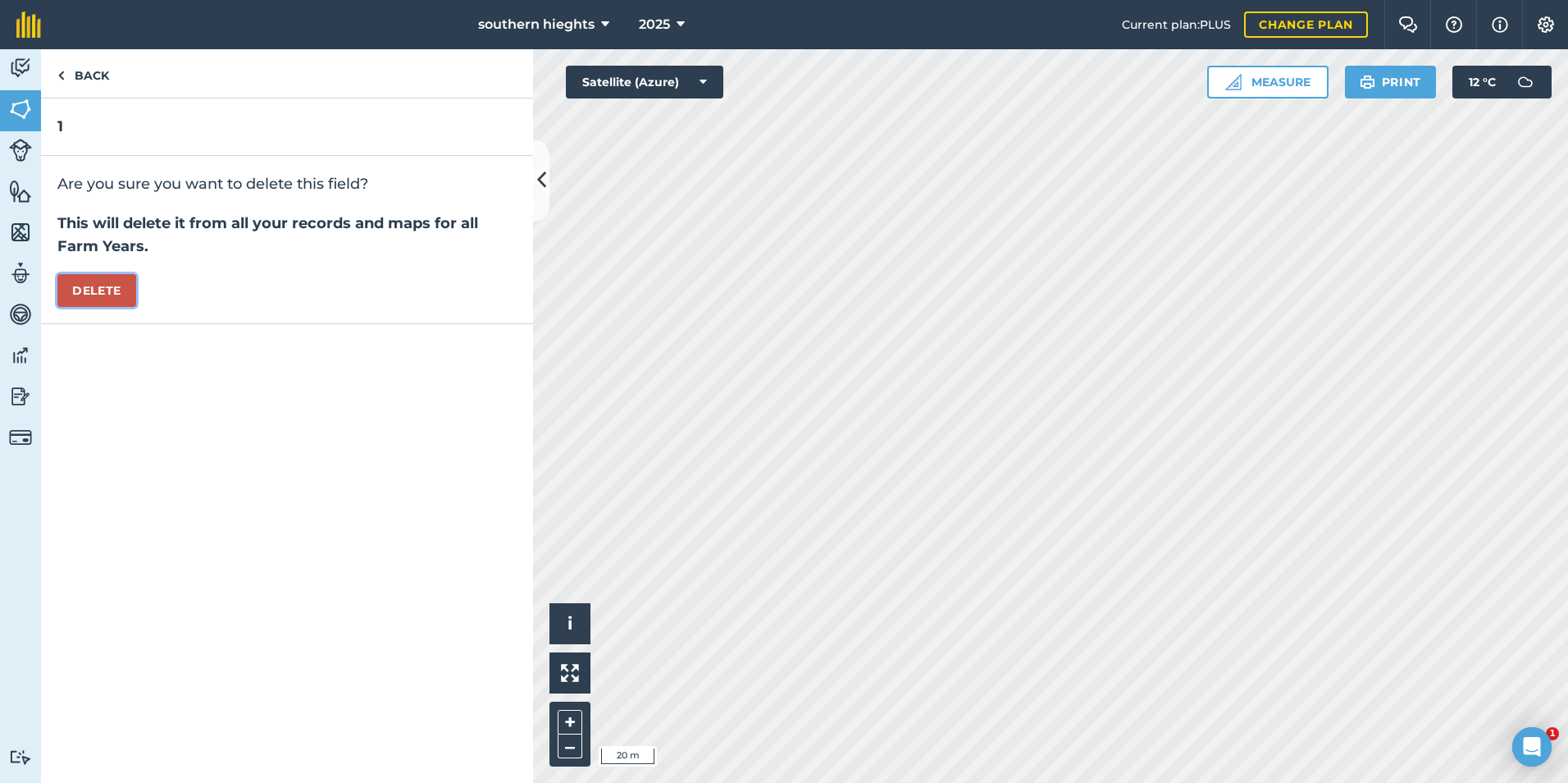
click at [106, 292] on button "Delete" at bounding box center [97, 291] width 78 height 33
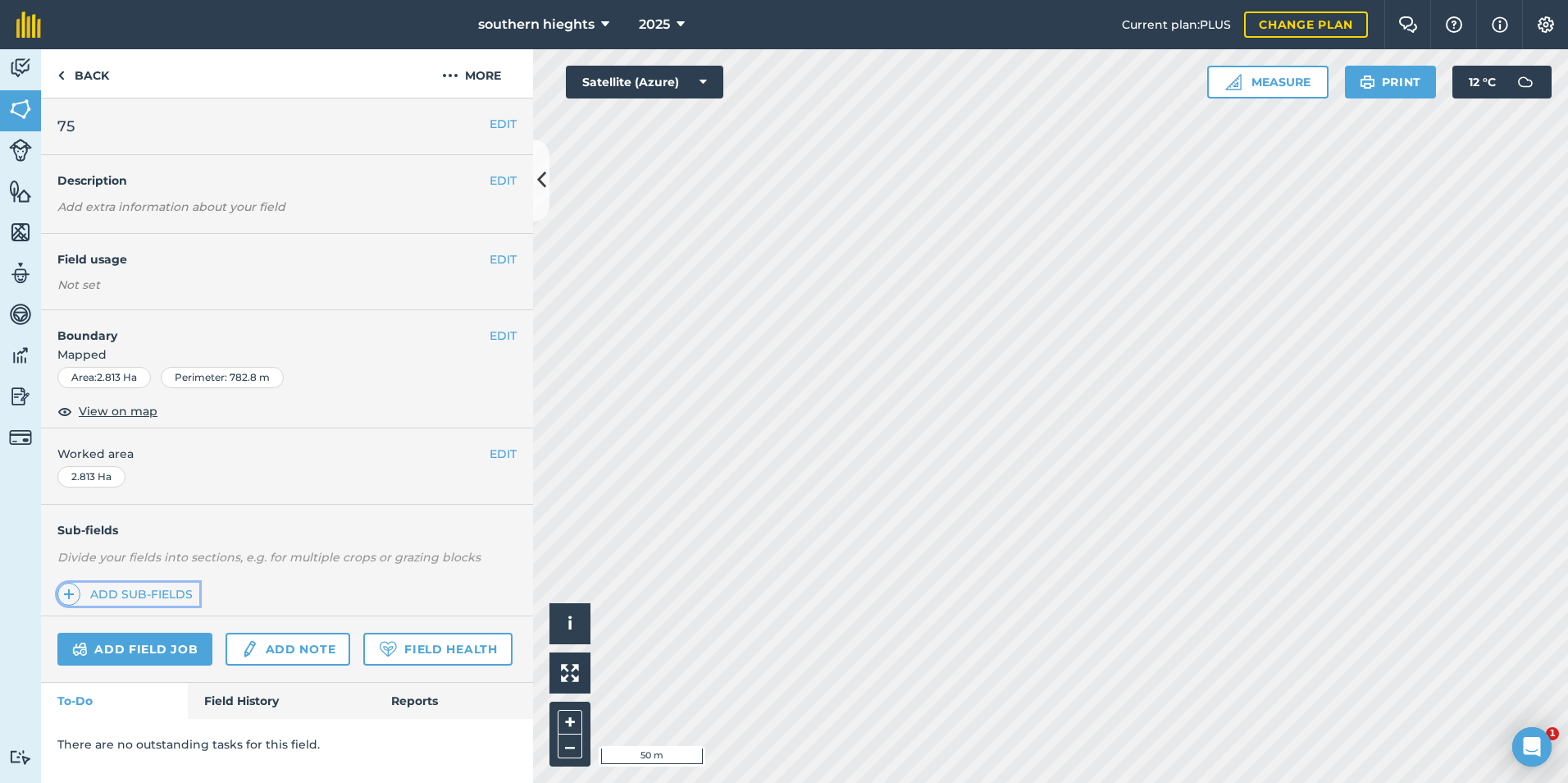
click at [156, 588] on link "Add sub-fields" at bounding box center [129, 594] width 142 height 23
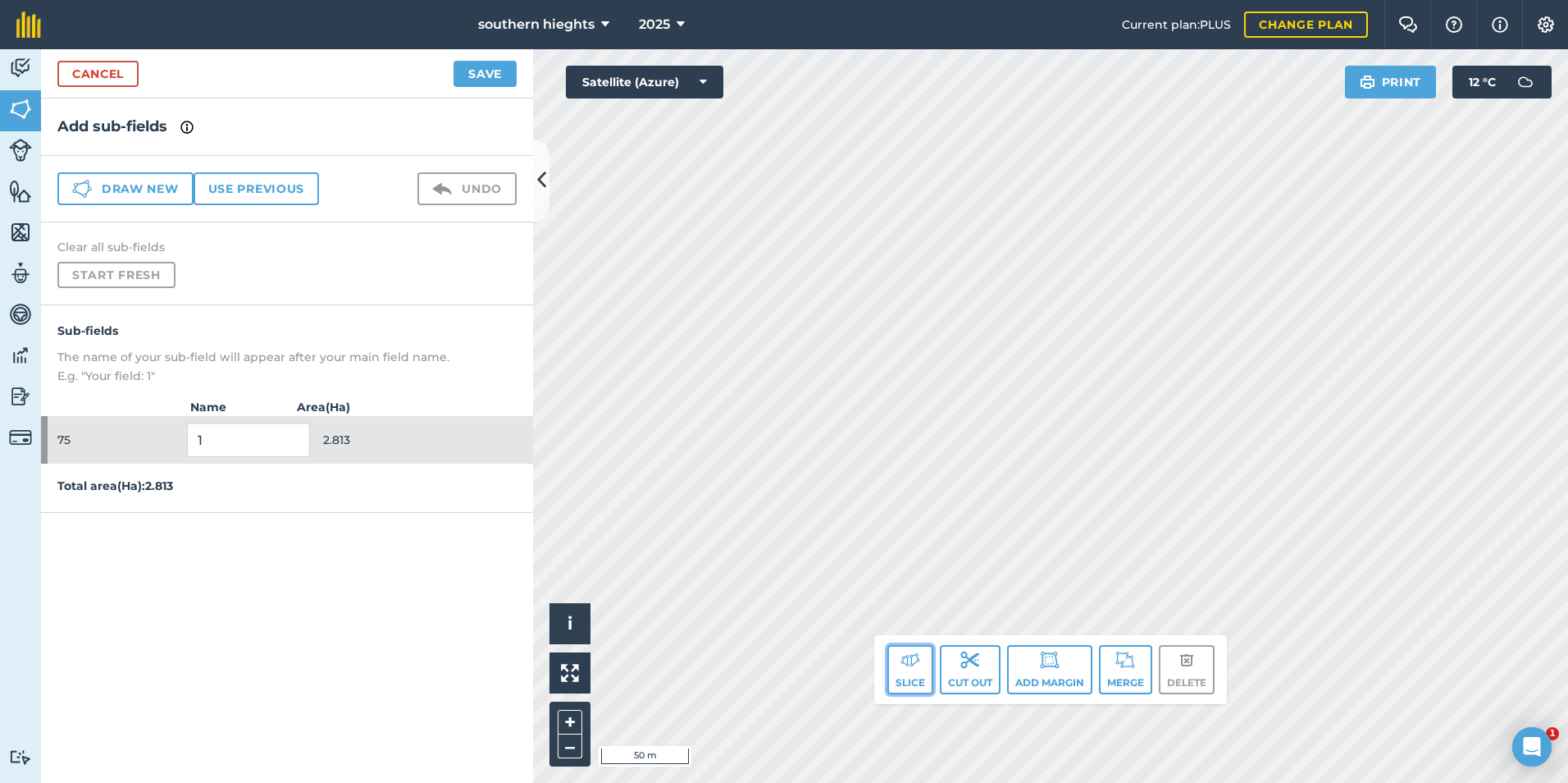
click at [903, 679] on button "Slice" at bounding box center [911, 670] width 46 height 50
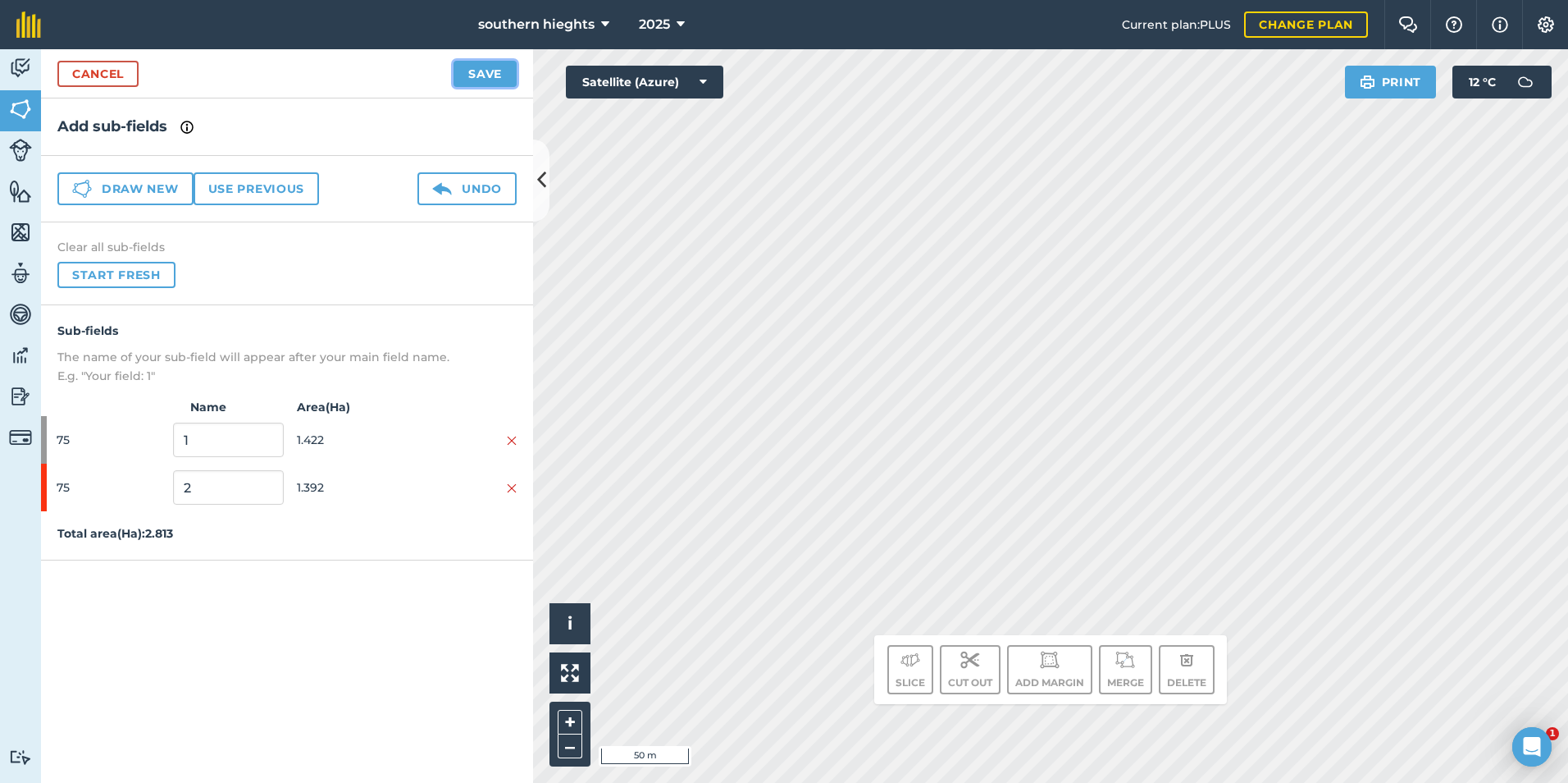
click at [508, 80] on button "Save" at bounding box center [485, 74] width 63 height 26
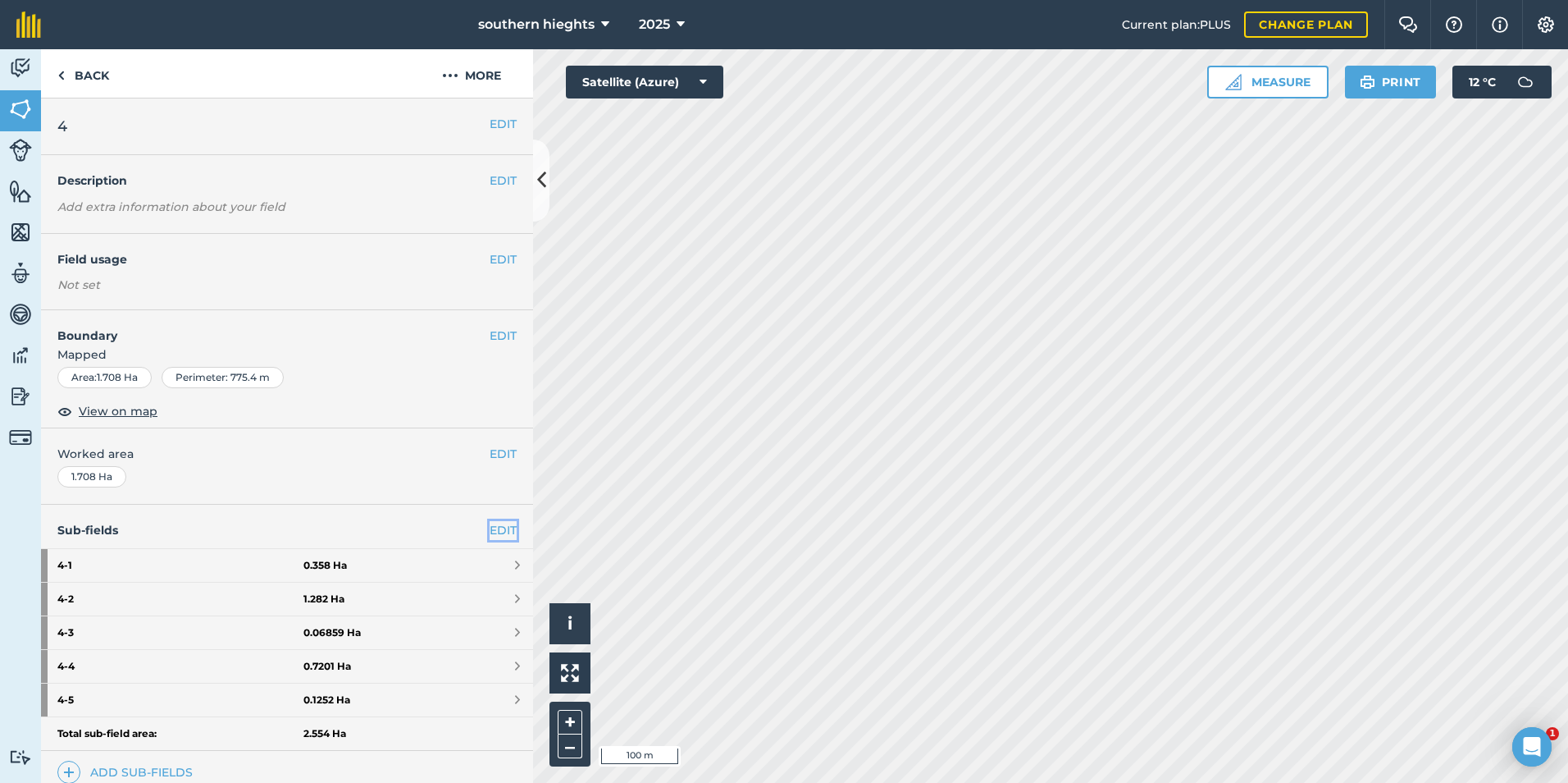
click at [492, 526] on link "EDIT" at bounding box center [503, 530] width 27 height 18
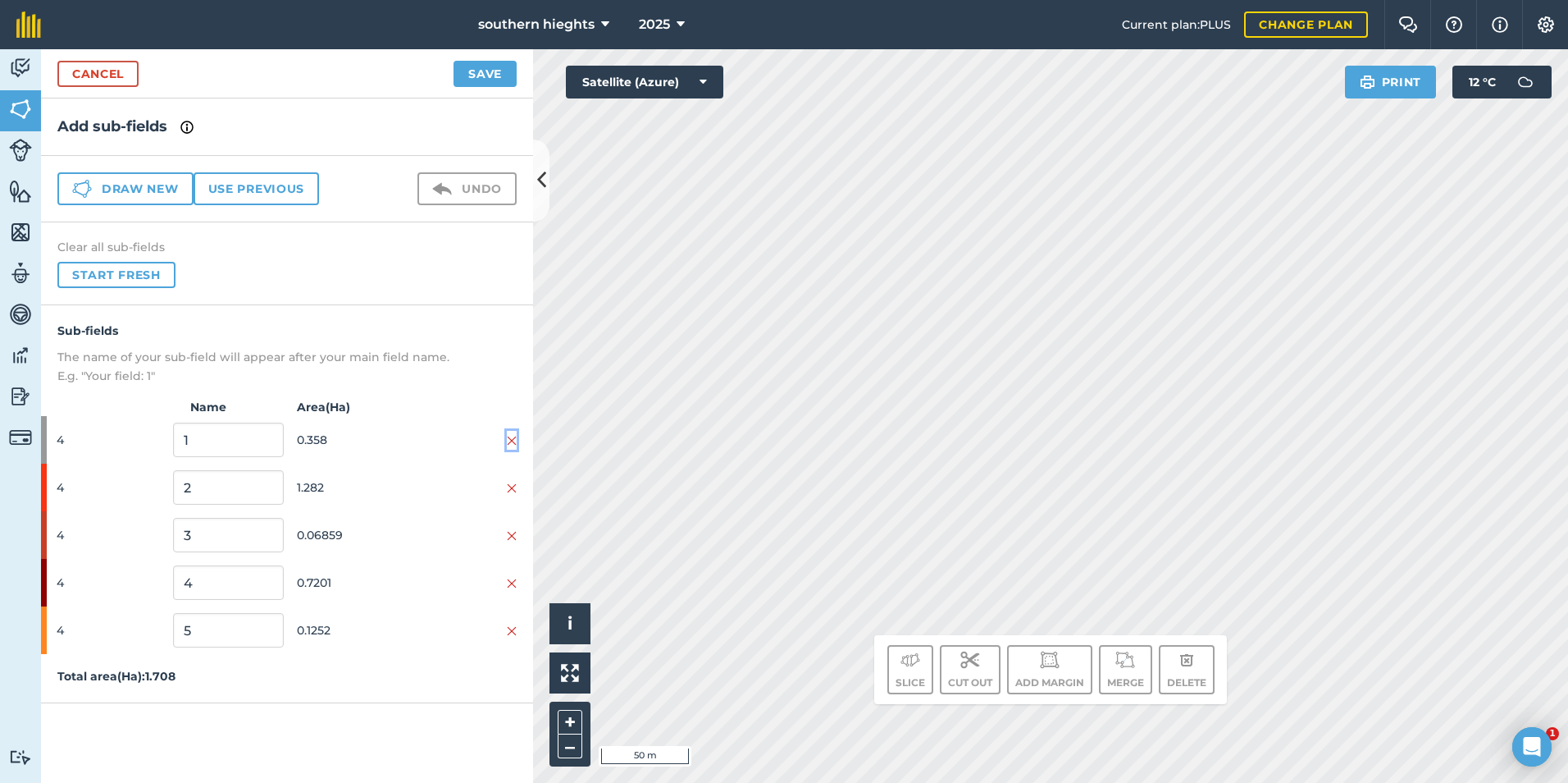
click at [508, 438] on img at bounding box center [512, 440] width 10 height 13
click at [508, 482] on img at bounding box center [512, 488] width 10 height 13
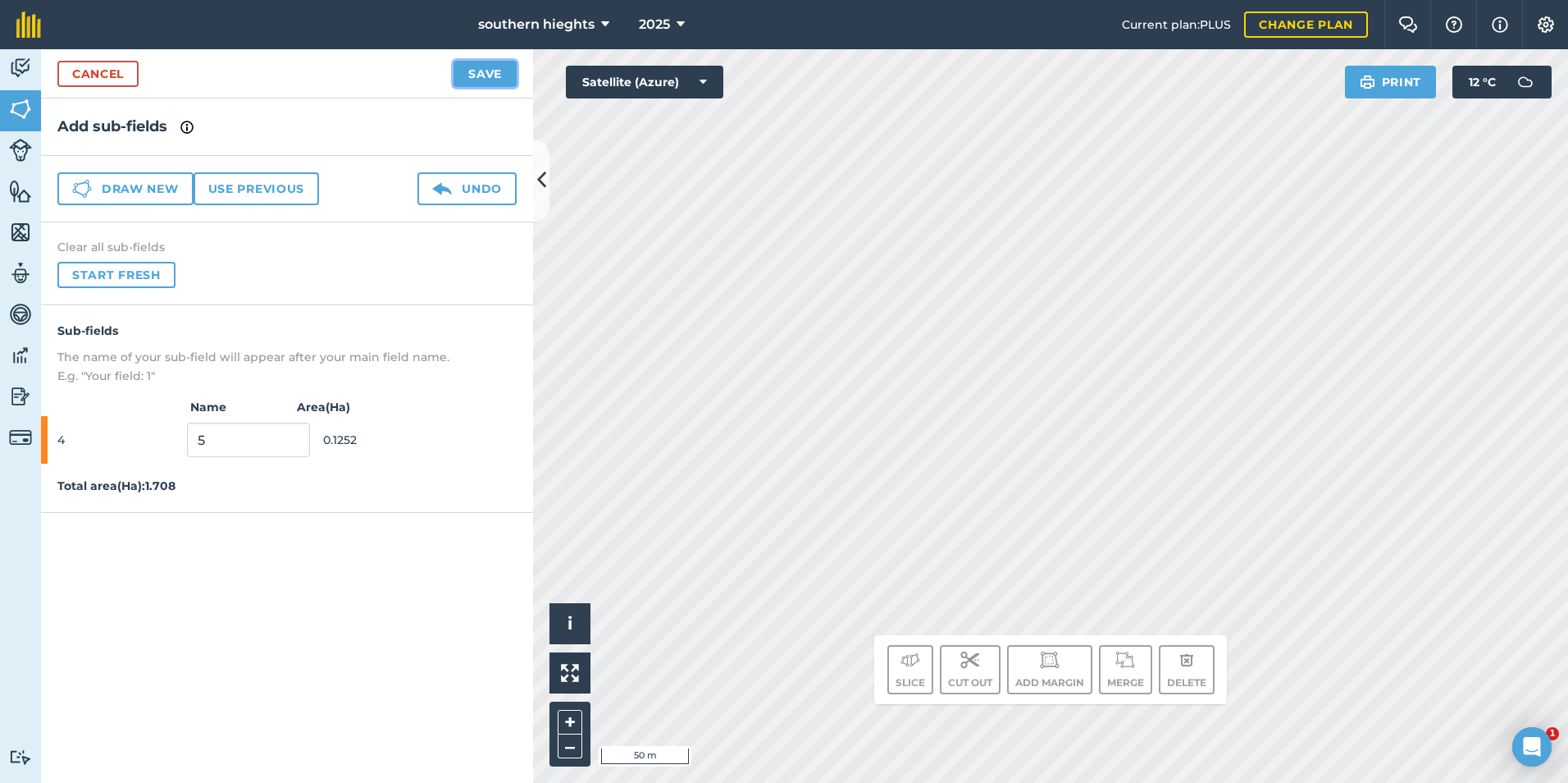
click at [504, 73] on button "Save" at bounding box center [485, 74] width 63 height 26
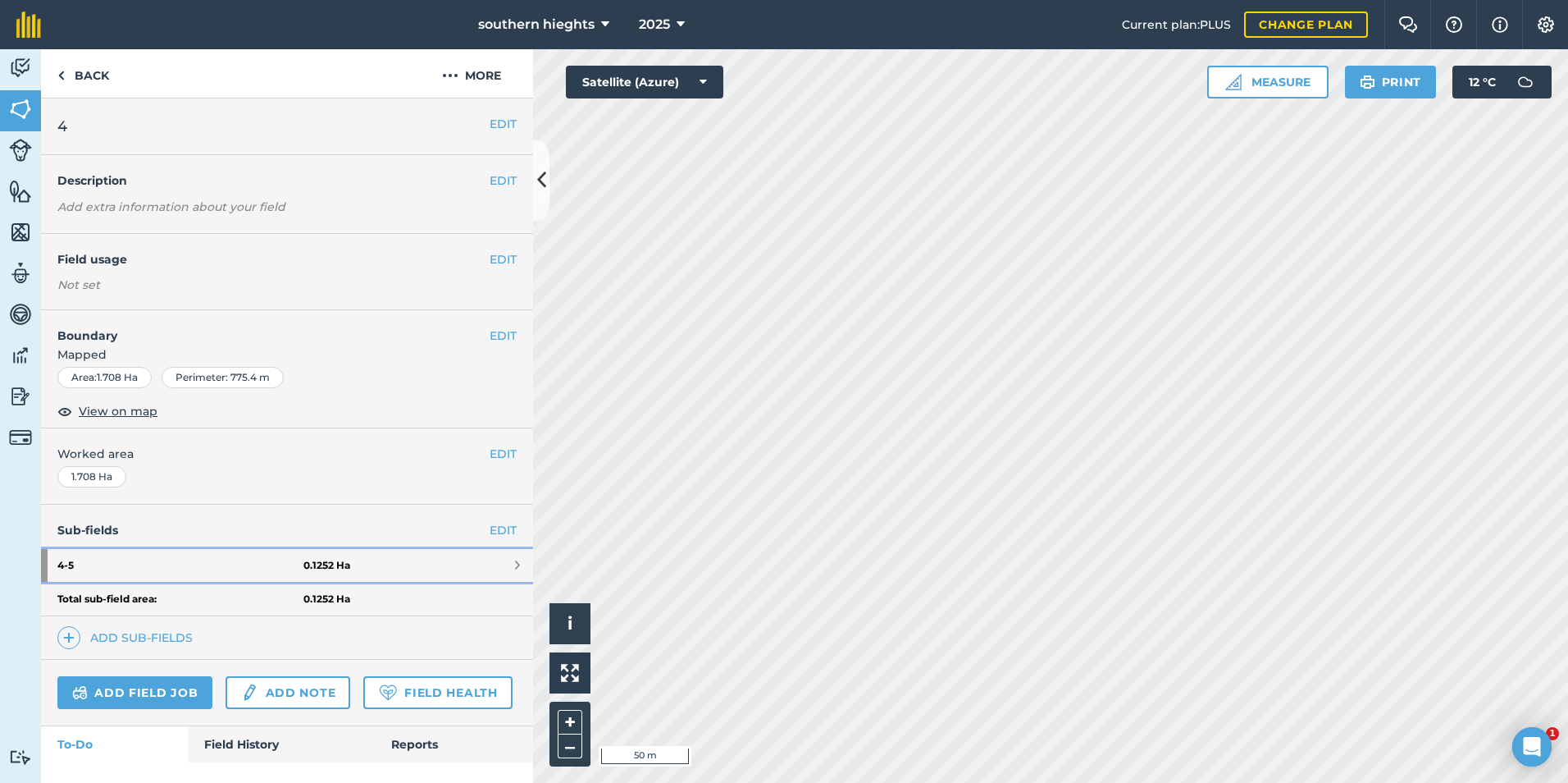
click at [335, 577] on link "4 - 5 0.1252 Ha" at bounding box center [287, 566] width 492 height 33
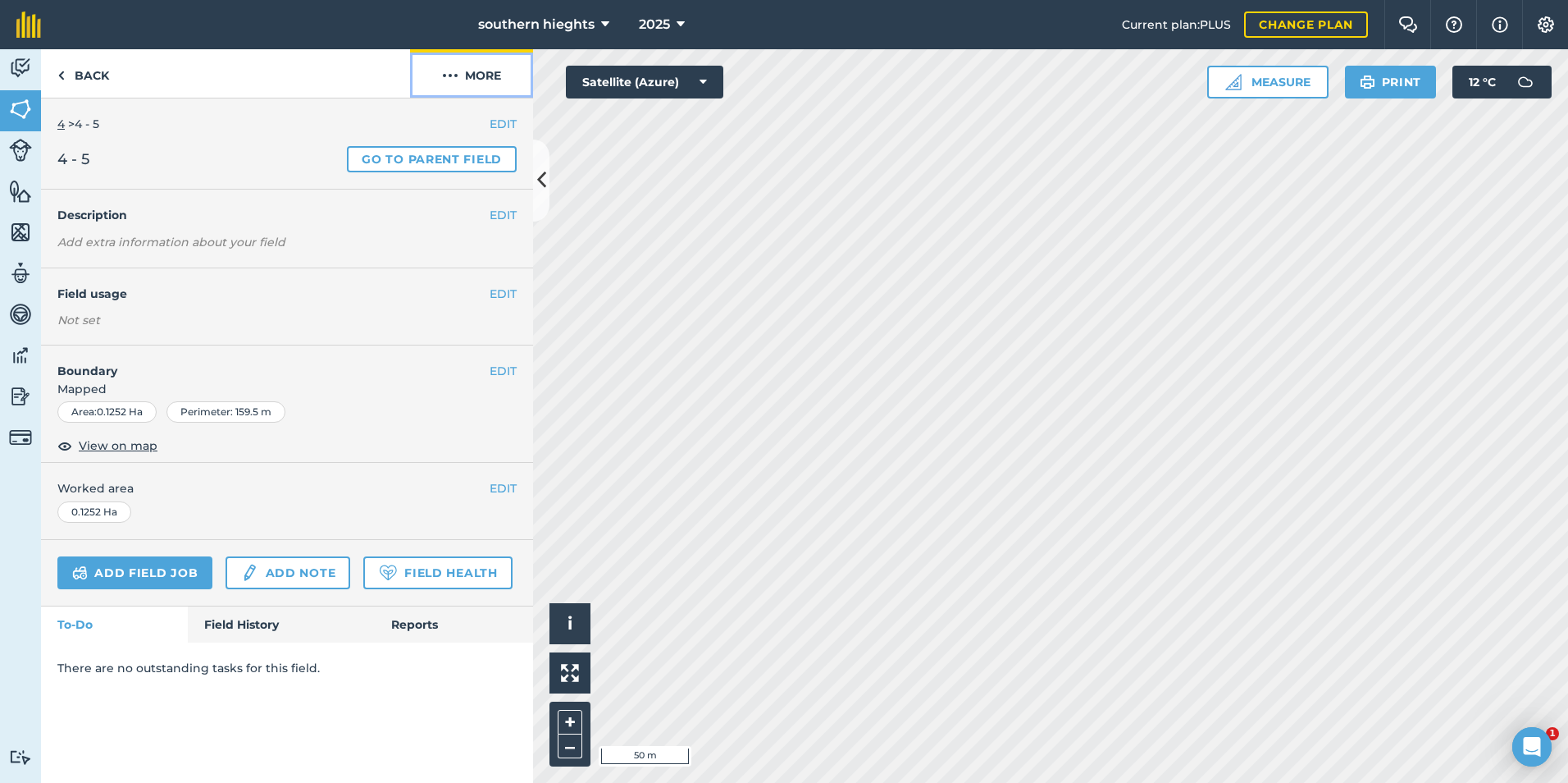
click at [489, 83] on button "More" at bounding box center [471, 74] width 123 height 49
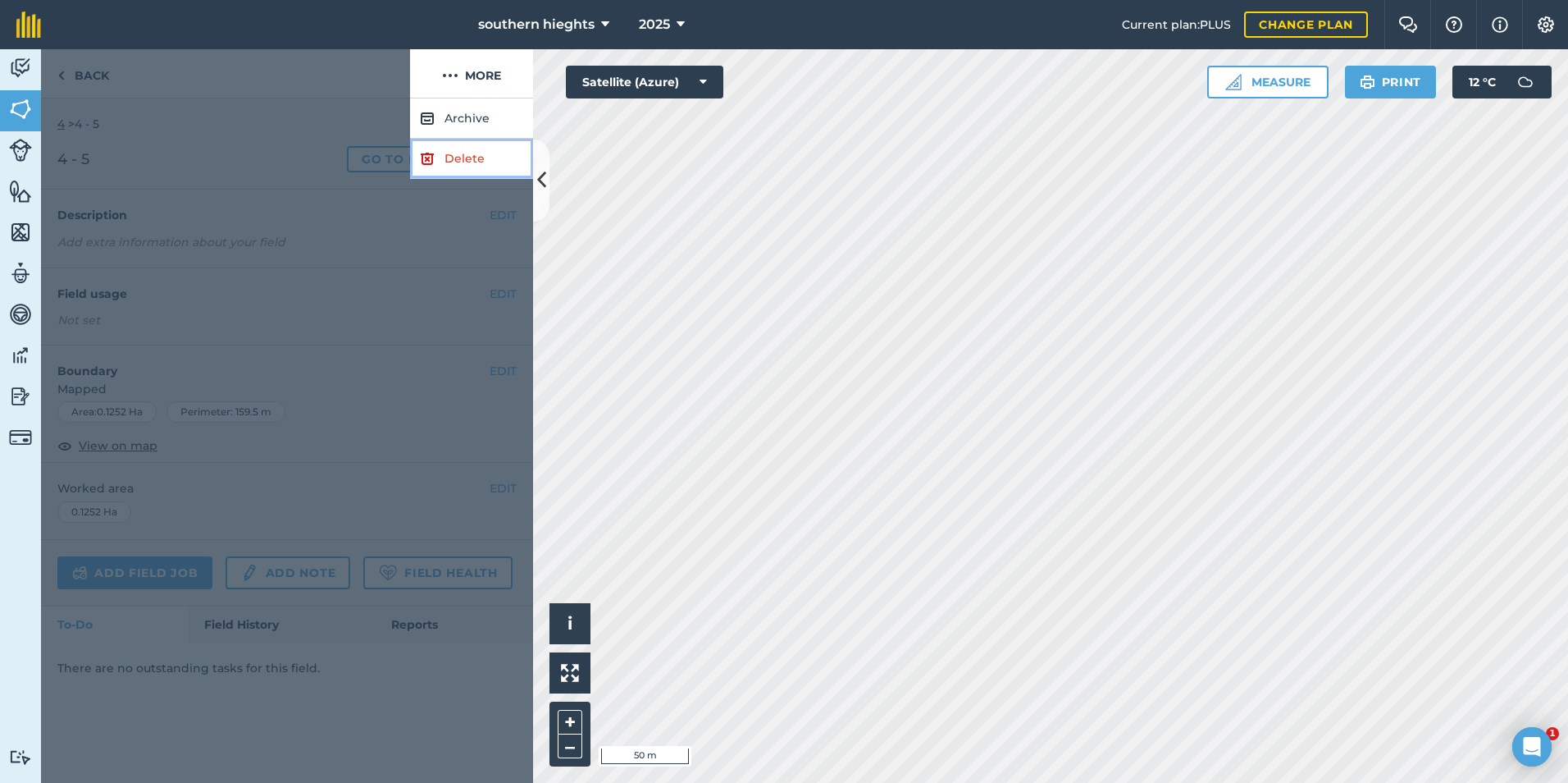
click at [476, 148] on link "Delete" at bounding box center [471, 159] width 123 height 40
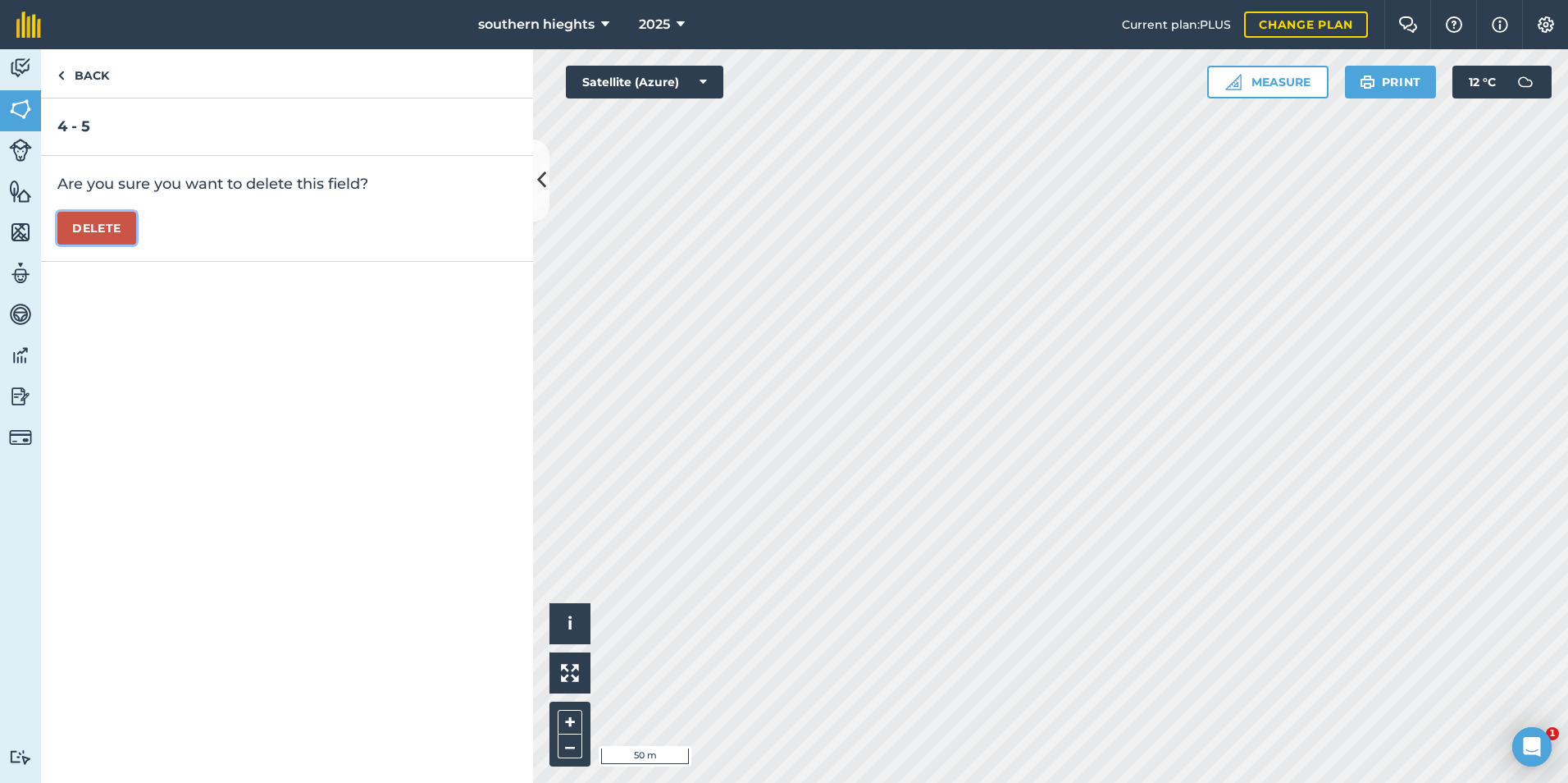
click at [108, 225] on button "Delete" at bounding box center [97, 228] width 78 height 33
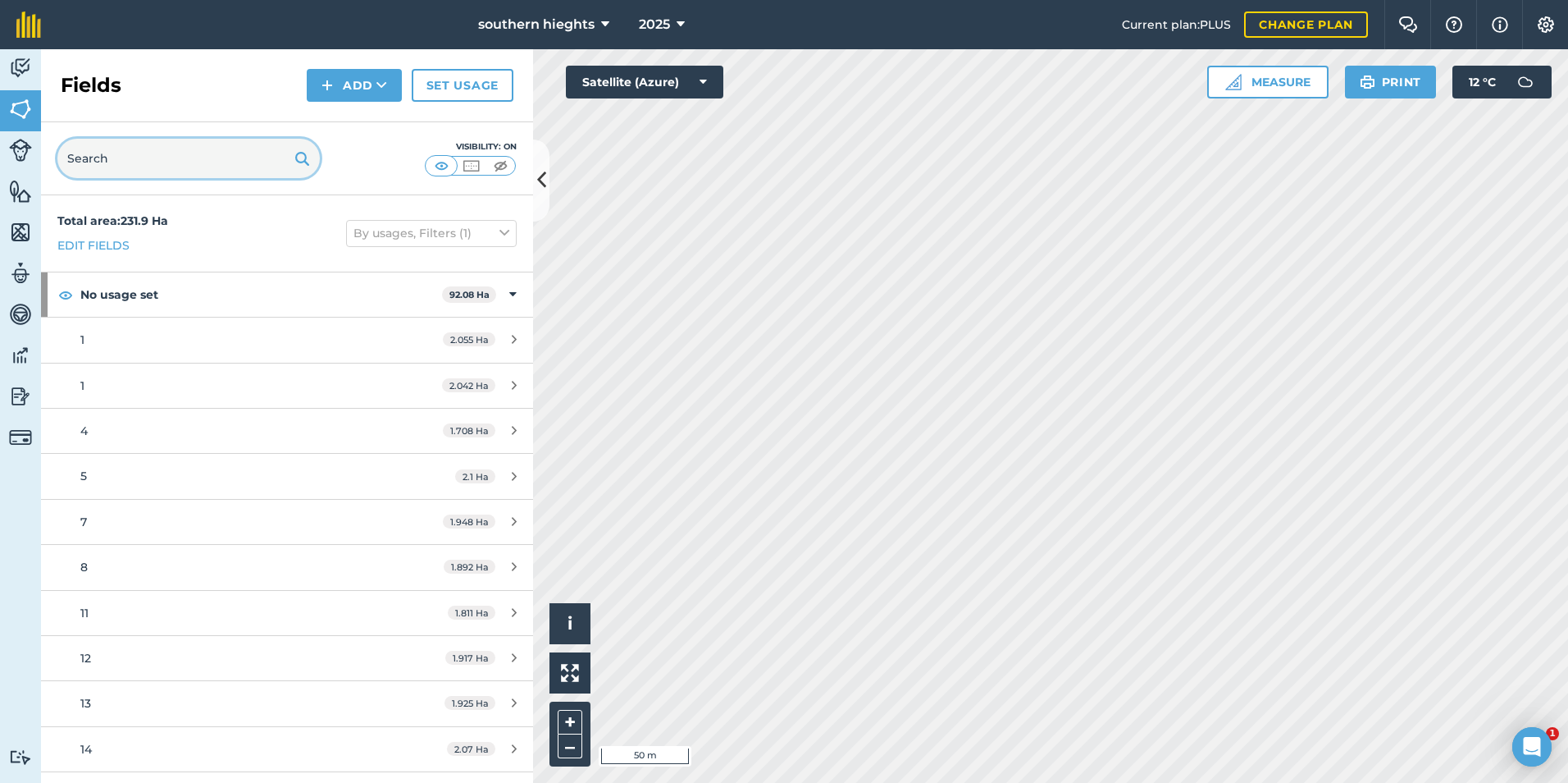
click at [221, 156] on input "text" at bounding box center [189, 159] width 263 height 40
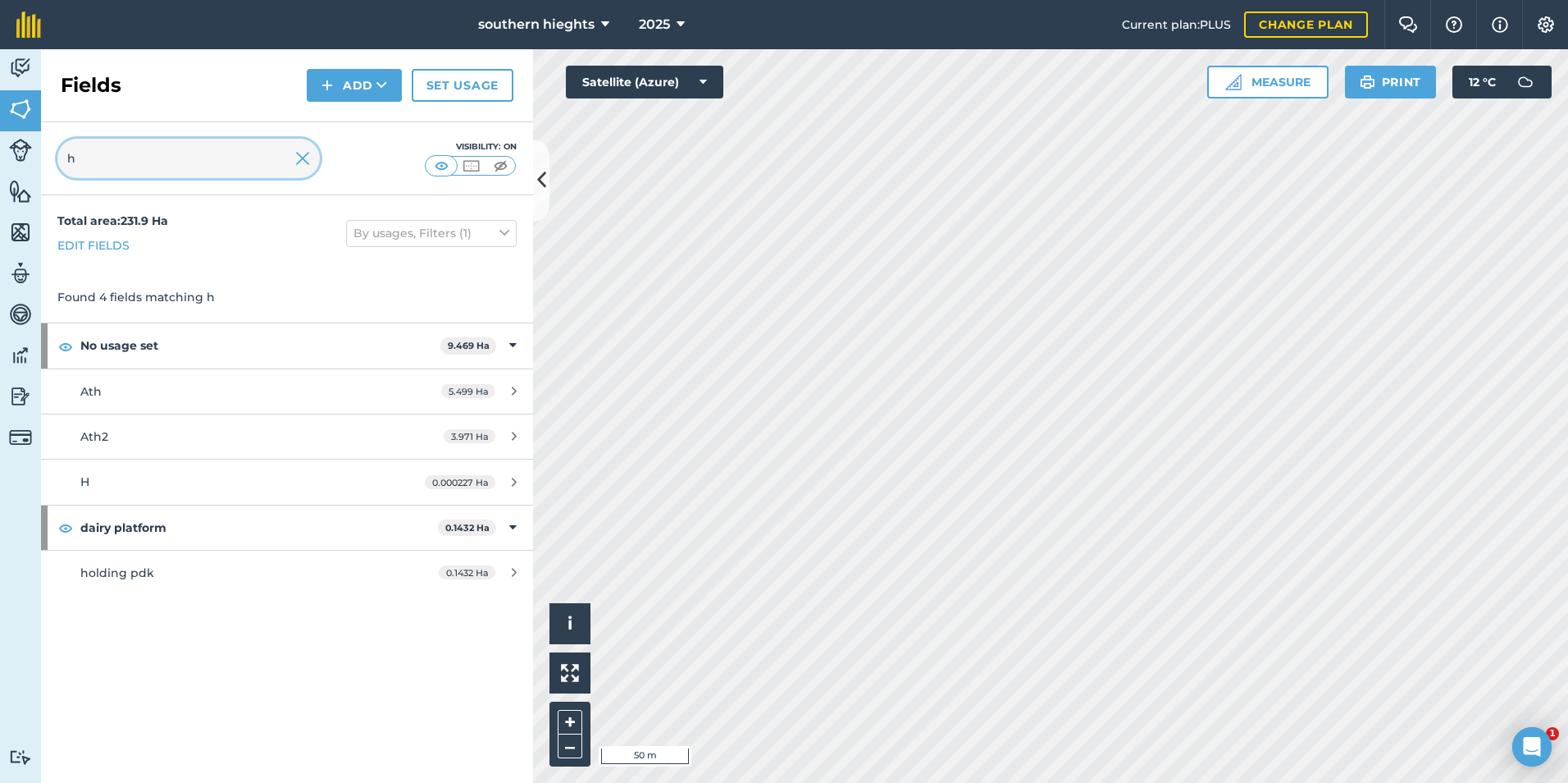
type input "h"
click at [124, 482] on div "H" at bounding box center [234, 482] width 309 height 18
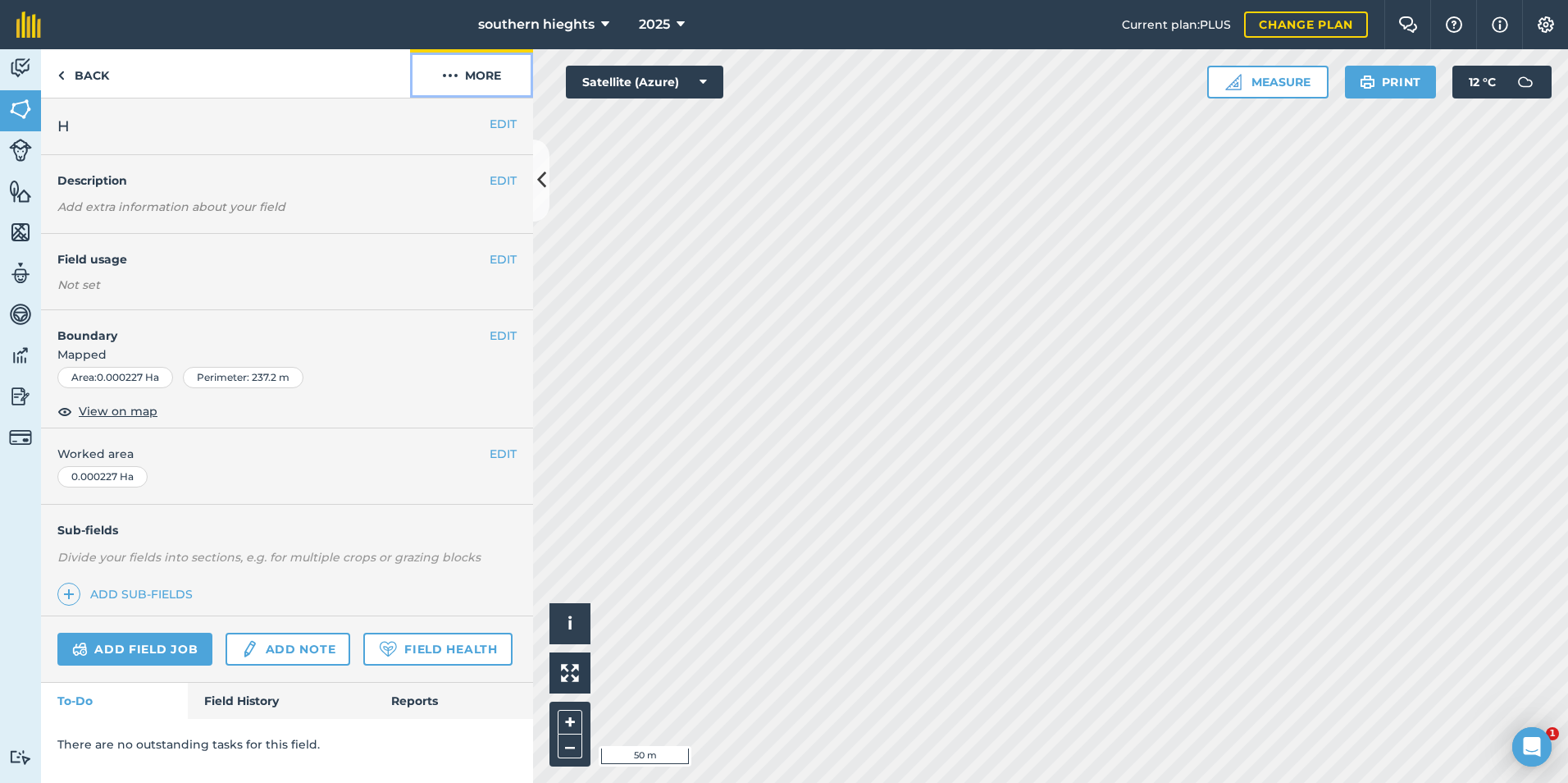
click at [471, 78] on button "More" at bounding box center [471, 74] width 123 height 49
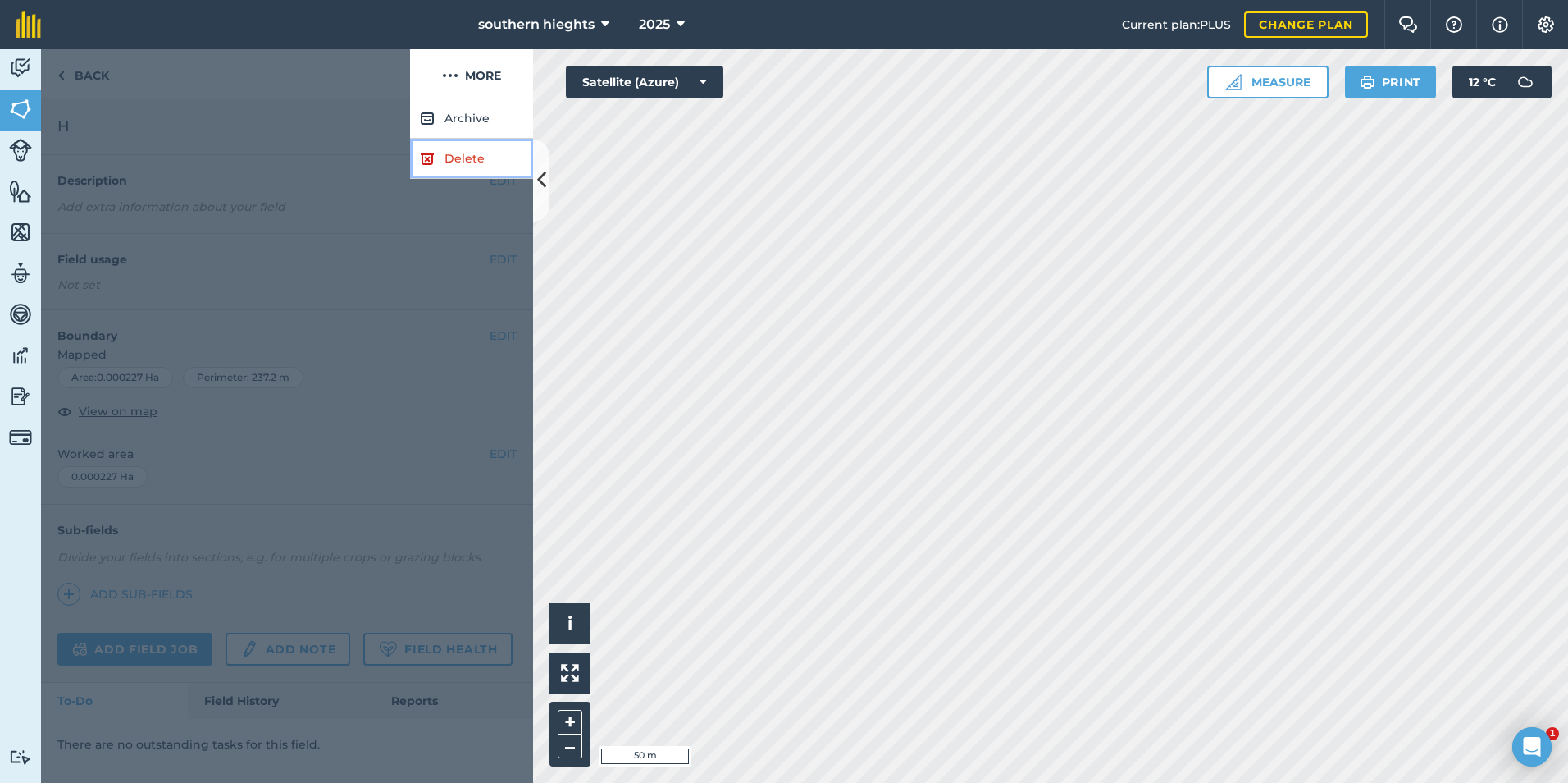
click at [457, 168] on link "Delete" at bounding box center [471, 159] width 123 height 40
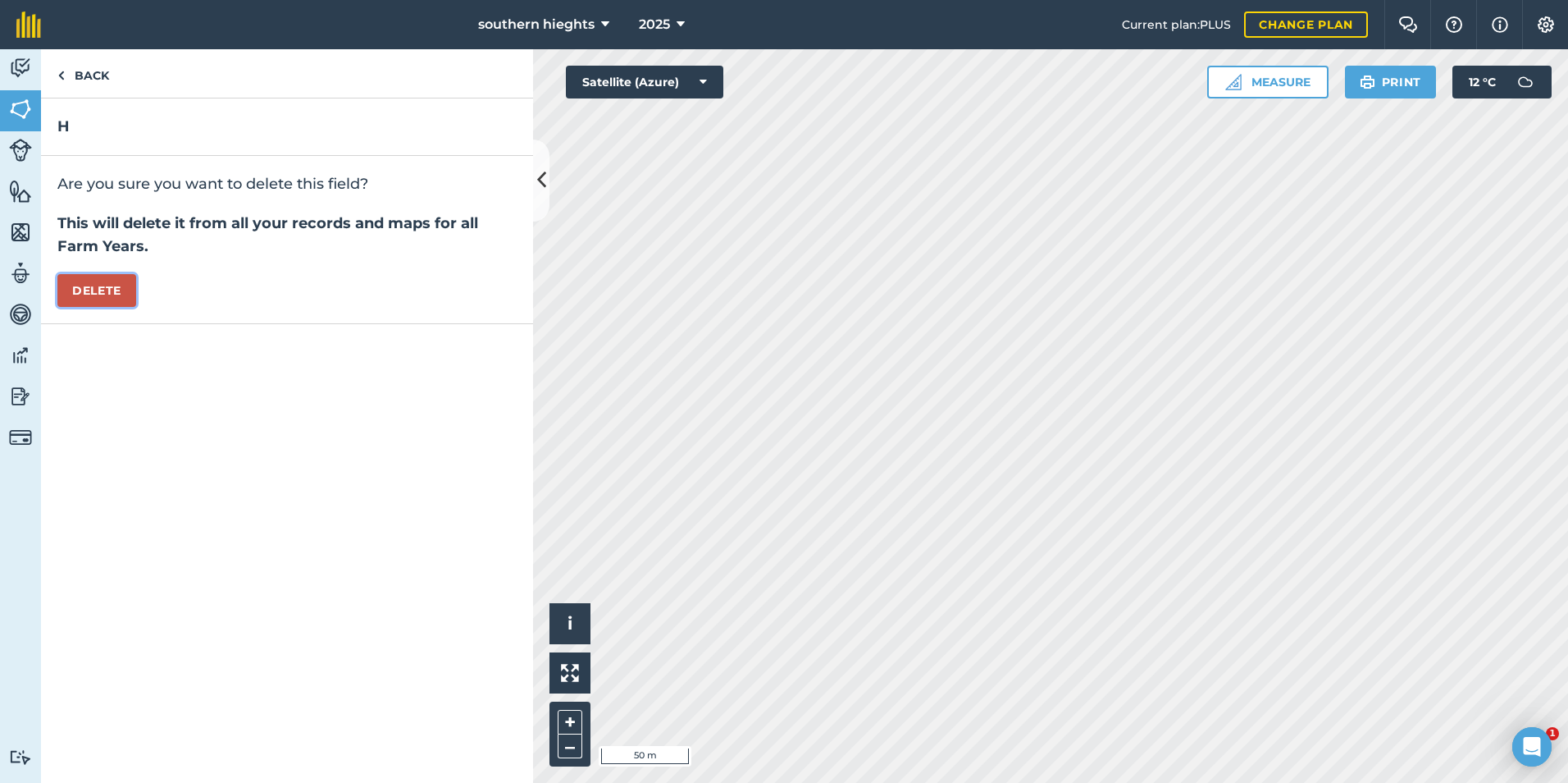
click at [107, 290] on button "Delete" at bounding box center [97, 291] width 78 height 33
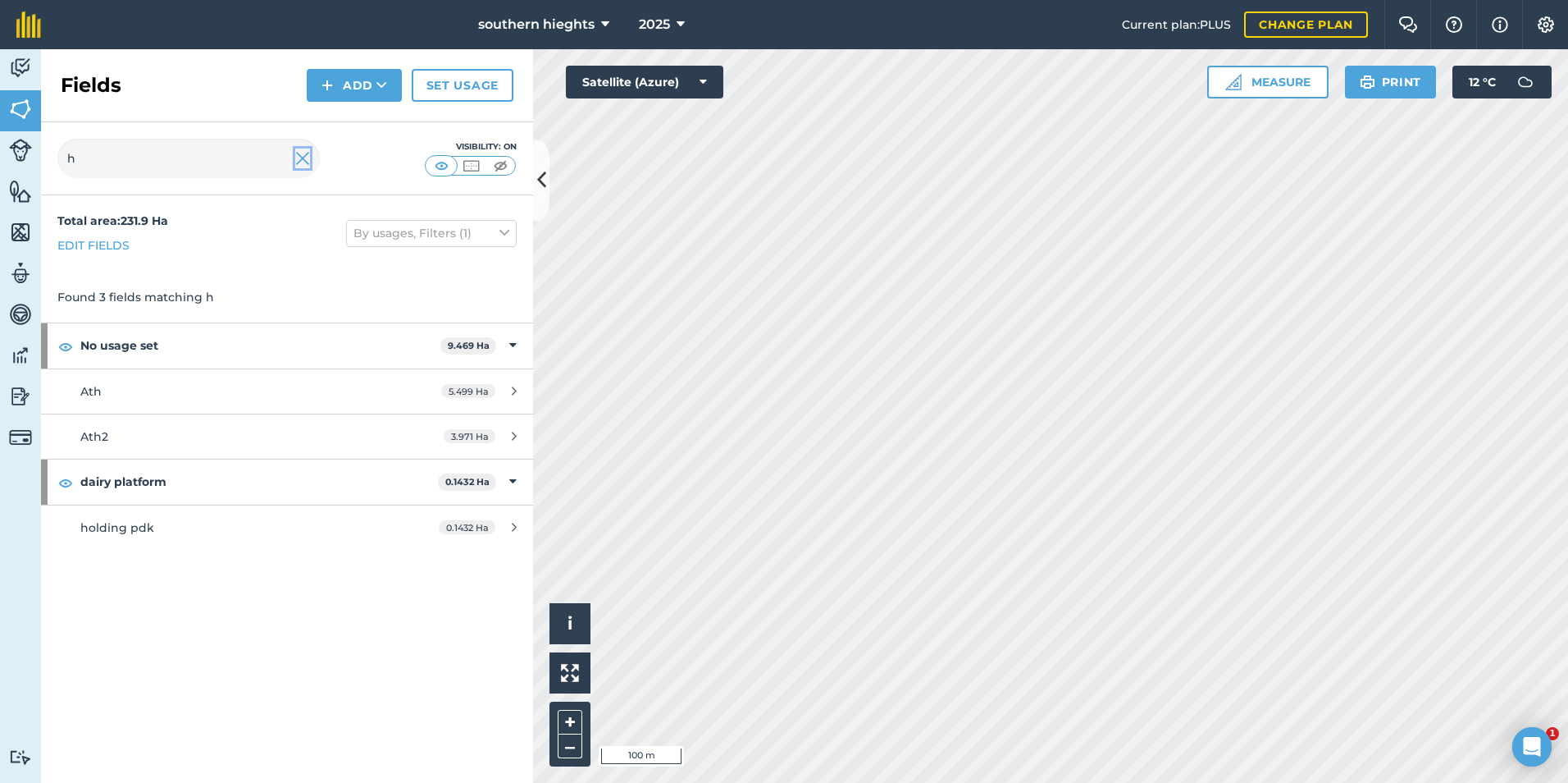
click at [306, 159] on img at bounding box center [303, 159] width 15 height 20
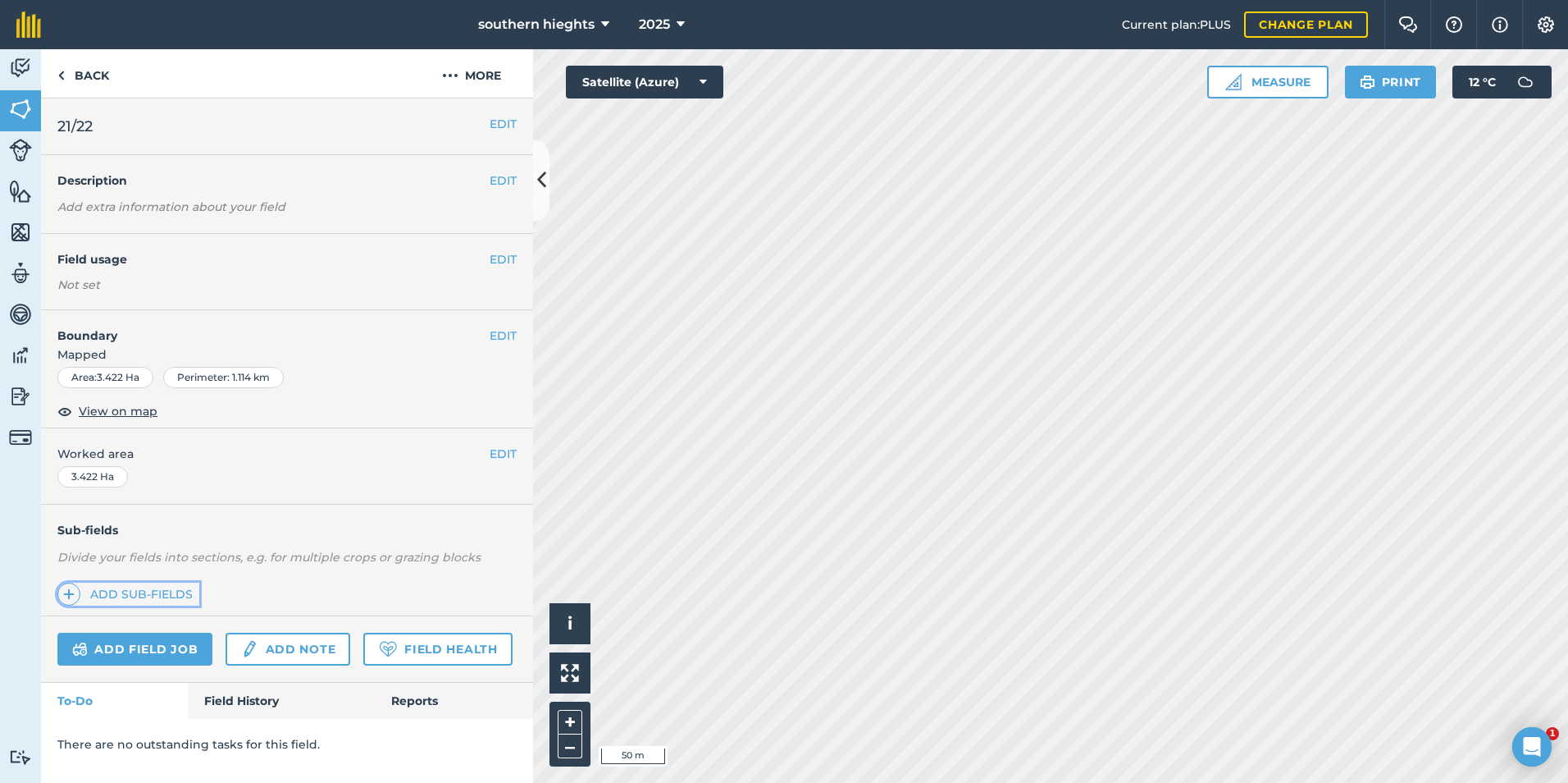
click at [159, 586] on link "Add sub-fields" at bounding box center [129, 594] width 142 height 23
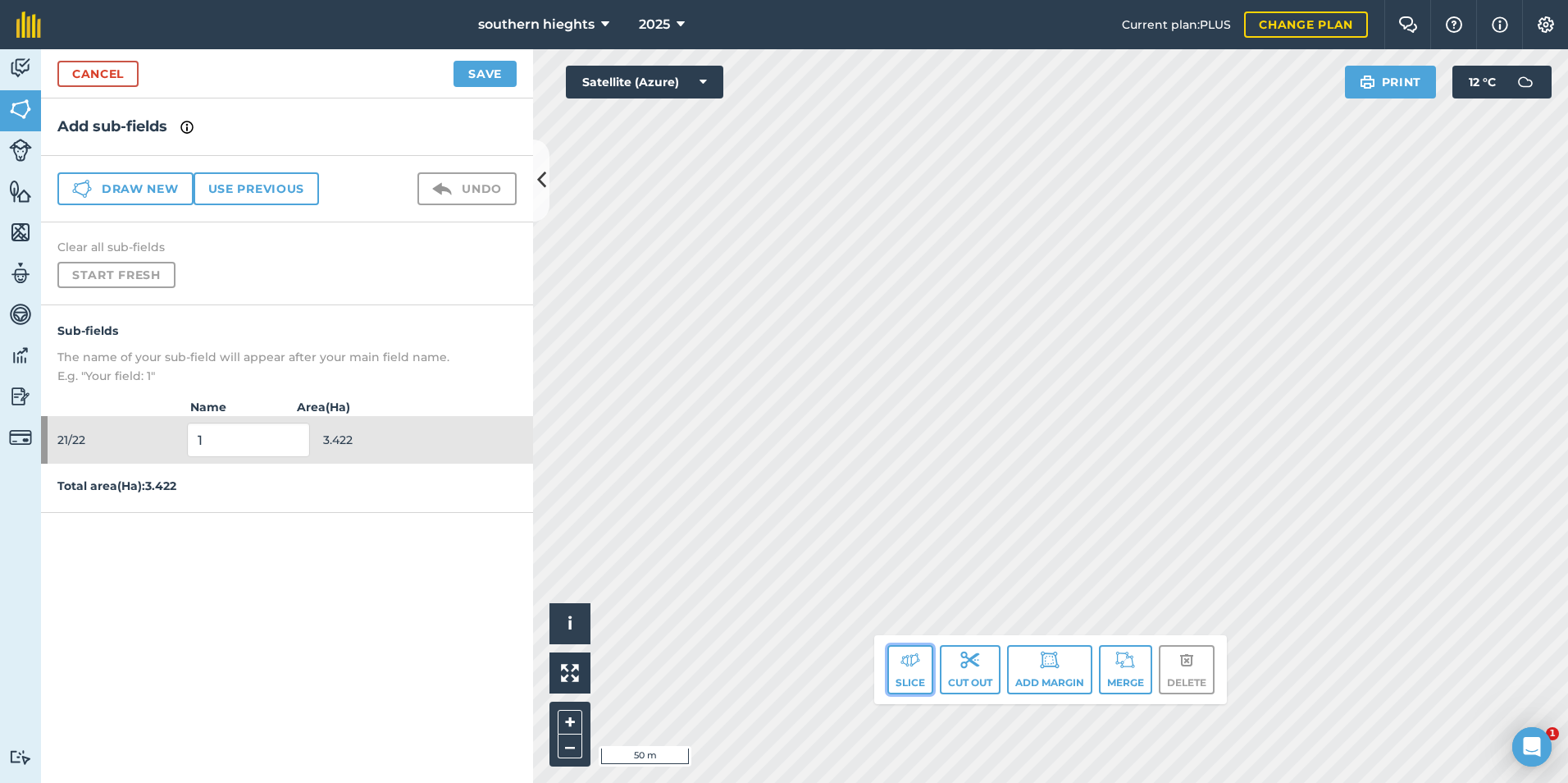
click at [912, 667] on img at bounding box center [911, 660] width 20 height 20
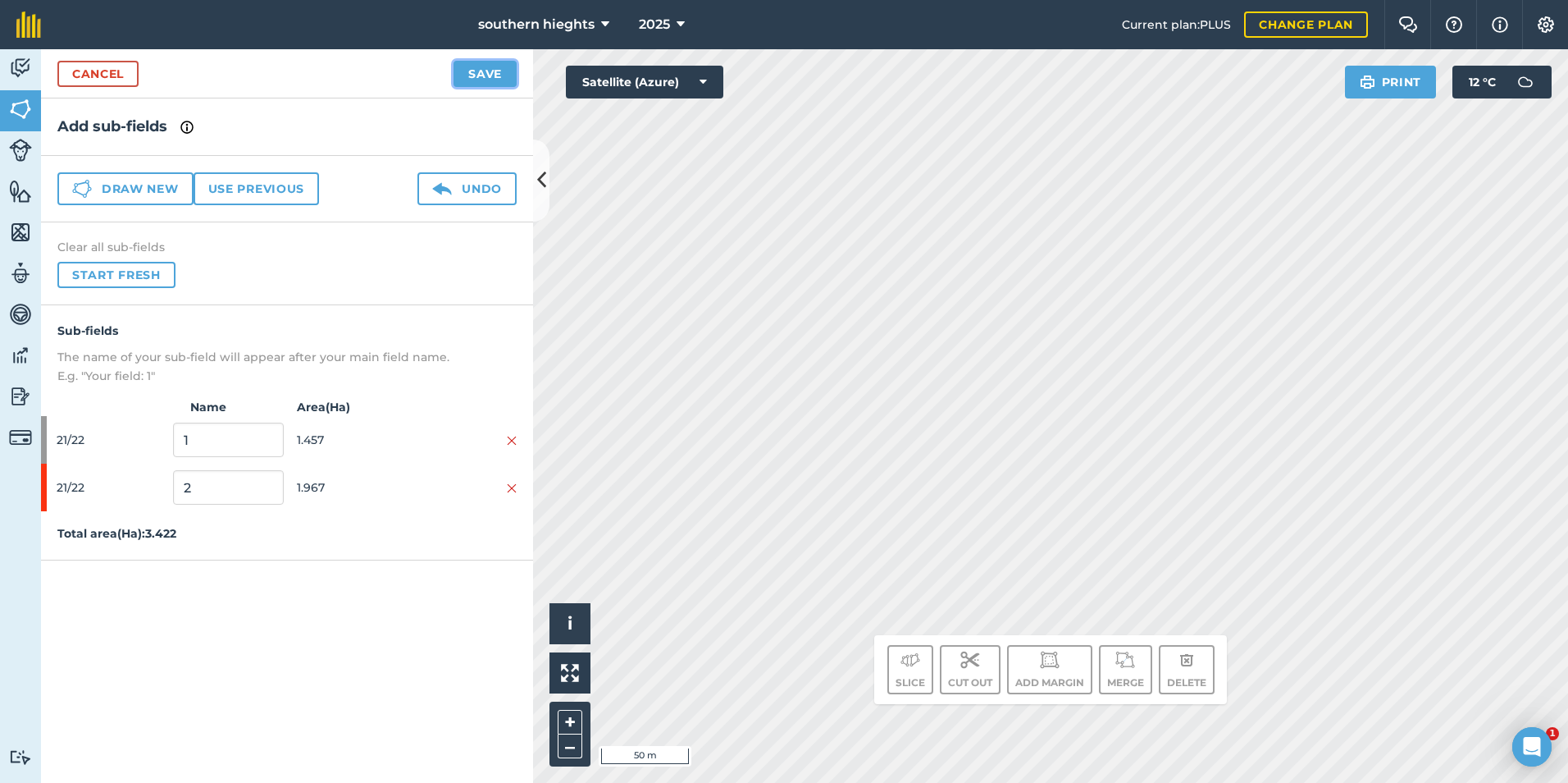
click at [477, 80] on button "Save" at bounding box center [485, 74] width 63 height 26
